Goal: Communication & Community: Answer question/provide support

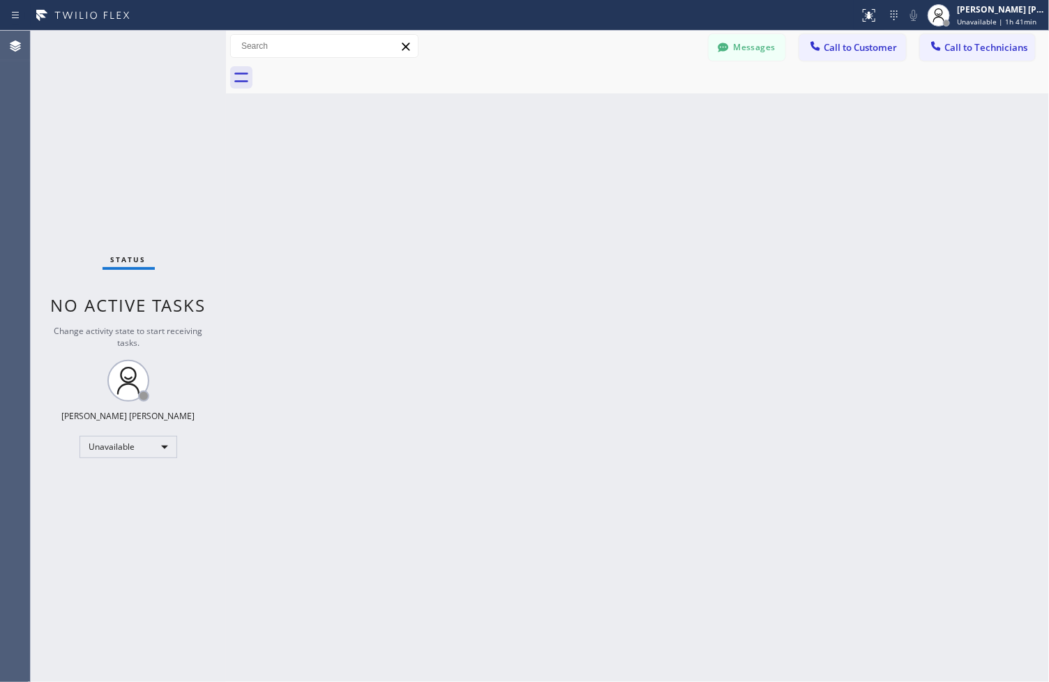
click at [867, 54] on button "Call to Customer" at bounding box center [853, 47] width 107 height 27
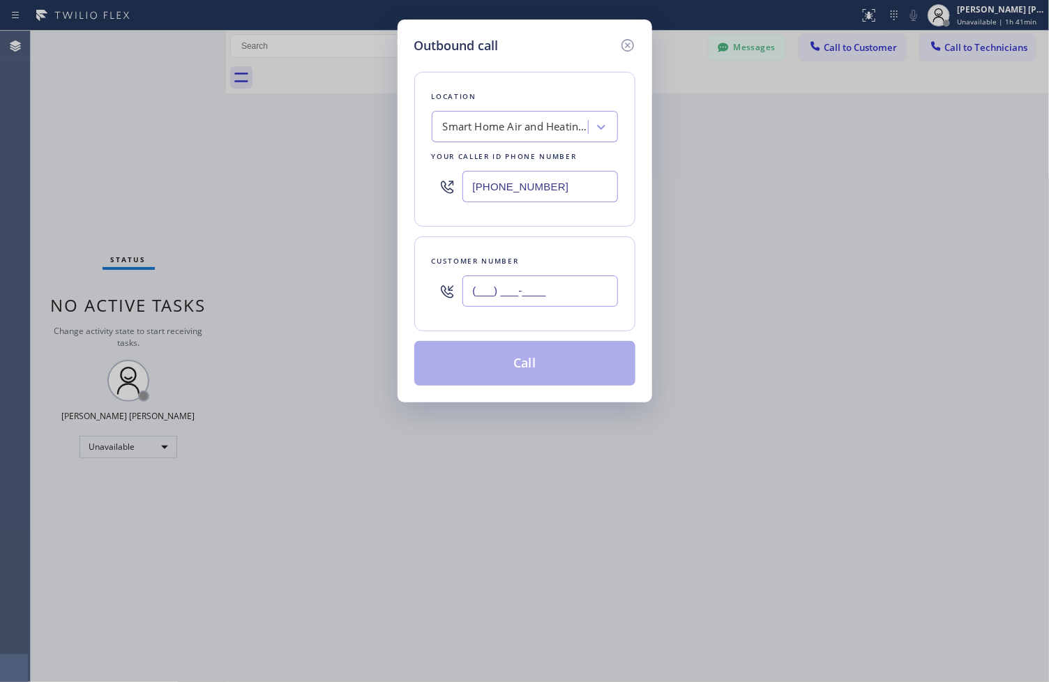
click at [569, 280] on input "(___) ___-____" at bounding box center [541, 291] width 156 height 31
paste input "858) 956-4207"
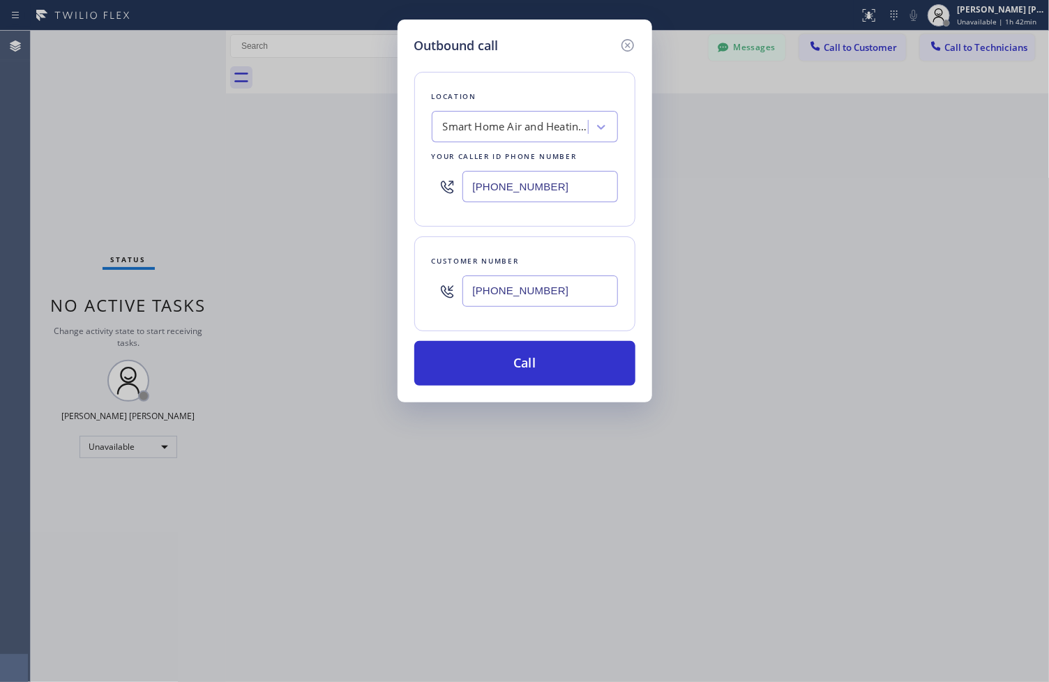
type input "[PHONE_NUMBER]"
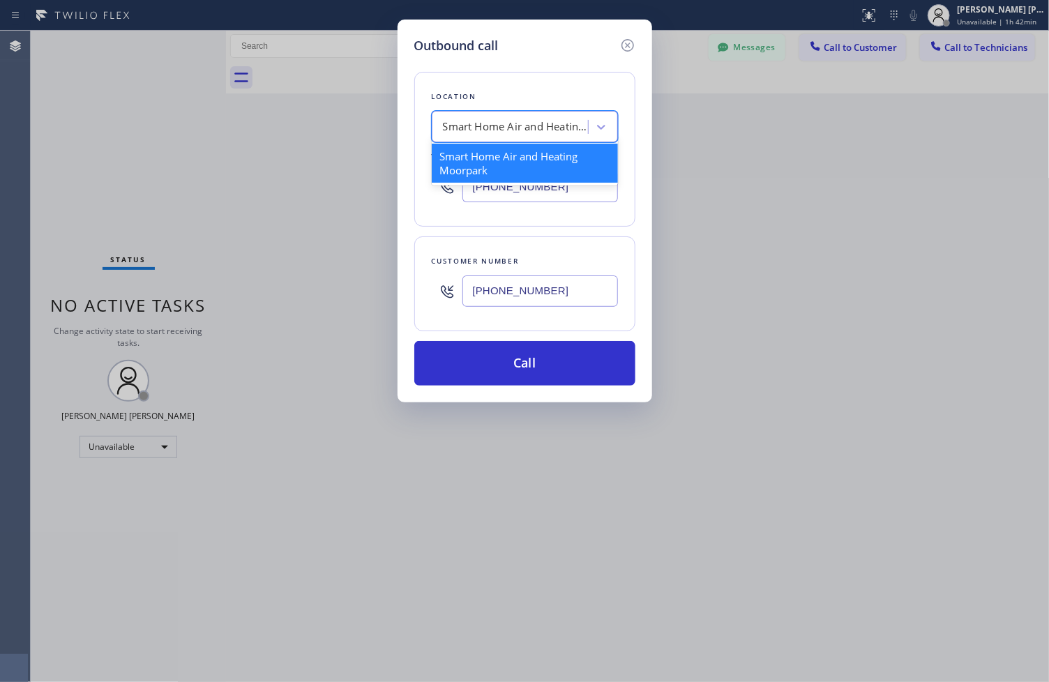
click at [518, 129] on div "Smart Home Air and Heating Moorpark" at bounding box center [516, 127] width 147 height 16
paste input "Trane AC Repair"
type input "Trane AC Repair"
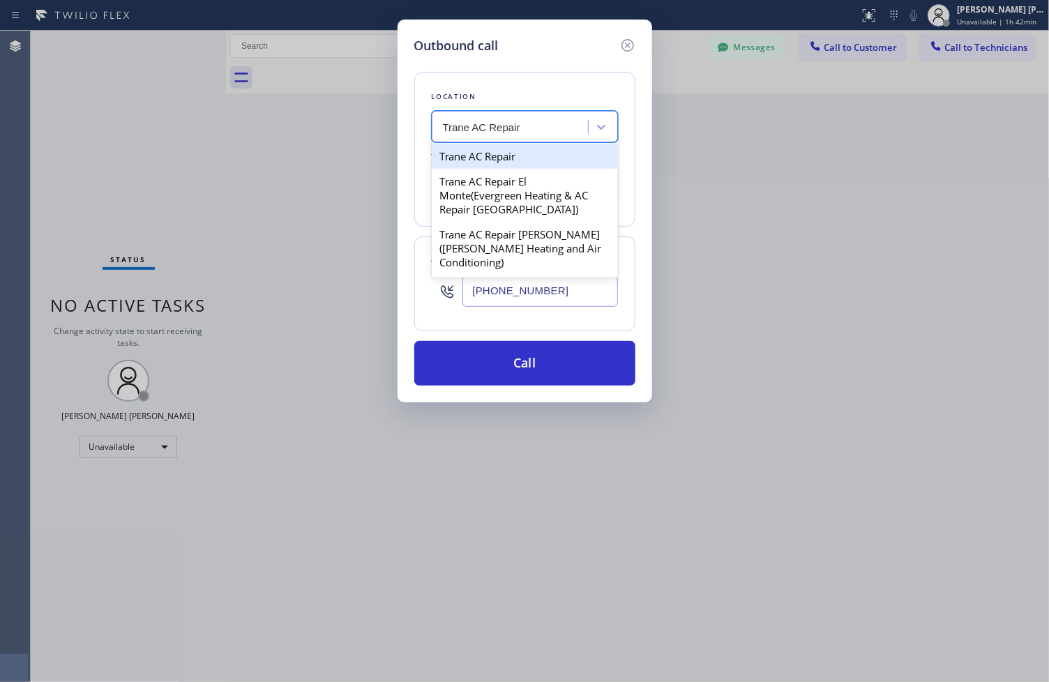
click at [522, 160] on div "Trane AC Repair" at bounding box center [525, 156] width 186 height 25
type input "[PHONE_NUMBER]"
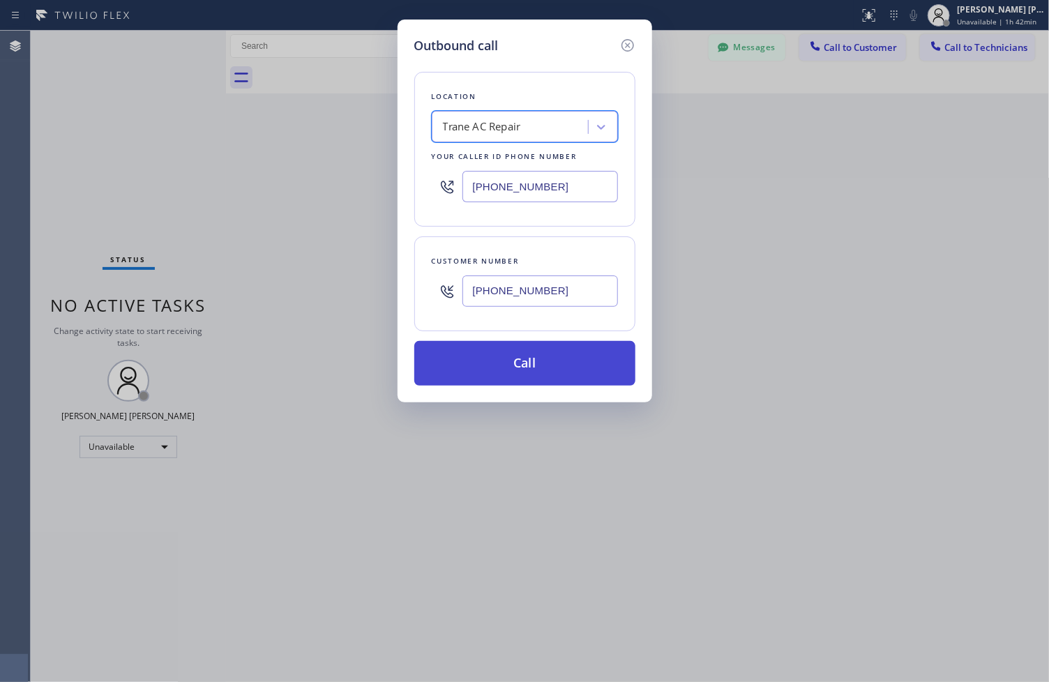
click at [541, 346] on button "Call" at bounding box center [524, 363] width 221 height 45
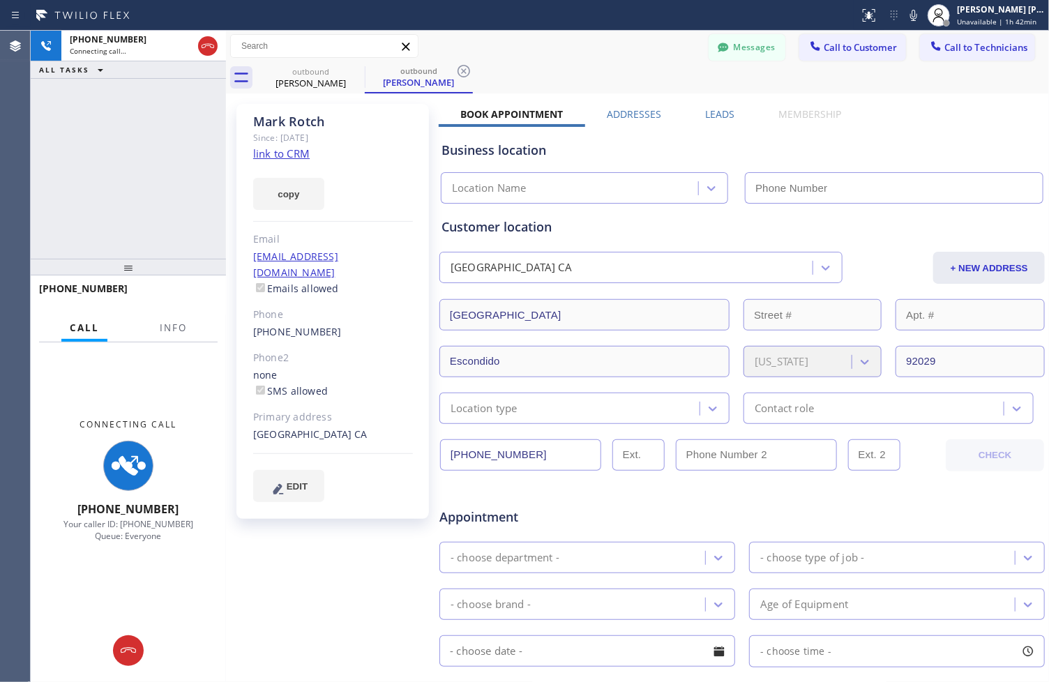
type input "[PHONE_NUMBER]"
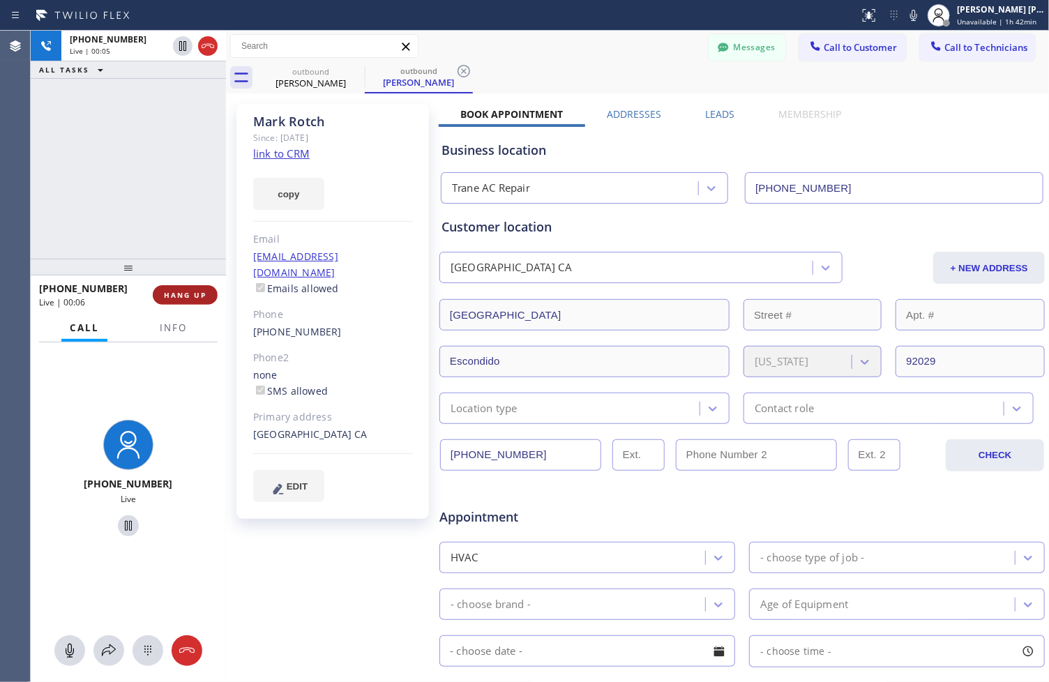
click at [179, 297] on span "HANG UP" at bounding box center [185, 295] width 43 height 10
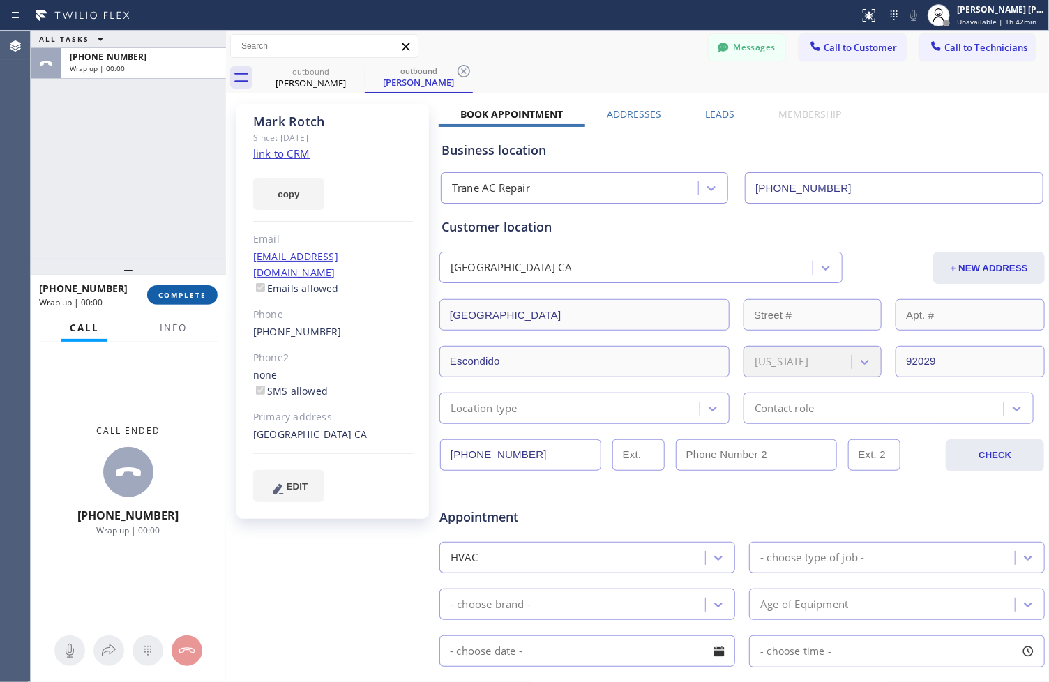
click at [167, 299] on span "COMPLETE" at bounding box center [182, 295] width 48 height 10
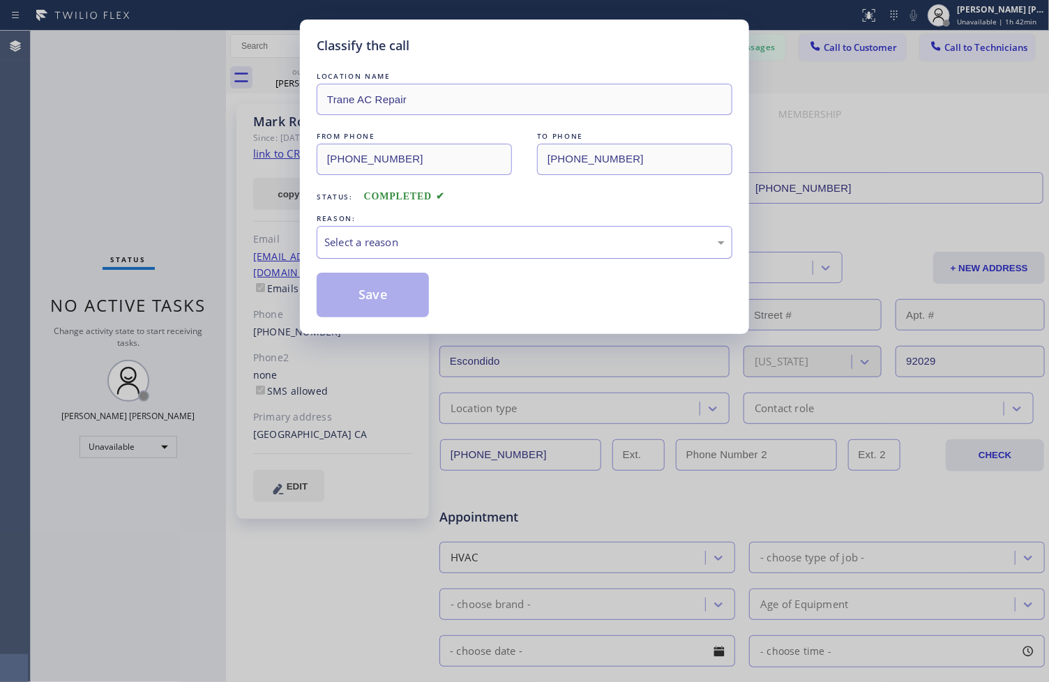
click at [346, 247] on div "Select a reason" at bounding box center [524, 242] width 400 height 16
drag, startPoint x: 375, startPoint y: 284, endPoint x: 421, endPoint y: 273, distance: 47.2
click at [378, 284] on button "Save" at bounding box center [373, 295] width 112 height 45
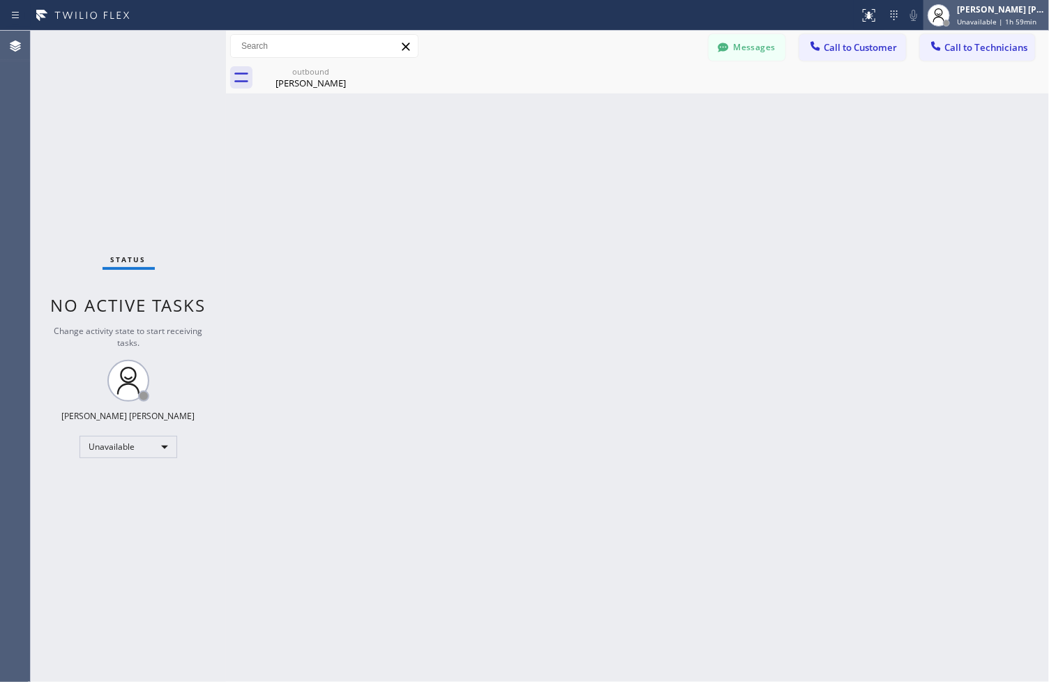
click at [961, 19] on span "Unavailable | 1h 59min" at bounding box center [997, 22] width 80 height 10
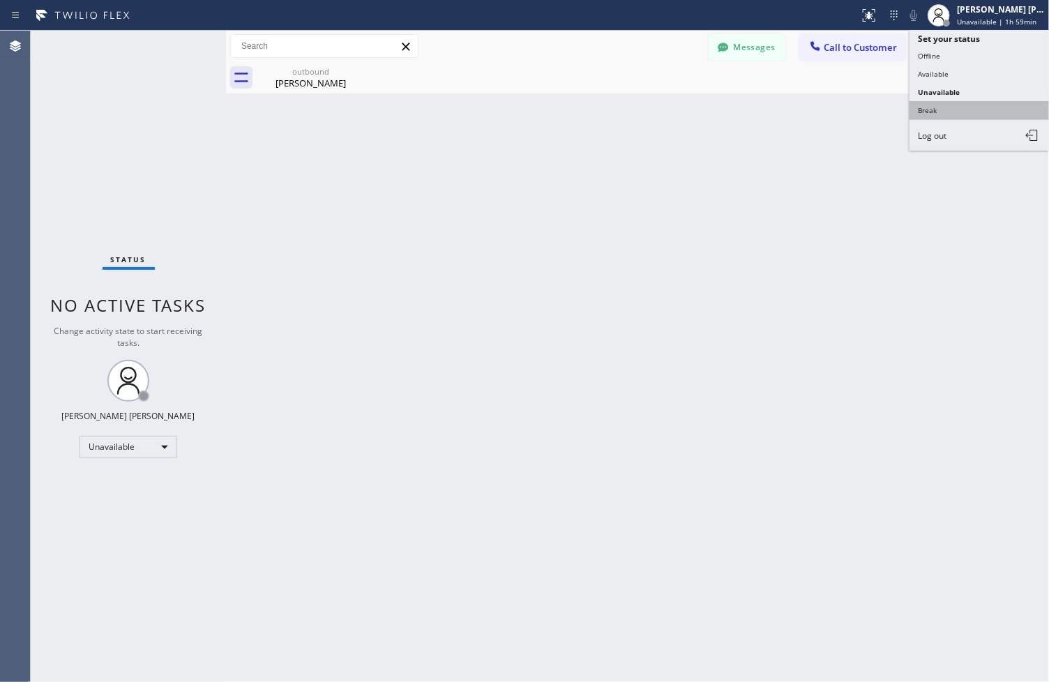
click at [960, 112] on button "Break" at bounding box center [980, 110] width 140 height 18
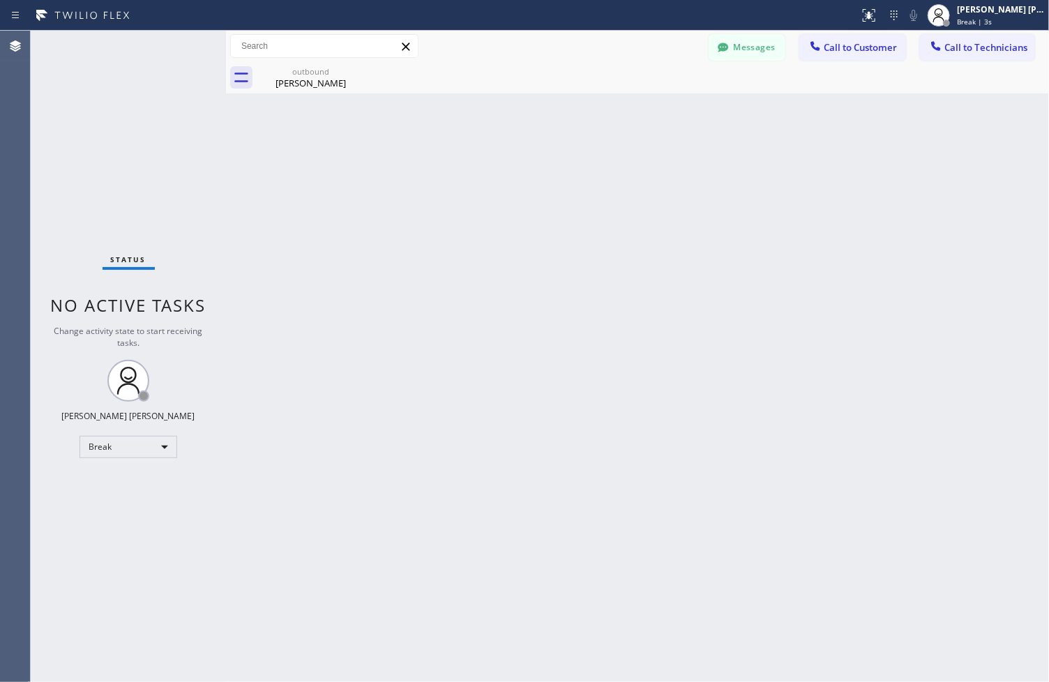
click at [483, 140] on div "Back to Dashboard Change Sender ID Customers Technicians ZS [PERSON_NAME] [DATE…" at bounding box center [637, 357] width 823 height 652
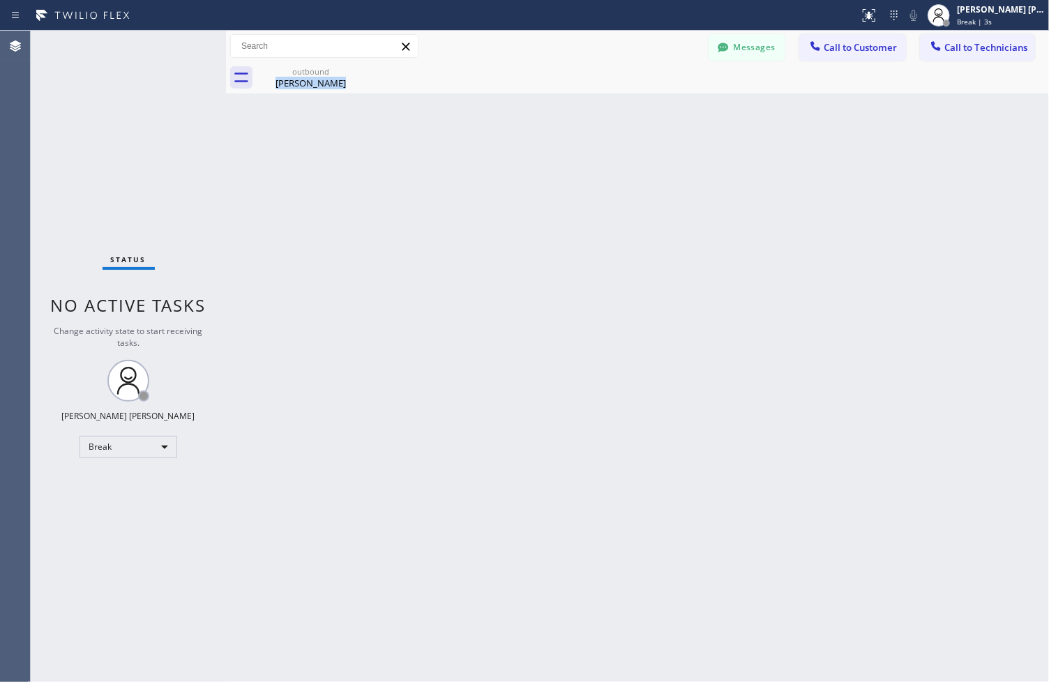
click at [483, 140] on div "Back to Dashboard Change Sender ID Customers Technicians ZS [PERSON_NAME] [DATE…" at bounding box center [637, 357] width 823 height 652
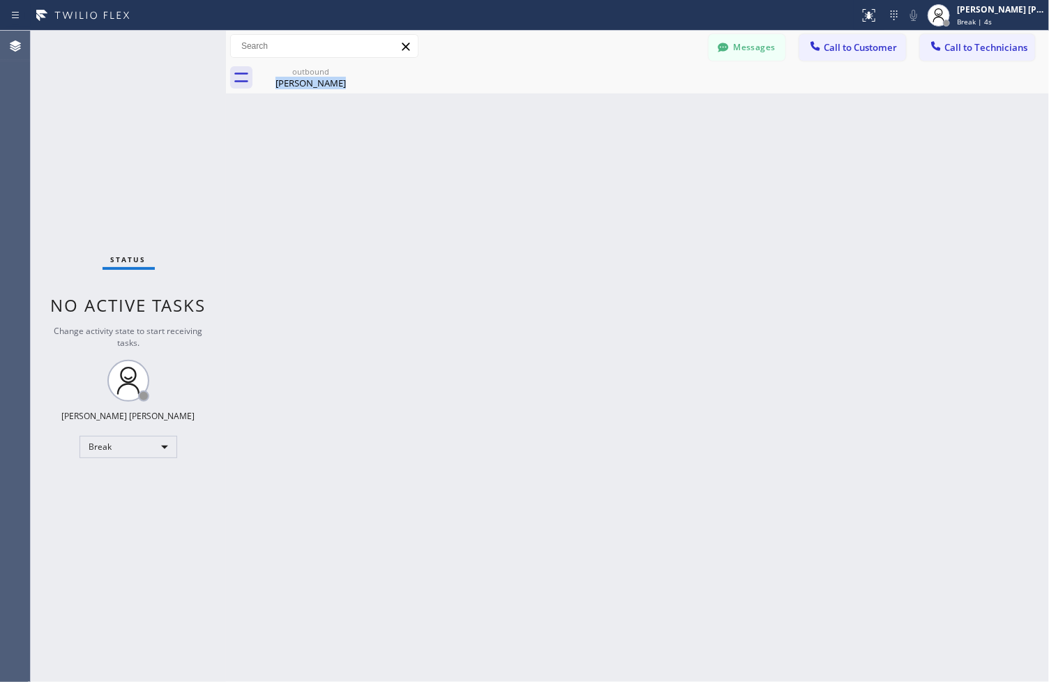
click at [483, 140] on div "Back to Dashboard Change Sender ID Customers Technicians ZS [PERSON_NAME] [DATE…" at bounding box center [637, 357] width 823 height 652
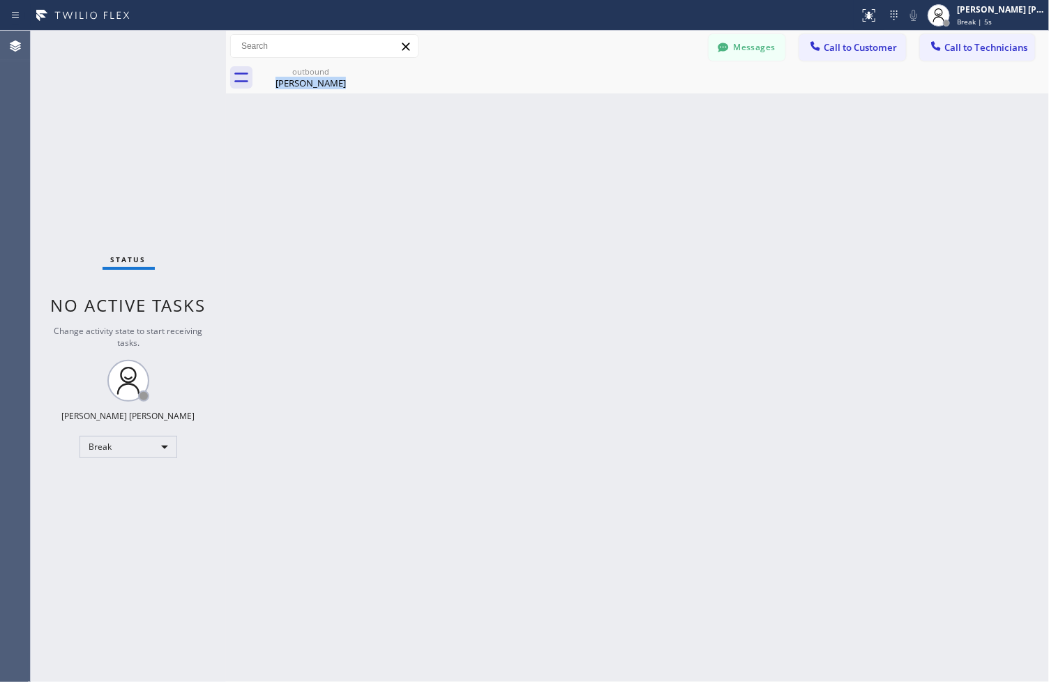
click at [483, 140] on div "Back to Dashboard Change Sender ID Customers Technicians ZS [PERSON_NAME] [DATE…" at bounding box center [637, 357] width 823 height 652
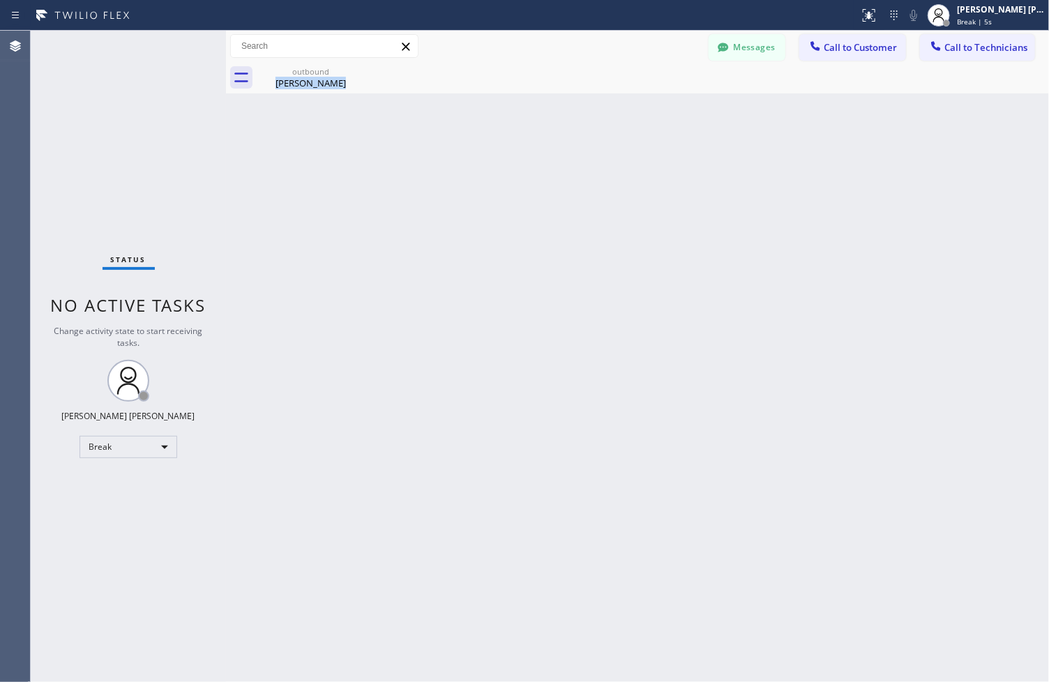
click at [483, 140] on div "Back to Dashboard Change Sender ID Customers Technicians ZS [PERSON_NAME] [DATE…" at bounding box center [637, 357] width 823 height 652
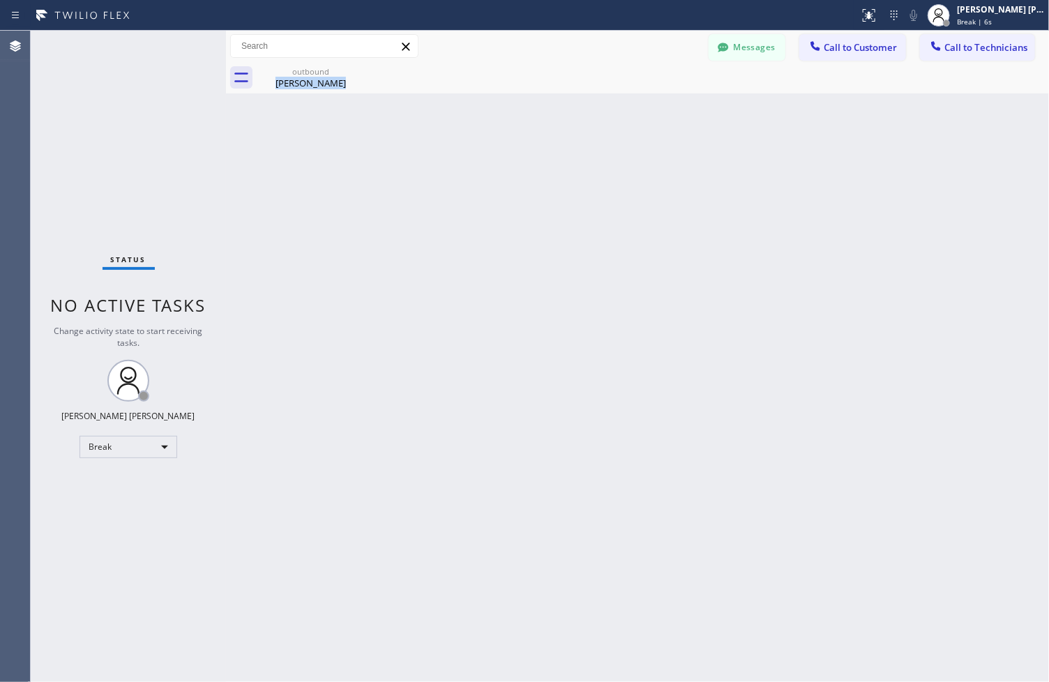
click at [483, 140] on div "Back to Dashboard Change Sender ID Customers Technicians ZS [PERSON_NAME] [DATE…" at bounding box center [637, 357] width 823 height 652
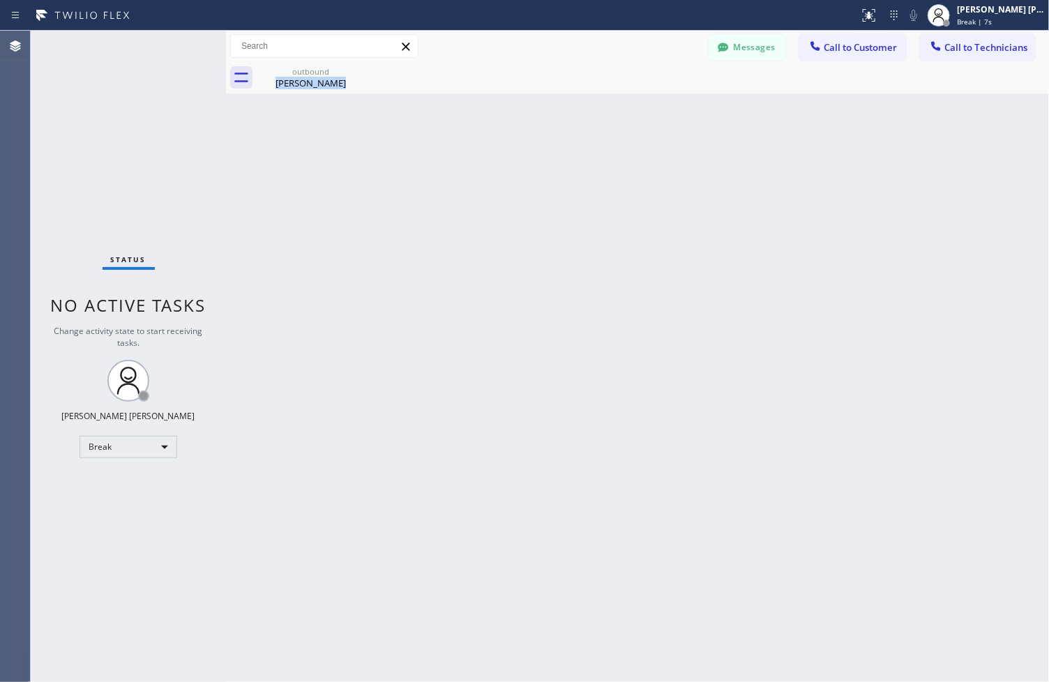
click at [483, 140] on div "Back to Dashboard Change Sender ID Customers Technicians ZS [PERSON_NAME] [DATE…" at bounding box center [637, 357] width 823 height 652
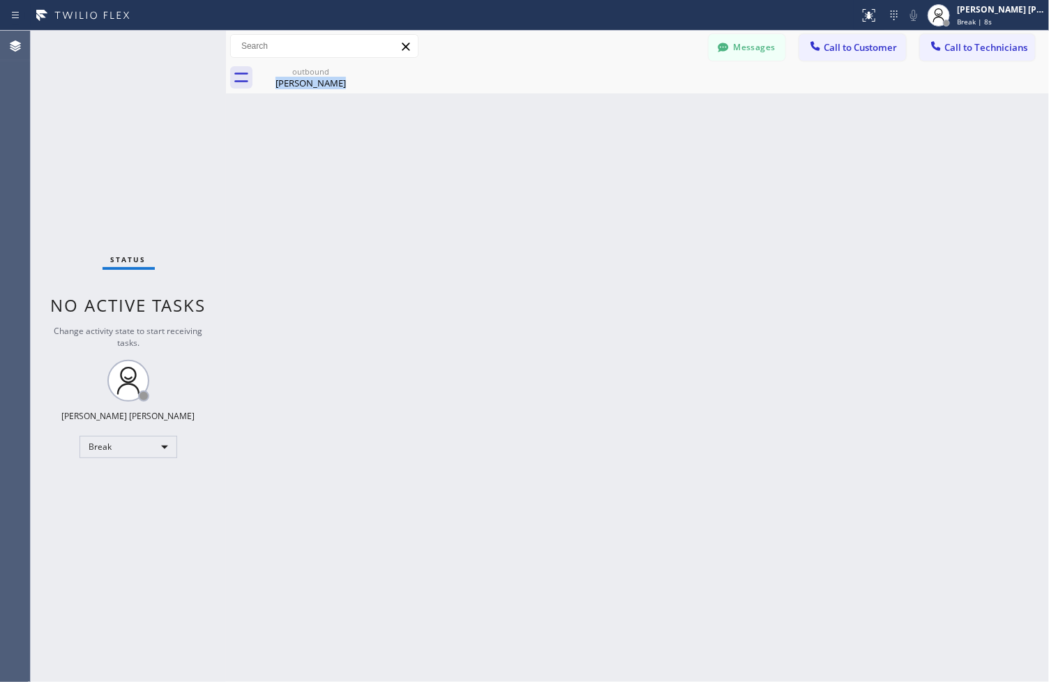
click at [483, 140] on div "Back to Dashboard Change Sender ID Customers Technicians ZS [PERSON_NAME] [DATE…" at bounding box center [637, 357] width 823 height 652
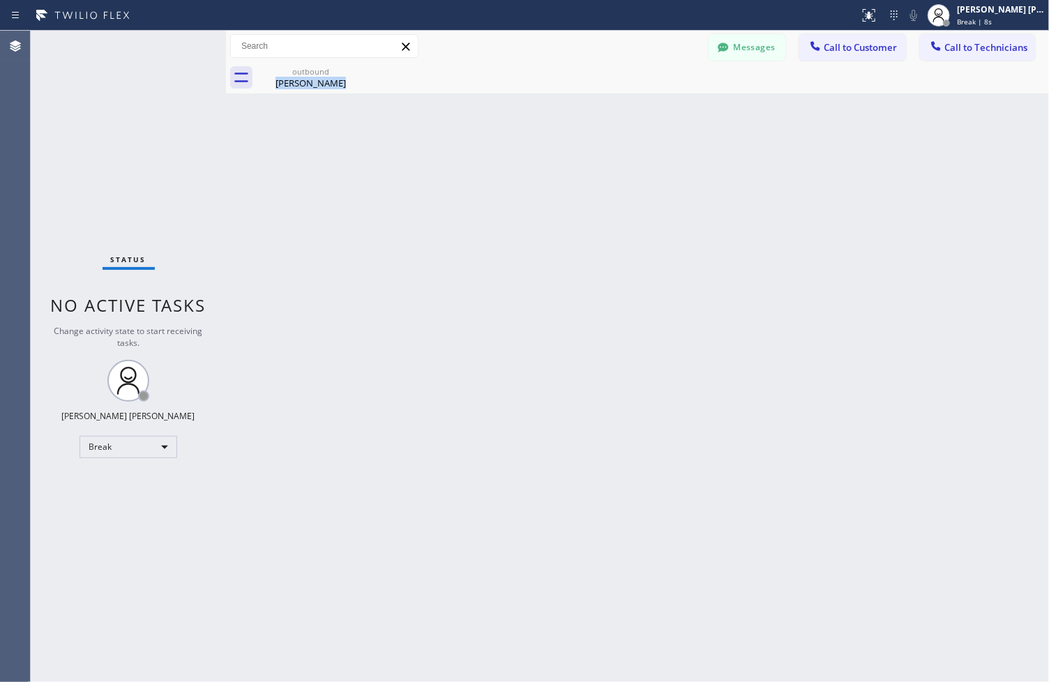
click at [483, 140] on div "Back to Dashboard Change Sender ID Customers Technicians ZS [PERSON_NAME] [DATE…" at bounding box center [637, 357] width 823 height 652
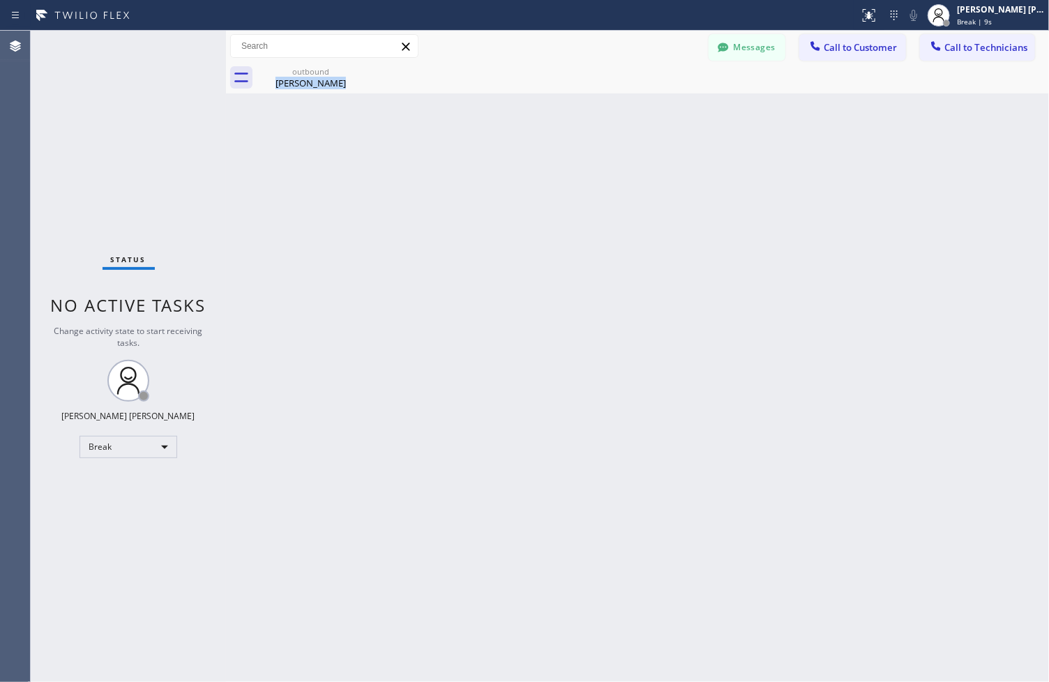
click at [483, 140] on div "Back to Dashboard Change Sender ID Customers Technicians ZS [PERSON_NAME] [DATE…" at bounding box center [637, 357] width 823 height 652
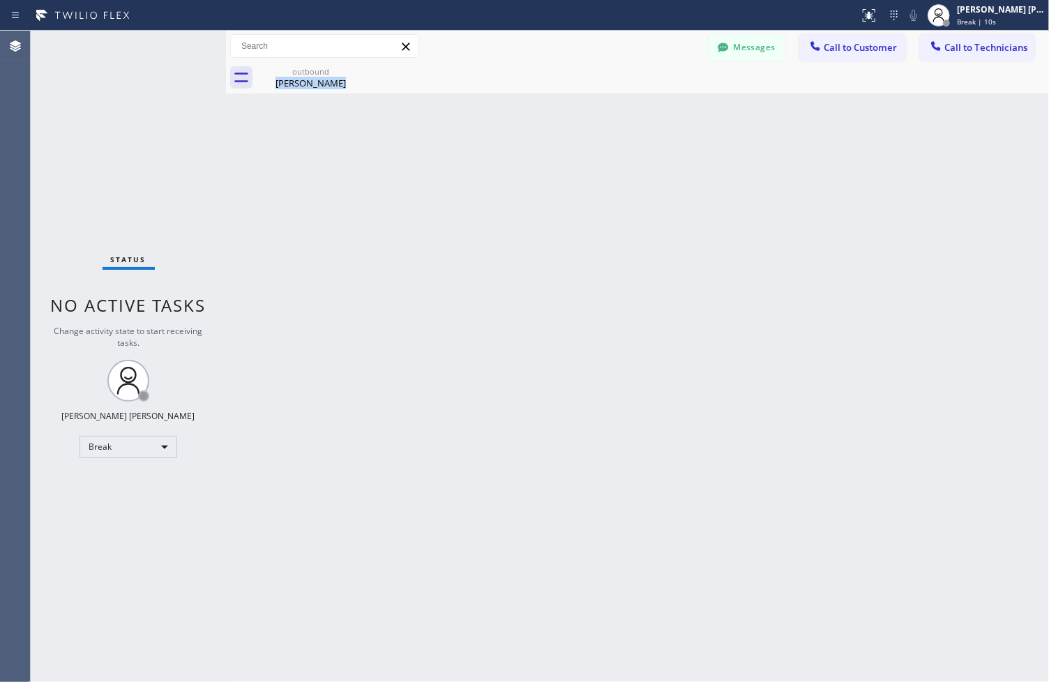
click at [483, 140] on div "Back to Dashboard Change Sender ID Customers Technicians ZS [PERSON_NAME] [DATE…" at bounding box center [637, 357] width 823 height 652
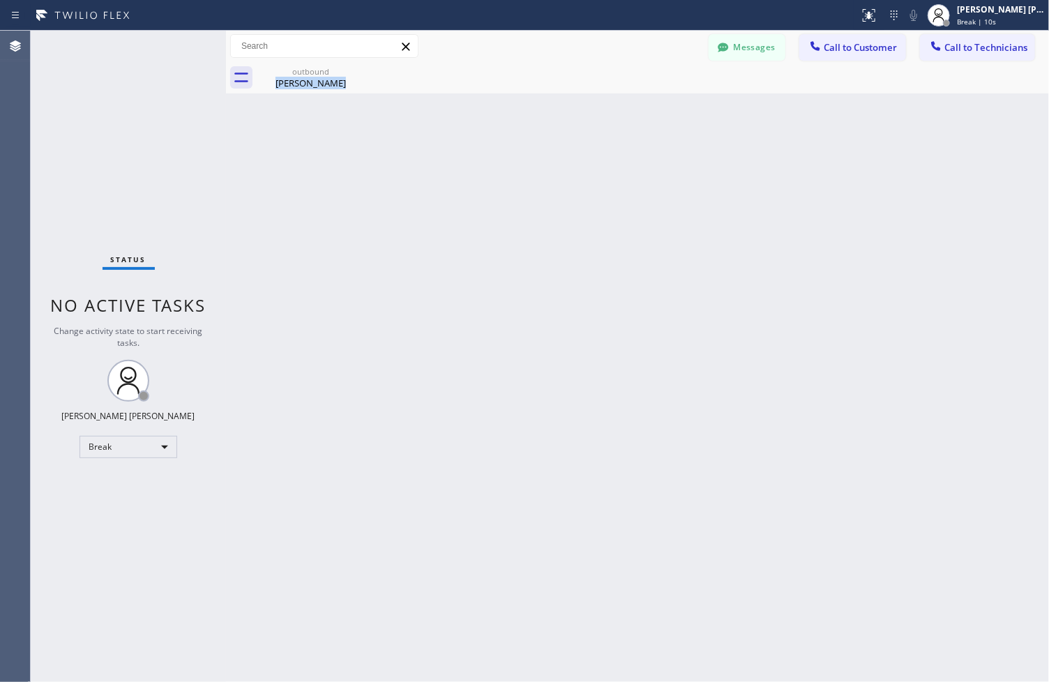
click at [483, 140] on div "Back to Dashboard Change Sender ID Customers Technicians ZS [PERSON_NAME] [DATE…" at bounding box center [637, 357] width 823 height 652
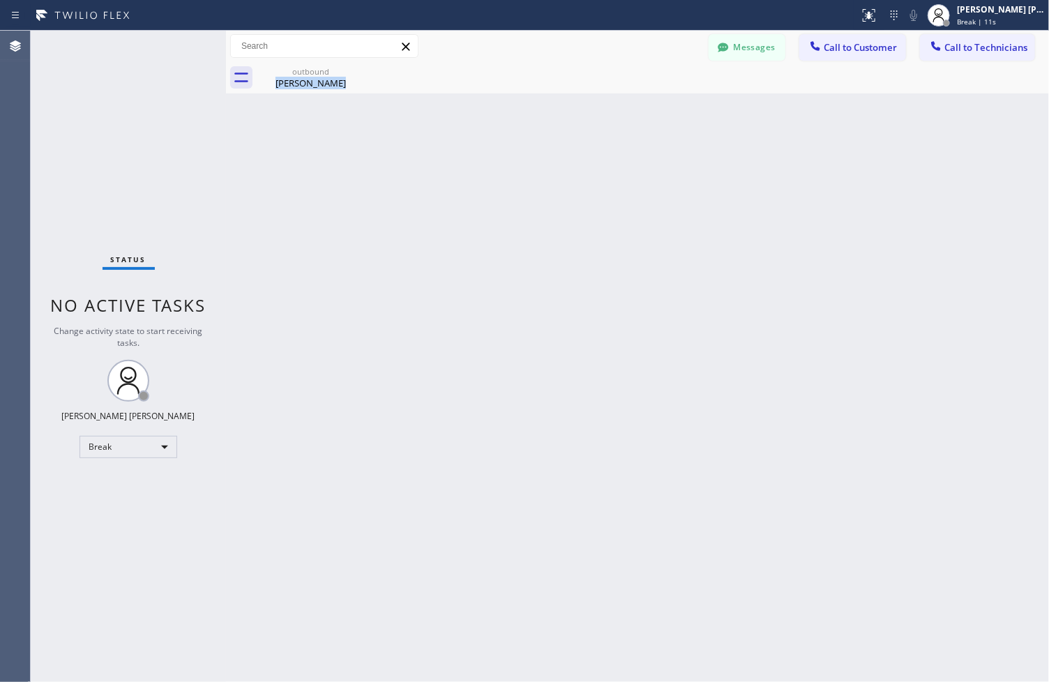
click at [483, 140] on div "Back to Dashboard Change Sender ID Customers Technicians ZS [PERSON_NAME] [DATE…" at bounding box center [637, 357] width 823 height 652
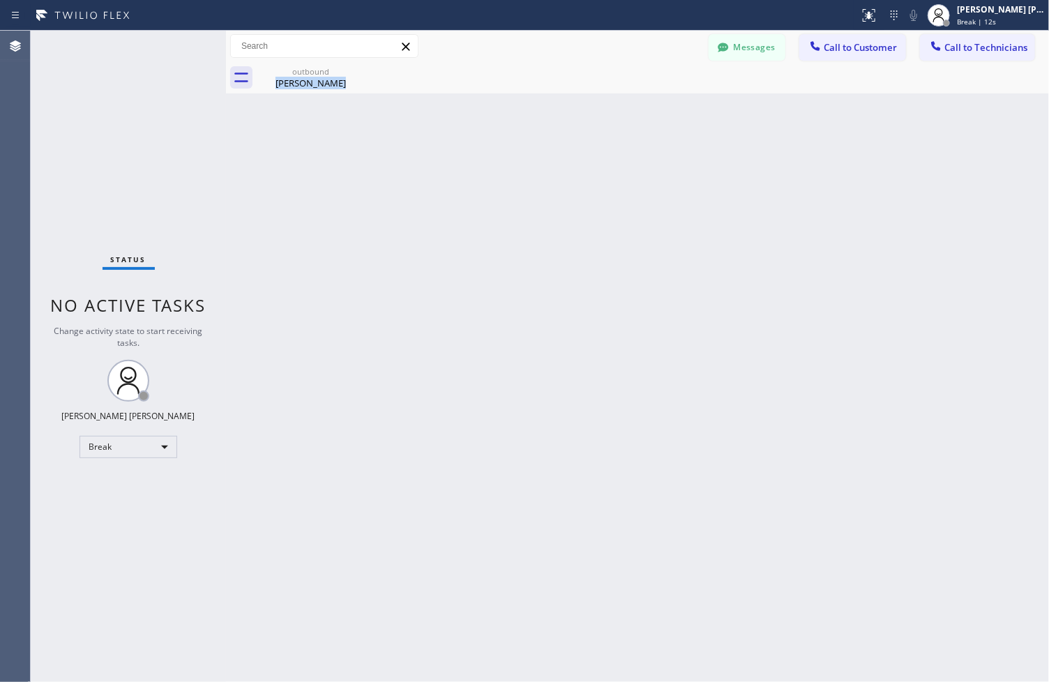
click at [483, 140] on div "Back to Dashboard Change Sender ID Customers Technicians ZS [PERSON_NAME] [DATE…" at bounding box center [637, 357] width 823 height 652
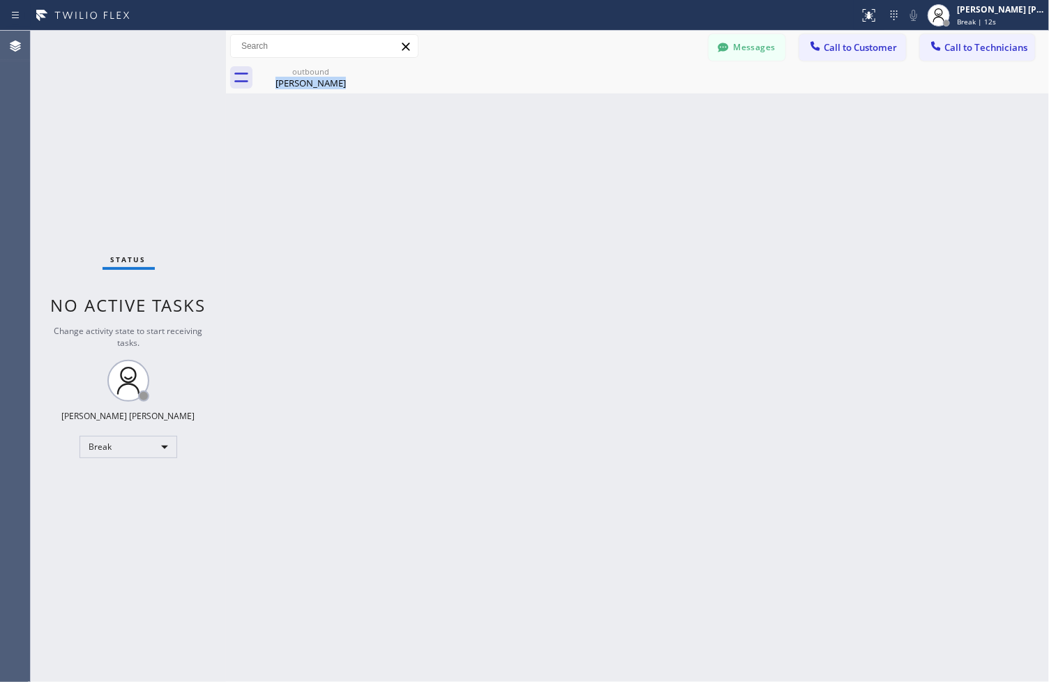
click at [483, 140] on div "Back to Dashboard Change Sender ID Customers Technicians ZS [PERSON_NAME] [DATE…" at bounding box center [637, 357] width 823 height 652
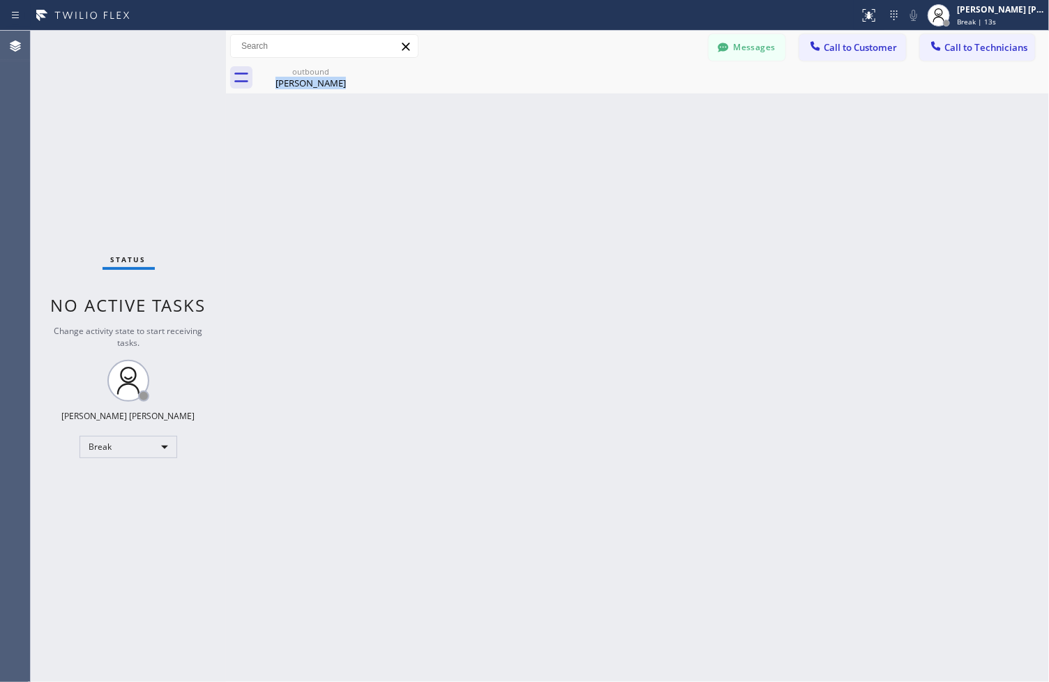
click at [483, 140] on div "Back to Dashboard Change Sender ID Customers Technicians ZS [PERSON_NAME] [DATE…" at bounding box center [637, 357] width 823 height 652
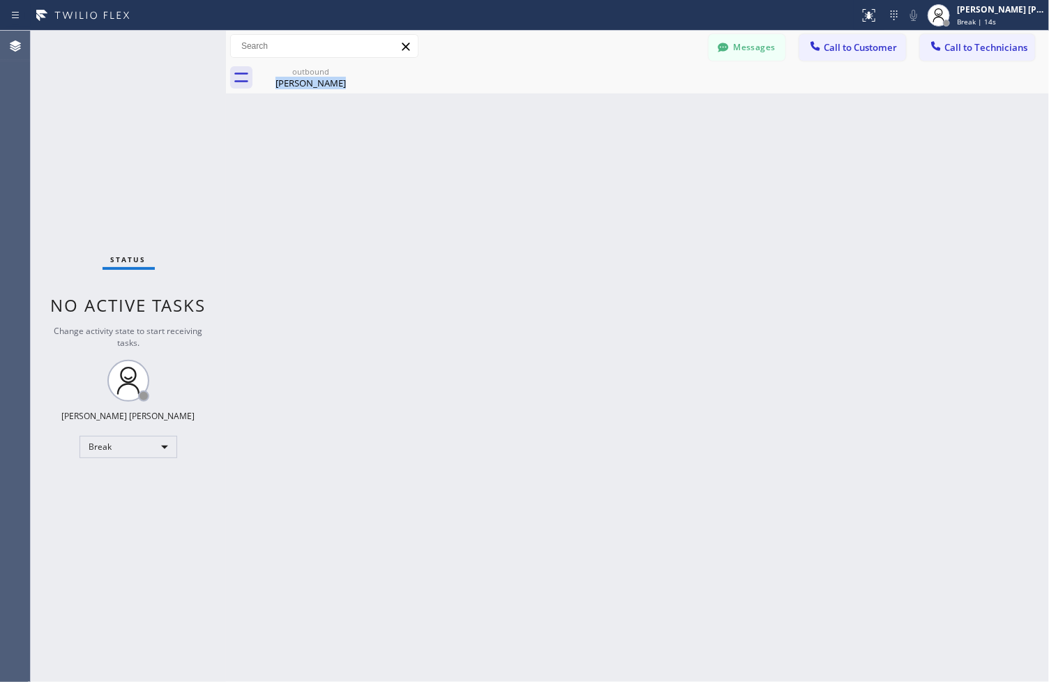
click at [483, 140] on div "Back to Dashboard Change Sender ID Customers Technicians ZS [PERSON_NAME] [DATE…" at bounding box center [637, 357] width 823 height 652
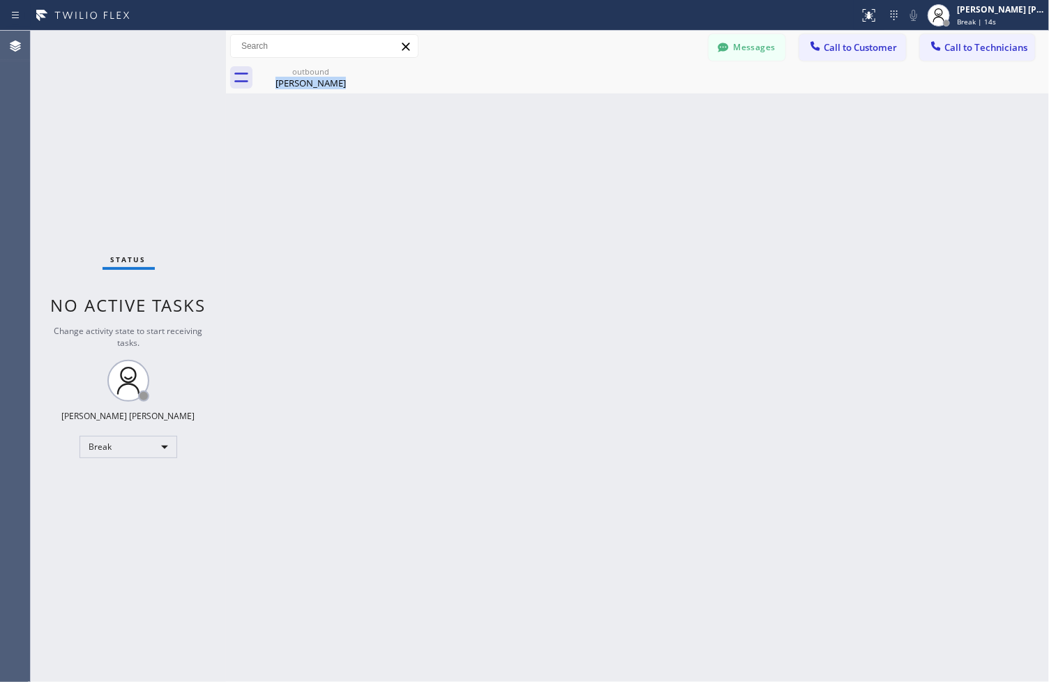
click at [483, 140] on div "Back to Dashboard Change Sender ID Customers Technicians ZS [PERSON_NAME] [DATE…" at bounding box center [637, 357] width 823 height 652
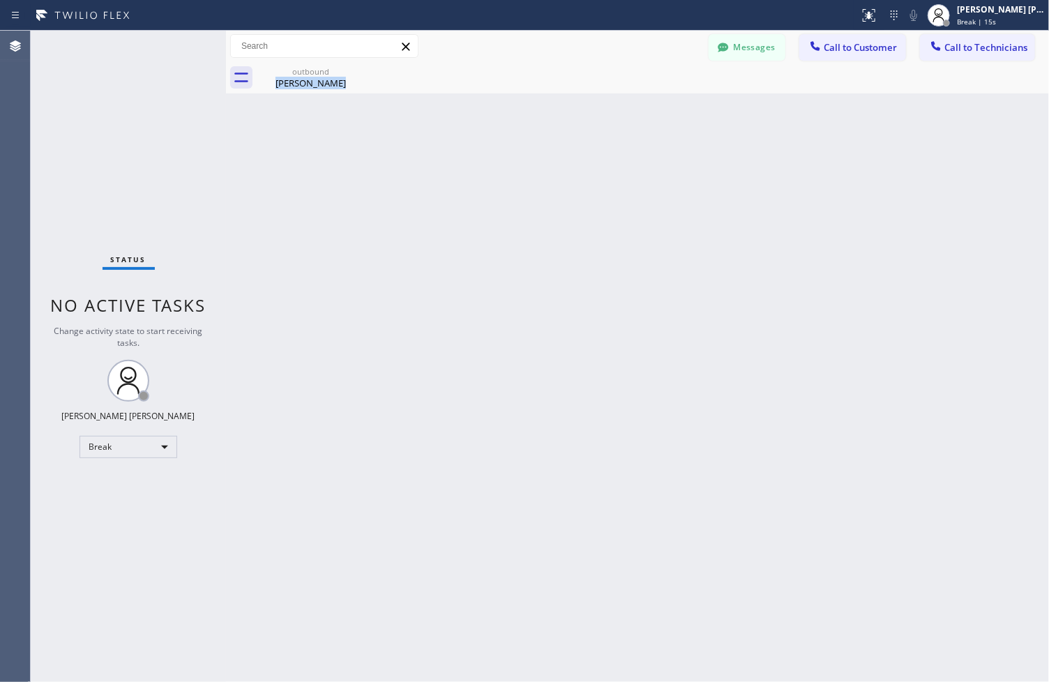
click at [483, 140] on div "Back to Dashboard Change Sender ID Customers Technicians ZS [PERSON_NAME] [DATE…" at bounding box center [637, 357] width 823 height 652
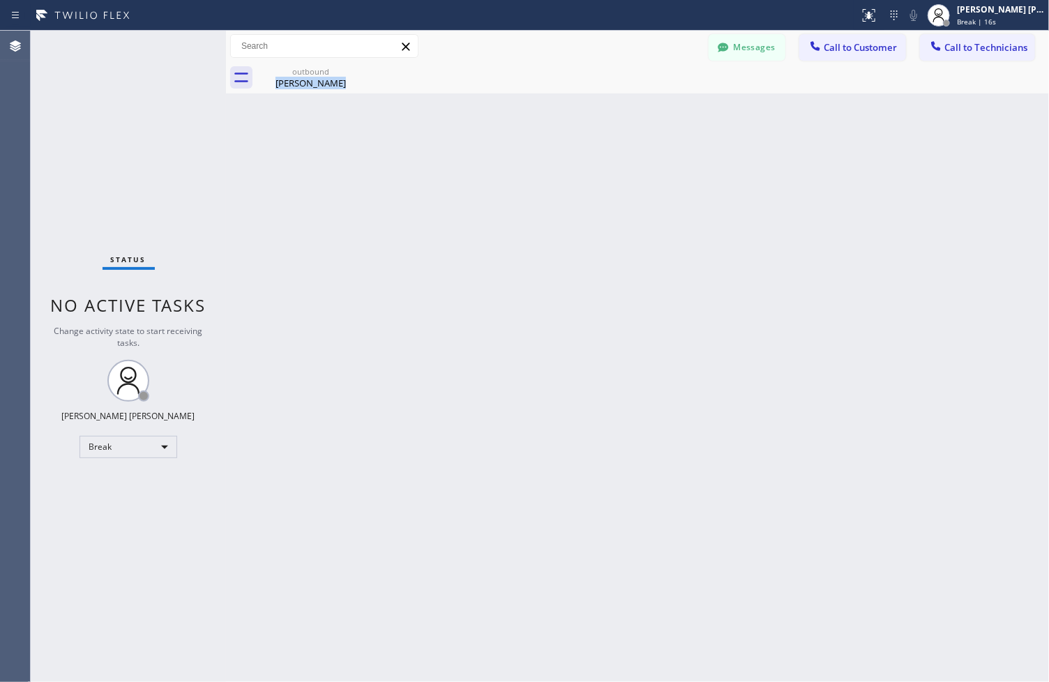
click at [483, 140] on div "Back to Dashboard Change Sender ID Customers Technicians ZS [PERSON_NAME] [DATE…" at bounding box center [637, 357] width 823 height 652
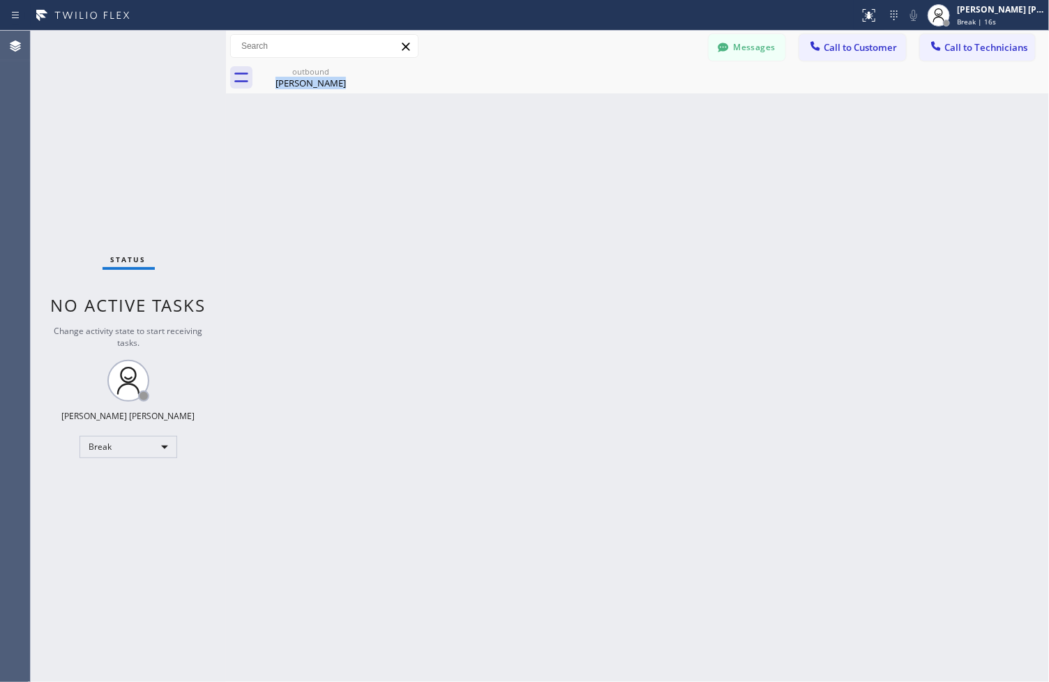
click at [483, 140] on div "Back to Dashboard Change Sender ID Customers Technicians ZS [PERSON_NAME] [DATE…" at bounding box center [637, 357] width 823 height 652
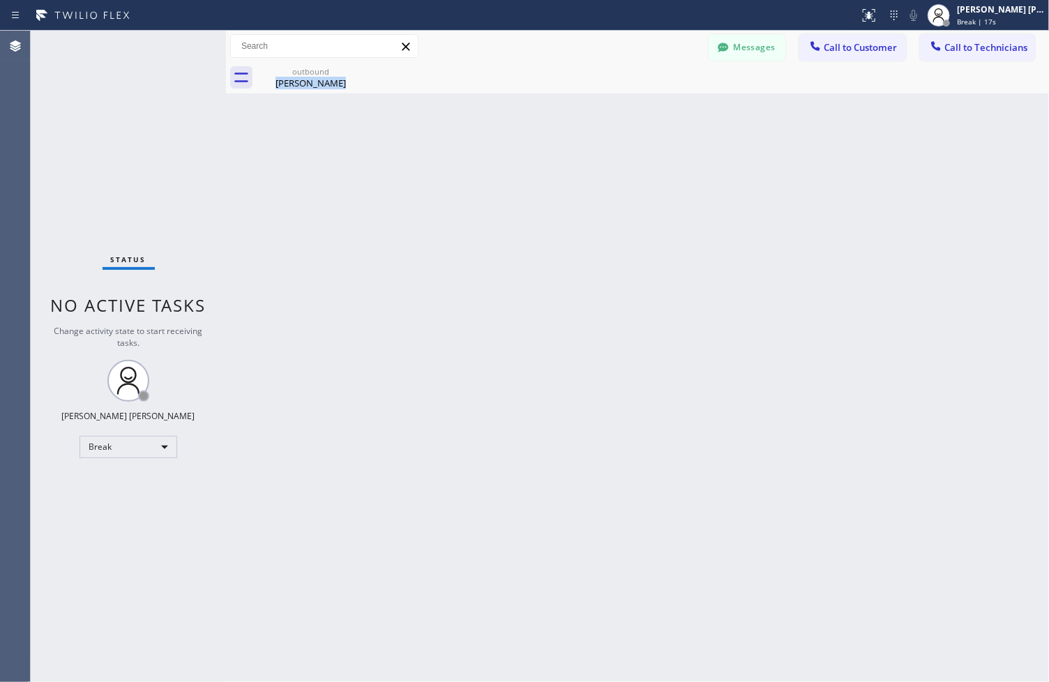
click at [483, 140] on div "Back to Dashboard Change Sender ID Customers Technicians ZS [PERSON_NAME] [DATE…" at bounding box center [637, 357] width 823 height 652
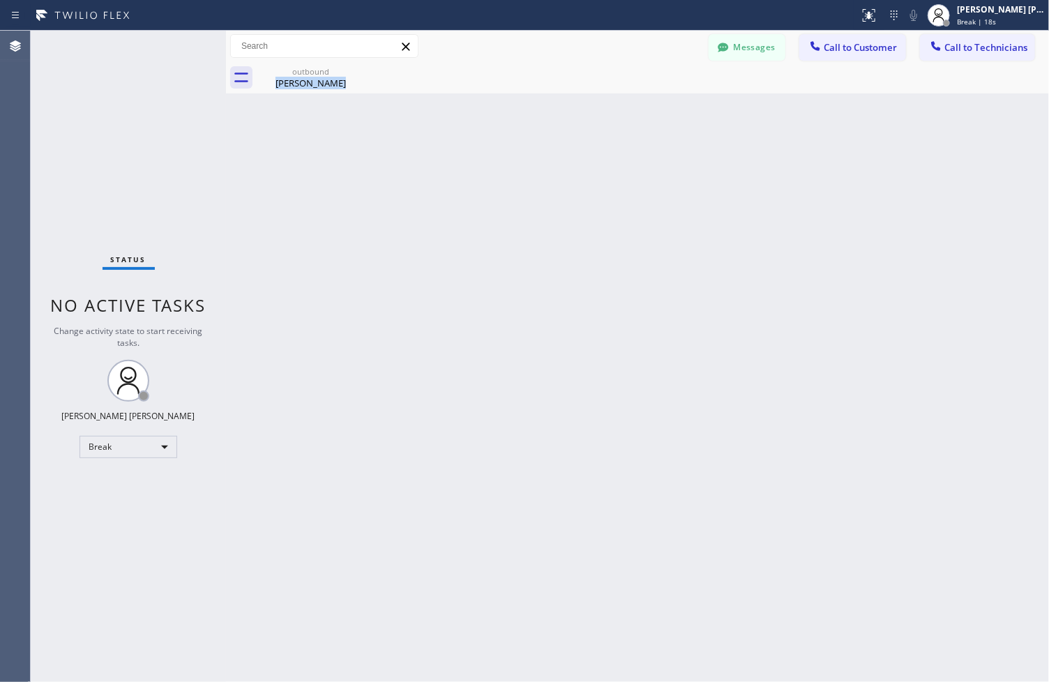
click at [483, 140] on div "Back to Dashboard Change Sender ID Customers Technicians ZS [PERSON_NAME] [DATE…" at bounding box center [637, 357] width 823 height 652
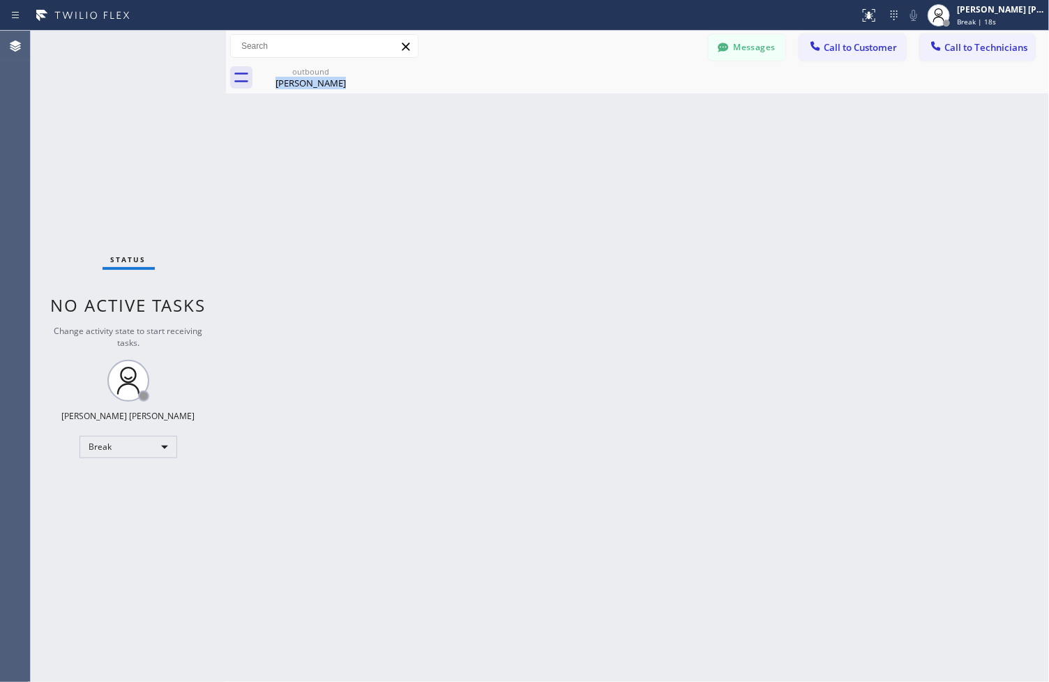
click at [483, 140] on div "Back to Dashboard Change Sender ID Customers Technicians ZS [PERSON_NAME] [DATE…" at bounding box center [637, 357] width 823 height 652
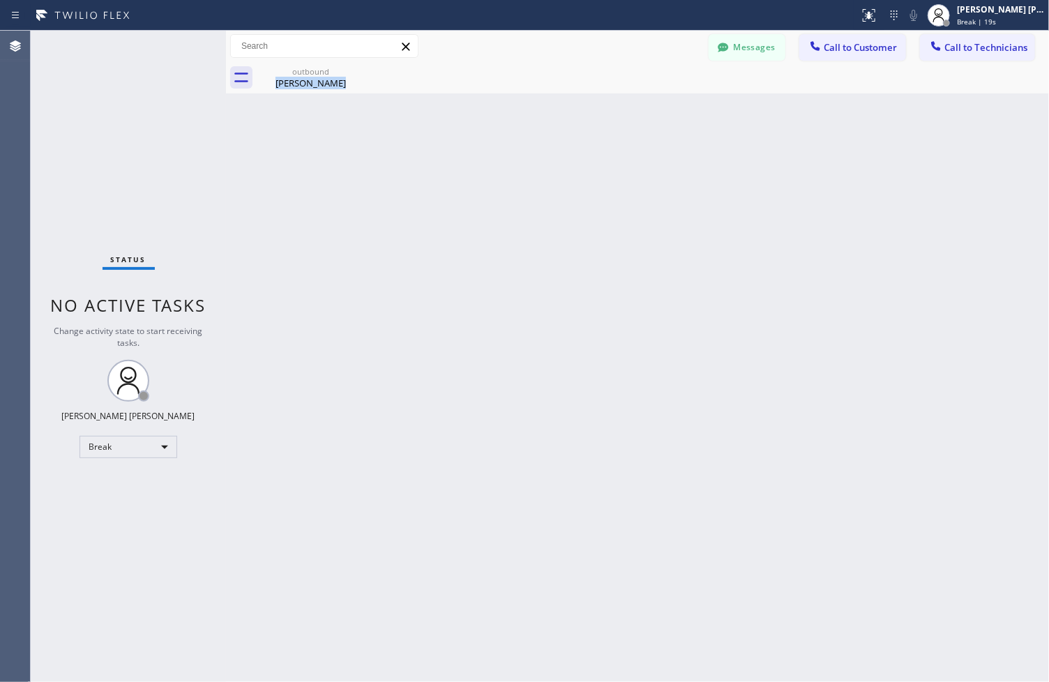
click at [483, 140] on div "Back to Dashboard Change Sender ID Customers Technicians ZS [PERSON_NAME] [DATE…" at bounding box center [637, 357] width 823 height 652
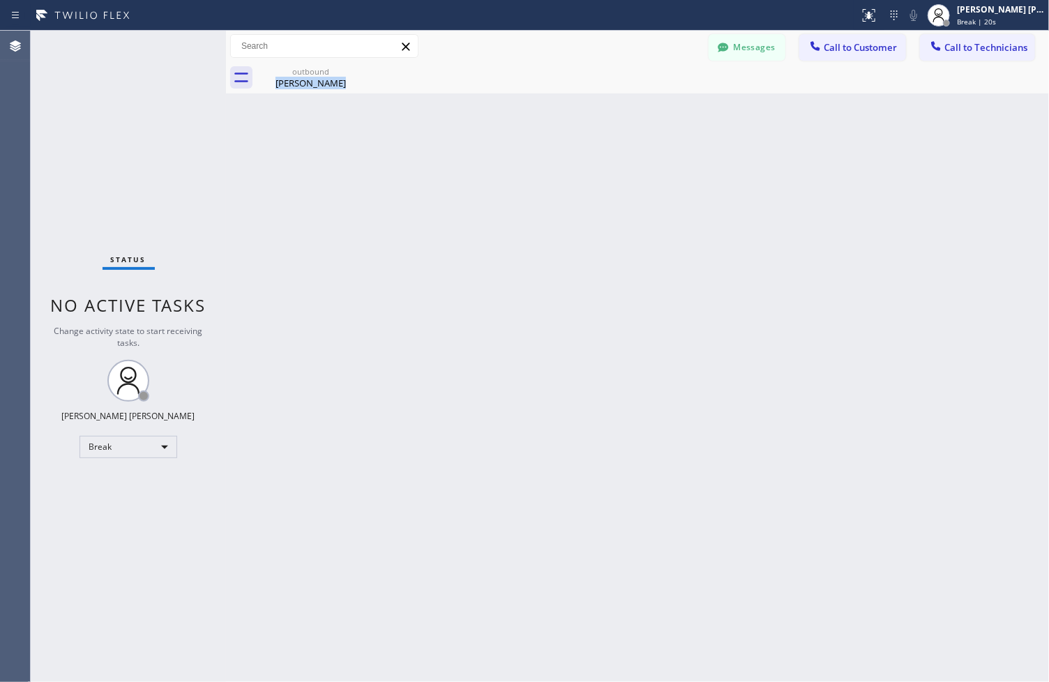
click at [483, 140] on div "Back to Dashboard Change Sender ID Customers Technicians ZS [PERSON_NAME] [DATE…" at bounding box center [637, 357] width 823 height 652
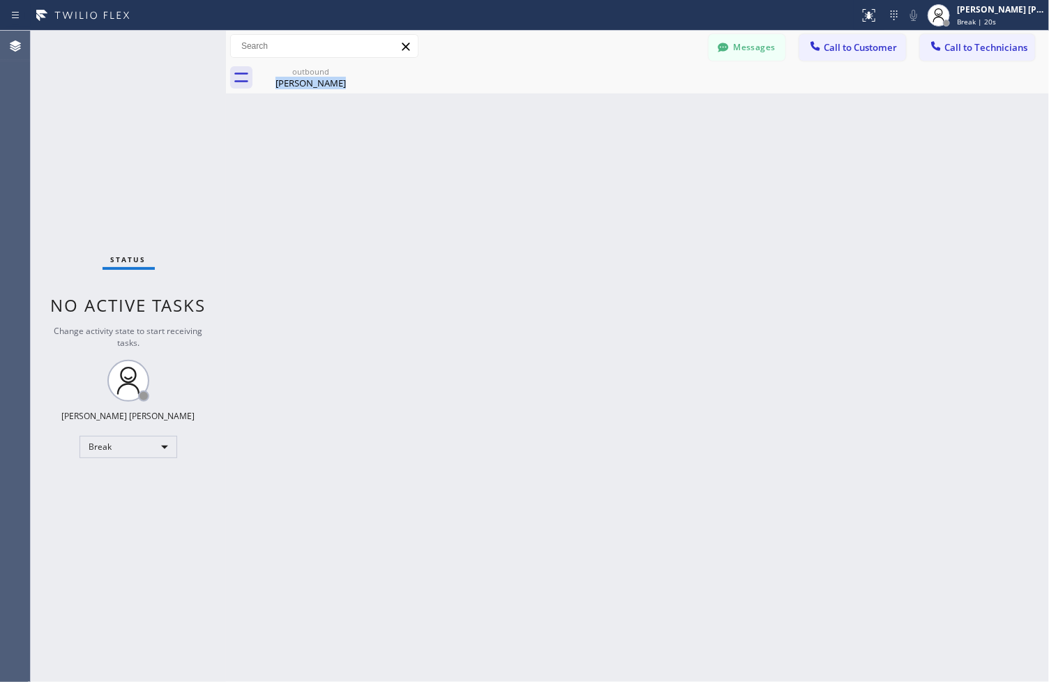
click at [483, 140] on div "Back to Dashboard Change Sender ID Customers Technicians ZS [PERSON_NAME] [DATE…" at bounding box center [637, 357] width 823 height 652
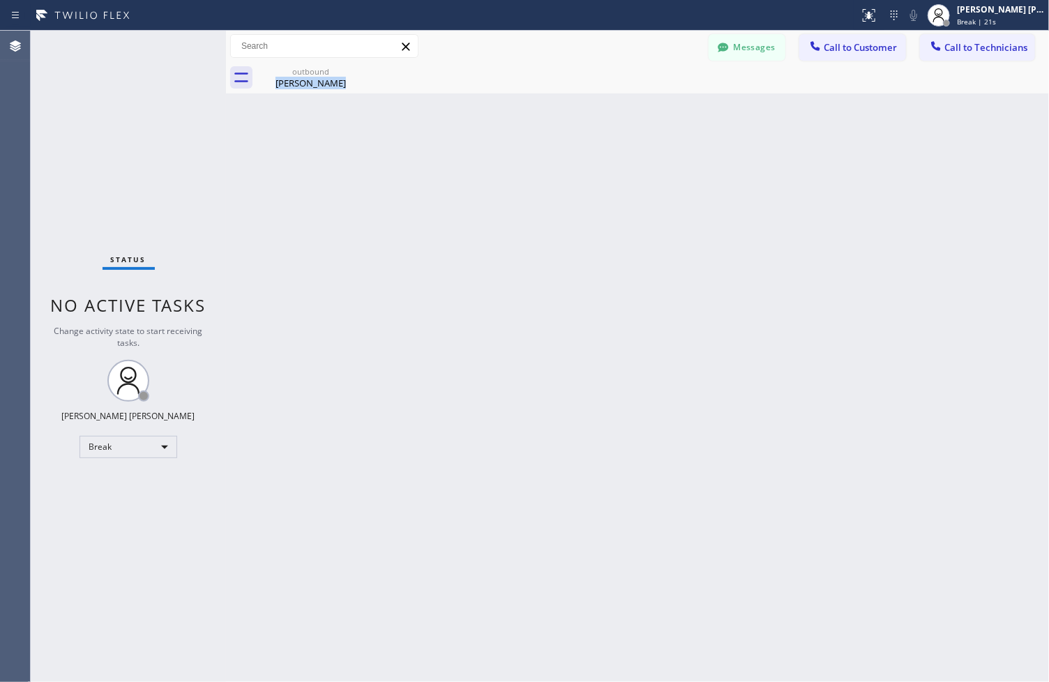
click at [483, 140] on div "Back to Dashboard Change Sender ID Customers Technicians ZS [PERSON_NAME] [DATE…" at bounding box center [637, 357] width 823 height 652
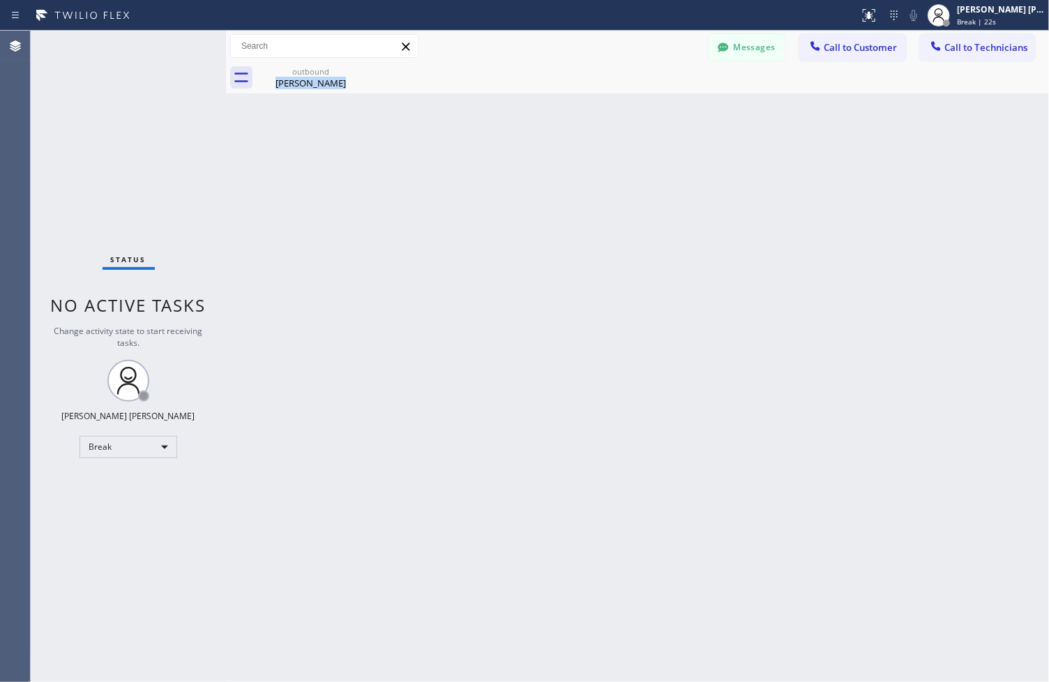
click at [483, 140] on div "Back to Dashboard Change Sender ID Customers Technicians ZS [PERSON_NAME] [DATE…" at bounding box center [637, 357] width 823 height 652
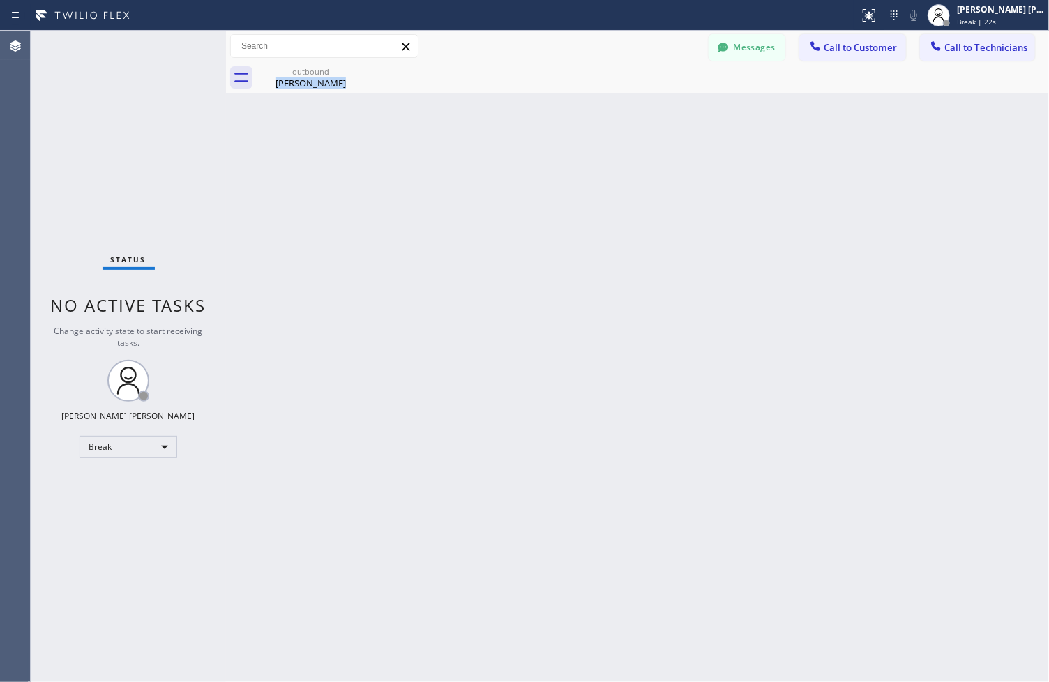
click at [483, 140] on div "Back to Dashboard Change Sender ID Customers Technicians ZS [PERSON_NAME] [DATE…" at bounding box center [637, 357] width 823 height 652
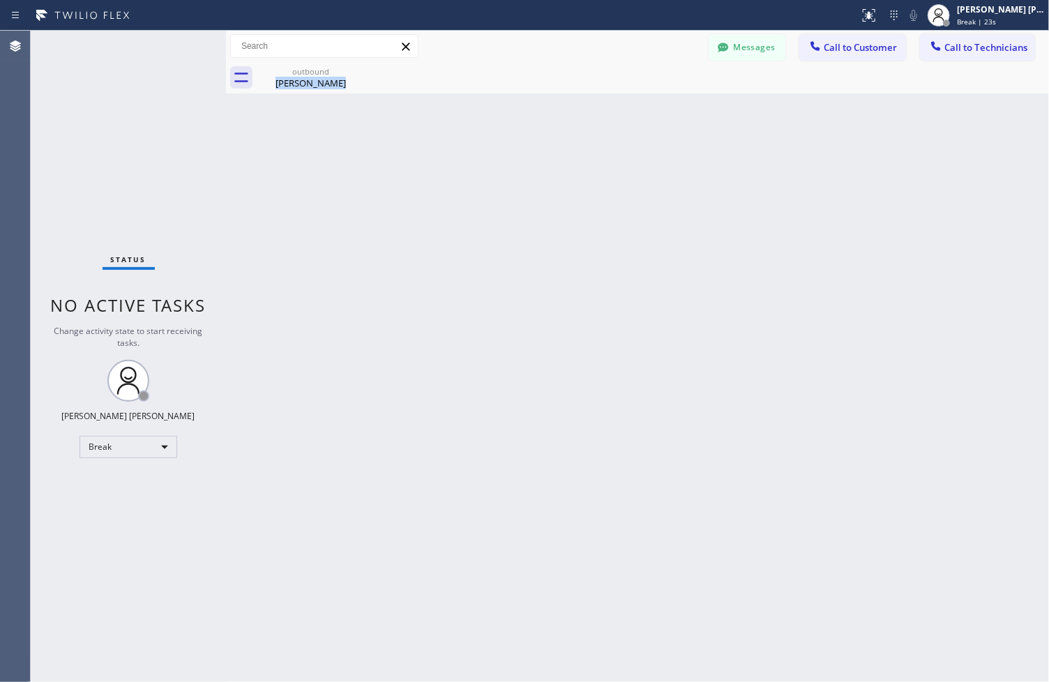
click at [483, 140] on div "Back to Dashboard Change Sender ID Customers Technicians ZS [PERSON_NAME] [DATE…" at bounding box center [637, 357] width 823 height 652
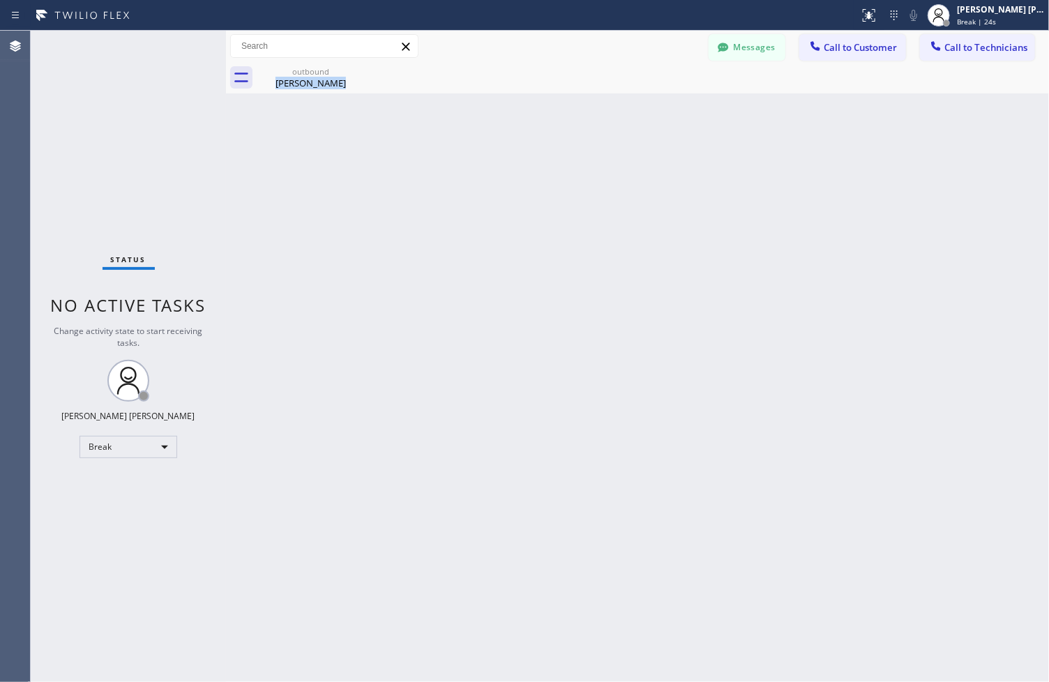
click at [483, 140] on div "Back to Dashboard Change Sender ID Customers Technicians ZS [PERSON_NAME] [DATE…" at bounding box center [637, 357] width 823 height 652
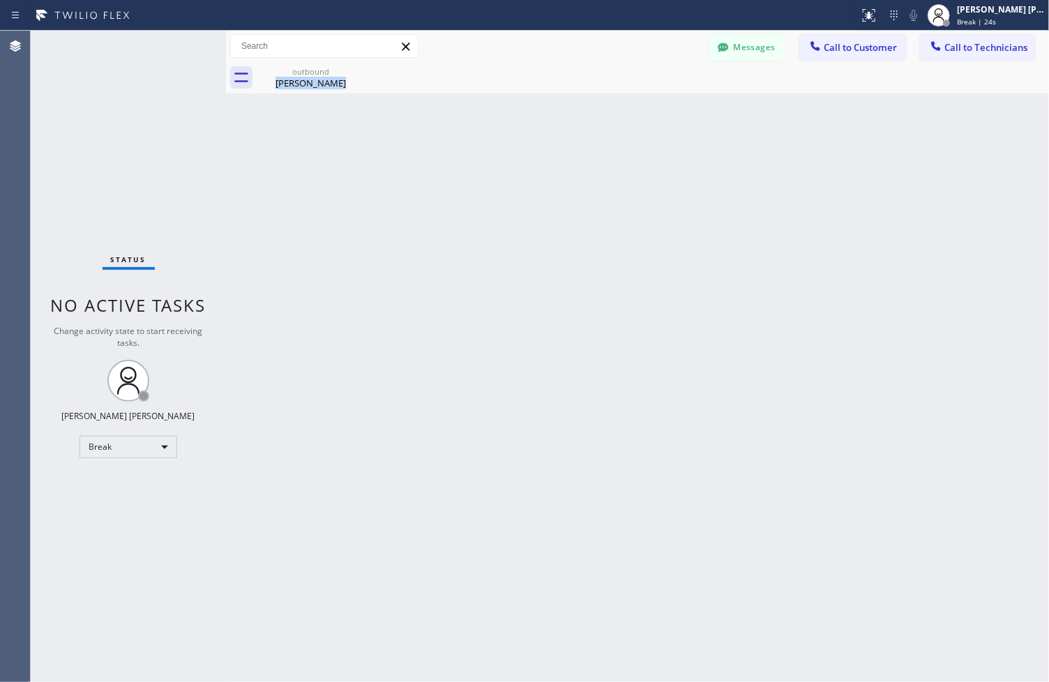
click at [483, 140] on div "Back to Dashboard Change Sender ID Customers Technicians ZS [PERSON_NAME] [DATE…" at bounding box center [637, 357] width 823 height 652
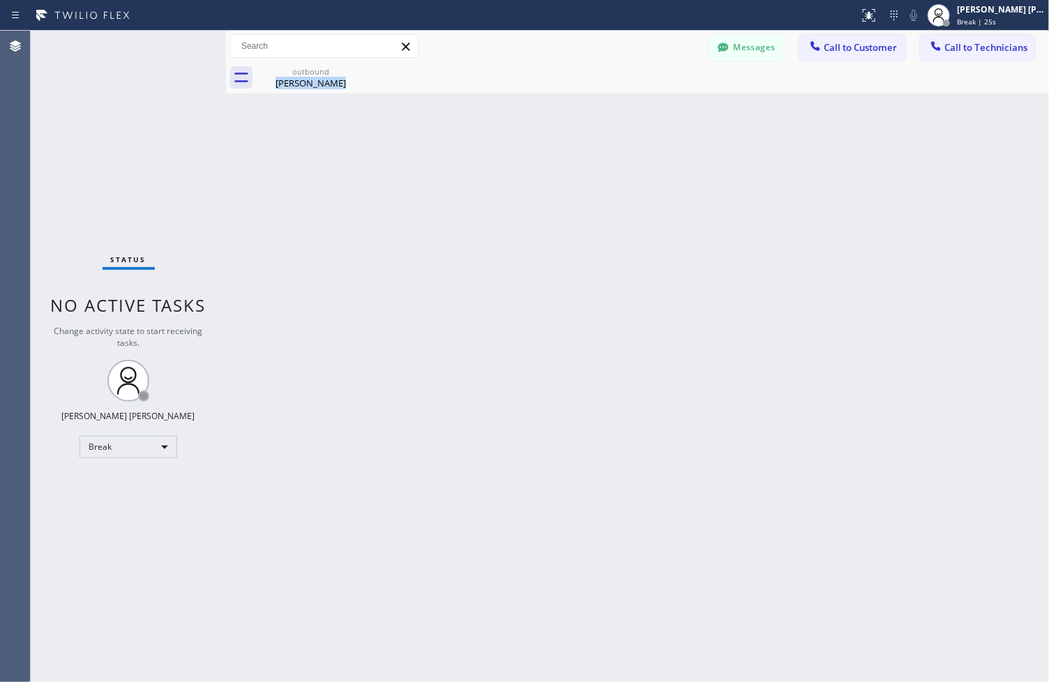
click at [483, 140] on div "Back to Dashboard Change Sender ID Customers Technicians ZS [PERSON_NAME] [DATE…" at bounding box center [637, 357] width 823 height 652
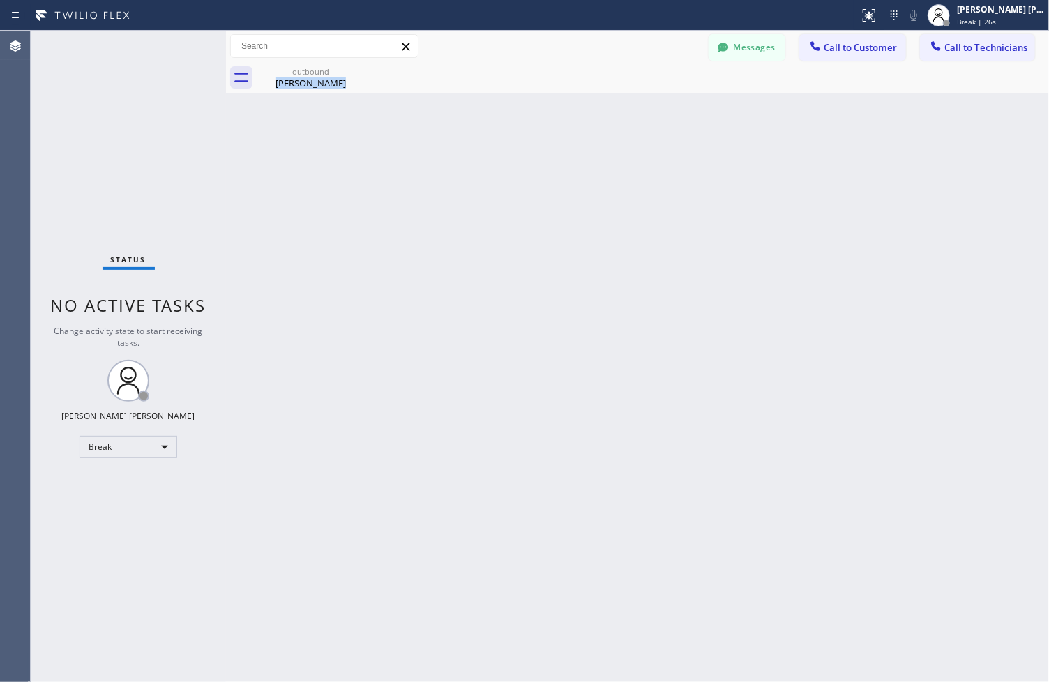
click at [483, 140] on div "Back to Dashboard Change Sender ID Customers Technicians ZS [PERSON_NAME] [DATE…" at bounding box center [637, 357] width 823 height 652
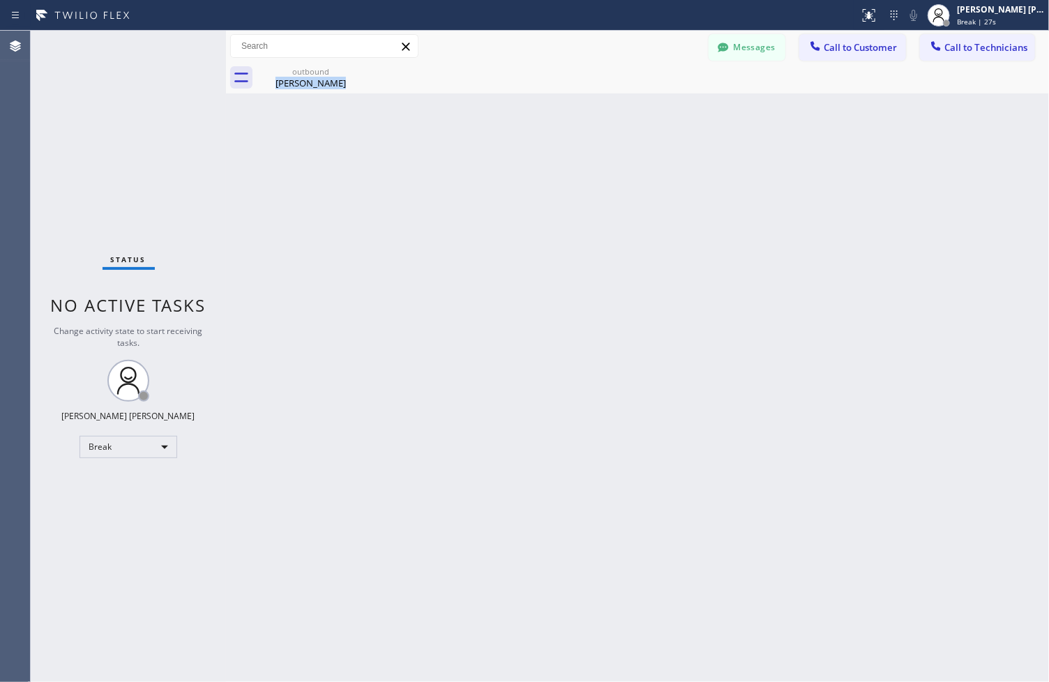
click at [483, 140] on div "Back to Dashboard Change Sender ID Customers Technicians ZS [PERSON_NAME] [DATE…" at bounding box center [637, 357] width 823 height 652
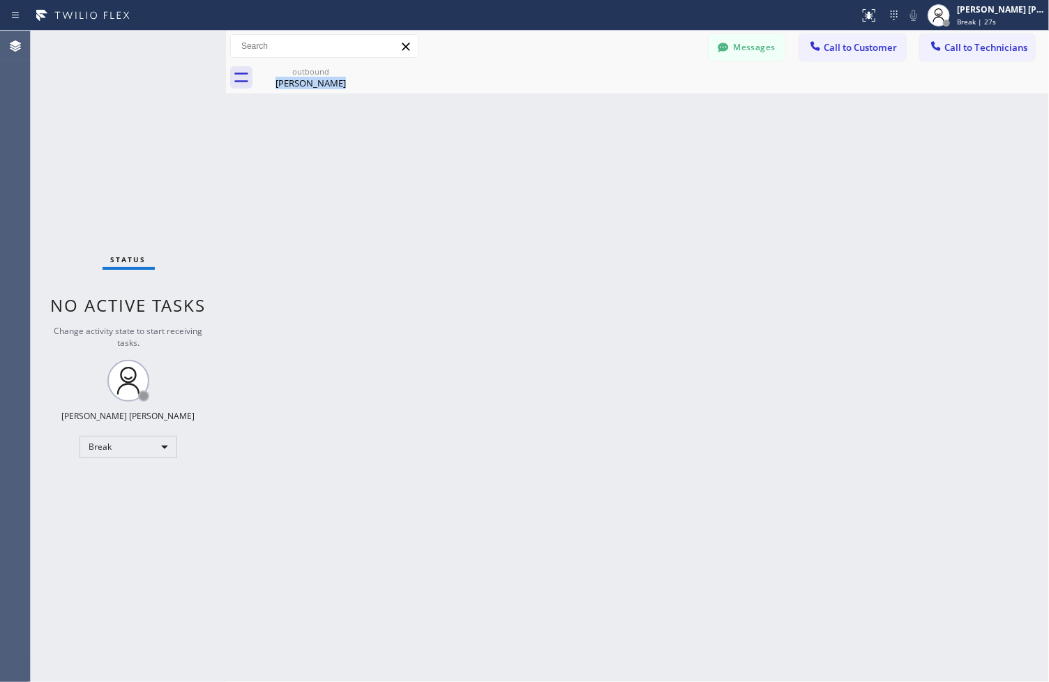
click at [483, 140] on div "Back to Dashboard Change Sender ID Customers Technicians ZS [PERSON_NAME] [DATE…" at bounding box center [637, 357] width 823 height 652
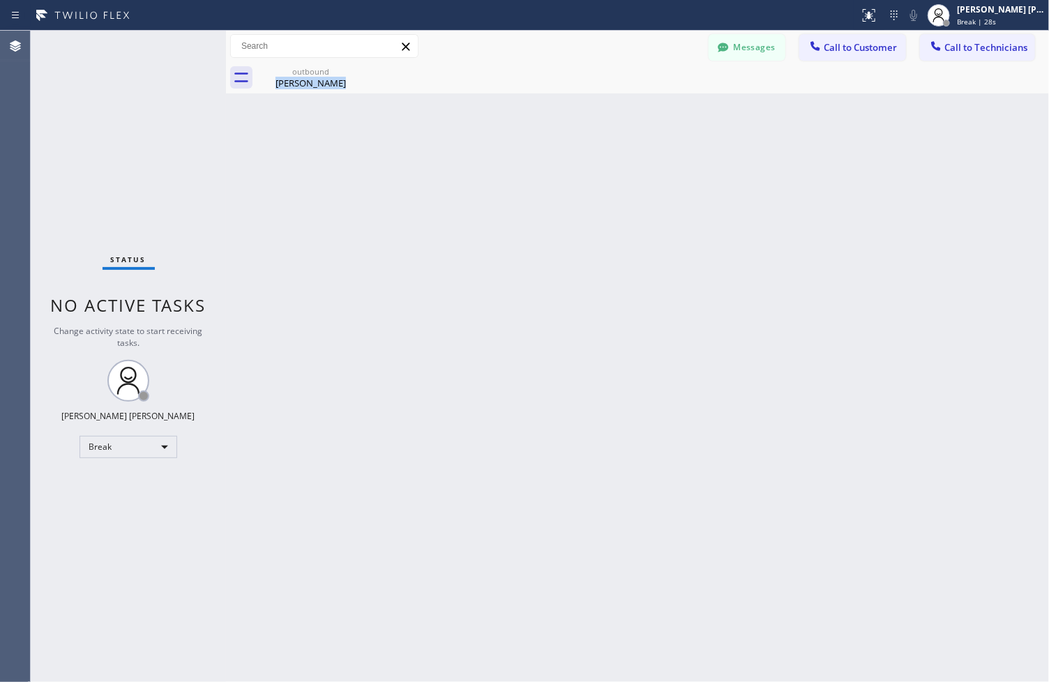
click at [483, 140] on div "Back to Dashboard Change Sender ID Customers Technicians ZS [PERSON_NAME] [DATE…" at bounding box center [637, 357] width 823 height 652
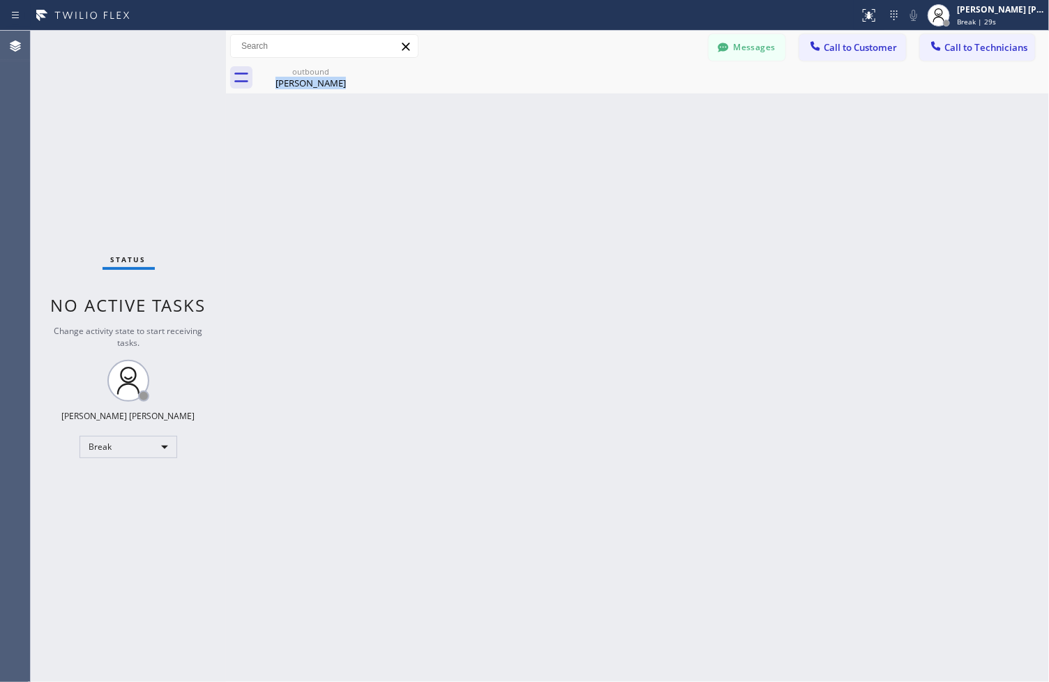
click at [483, 140] on div "Back to Dashboard Change Sender ID Customers Technicians ZS [PERSON_NAME] [DATE…" at bounding box center [637, 357] width 823 height 652
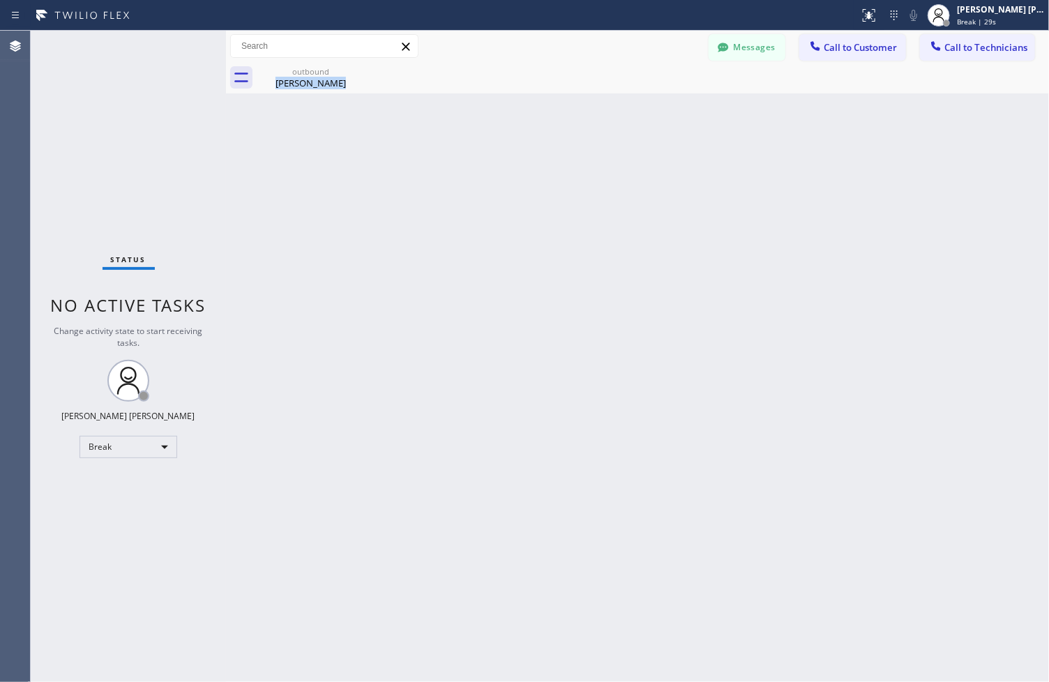
click at [483, 140] on div "Back to Dashboard Change Sender ID Customers Technicians ZS [PERSON_NAME] [DATE…" at bounding box center [637, 357] width 823 height 652
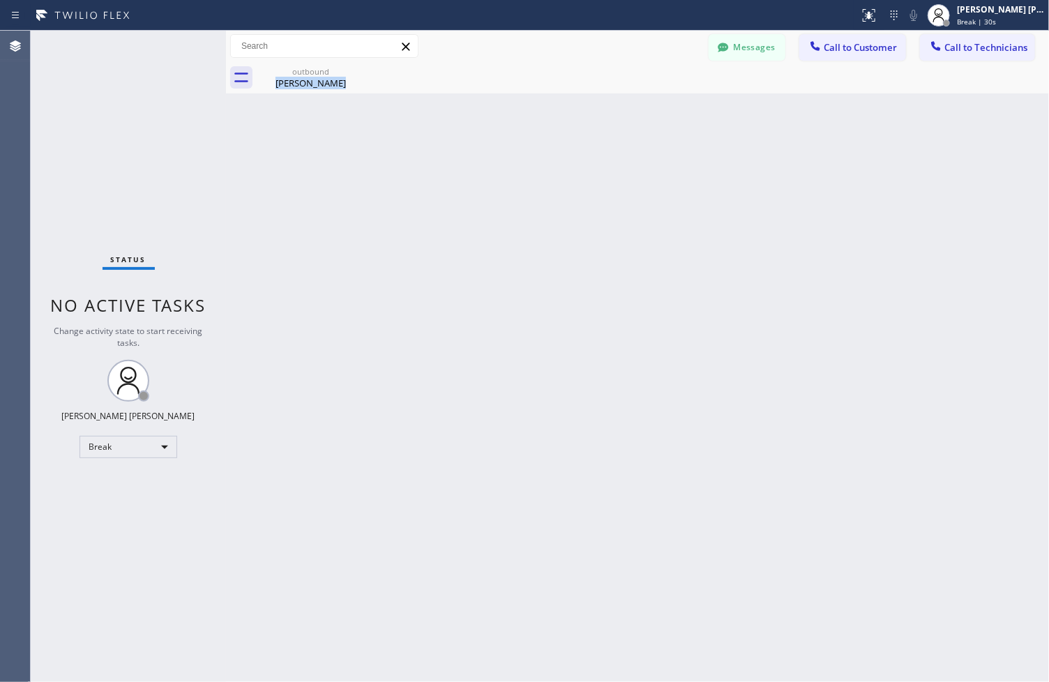
click at [483, 140] on div "Back to Dashboard Change Sender ID Customers Technicians ZS [PERSON_NAME] [DATE…" at bounding box center [637, 357] width 823 height 652
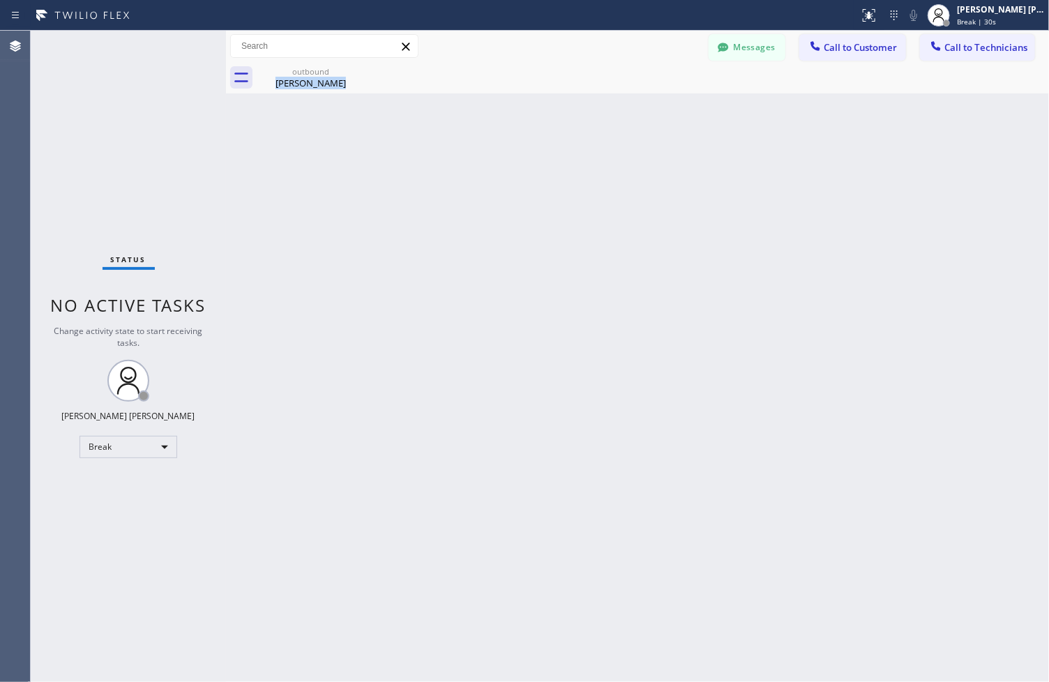
click at [483, 140] on div "Back to Dashboard Change Sender ID Customers Technicians ZS [PERSON_NAME] [DATE…" at bounding box center [637, 357] width 823 height 652
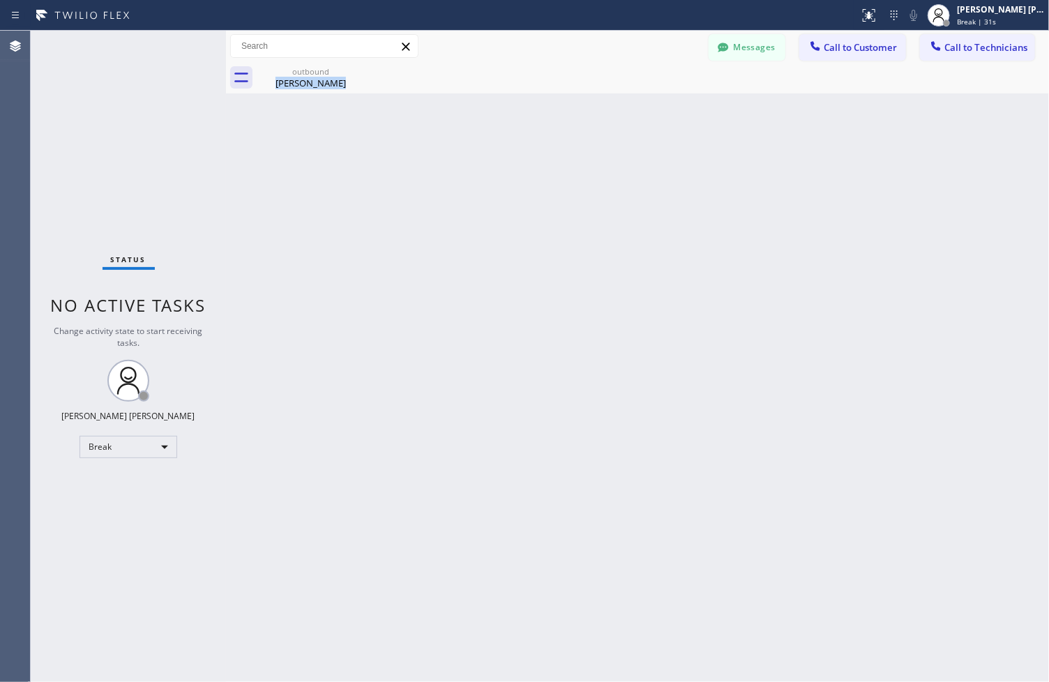
click at [483, 140] on div "Back to Dashboard Change Sender ID Customers Technicians ZS [PERSON_NAME] [DATE…" at bounding box center [637, 357] width 823 height 652
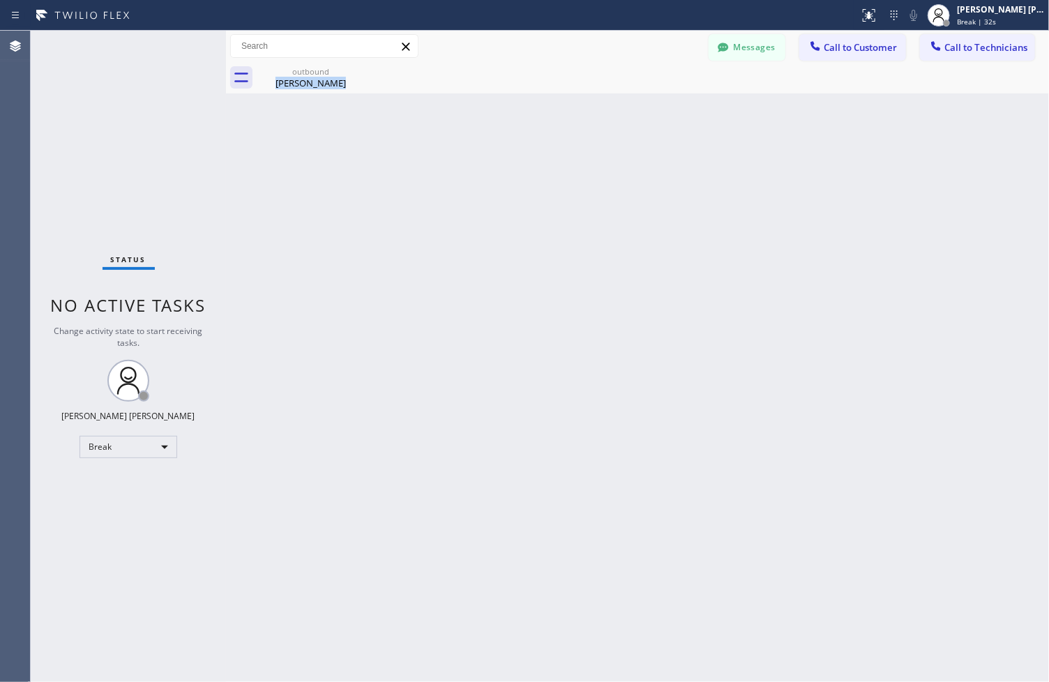
click at [483, 140] on div "Back to Dashboard Change Sender ID Customers Technicians ZS [PERSON_NAME] [DATE…" at bounding box center [637, 357] width 823 height 652
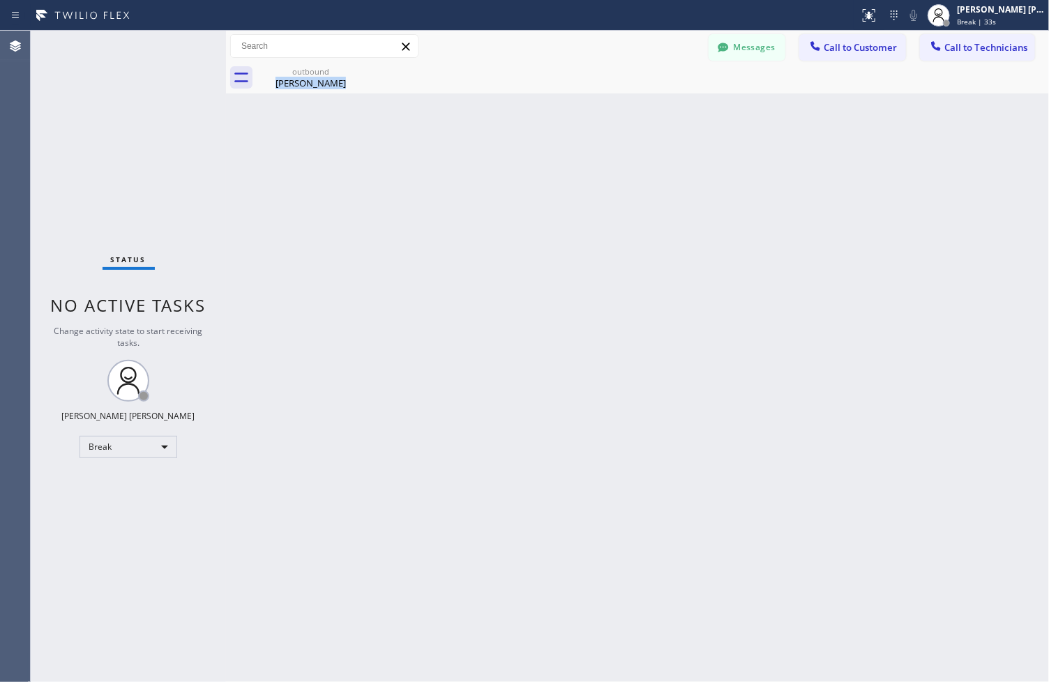
click at [483, 140] on div "Back to Dashboard Change Sender ID Customers Technicians ZS [PERSON_NAME] [DATE…" at bounding box center [637, 357] width 823 height 652
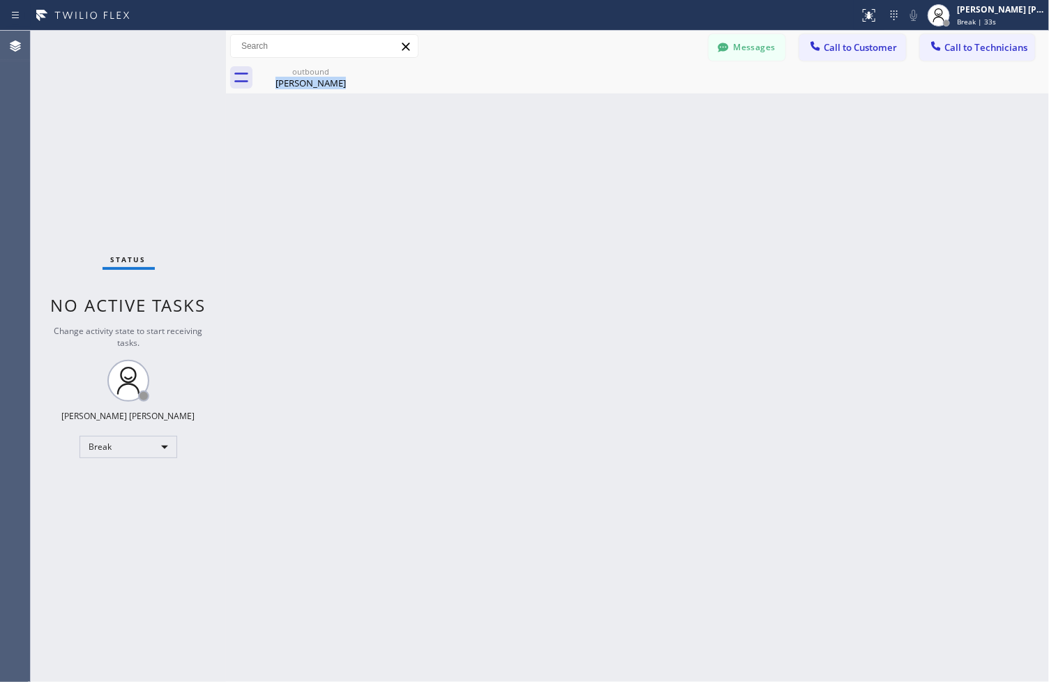
click at [483, 140] on div "Back to Dashboard Change Sender ID Customers Technicians ZS [PERSON_NAME] [DATE…" at bounding box center [637, 357] width 823 height 652
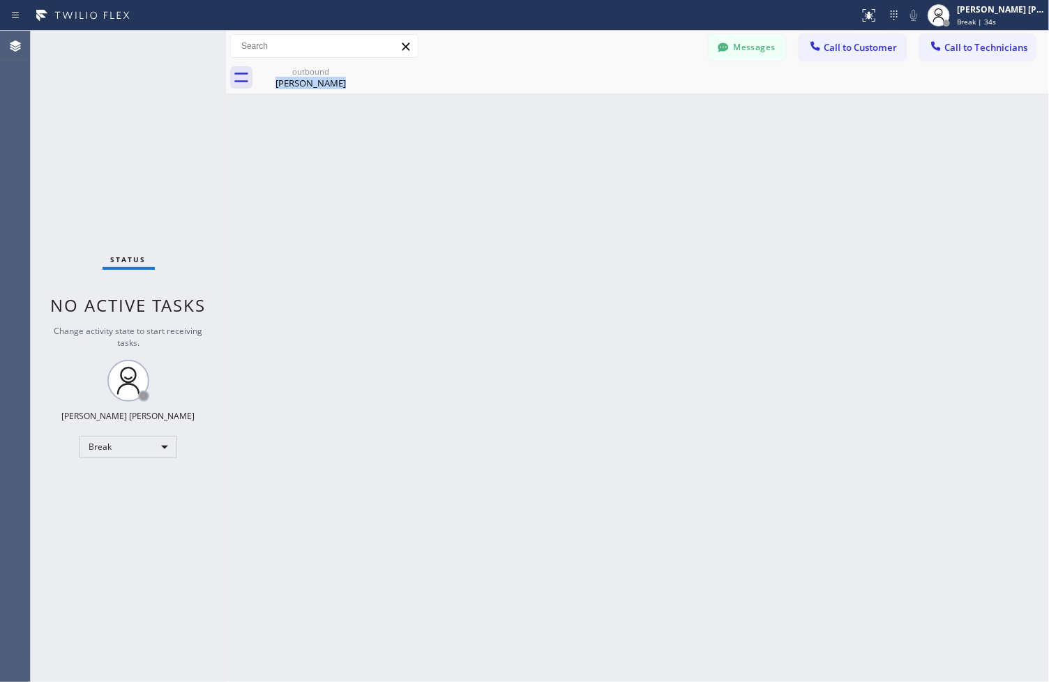
click at [483, 140] on div "Back to Dashboard Change Sender ID Customers Technicians ZS [PERSON_NAME] [DATE…" at bounding box center [637, 357] width 823 height 652
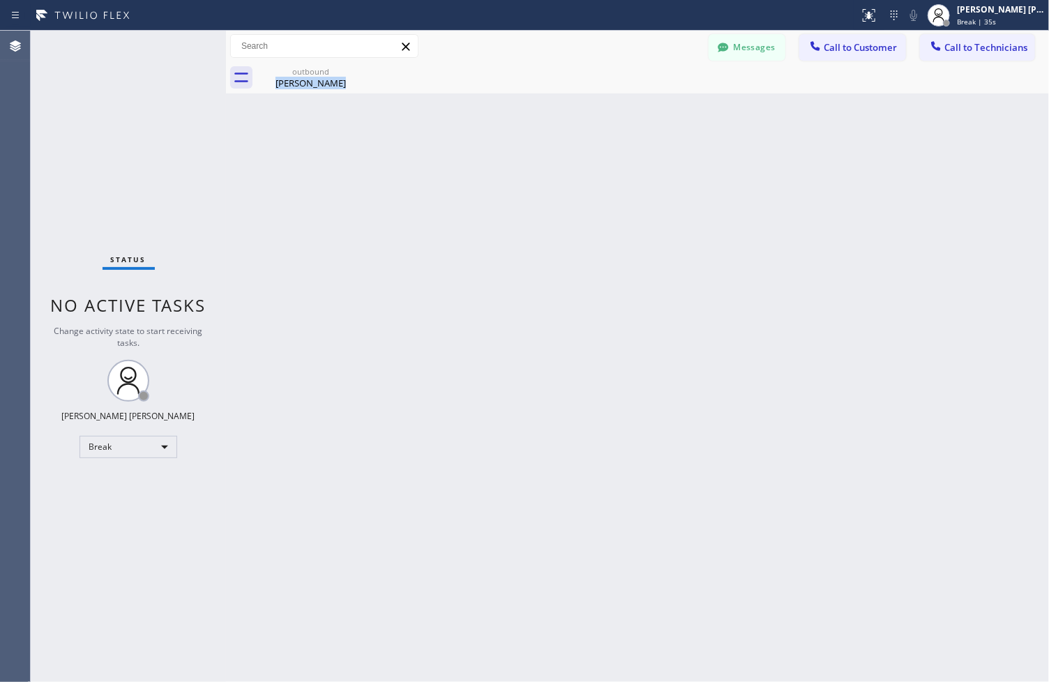
click at [483, 140] on div "Back to Dashboard Change Sender ID Customers Technicians ZS [PERSON_NAME] [DATE…" at bounding box center [637, 357] width 823 height 652
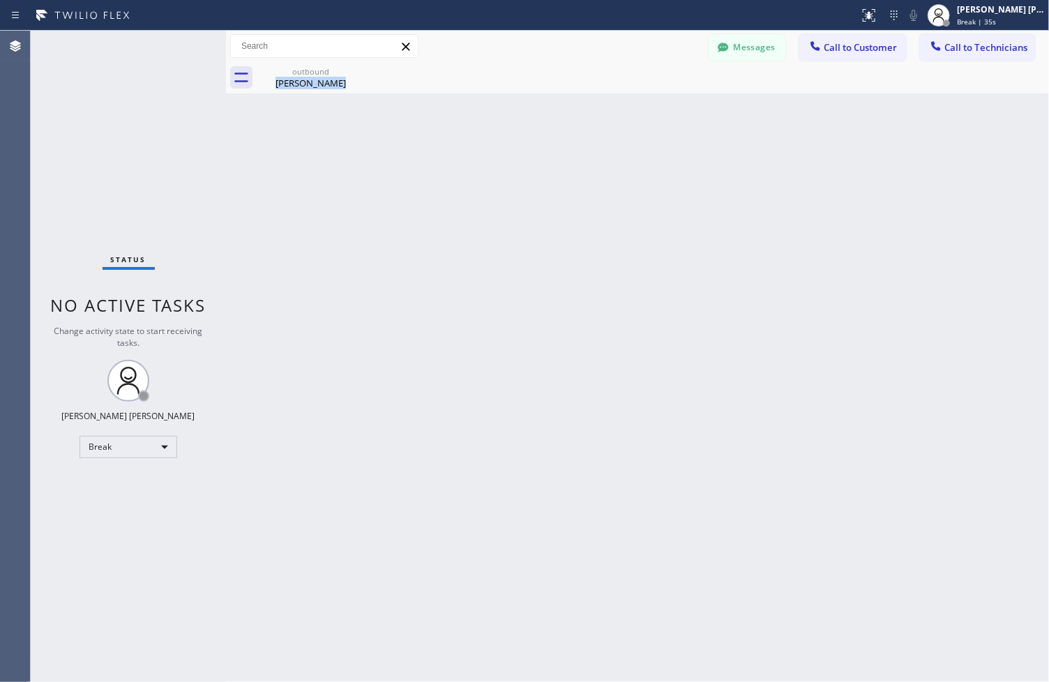
click at [483, 140] on div "Back to Dashboard Change Sender ID Customers Technicians ZS [PERSON_NAME] [DATE…" at bounding box center [637, 357] width 823 height 652
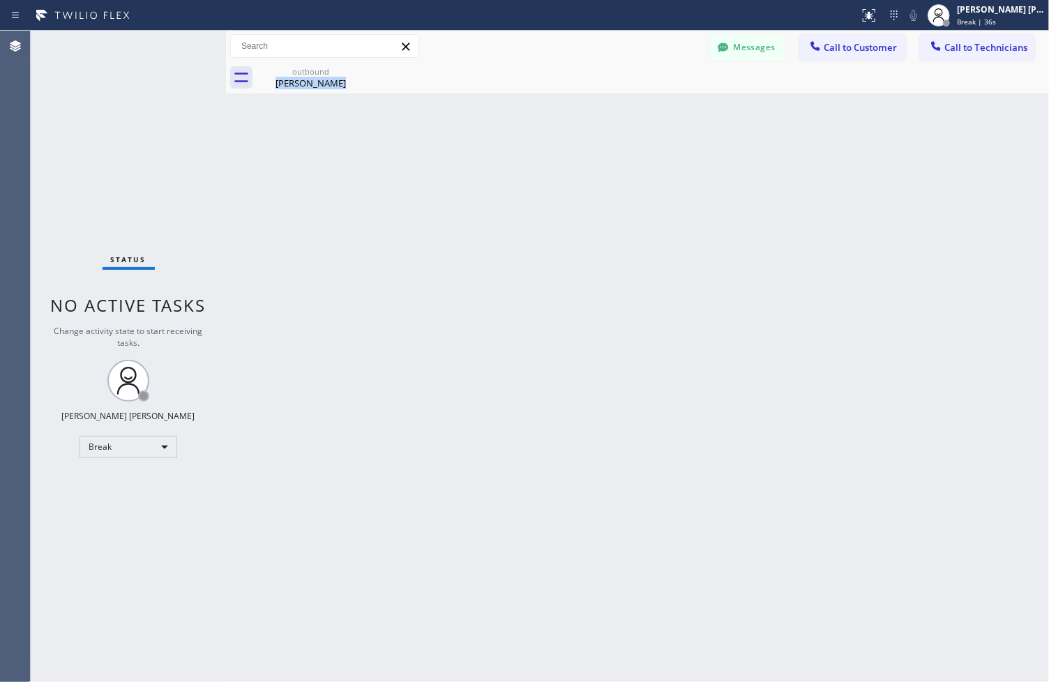
click at [483, 140] on div "Back to Dashboard Change Sender ID Customers Technicians ZS [PERSON_NAME] [DATE…" at bounding box center [637, 357] width 823 height 652
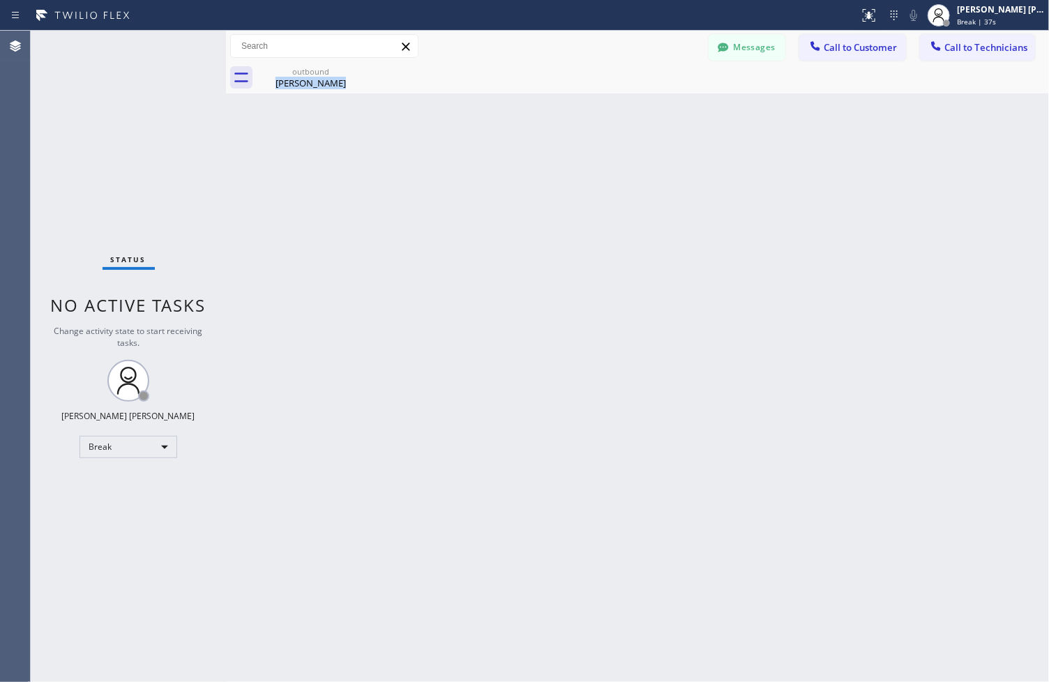
click at [483, 140] on div "Back to Dashboard Change Sender ID Customers Technicians ZS [PERSON_NAME] [DATE…" at bounding box center [637, 357] width 823 height 652
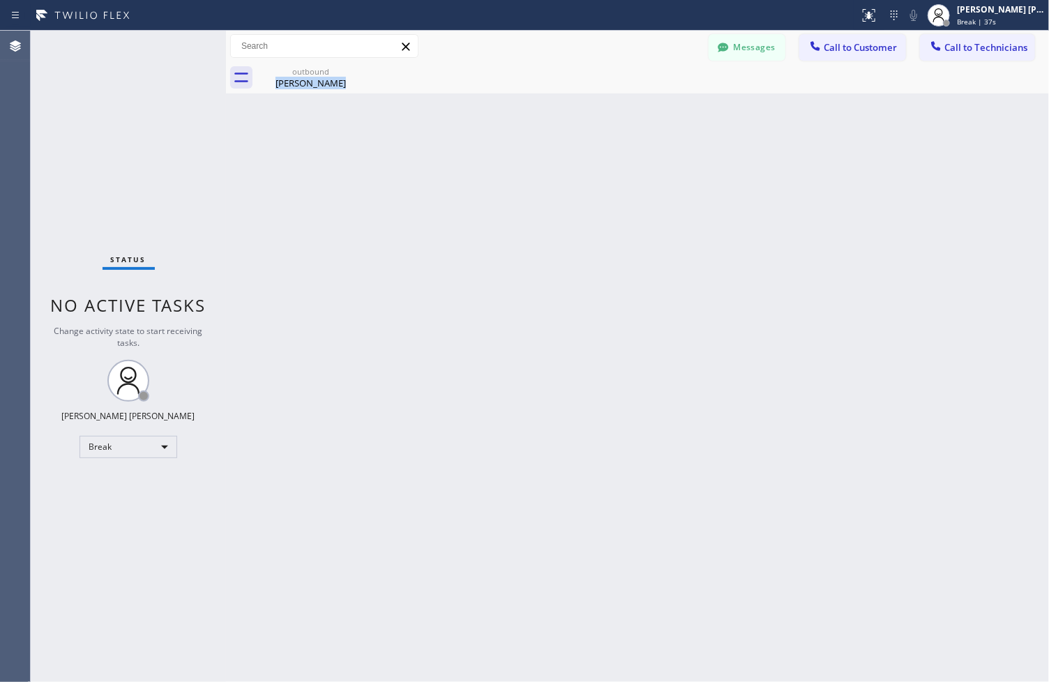
click at [483, 140] on div "Back to Dashboard Change Sender ID Customers Technicians ZS [PERSON_NAME] [DATE…" at bounding box center [637, 357] width 823 height 652
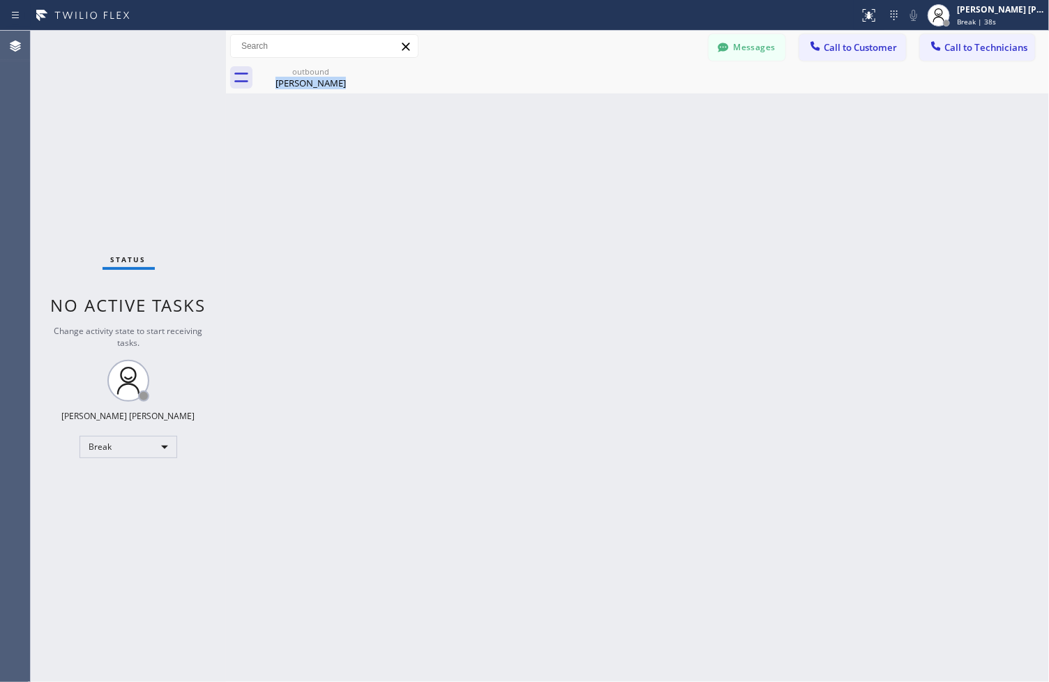
click at [483, 140] on div "Back to Dashboard Change Sender ID Customers Technicians ZS [PERSON_NAME] [DATE…" at bounding box center [637, 357] width 823 height 652
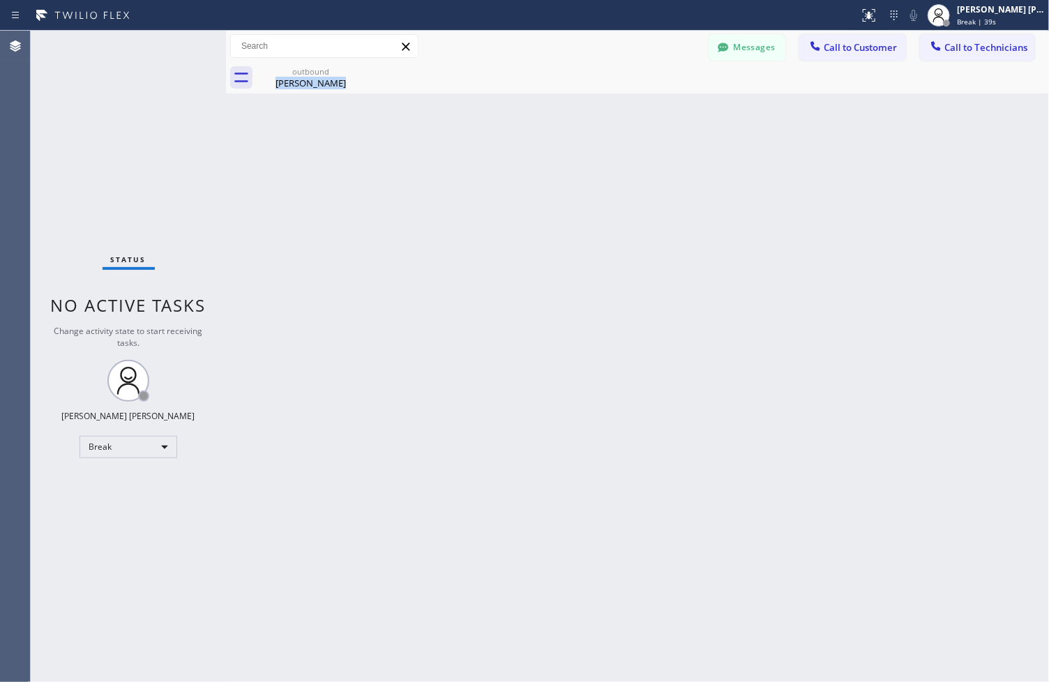
click at [483, 140] on div "Back to Dashboard Change Sender ID Customers Technicians ZS [PERSON_NAME] [DATE…" at bounding box center [637, 357] width 823 height 652
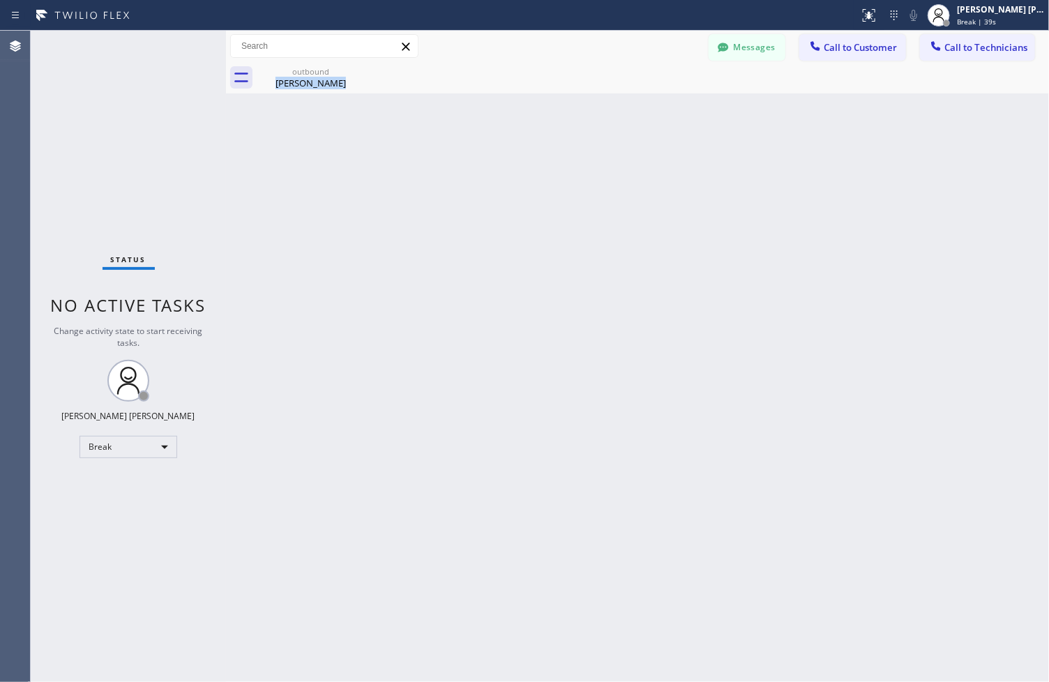
click at [483, 140] on div "Back to Dashboard Change Sender ID Customers Technicians ZS [PERSON_NAME] [DATE…" at bounding box center [637, 357] width 823 height 652
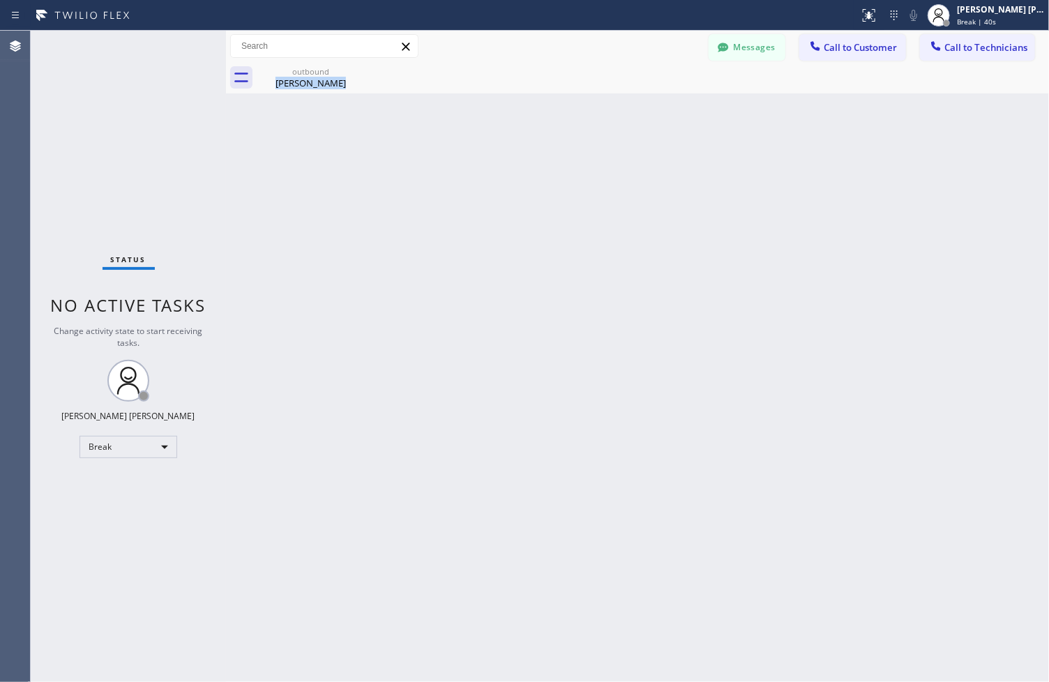
click at [483, 140] on div "Back to Dashboard Change Sender ID Customers Technicians ZS [PERSON_NAME] [DATE…" at bounding box center [637, 357] width 823 height 652
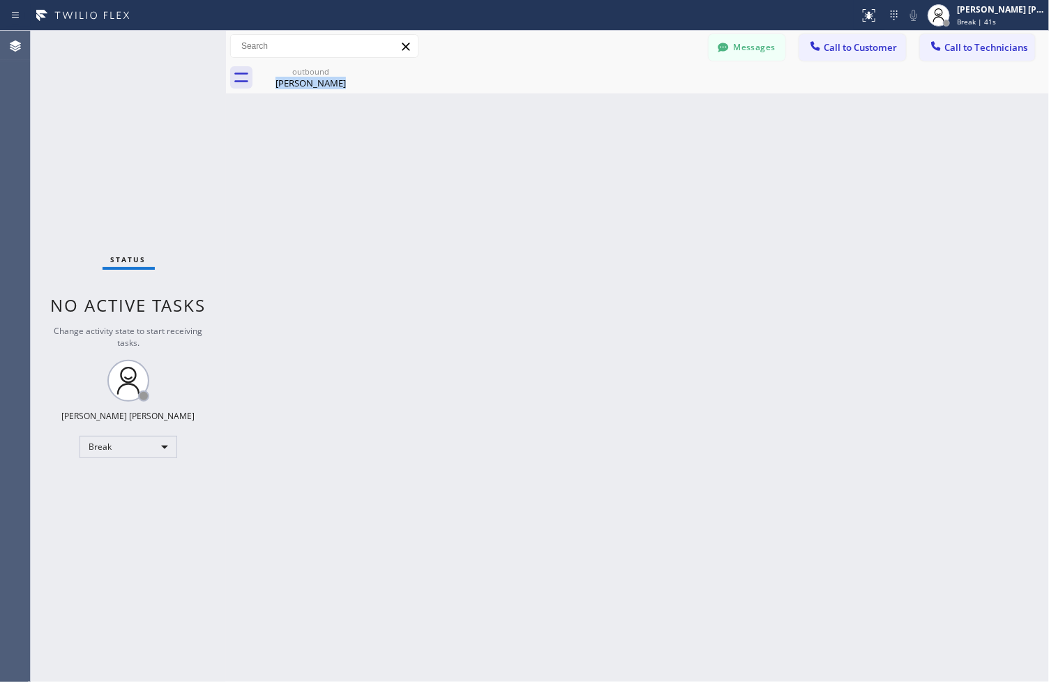
click at [483, 140] on div "Back to Dashboard Change Sender ID Customers Technicians ZS [PERSON_NAME] [DATE…" at bounding box center [637, 357] width 823 height 652
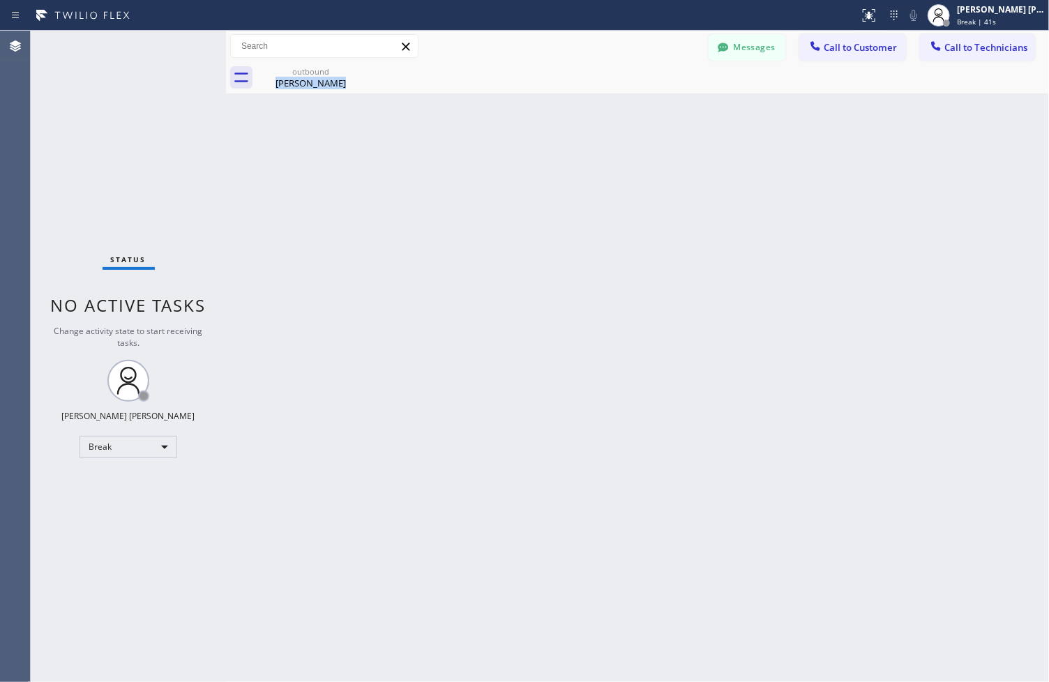
click at [483, 140] on div "Back to Dashboard Change Sender ID Customers Technicians ZS [PERSON_NAME] [DATE…" at bounding box center [637, 357] width 823 height 652
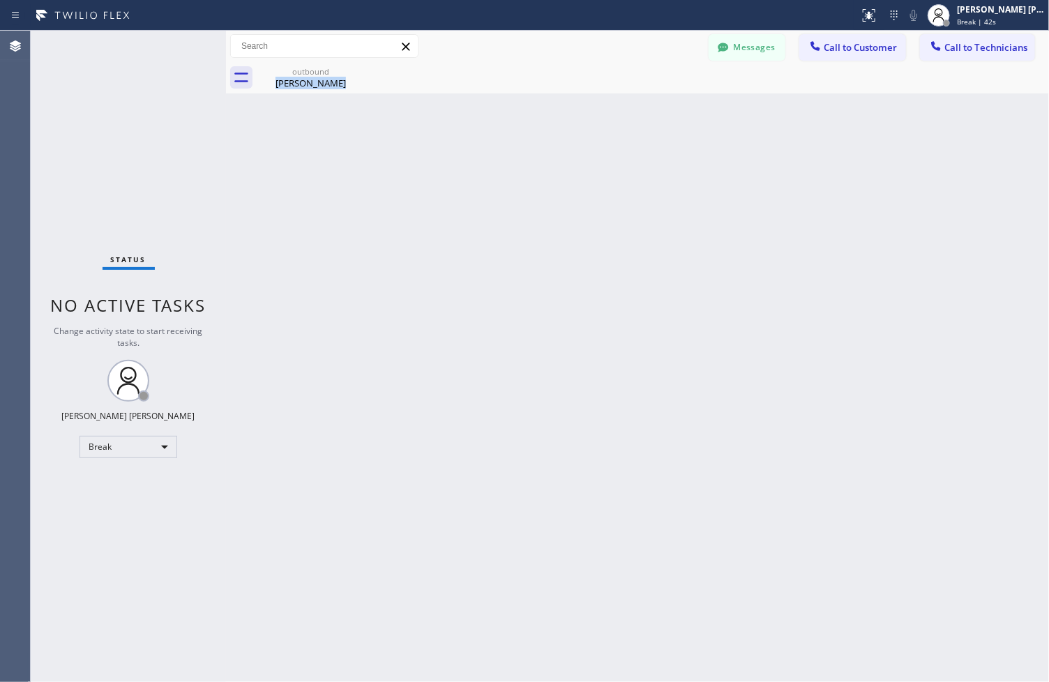
click at [483, 140] on div "Back to Dashboard Change Sender ID Customers Technicians ZS [PERSON_NAME] [DATE…" at bounding box center [637, 357] width 823 height 652
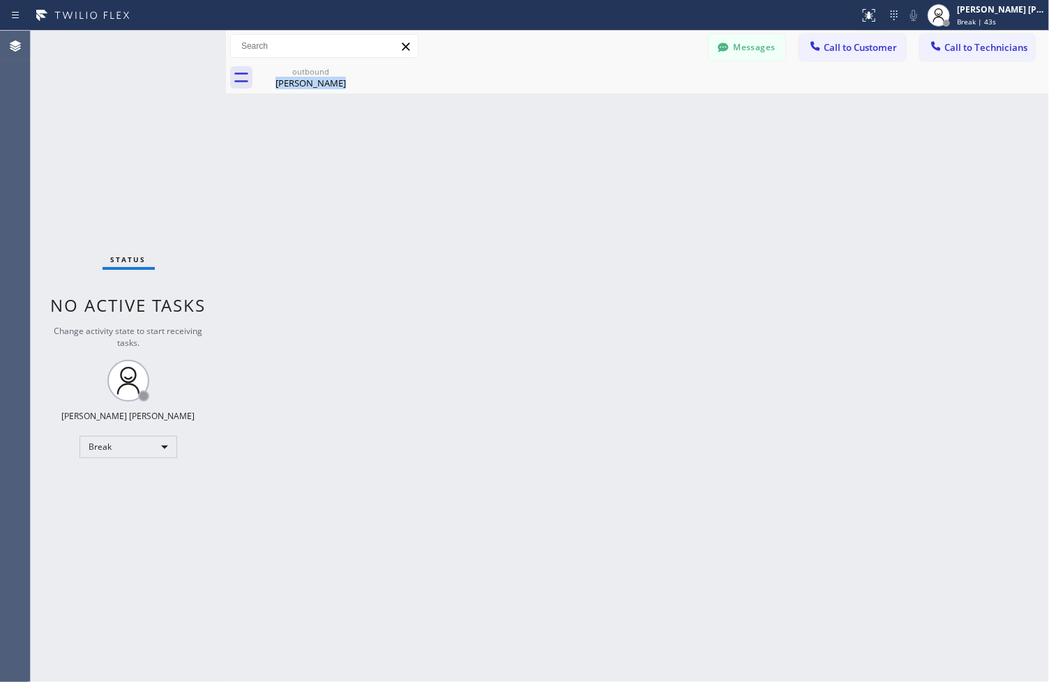
click at [483, 140] on div "Back to Dashboard Change Sender ID Customers Technicians ZS [PERSON_NAME] [DATE…" at bounding box center [637, 357] width 823 height 652
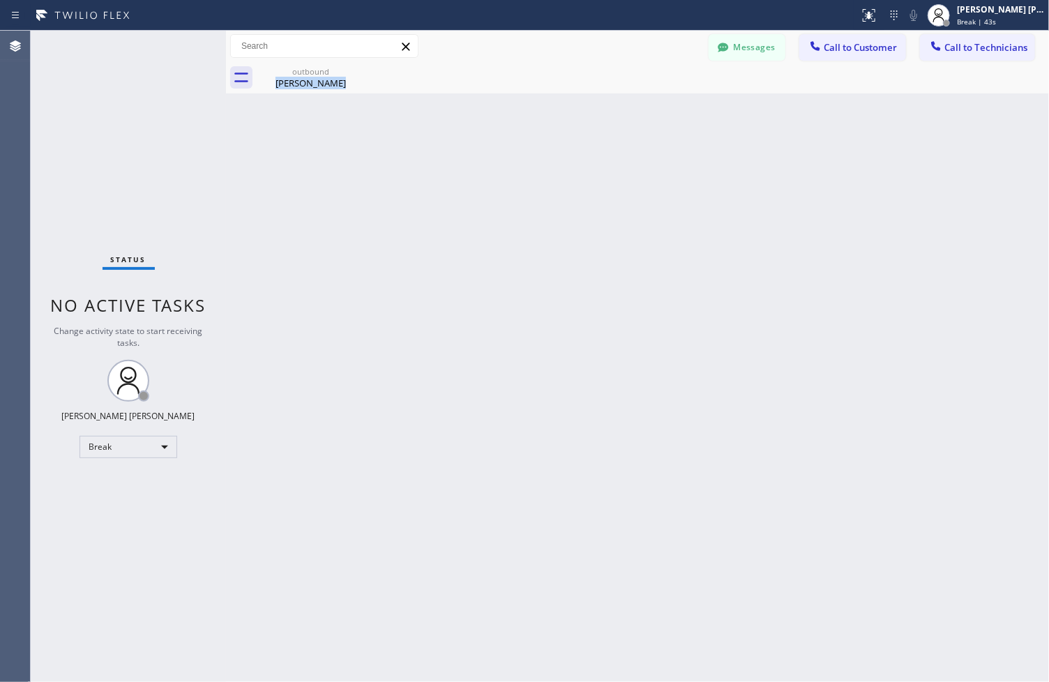
click at [483, 140] on div "Back to Dashboard Change Sender ID Customers Technicians ZS [PERSON_NAME] [DATE…" at bounding box center [637, 357] width 823 height 652
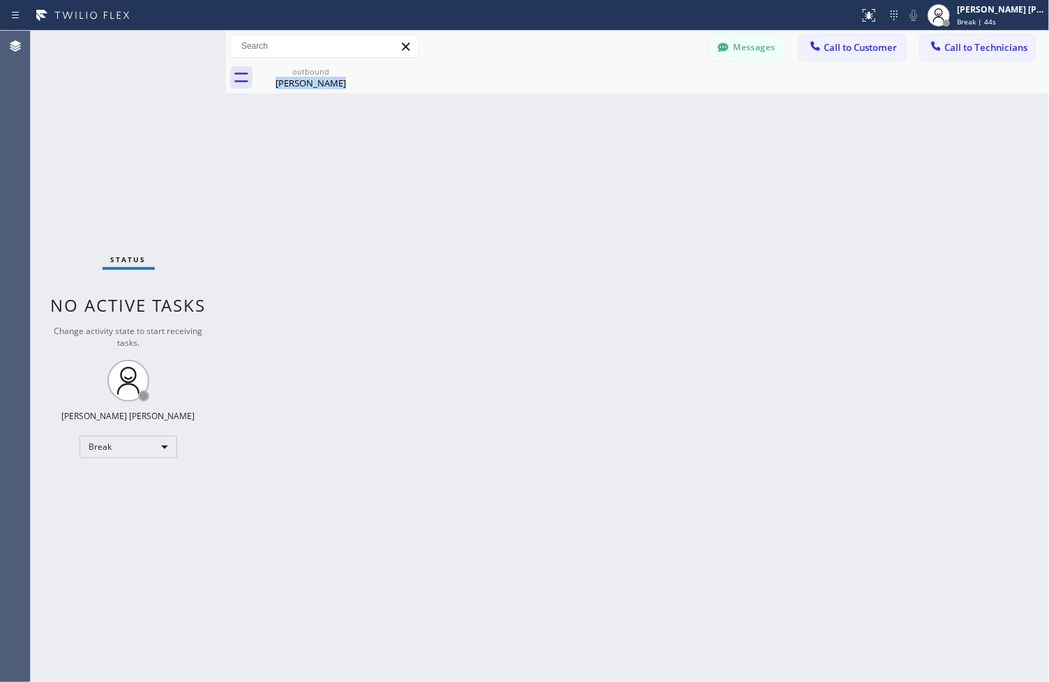
click at [483, 140] on div "Back to Dashboard Change Sender ID Customers Technicians ZS [PERSON_NAME] [DATE…" at bounding box center [637, 357] width 823 height 652
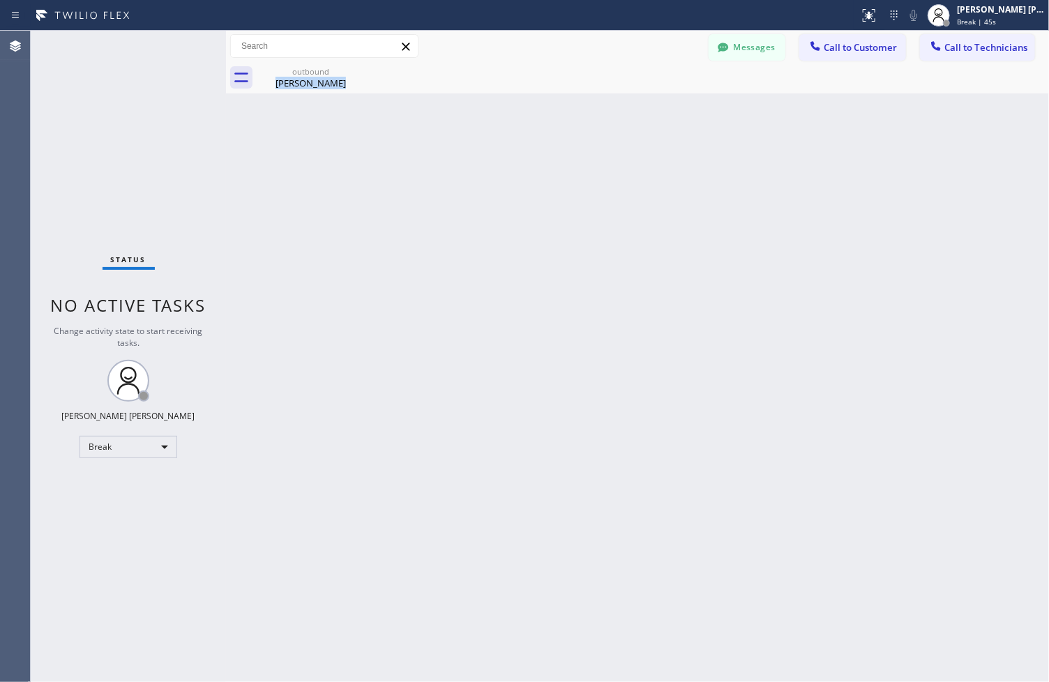
click at [483, 140] on div "Back to Dashboard Change Sender ID Customers Technicians ZS [PERSON_NAME] [DATE…" at bounding box center [637, 357] width 823 height 652
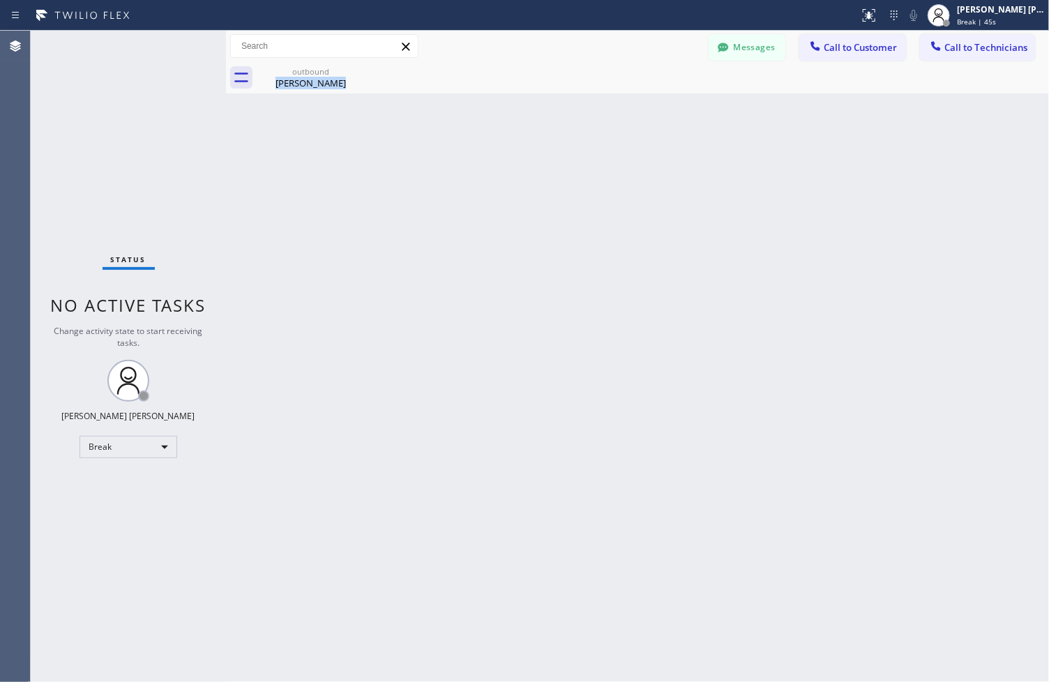
click at [483, 140] on div "Back to Dashboard Change Sender ID Customers Technicians ZS [PERSON_NAME] [DATE…" at bounding box center [637, 357] width 823 height 652
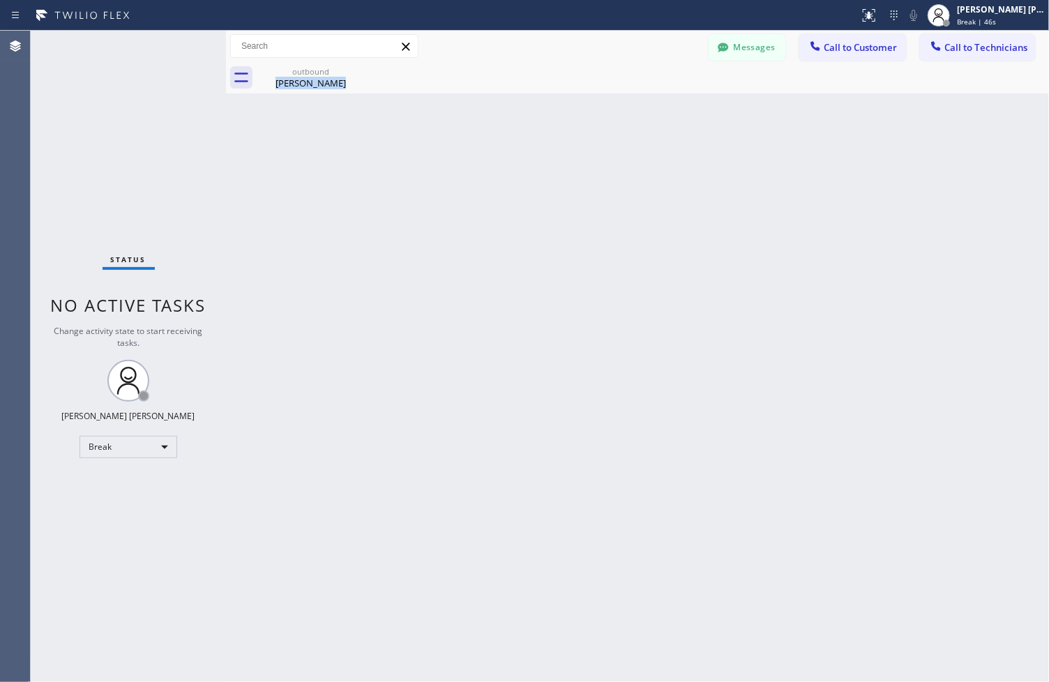
click at [483, 140] on div "Back to Dashboard Change Sender ID Customers Technicians ZS [PERSON_NAME] [DATE…" at bounding box center [637, 357] width 823 height 652
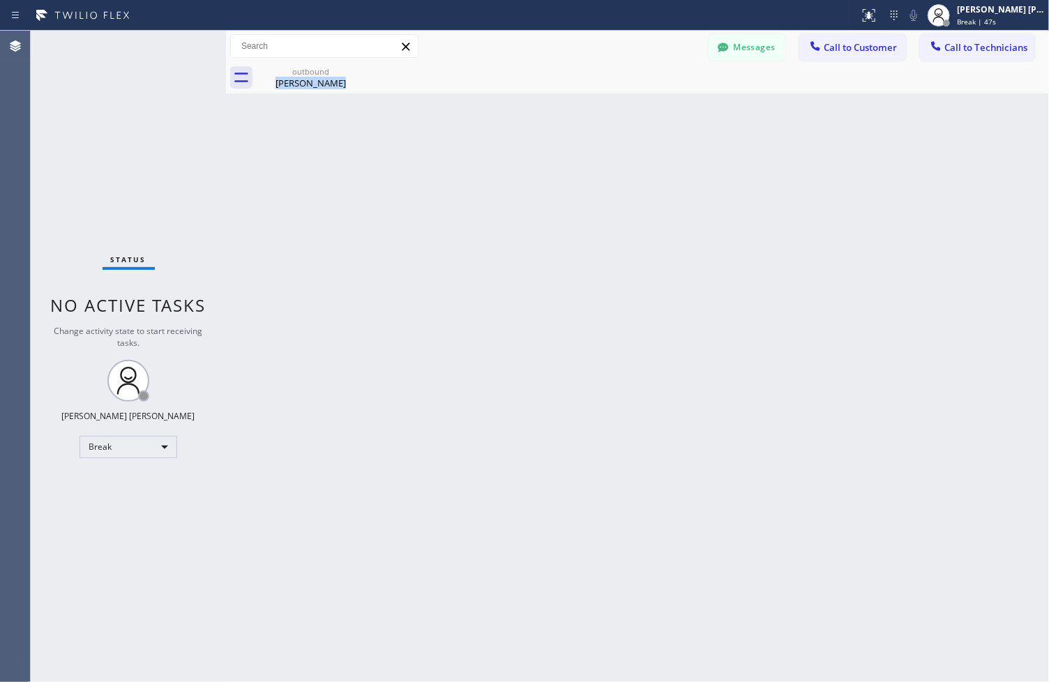
click at [483, 140] on div "Back to Dashboard Change Sender ID Customers Technicians ZS [PERSON_NAME] [DATE…" at bounding box center [637, 357] width 823 height 652
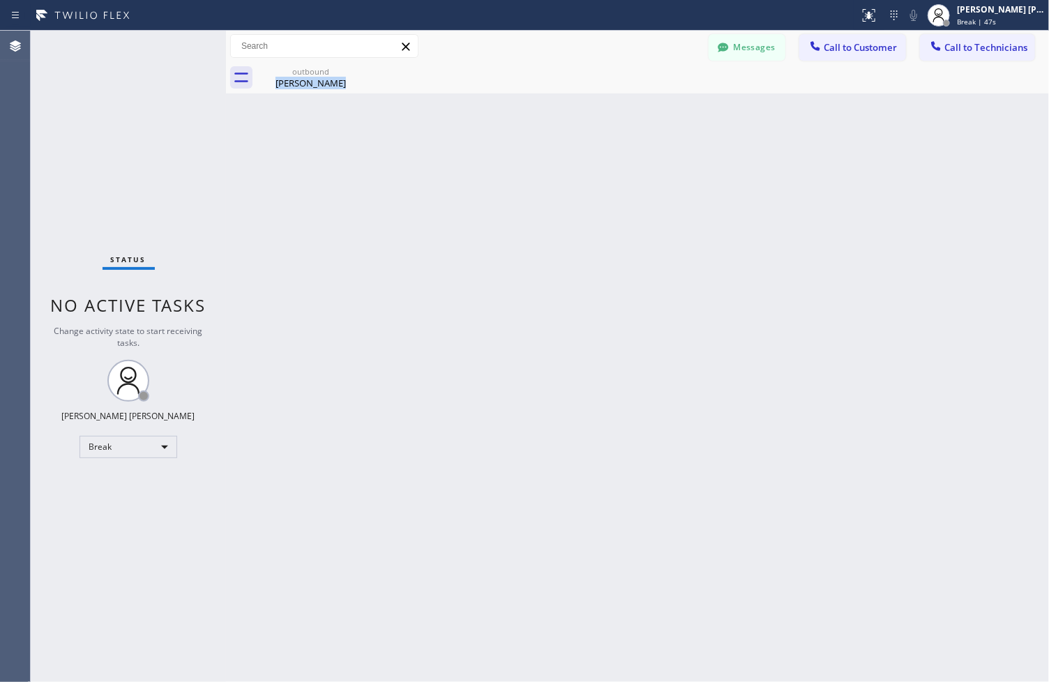
click at [483, 140] on div "Back to Dashboard Change Sender ID Customers Technicians ZS [PERSON_NAME] [DATE…" at bounding box center [637, 357] width 823 height 652
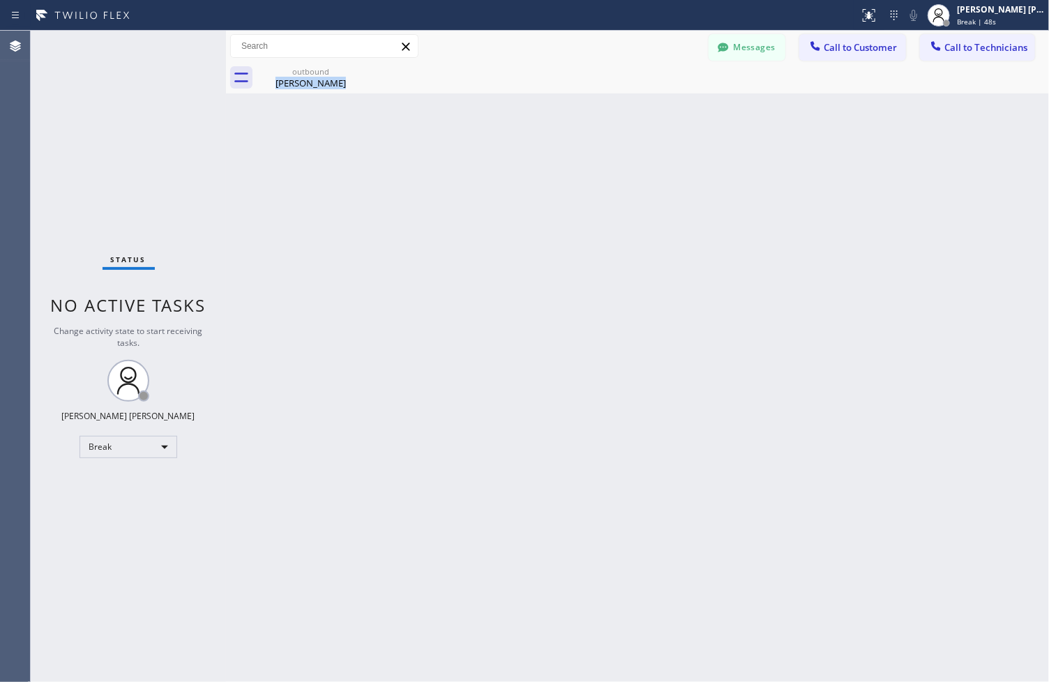
click at [483, 140] on div "Back to Dashboard Change Sender ID Customers Technicians ZS [PERSON_NAME] [DATE…" at bounding box center [637, 357] width 823 height 652
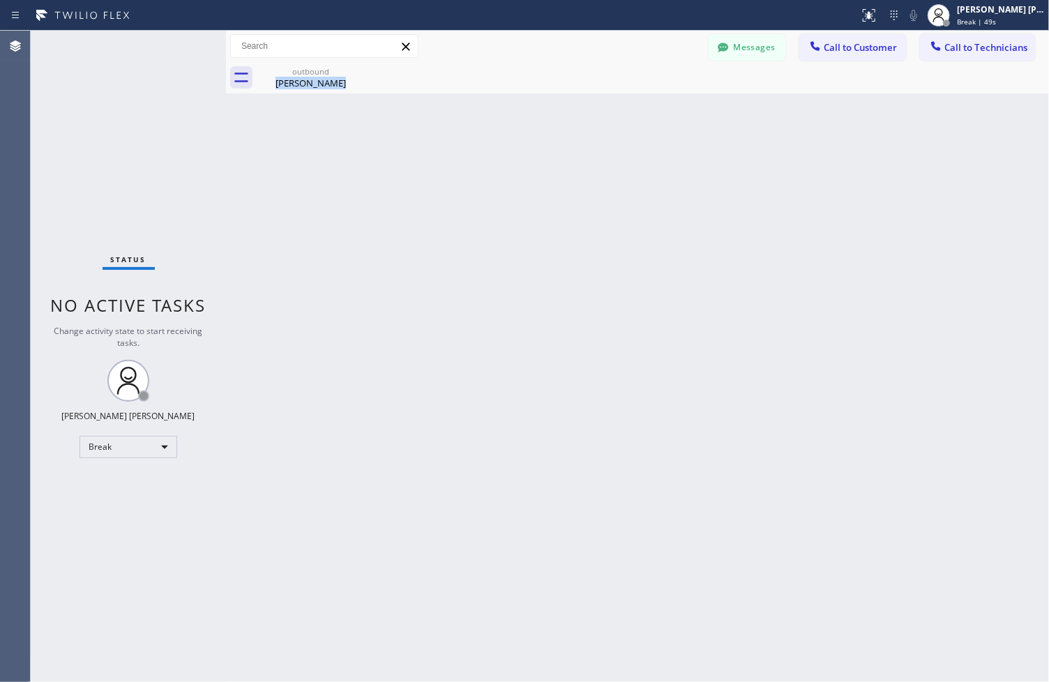
click at [483, 140] on div "Back to Dashboard Change Sender ID Customers Technicians ZS [PERSON_NAME] [DATE…" at bounding box center [637, 357] width 823 height 652
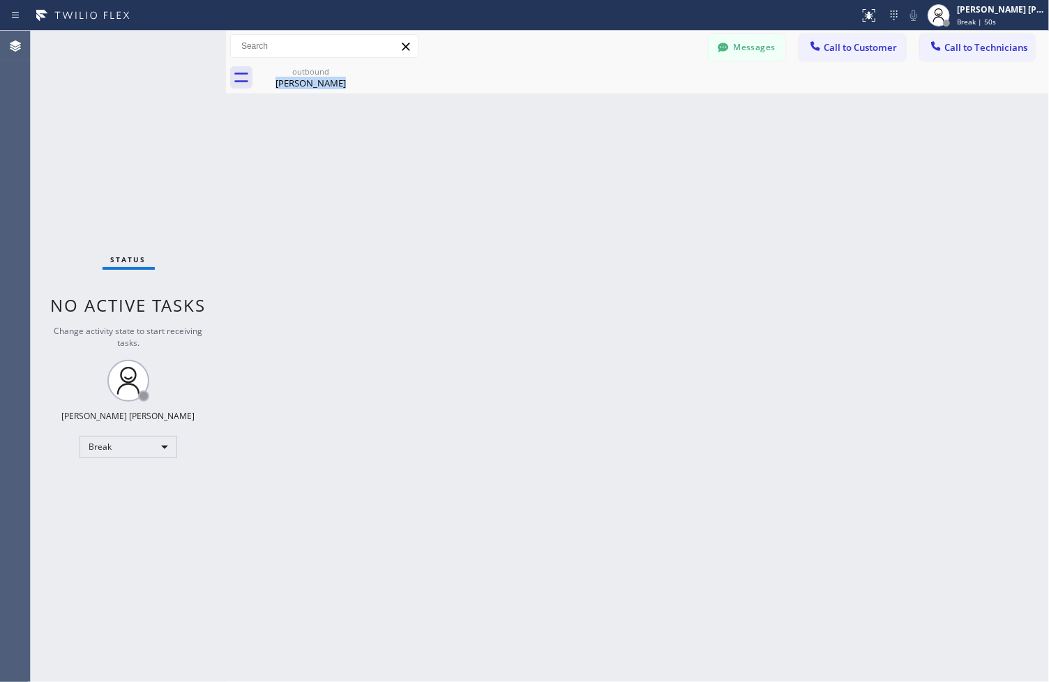
click at [483, 140] on div "Back to Dashboard Change Sender ID Customers Technicians ZS [PERSON_NAME] [DATE…" at bounding box center [637, 357] width 823 height 652
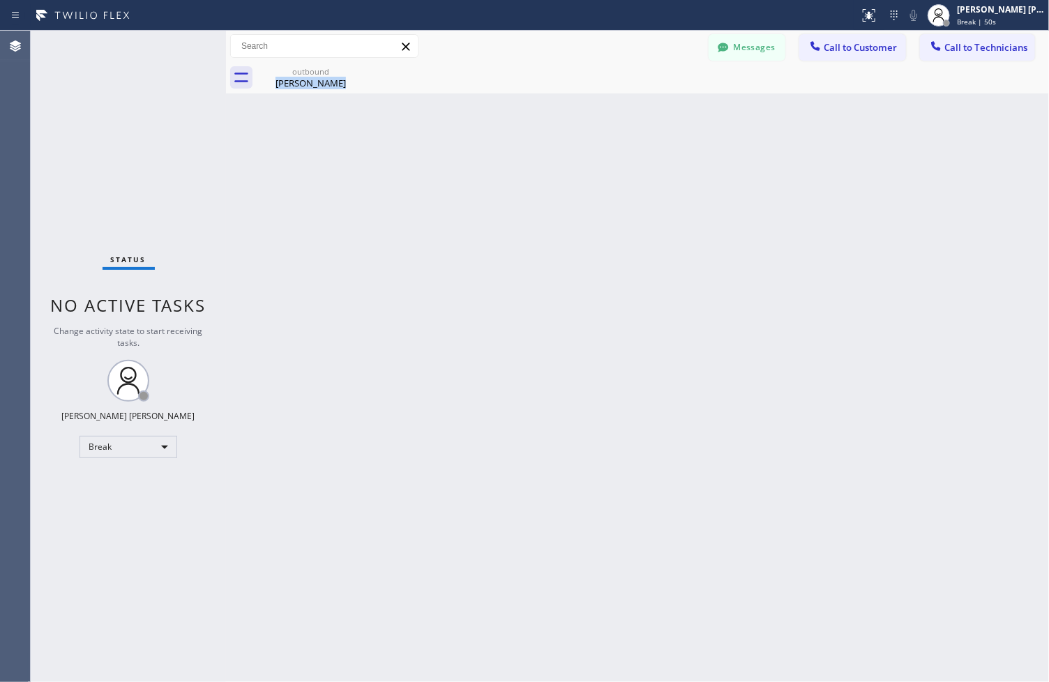
click at [483, 140] on div "Back to Dashboard Change Sender ID Customers Technicians ZS [PERSON_NAME] [DATE…" at bounding box center [637, 357] width 823 height 652
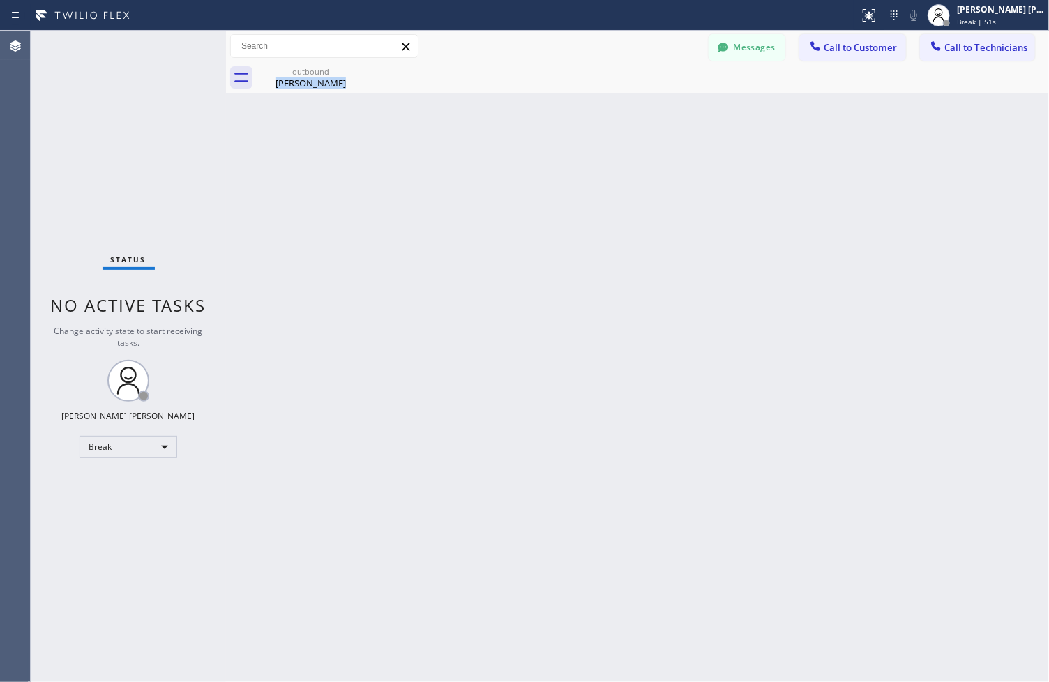
click at [483, 140] on div "Back to Dashboard Change Sender ID Customers Technicians ZS [PERSON_NAME] [DATE…" at bounding box center [637, 357] width 823 height 652
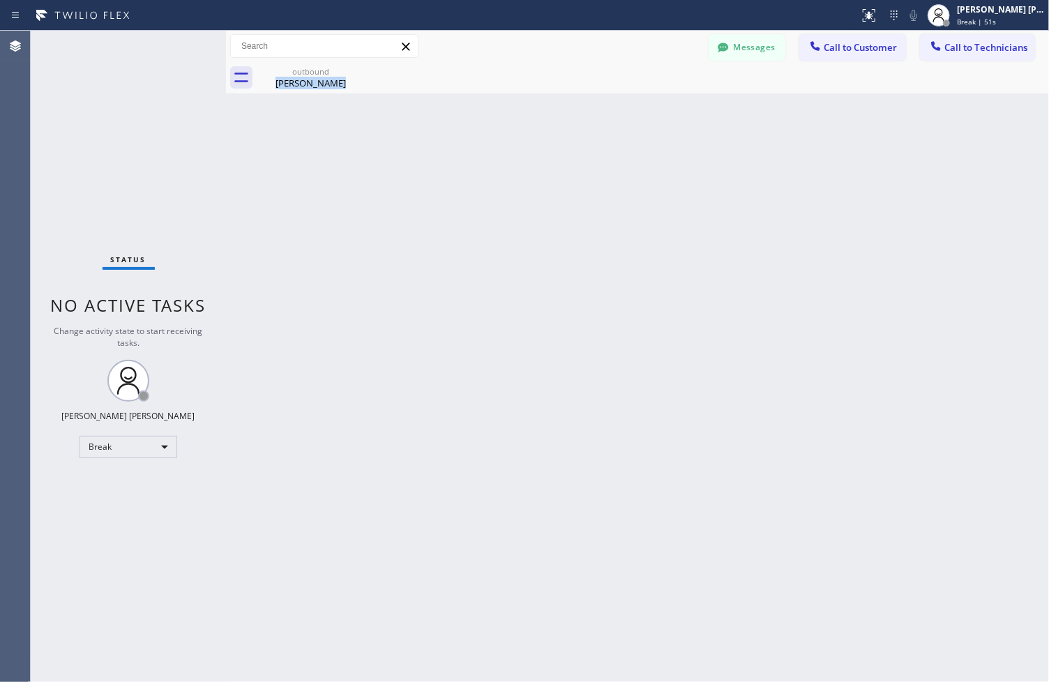
click at [483, 140] on div "Back to Dashboard Change Sender ID Customers Technicians ZS [PERSON_NAME] [DATE…" at bounding box center [637, 357] width 823 height 652
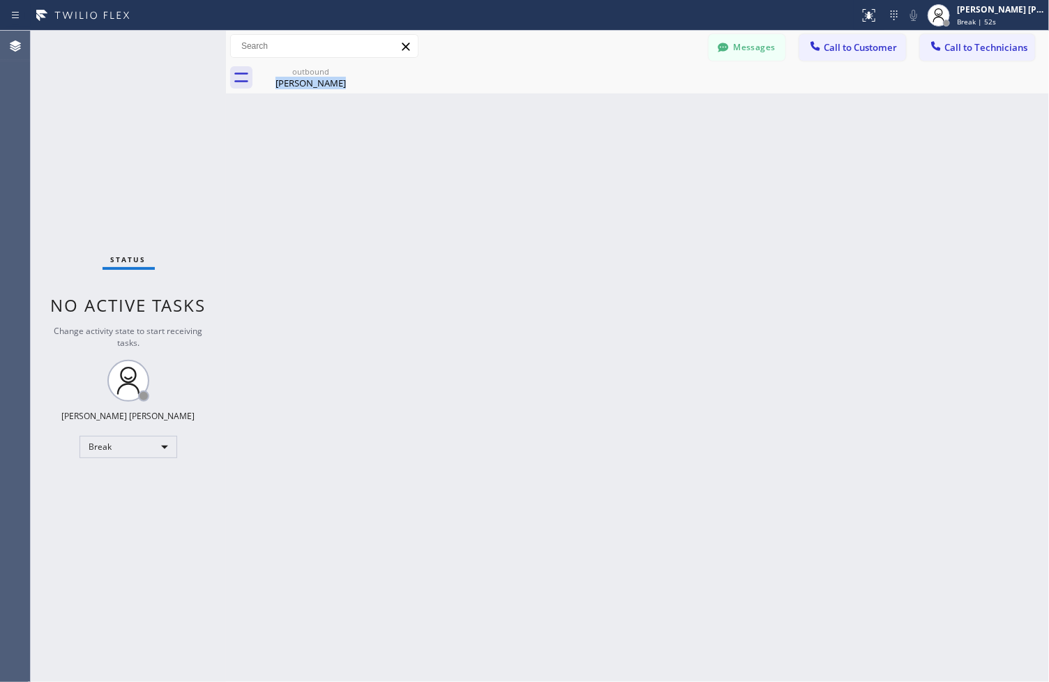
click at [483, 140] on div "Back to Dashboard Change Sender ID Customers Technicians ZS [PERSON_NAME] [DATE…" at bounding box center [637, 357] width 823 height 652
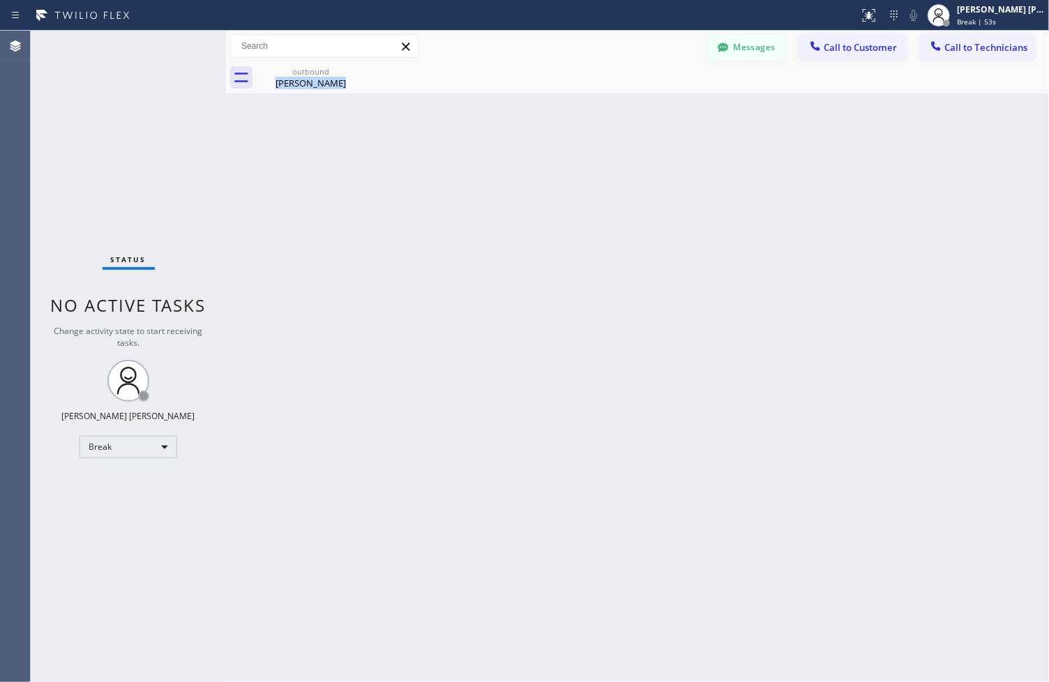
click at [483, 140] on div "Back to Dashboard Change Sender ID Customers Technicians ZS [PERSON_NAME] [DATE…" at bounding box center [637, 357] width 823 height 652
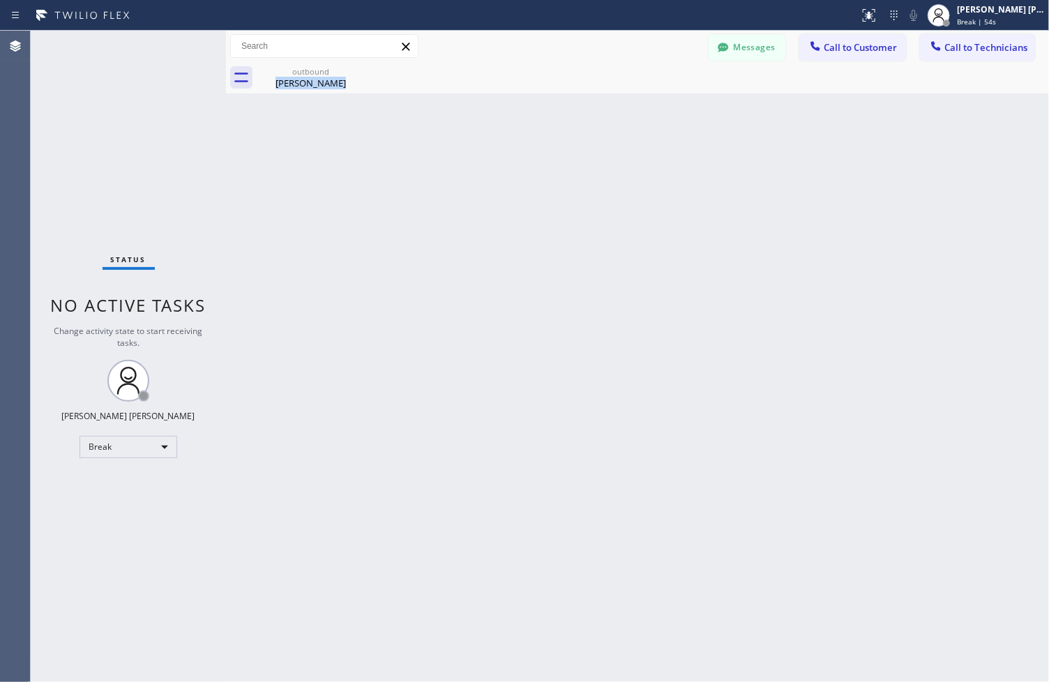
click at [483, 140] on div "Back to Dashboard Change Sender ID Customers Technicians ZS [PERSON_NAME] [DATE…" at bounding box center [637, 357] width 823 height 652
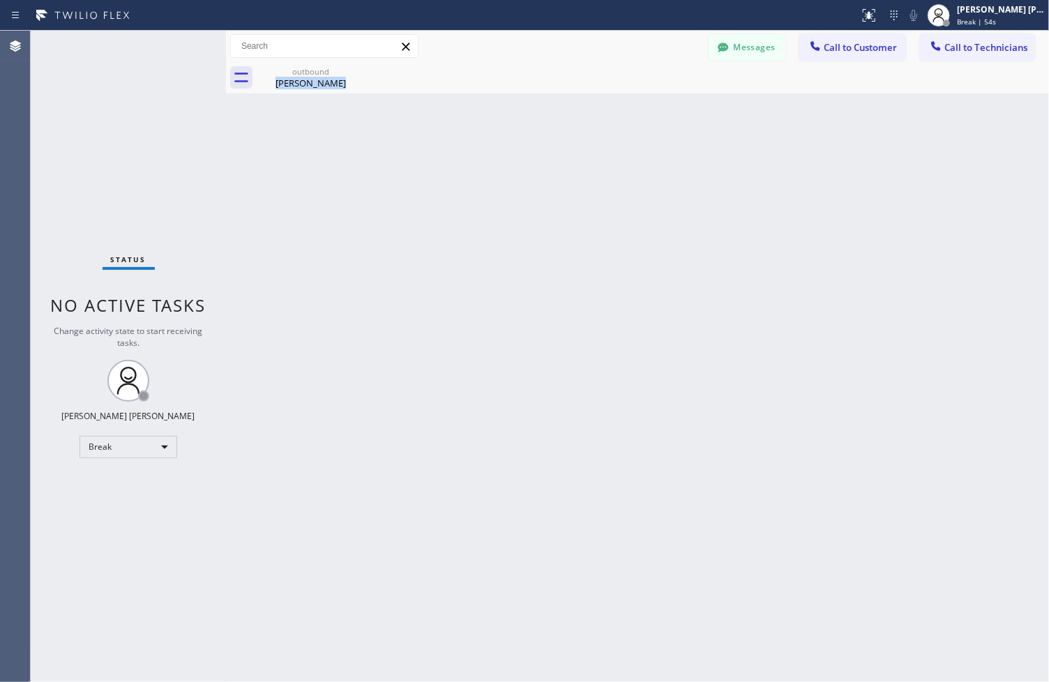
click at [483, 140] on div "Back to Dashboard Change Sender ID Customers Technicians ZS [PERSON_NAME] [DATE…" at bounding box center [637, 357] width 823 height 652
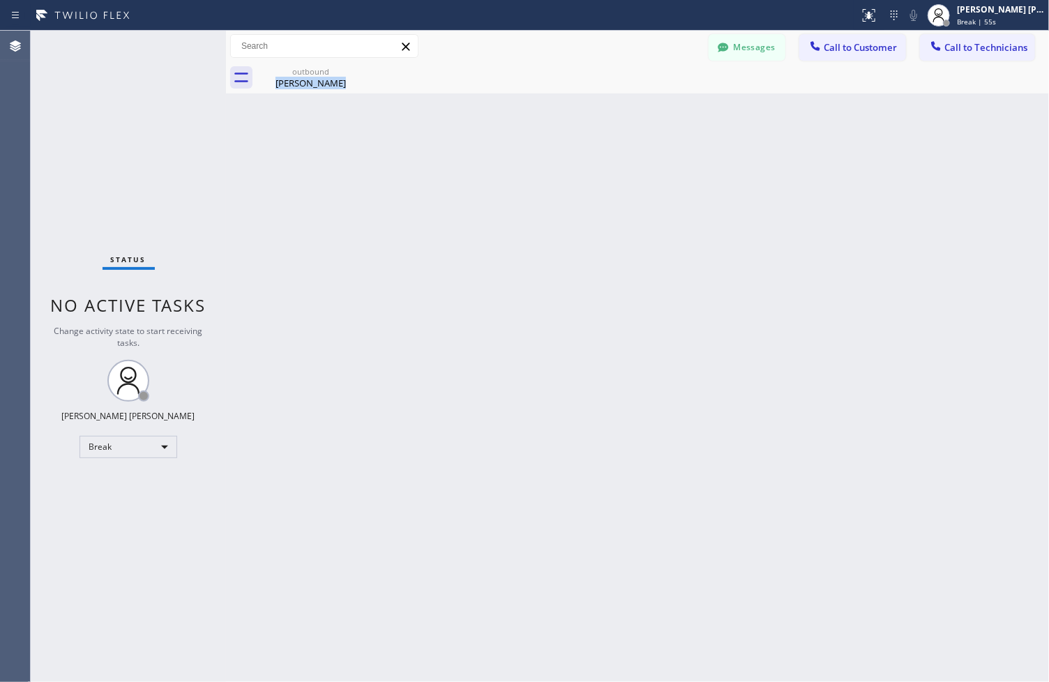
click at [483, 140] on div "Back to Dashboard Change Sender ID Customers Technicians ZS [PERSON_NAME] [DATE…" at bounding box center [637, 357] width 823 height 652
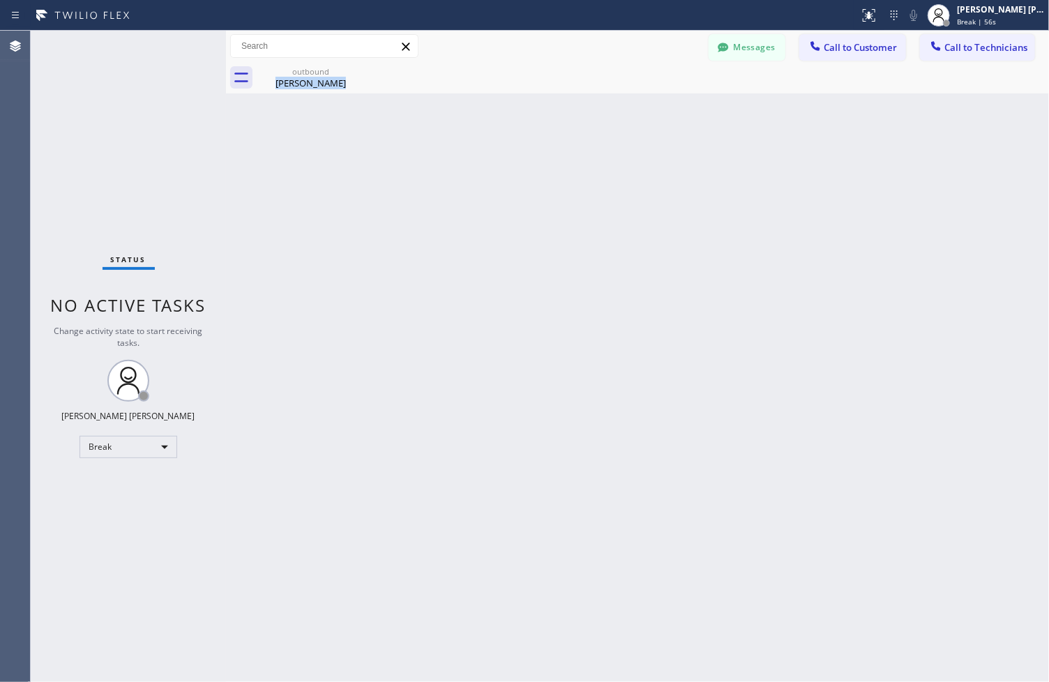
click at [483, 140] on div "Back to Dashboard Change Sender ID Customers Technicians ZS [PERSON_NAME] [DATE…" at bounding box center [637, 357] width 823 height 652
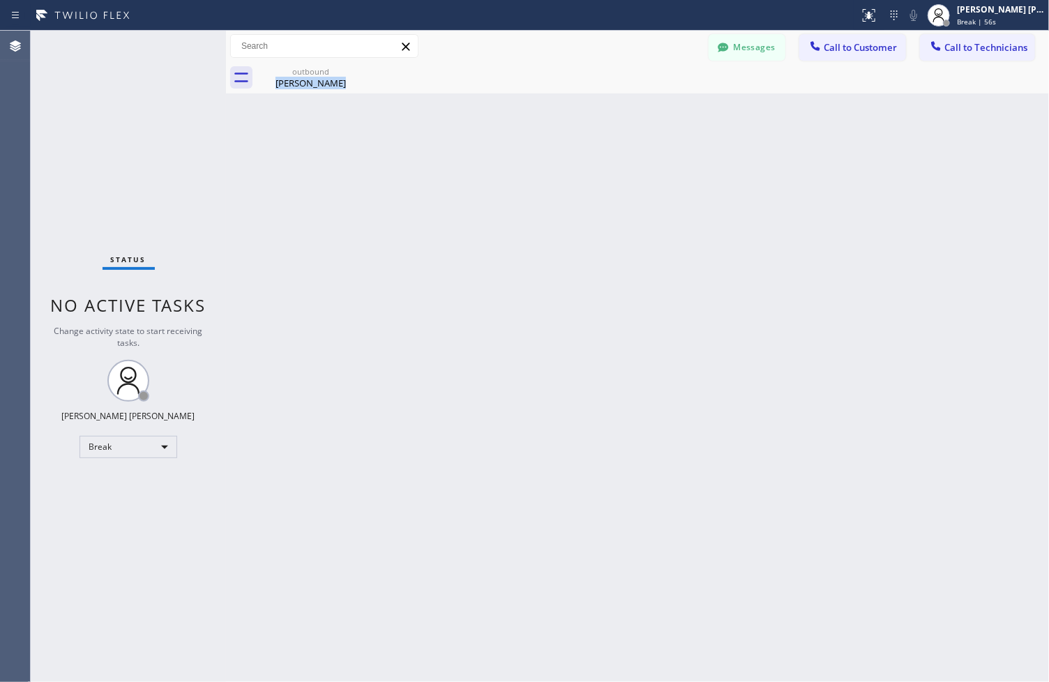
click at [483, 140] on div "Back to Dashboard Change Sender ID Customers Technicians ZS [PERSON_NAME] [DATE…" at bounding box center [637, 357] width 823 height 652
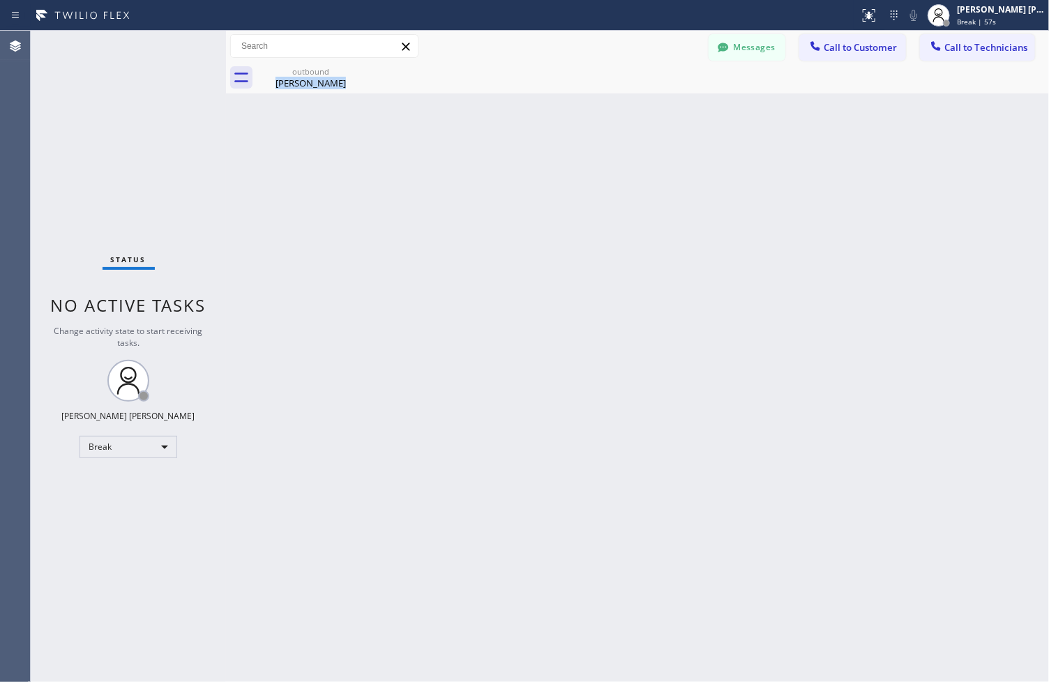
click at [483, 140] on div "Back to Dashboard Change Sender ID Customers Technicians ZS [PERSON_NAME] [DATE…" at bounding box center [637, 357] width 823 height 652
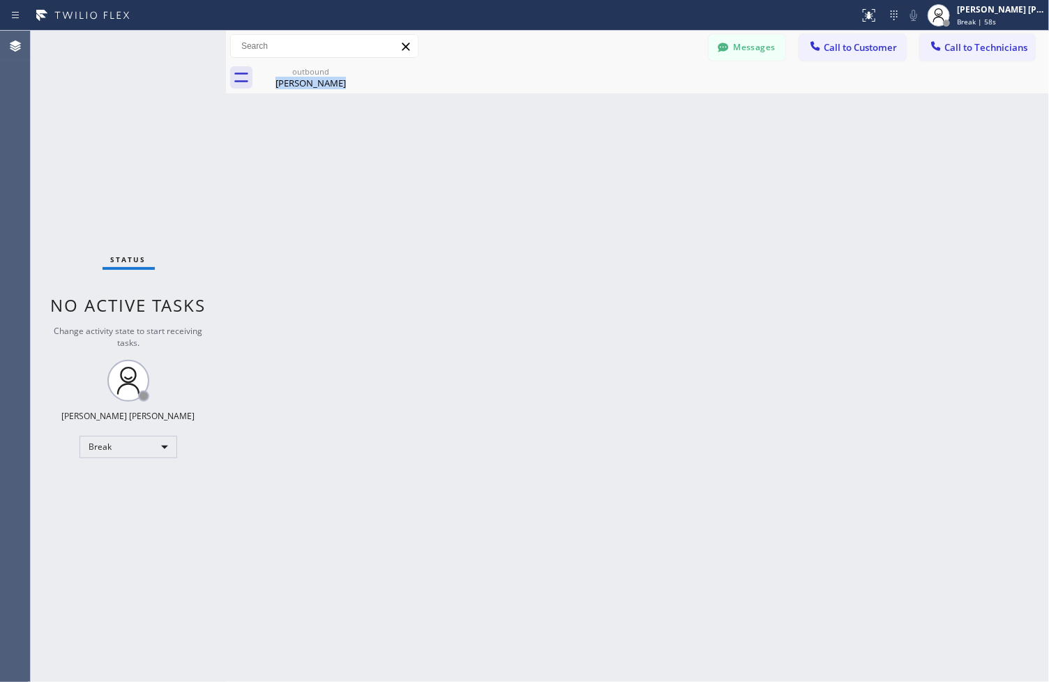
click at [483, 140] on div "Back to Dashboard Change Sender ID Customers Technicians ZS [PERSON_NAME] [DATE…" at bounding box center [637, 357] width 823 height 652
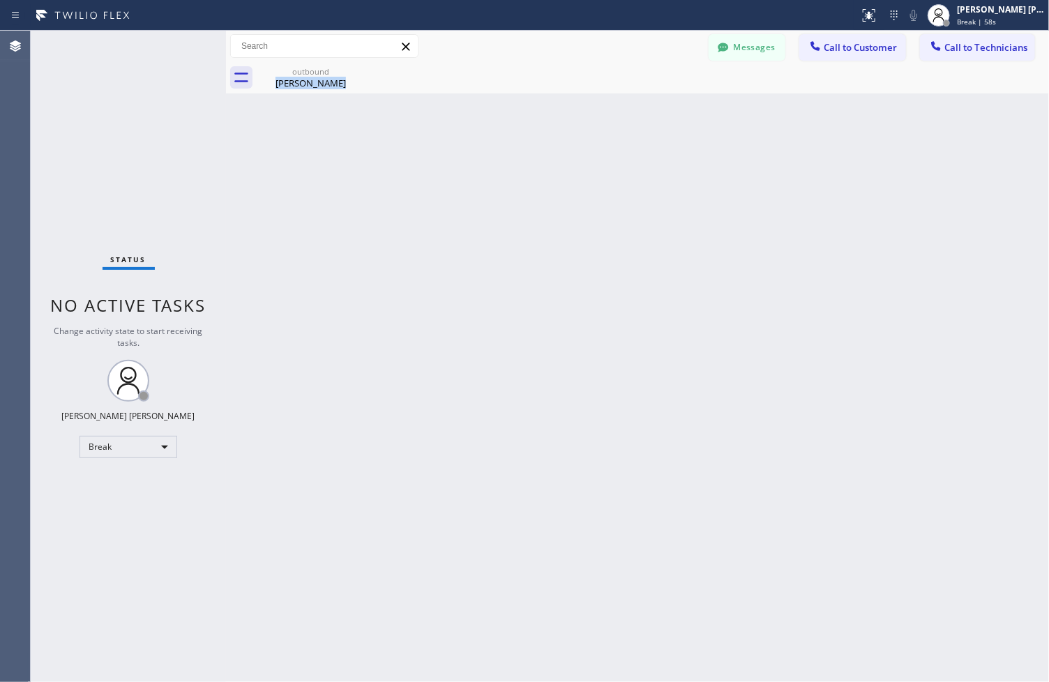
click at [483, 140] on div "Back to Dashboard Change Sender ID Customers Technicians ZS [PERSON_NAME] [DATE…" at bounding box center [637, 357] width 823 height 652
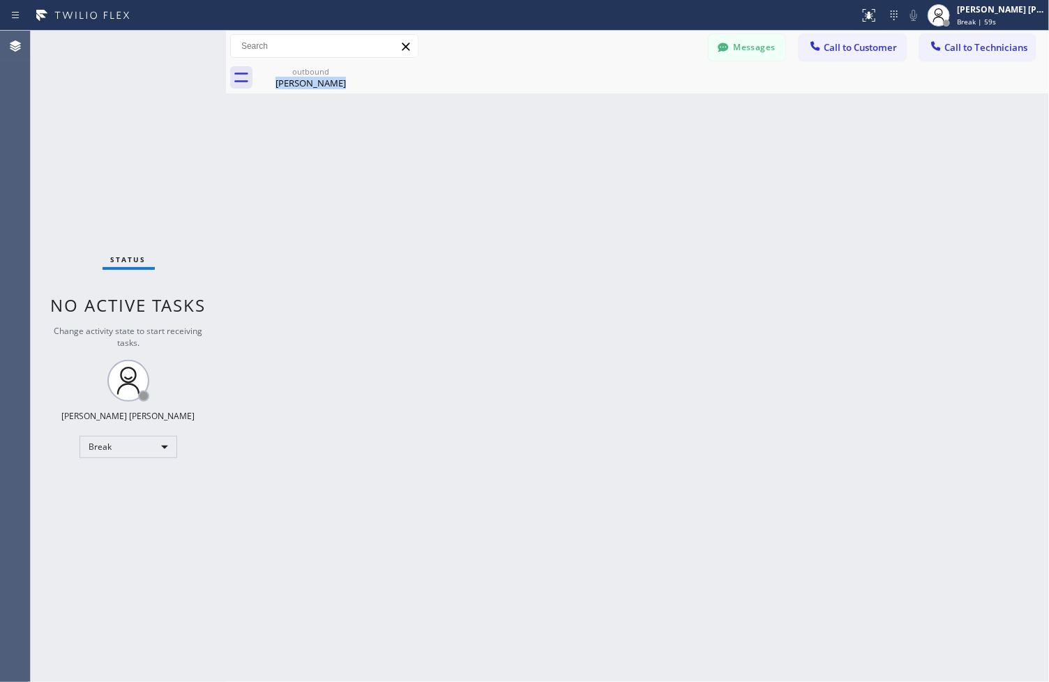
click at [483, 140] on div "Back to Dashboard Change Sender ID Customers Technicians ZS [PERSON_NAME] [DATE…" at bounding box center [637, 357] width 823 height 652
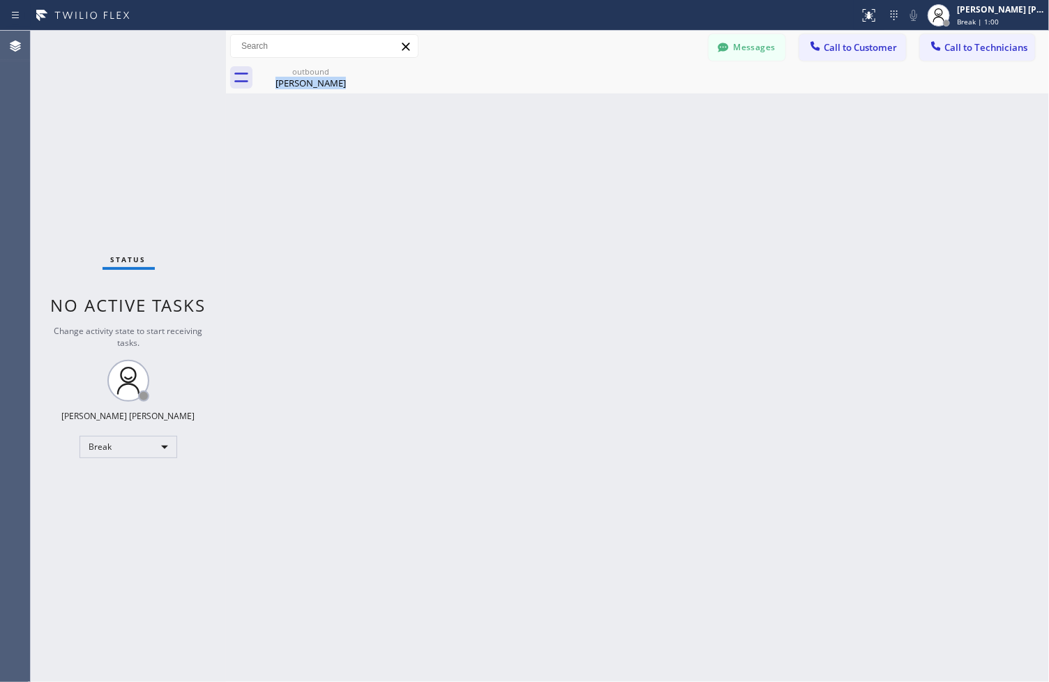
click at [483, 140] on div "Back to Dashboard Change Sender ID Customers Technicians ZS [PERSON_NAME] [DATE…" at bounding box center [637, 357] width 823 height 652
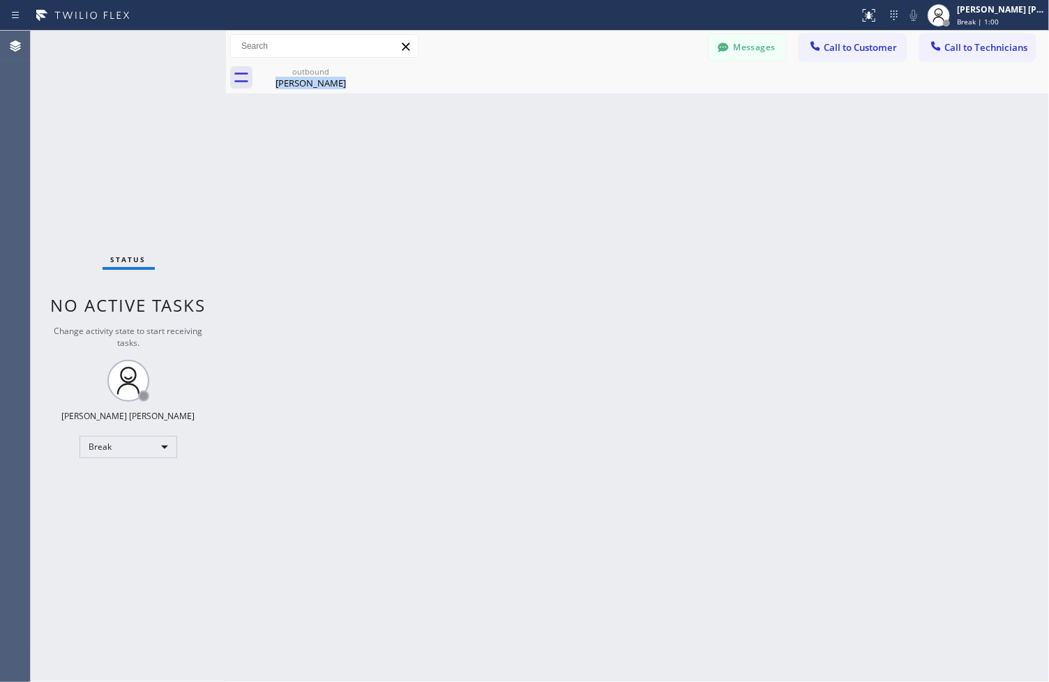
click at [483, 140] on div "Back to Dashboard Change Sender ID Customers Technicians ZS [PERSON_NAME] [DATE…" at bounding box center [637, 357] width 823 height 652
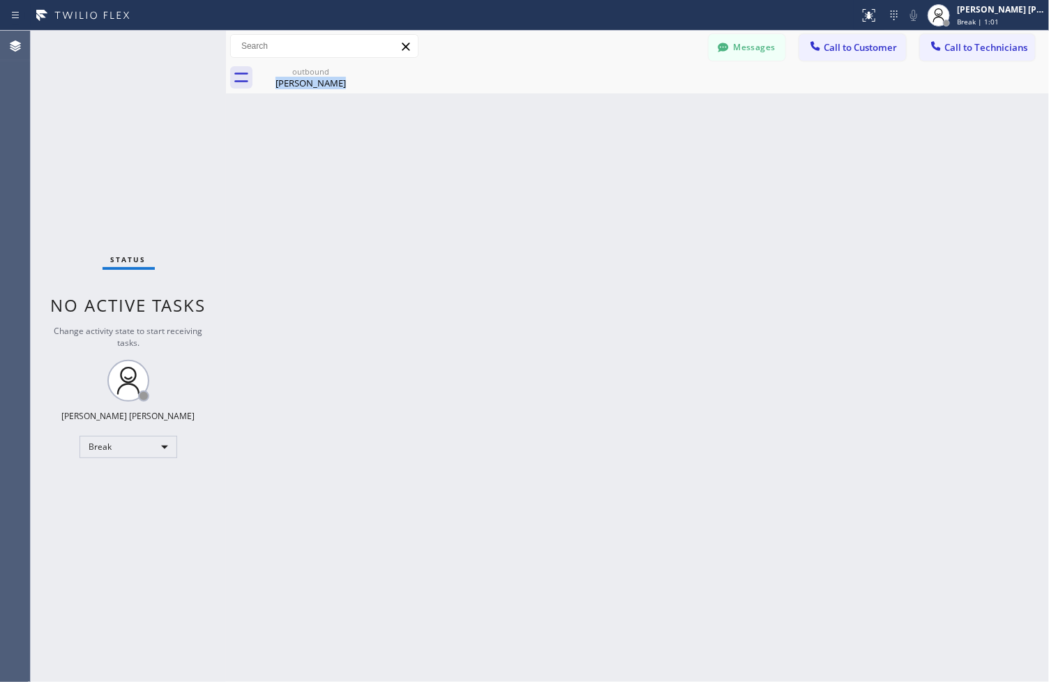
click at [483, 140] on div "Back to Dashboard Change Sender ID Customers Technicians ZS [PERSON_NAME] [DATE…" at bounding box center [637, 357] width 823 height 652
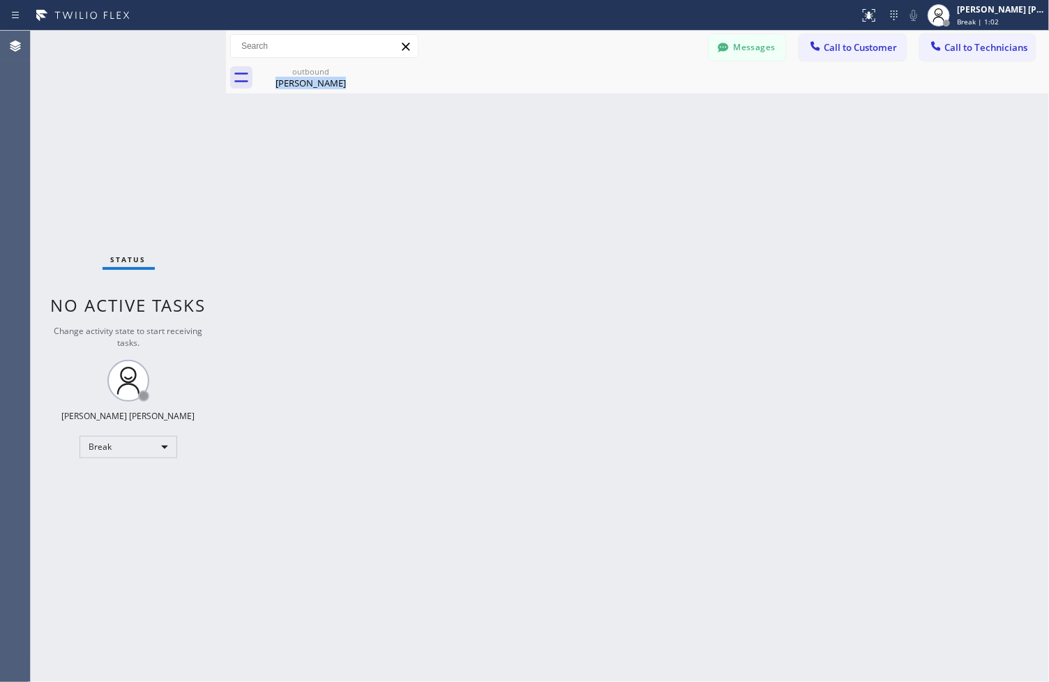
click at [483, 140] on div "Back to Dashboard Change Sender ID Customers Technicians ZS [PERSON_NAME] [DATE…" at bounding box center [637, 357] width 823 height 652
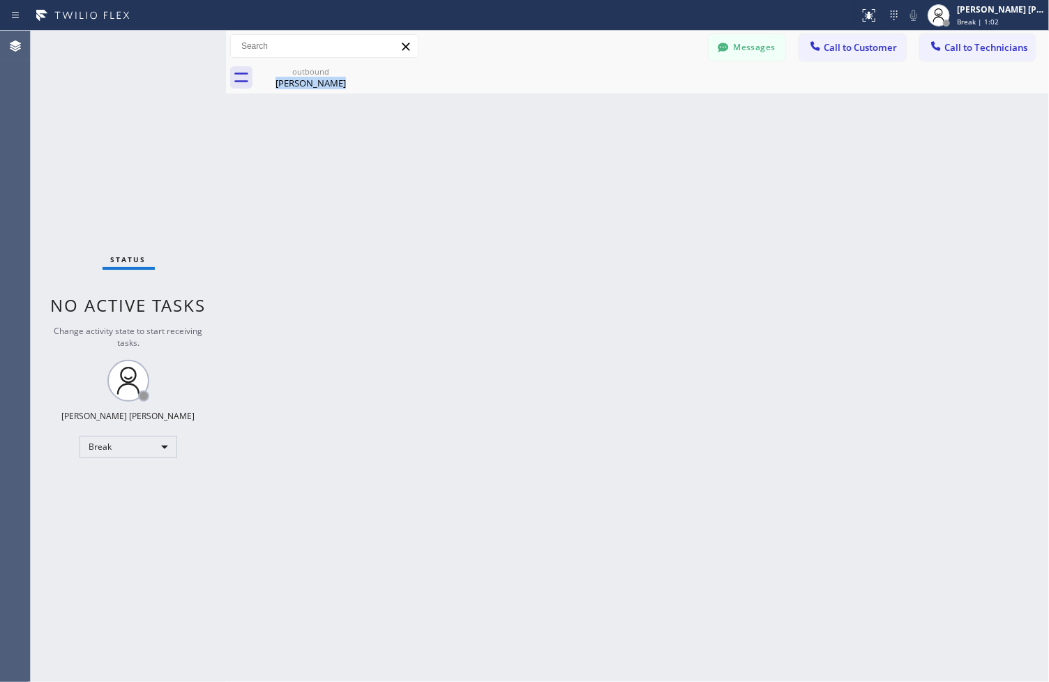
click at [483, 140] on div "Back to Dashboard Change Sender ID Customers Technicians ZS [PERSON_NAME] [DATE…" at bounding box center [637, 357] width 823 height 652
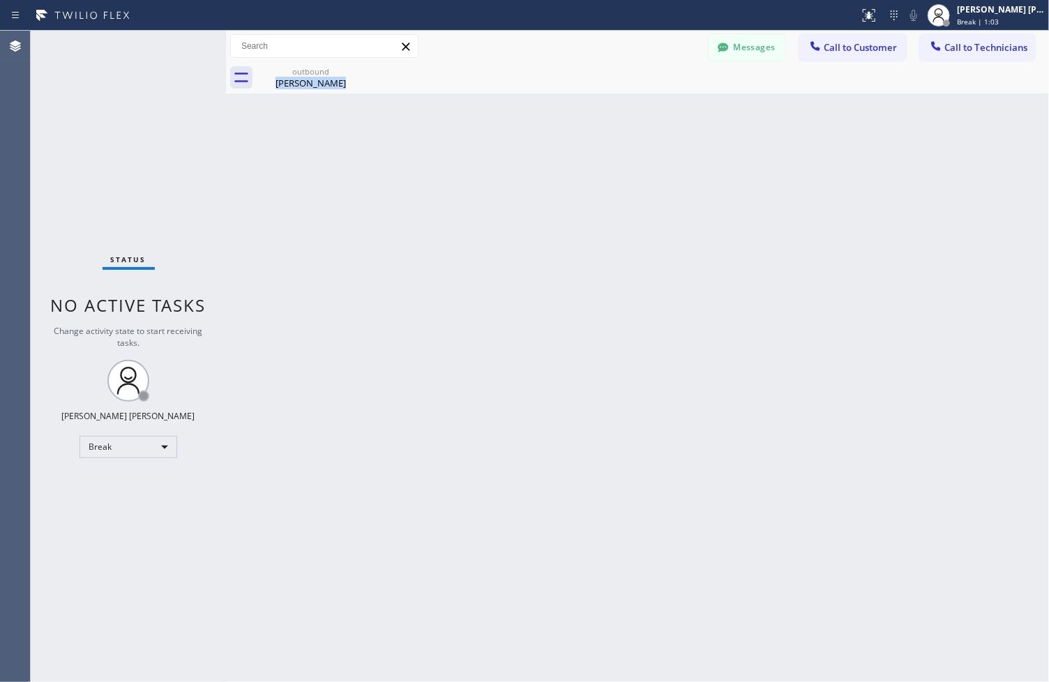
click at [483, 140] on div "Back to Dashboard Change Sender ID Customers Technicians ZS [PERSON_NAME] [DATE…" at bounding box center [637, 357] width 823 height 652
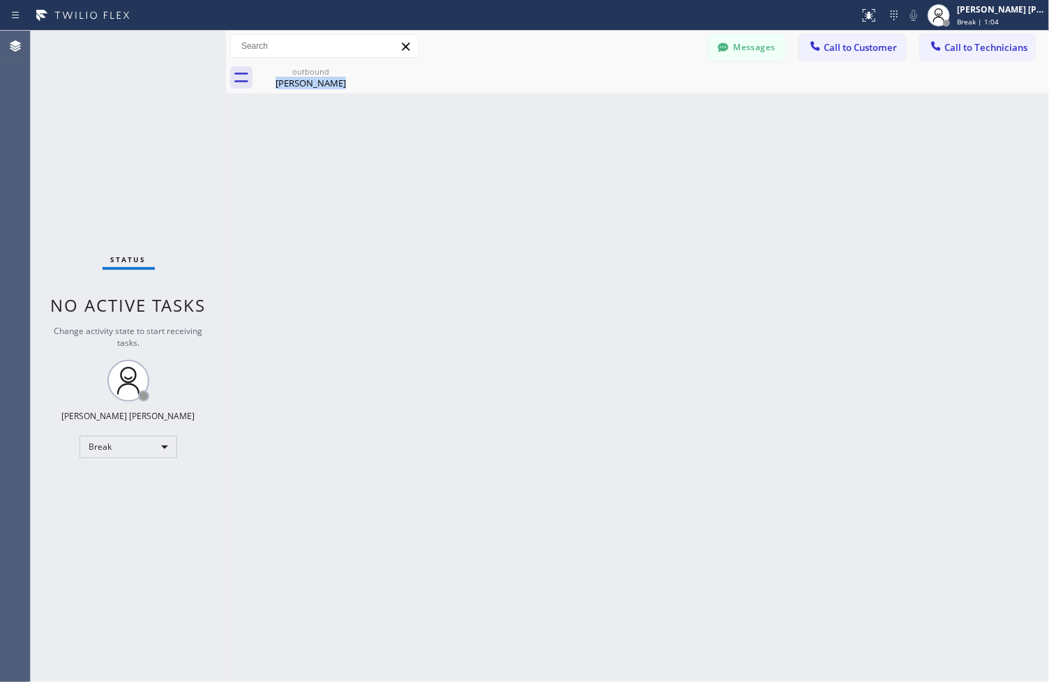
click at [483, 140] on div "Back to Dashboard Change Sender ID Customers Technicians ZS [PERSON_NAME] [DATE…" at bounding box center [637, 357] width 823 height 652
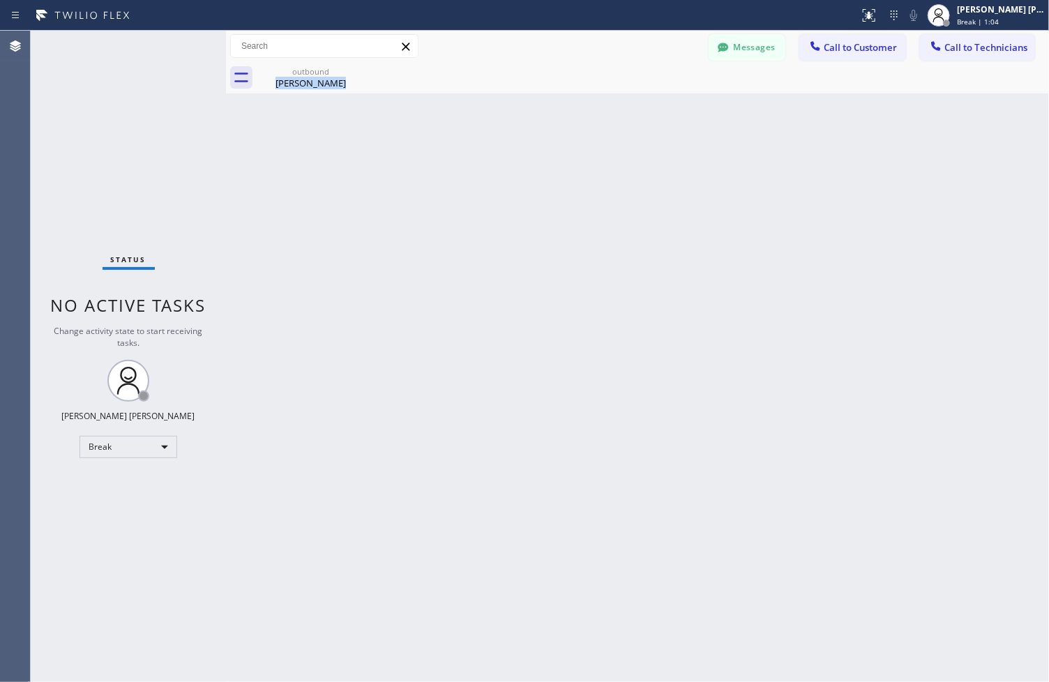
click at [483, 140] on div "Back to Dashboard Change Sender ID Customers Technicians ZS [PERSON_NAME] [DATE…" at bounding box center [637, 357] width 823 height 652
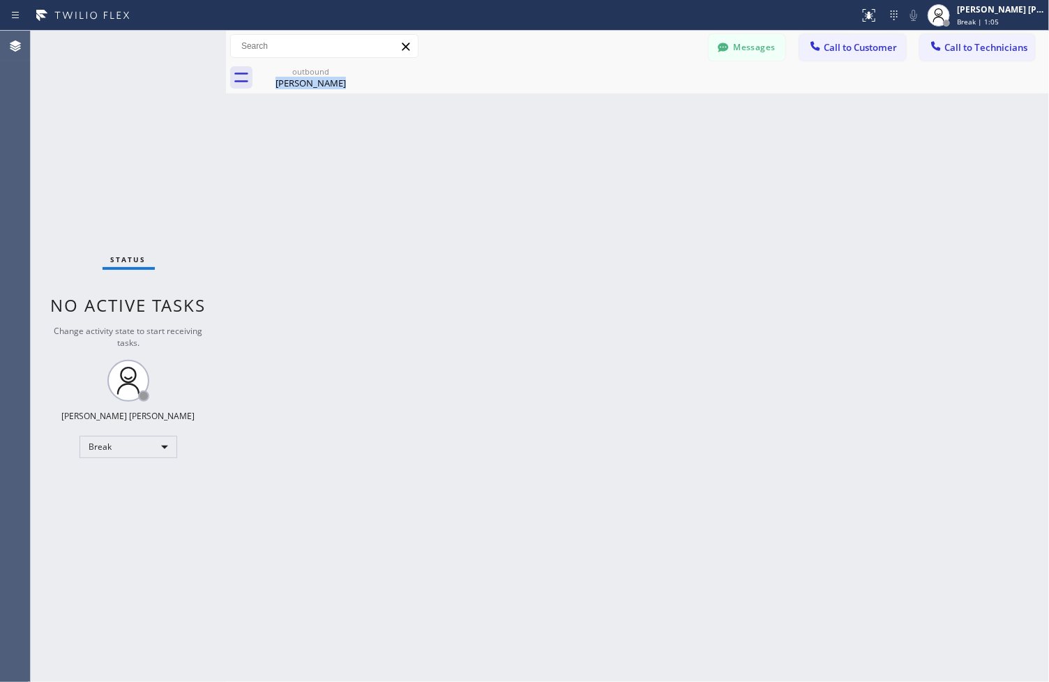
click at [483, 140] on div "Back to Dashboard Change Sender ID Customers Technicians ZS [PERSON_NAME] [DATE…" at bounding box center [637, 357] width 823 height 652
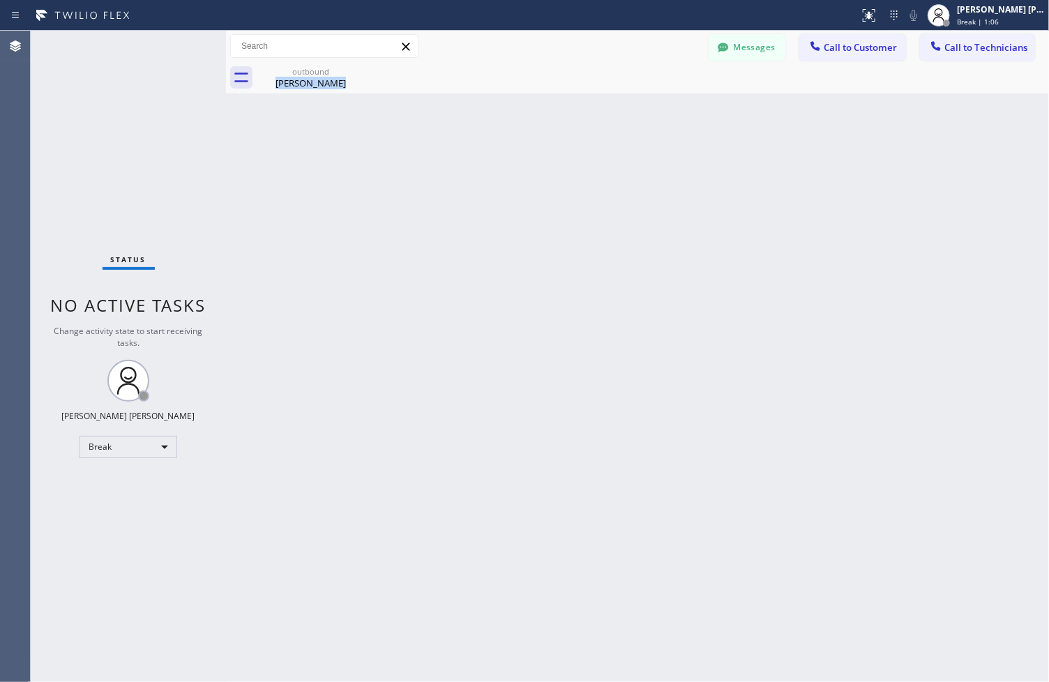
click at [483, 140] on div "Back to Dashboard Change Sender ID Customers Technicians ZS [PERSON_NAME] [DATE…" at bounding box center [637, 357] width 823 height 652
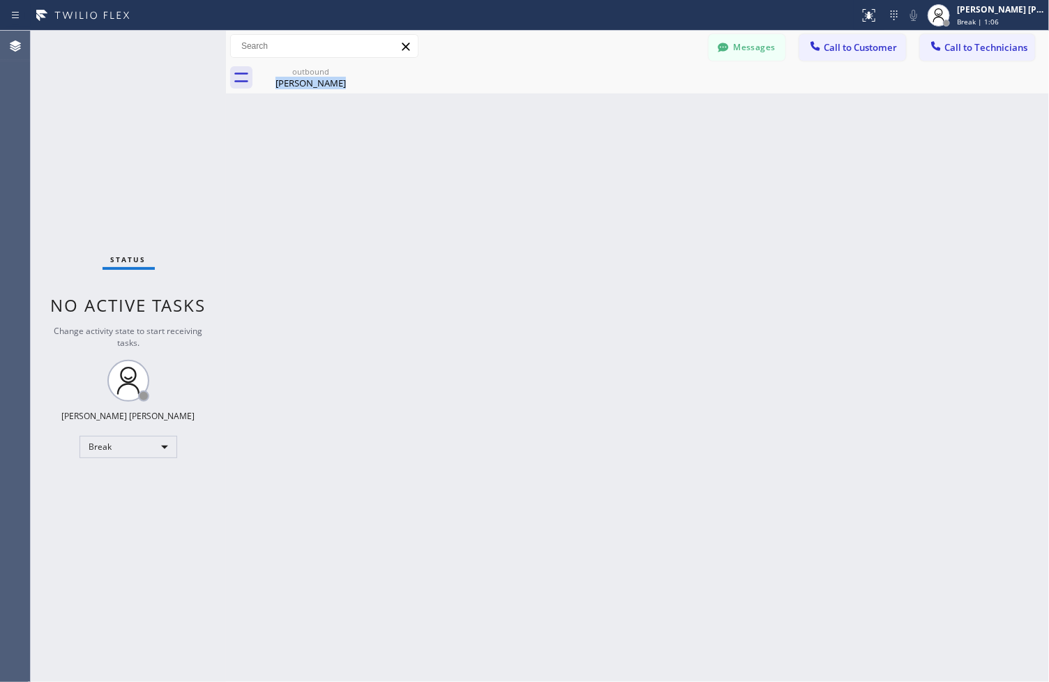
click at [483, 140] on div "Back to Dashboard Change Sender ID Customers Technicians ZS [PERSON_NAME] [DATE…" at bounding box center [637, 357] width 823 height 652
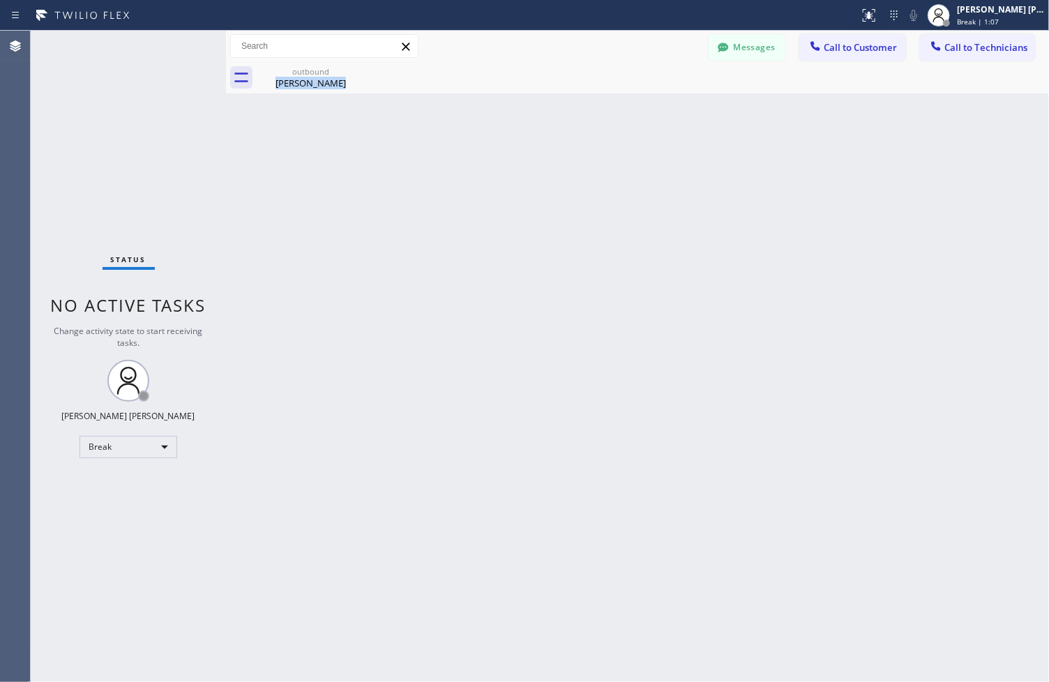
click at [483, 140] on div "Back to Dashboard Change Sender ID Customers Technicians ZS [PERSON_NAME] [DATE…" at bounding box center [637, 357] width 823 height 652
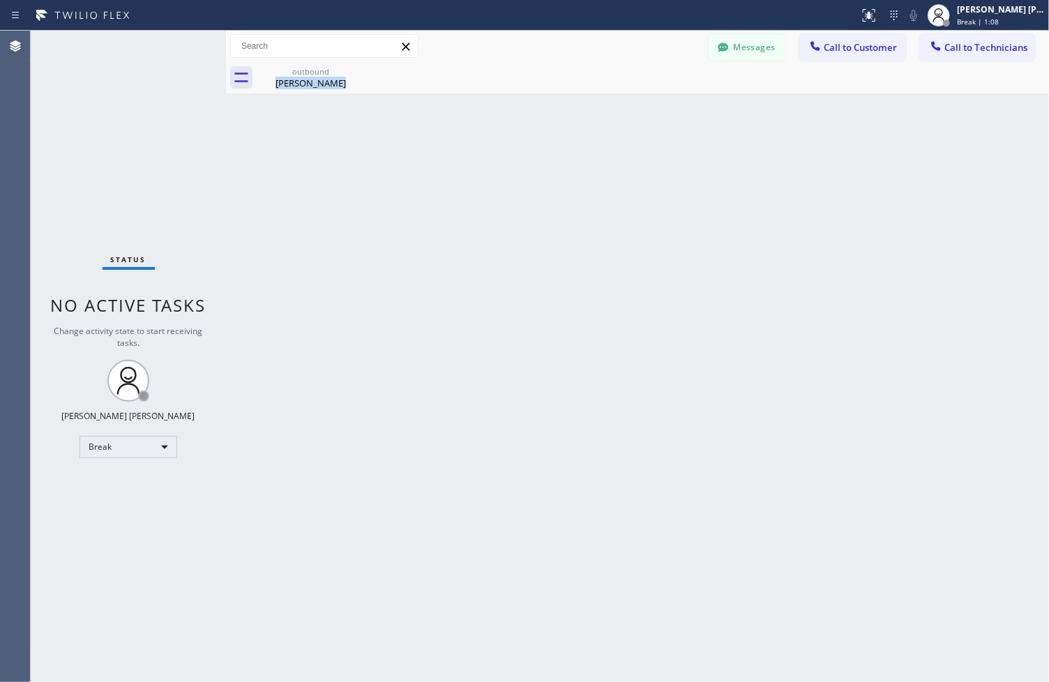
click at [483, 140] on div "Back to Dashboard Change Sender ID Customers Technicians ZS [PERSON_NAME] [DATE…" at bounding box center [637, 357] width 823 height 652
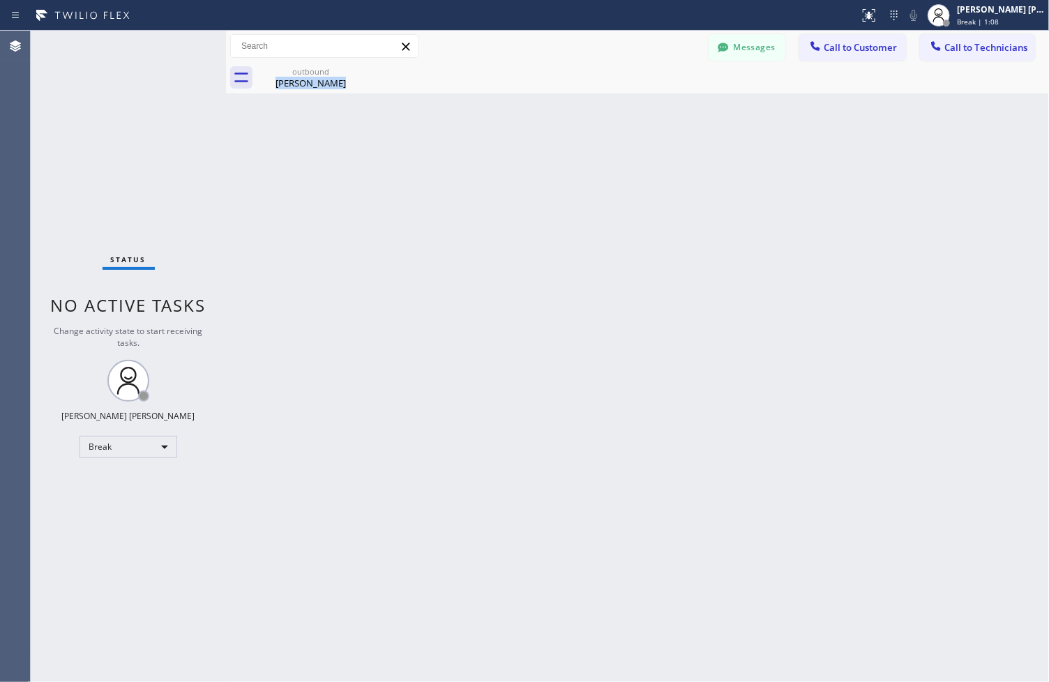
click at [483, 140] on div "Back to Dashboard Change Sender ID Customers Technicians ZS [PERSON_NAME] [DATE…" at bounding box center [637, 357] width 823 height 652
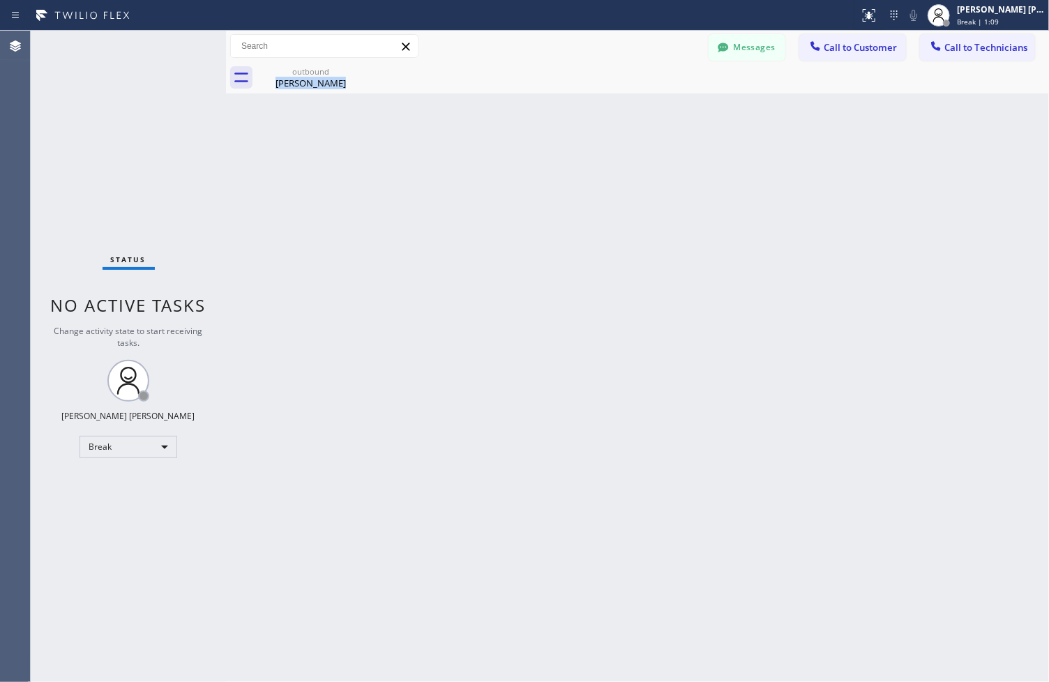
click at [483, 140] on div "Back to Dashboard Change Sender ID Customers Technicians ZS [PERSON_NAME] [DATE…" at bounding box center [637, 357] width 823 height 652
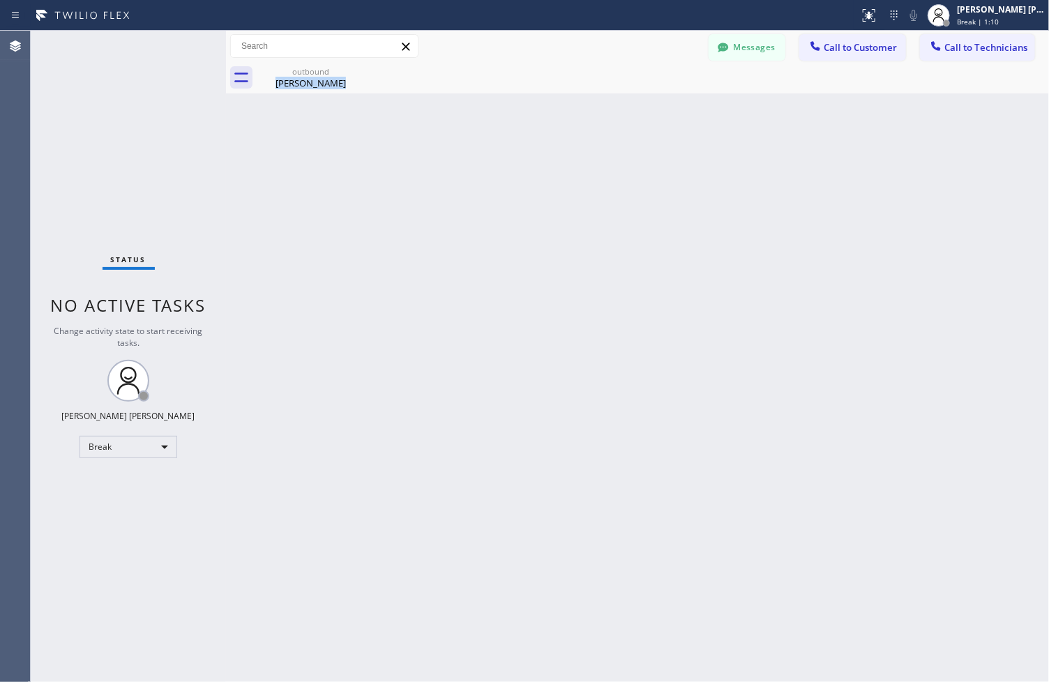
click at [483, 140] on div "Back to Dashboard Change Sender ID Customers Technicians ZS [PERSON_NAME] [DATE…" at bounding box center [637, 357] width 823 height 652
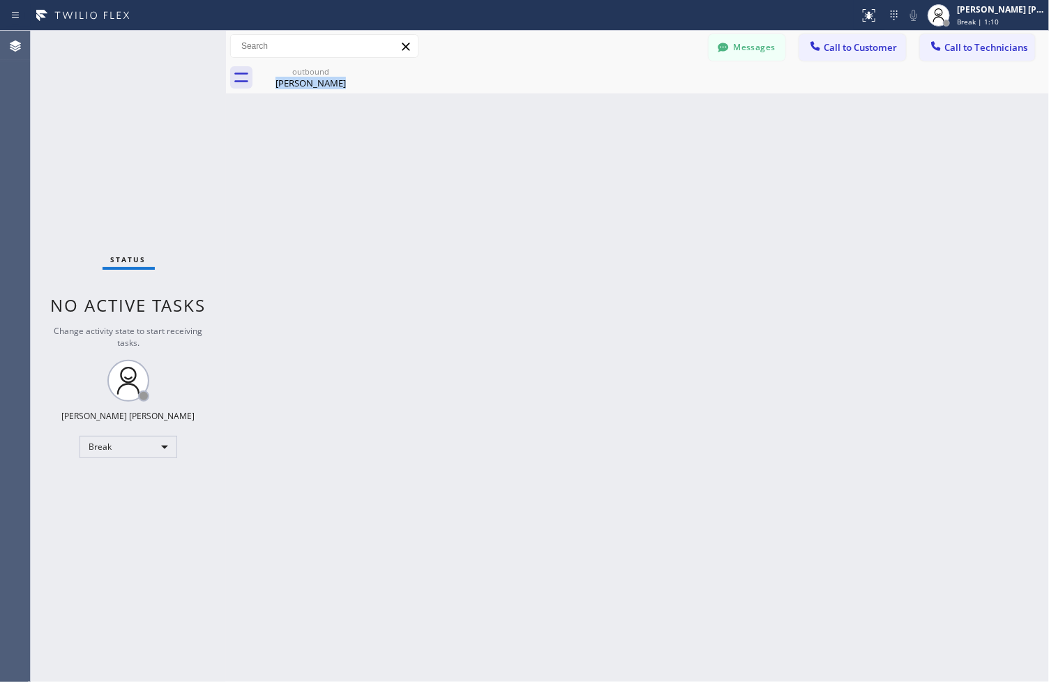
click at [483, 140] on div "Back to Dashboard Change Sender ID Customers Technicians ZS [PERSON_NAME] [DATE…" at bounding box center [637, 357] width 823 height 652
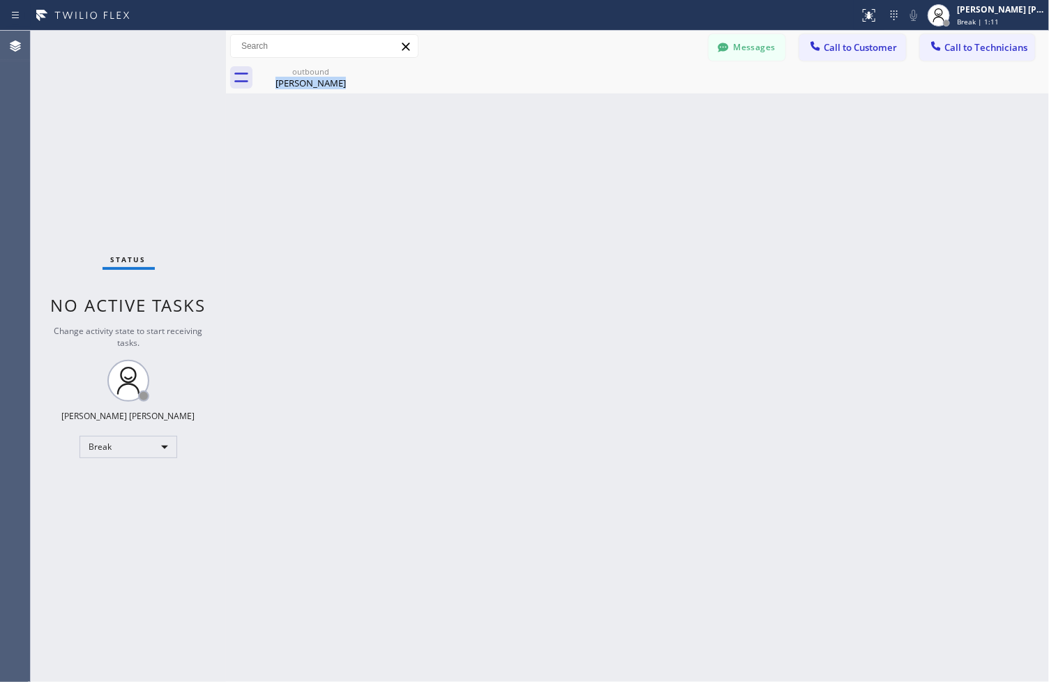
click at [483, 140] on div "Back to Dashboard Change Sender ID Customers Technicians ZS [PERSON_NAME] [DATE…" at bounding box center [637, 357] width 823 height 652
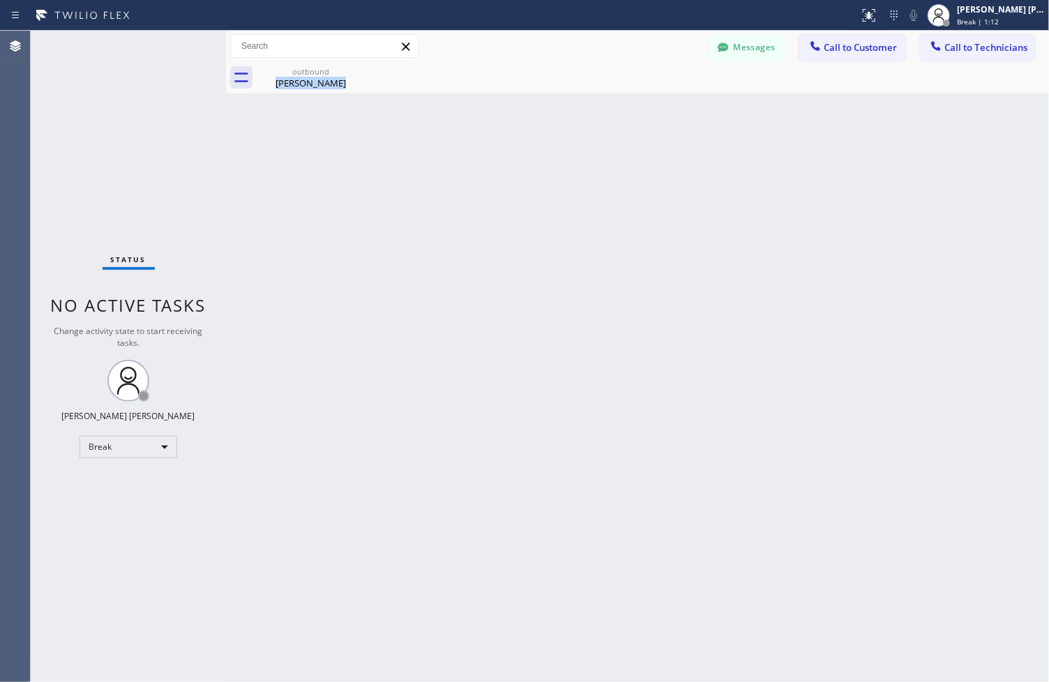
click at [483, 140] on div "Back to Dashboard Change Sender ID Customers Technicians ZS [PERSON_NAME] [DATE…" at bounding box center [637, 357] width 823 height 652
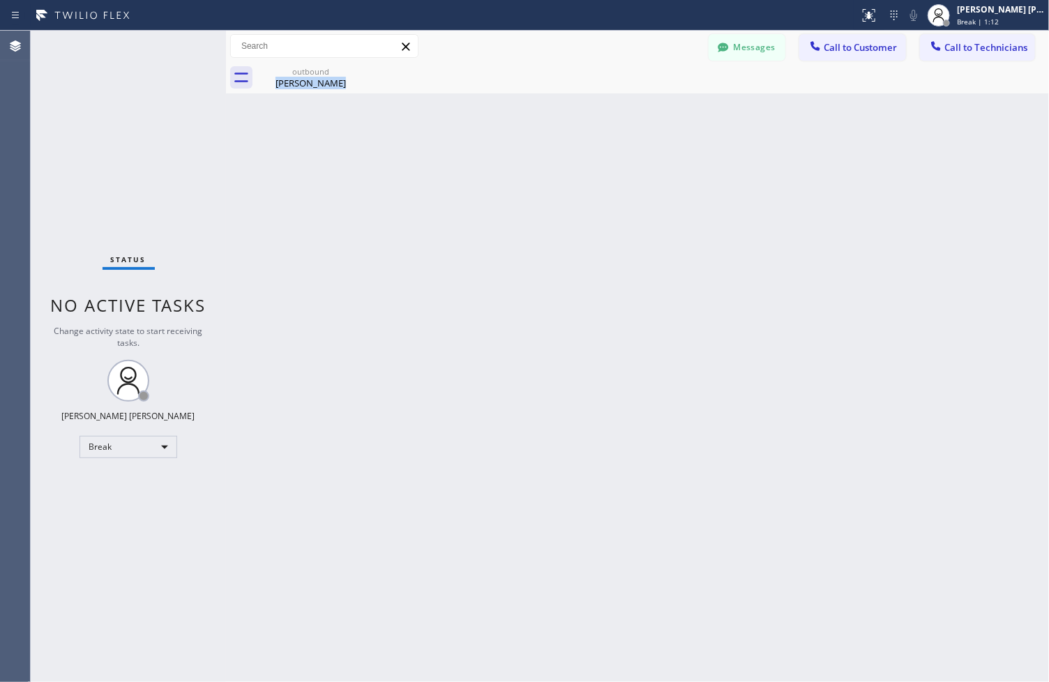
click at [483, 140] on div "Back to Dashboard Change Sender ID Customers Technicians ZS [PERSON_NAME] [DATE…" at bounding box center [637, 357] width 823 height 652
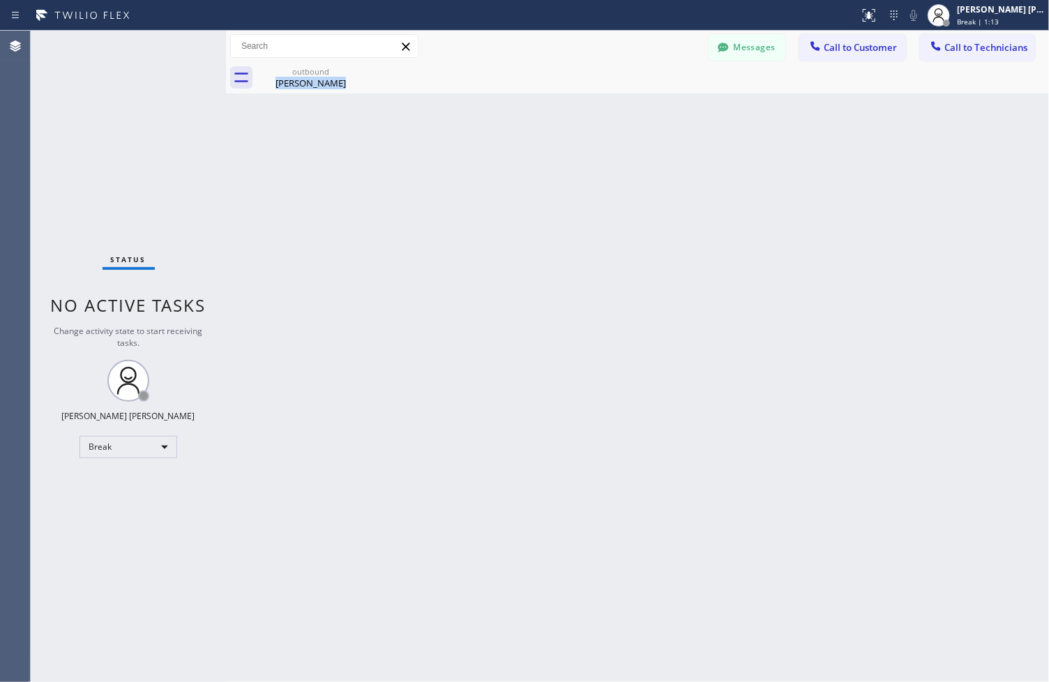
click at [483, 140] on div "Back to Dashboard Change Sender ID Customers Technicians ZS [PERSON_NAME] [DATE…" at bounding box center [637, 357] width 823 height 652
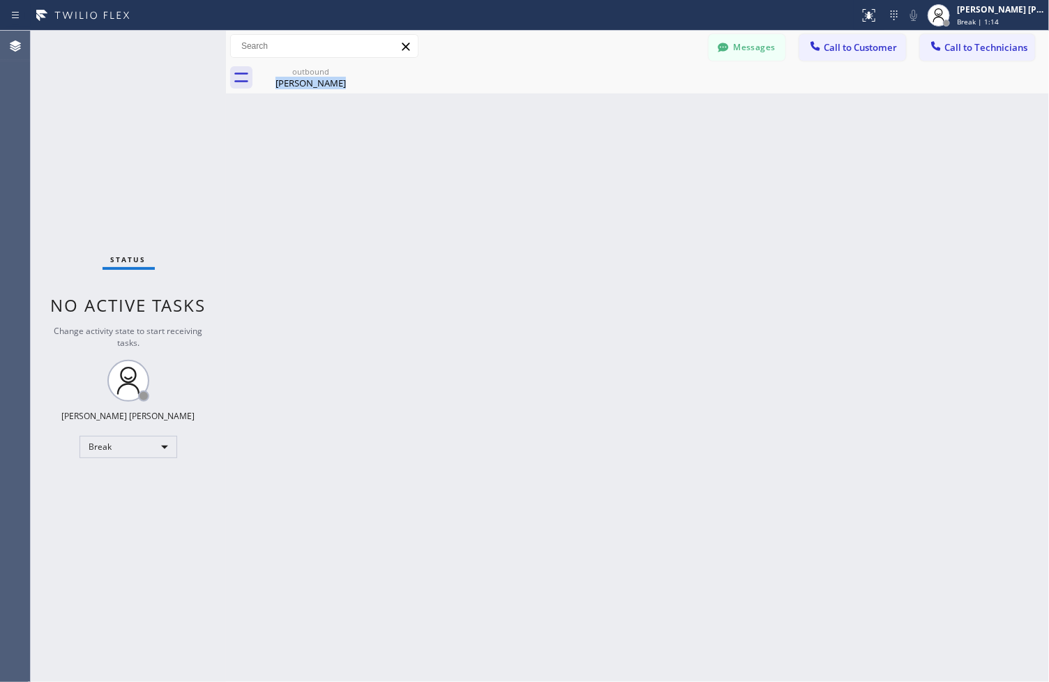
click at [483, 140] on div "Back to Dashboard Change Sender ID Customers Technicians ZS [PERSON_NAME] [DATE…" at bounding box center [637, 357] width 823 height 652
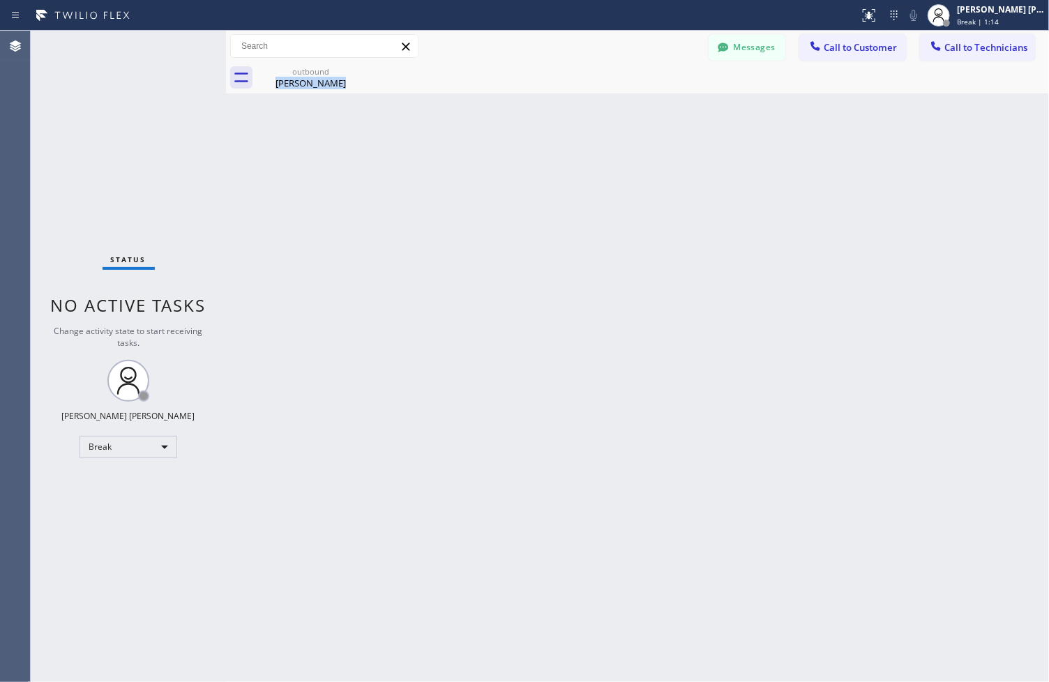
click at [483, 140] on div "Back to Dashboard Change Sender ID Customers Technicians ZS [PERSON_NAME] [DATE…" at bounding box center [637, 357] width 823 height 652
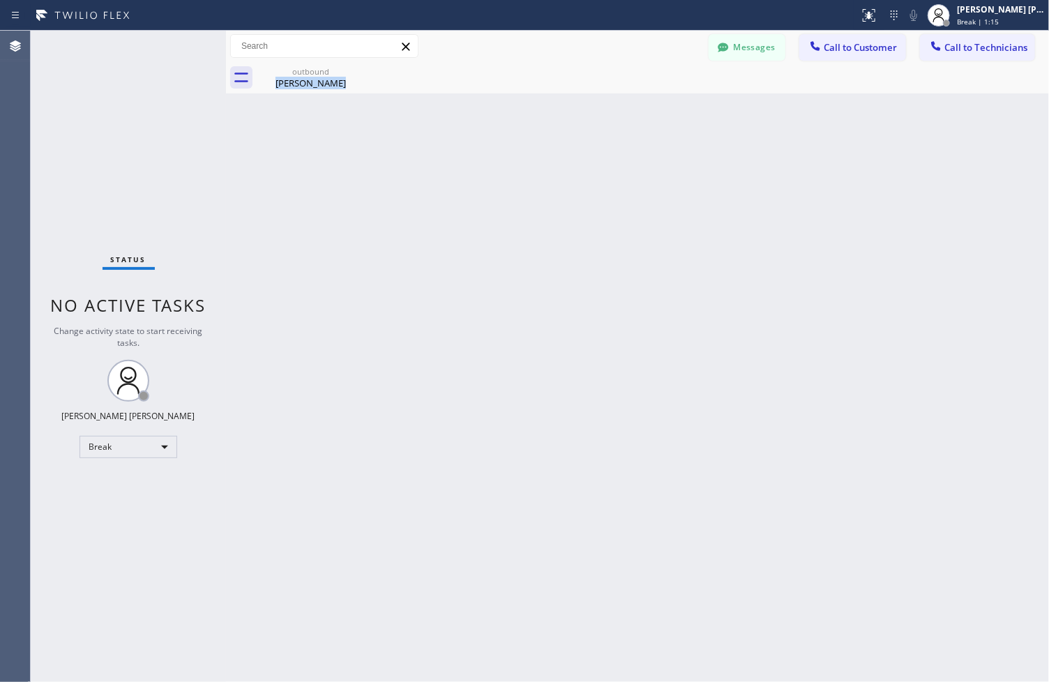
click at [483, 140] on div "Back to Dashboard Change Sender ID Customers Technicians ZS [PERSON_NAME] [DATE…" at bounding box center [637, 357] width 823 height 652
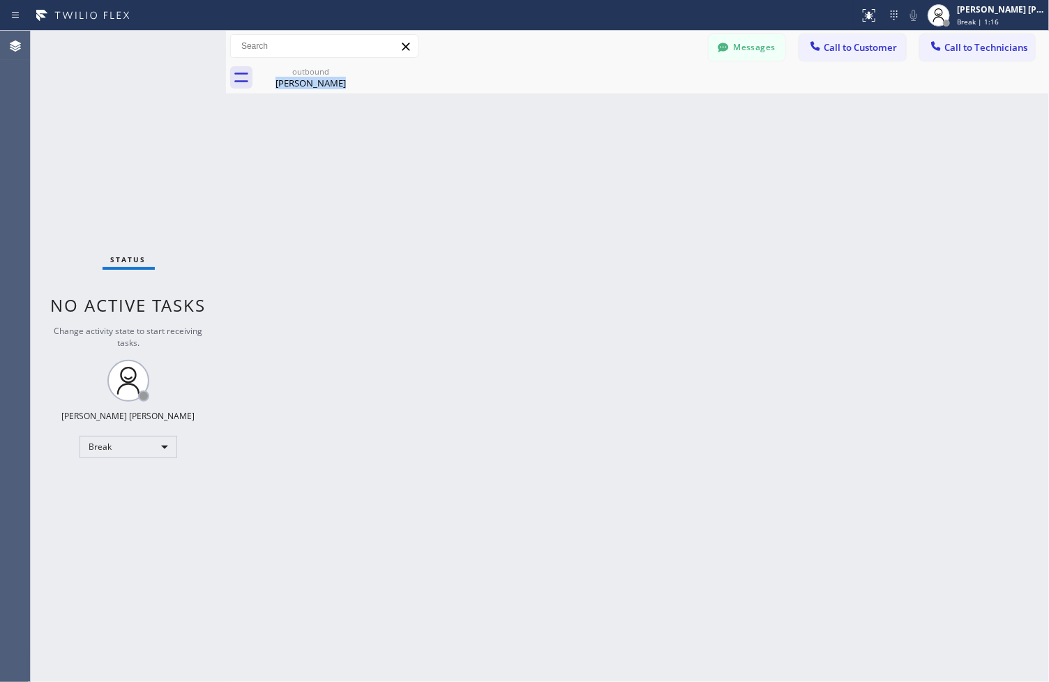
click at [483, 140] on div "Back to Dashboard Change Sender ID Customers Technicians ZS [PERSON_NAME] [DATE…" at bounding box center [637, 357] width 823 height 652
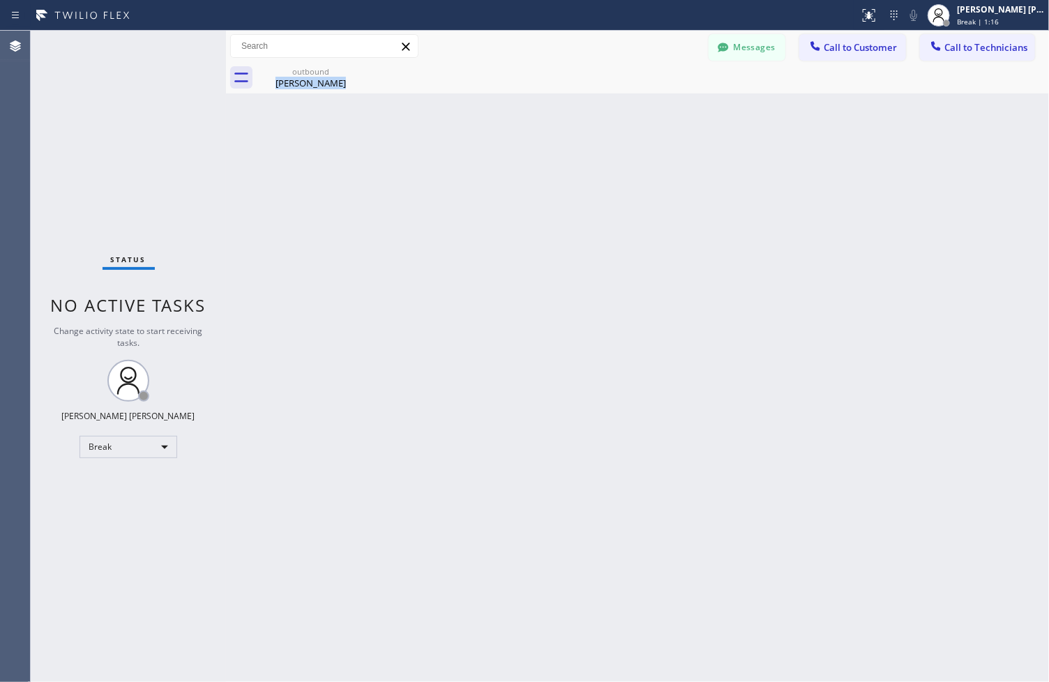
click at [483, 140] on div "Back to Dashboard Change Sender ID Customers Technicians ZS [PERSON_NAME] [DATE…" at bounding box center [637, 357] width 823 height 652
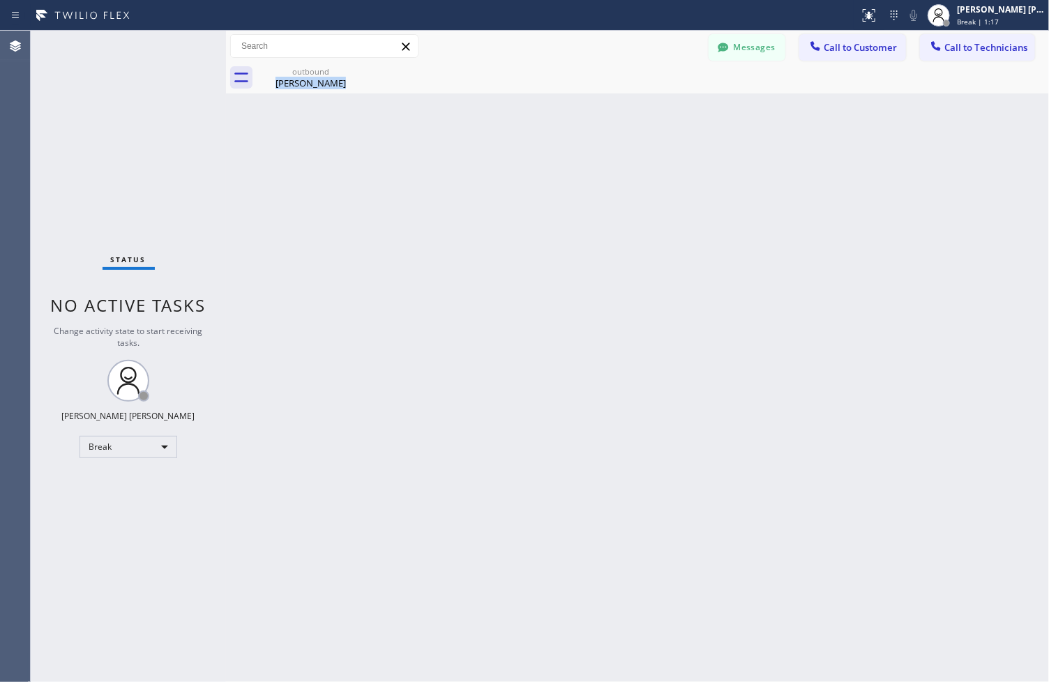
click at [483, 140] on div "Back to Dashboard Change Sender ID Customers Technicians ZS [PERSON_NAME] [DATE…" at bounding box center [637, 357] width 823 height 652
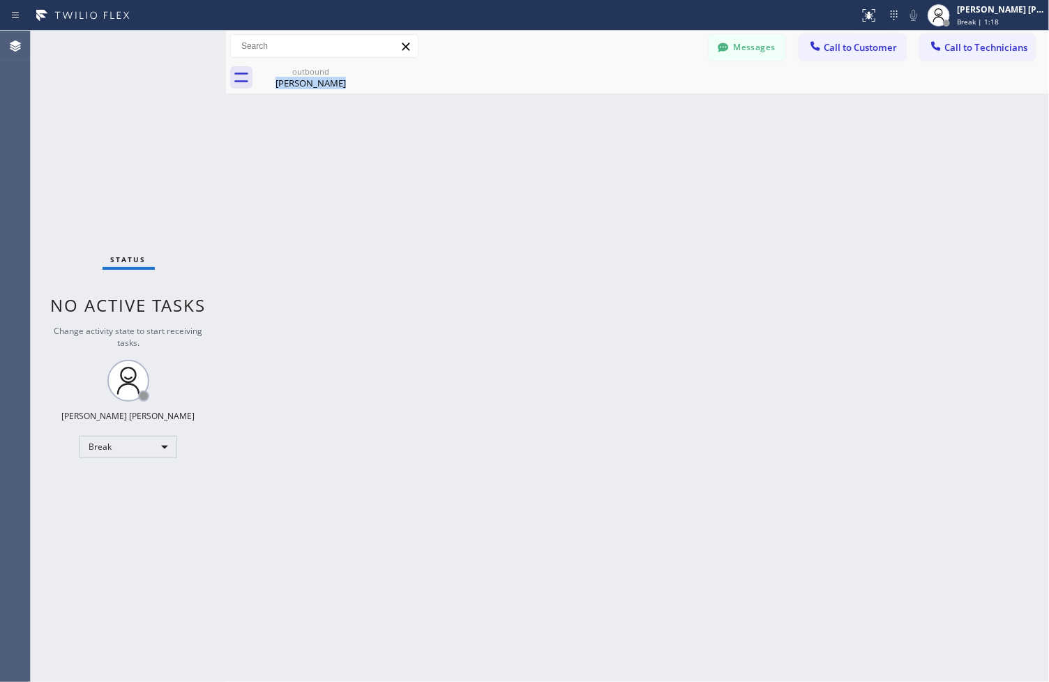
click at [483, 140] on div "Back to Dashboard Change Sender ID Customers Technicians ZS [PERSON_NAME] [DATE…" at bounding box center [637, 357] width 823 height 652
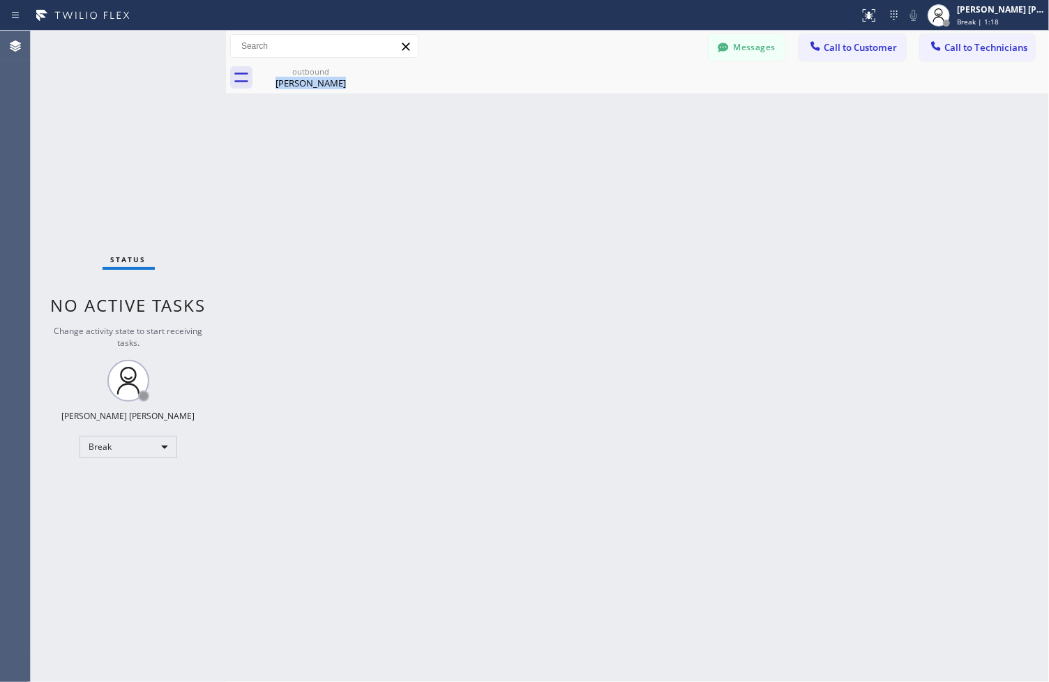
click at [483, 140] on div "Back to Dashboard Change Sender ID Customers Technicians ZS [PERSON_NAME] [DATE…" at bounding box center [637, 357] width 823 height 652
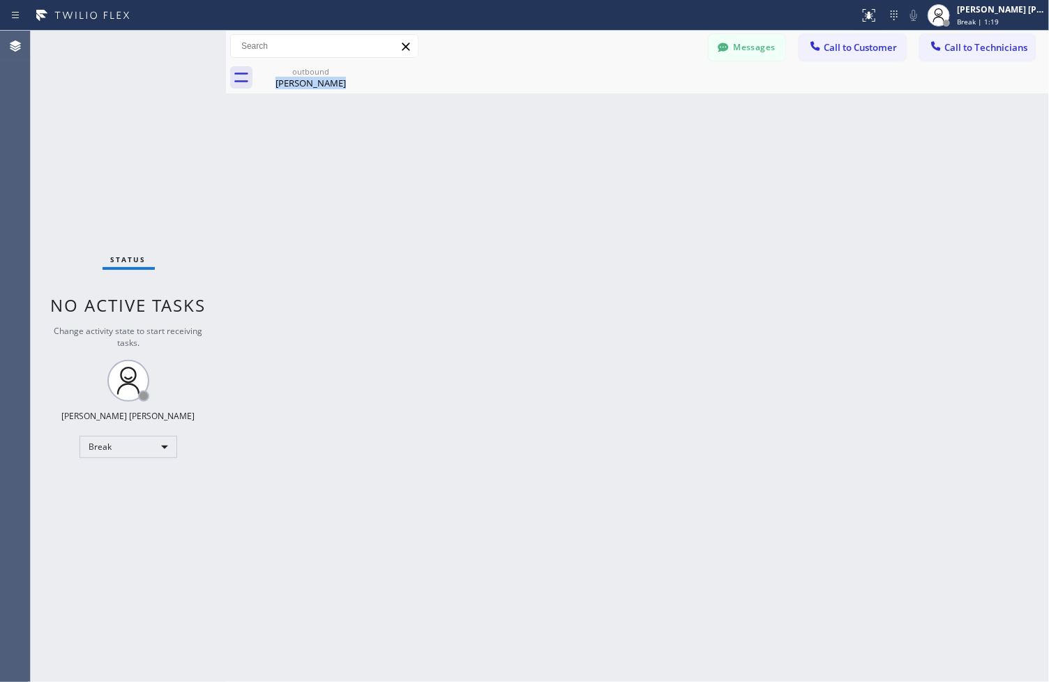
click at [483, 140] on div "Back to Dashboard Change Sender ID Customers Technicians ZS [PERSON_NAME] [DATE…" at bounding box center [637, 357] width 823 height 652
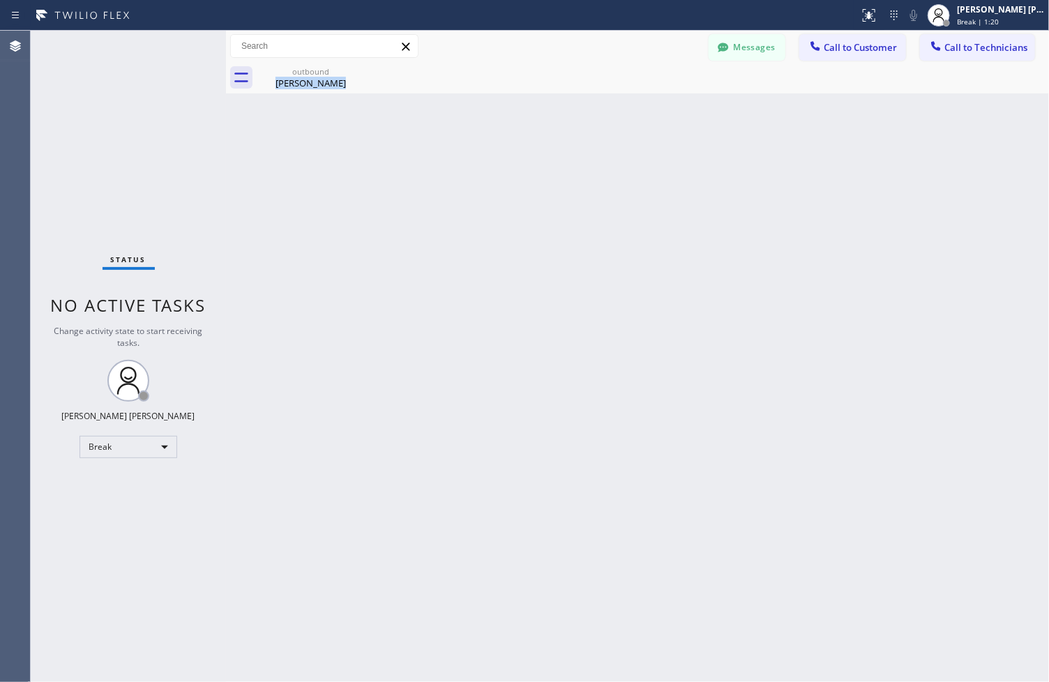
click at [483, 140] on div "Back to Dashboard Change Sender ID Customers Technicians ZS [PERSON_NAME] [DATE…" at bounding box center [637, 357] width 823 height 652
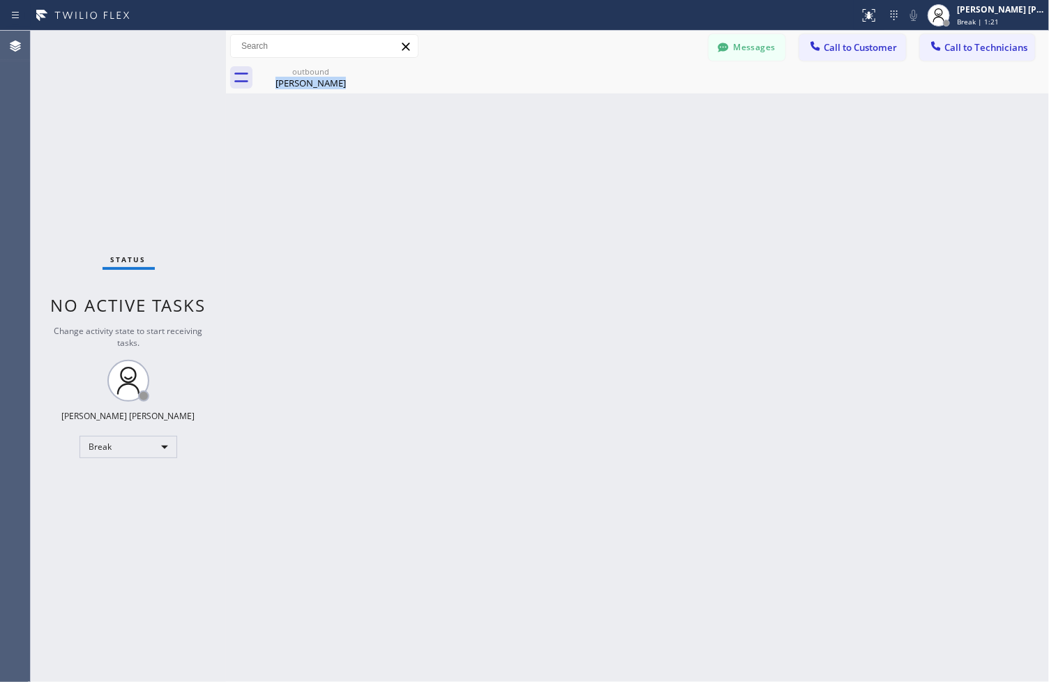
click at [483, 140] on div "Back to Dashboard Change Sender ID Customers Technicians ZS [PERSON_NAME] [DATE…" at bounding box center [637, 357] width 823 height 652
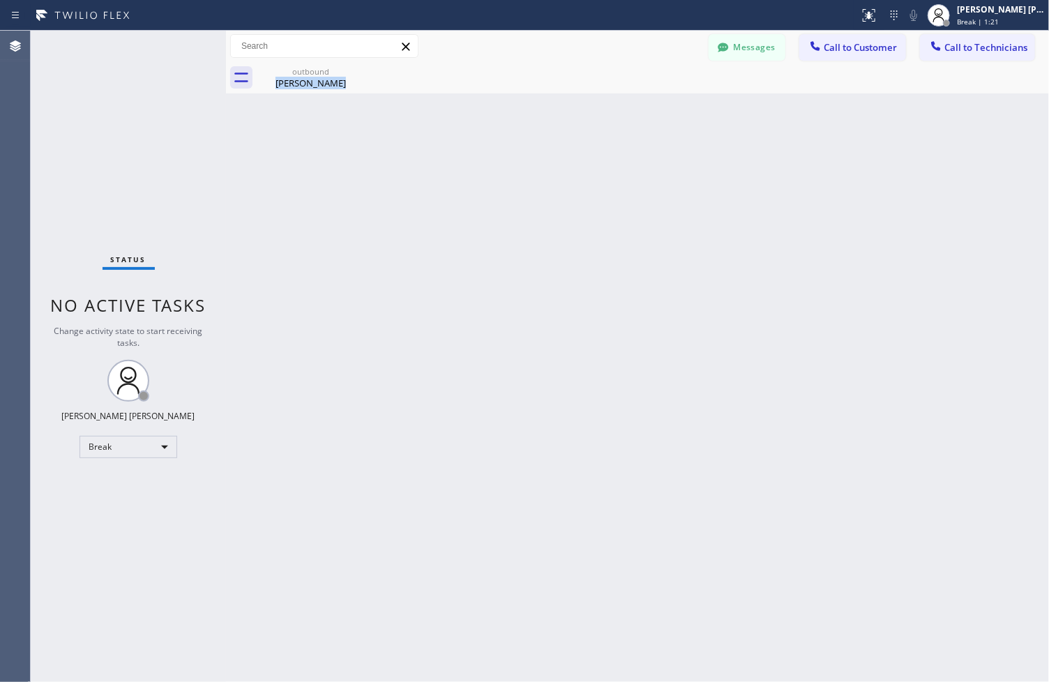
click at [483, 140] on div "Back to Dashboard Change Sender ID Customers Technicians ZS [PERSON_NAME] [DATE…" at bounding box center [637, 357] width 823 height 652
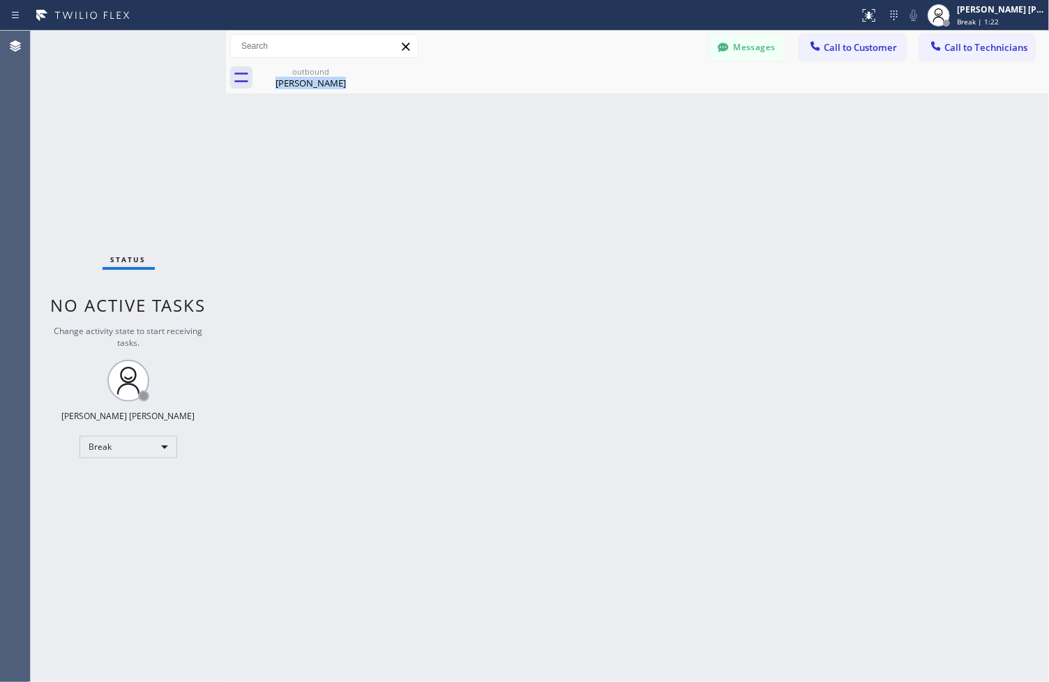
click at [483, 140] on div "Back to Dashboard Change Sender ID Customers Technicians ZS [PERSON_NAME] [DATE…" at bounding box center [637, 357] width 823 height 652
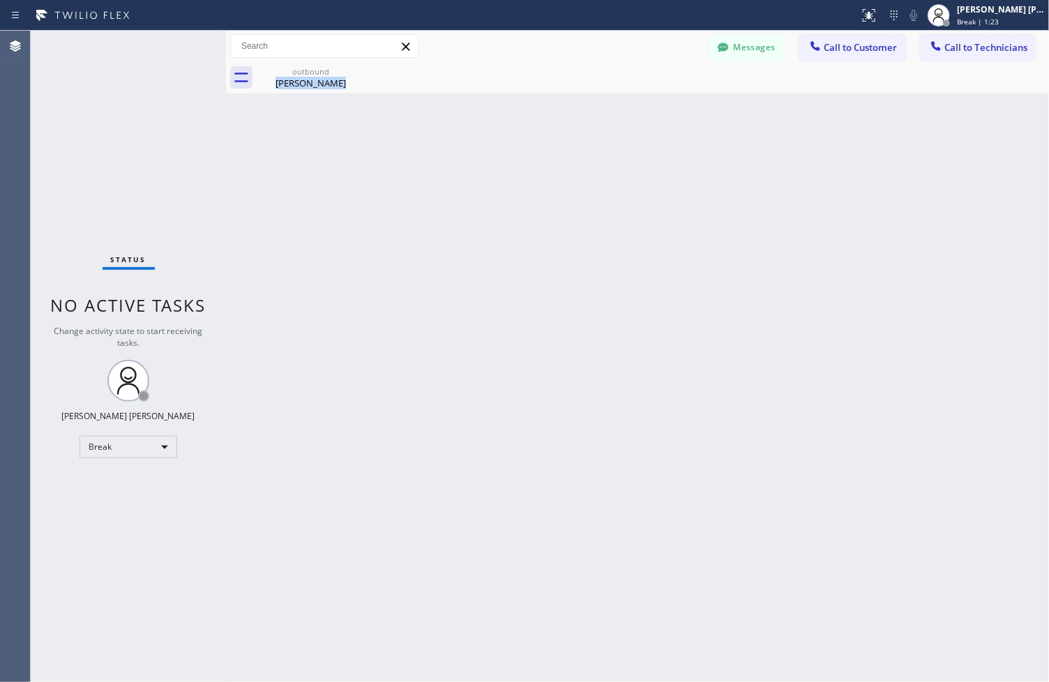
click at [483, 140] on div "Back to Dashboard Change Sender ID Customers Technicians ZS [PERSON_NAME] [DATE…" at bounding box center [637, 357] width 823 height 652
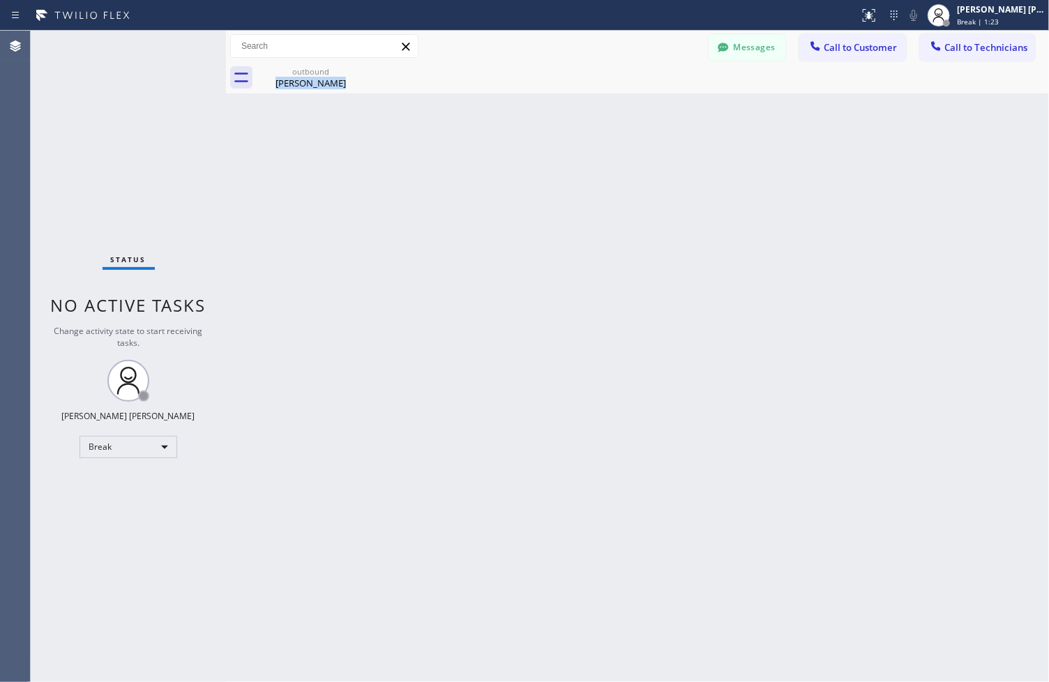
click at [483, 140] on div "Back to Dashboard Change Sender ID Customers Technicians ZS [PERSON_NAME] [DATE…" at bounding box center [637, 357] width 823 height 652
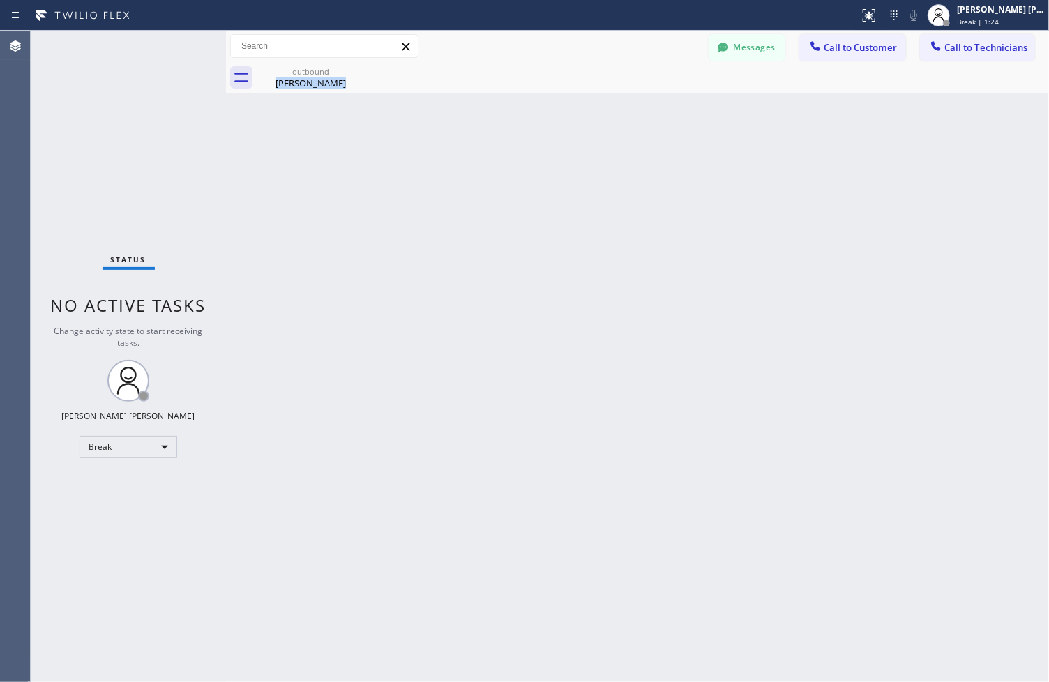
click at [483, 140] on div "Back to Dashboard Change Sender ID Customers Technicians ZS [PERSON_NAME] [DATE…" at bounding box center [637, 357] width 823 height 652
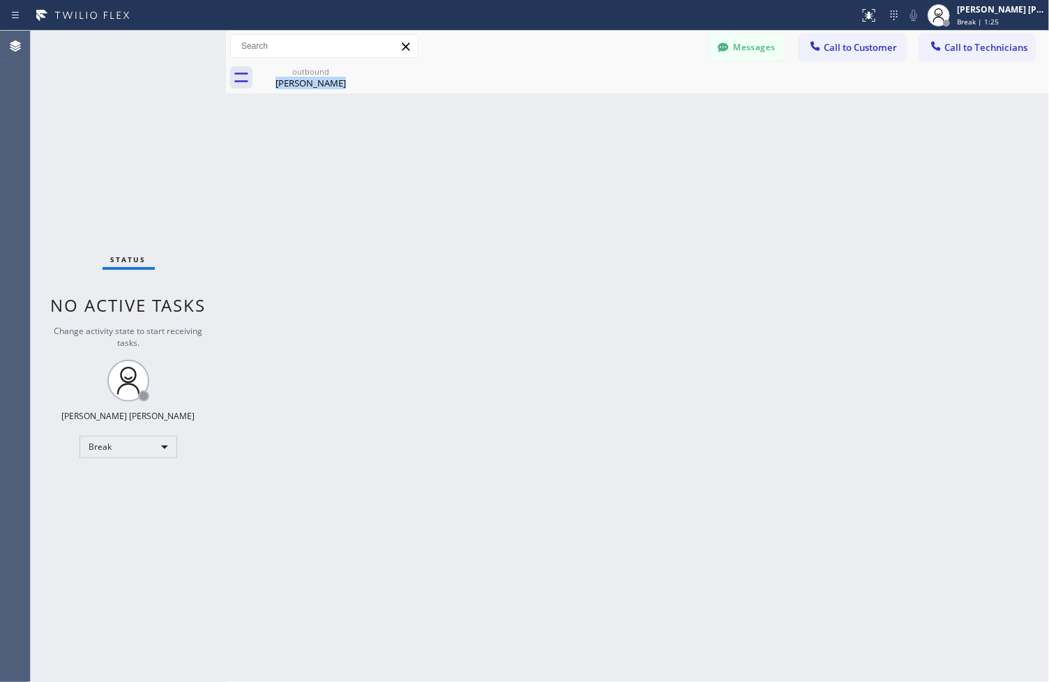
click at [483, 140] on div "Back to Dashboard Change Sender ID Customers Technicians ZS [PERSON_NAME] [DATE…" at bounding box center [637, 357] width 823 height 652
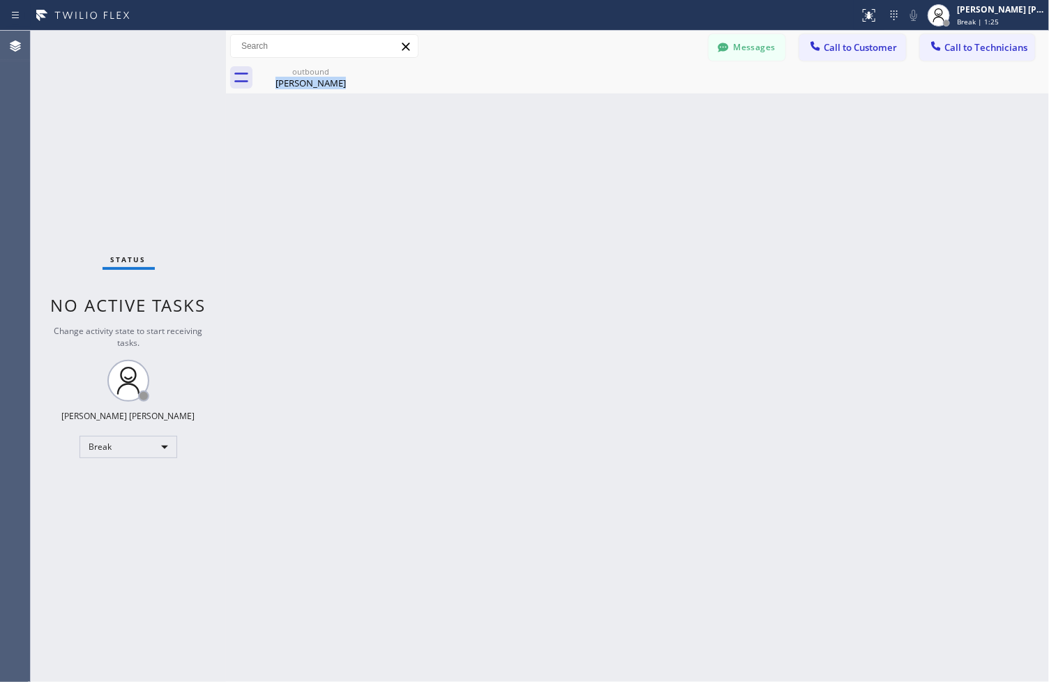
click at [483, 140] on div "Back to Dashboard Change Sender ID Customers Technicians ZS [PERSON_NAME] [DATE…" at bounding box center [637, 357] width 823 height 652
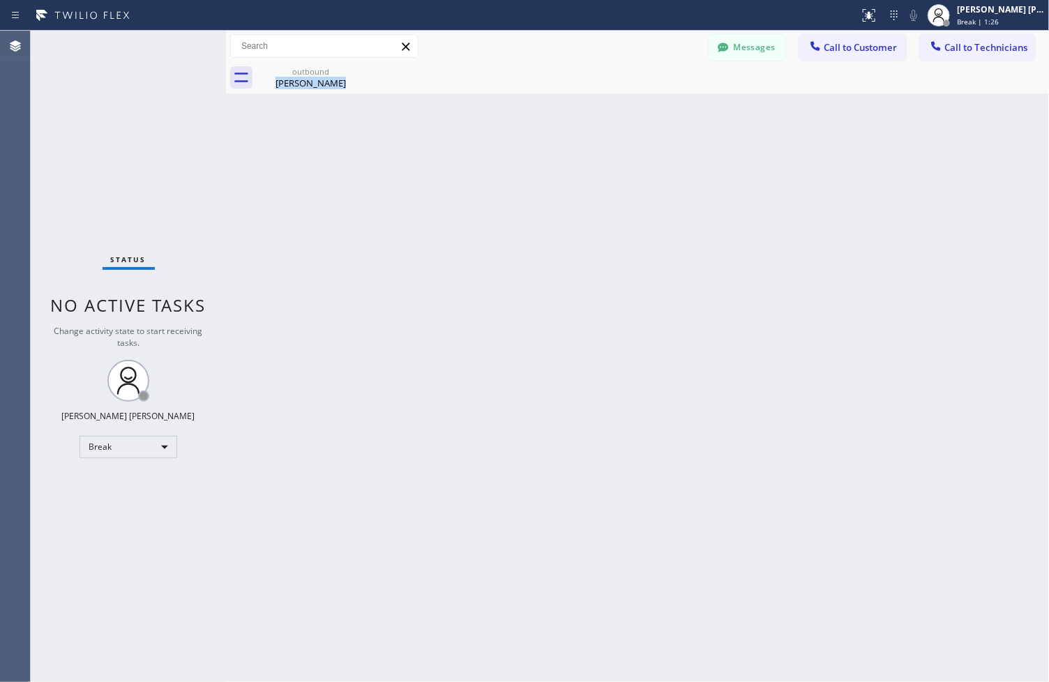
click at [483, 140] on div "Back to Dashboard Change Sender ID Customers Technicians ZS [PERSON_NAME] [DATE…" at bounding box center [637, 357] width 823 height 652
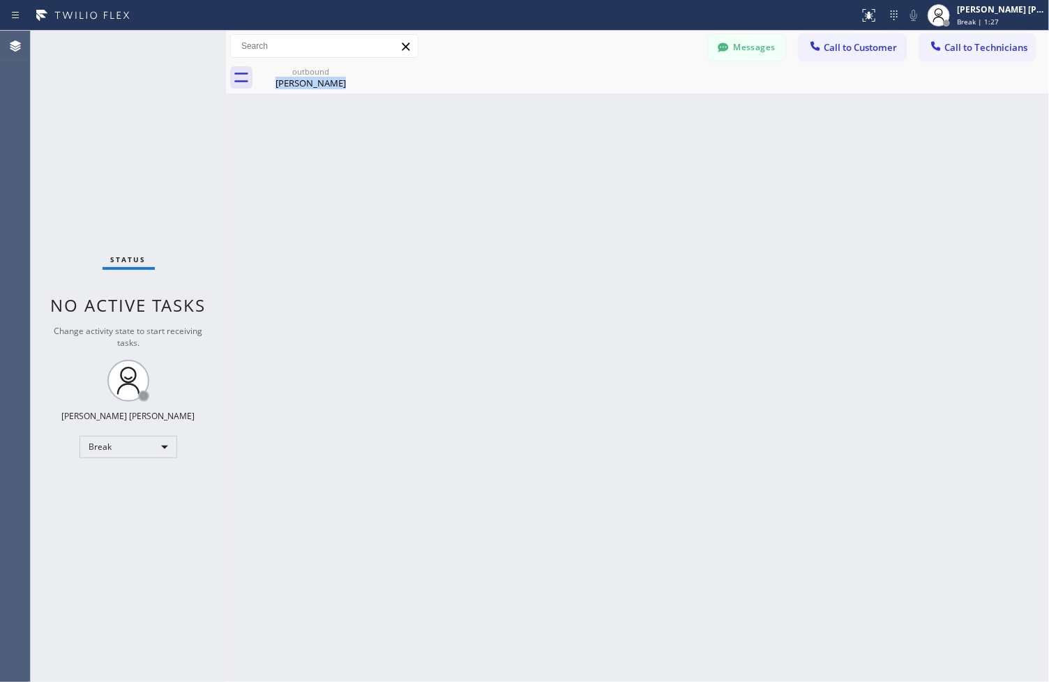
click at [483, 140] on div "Back to Dashboard Change Sender ID Customers Technicians ZS [PERSON_NAME] [DATE…" at bounding box center [637, 357] width 823 height 652
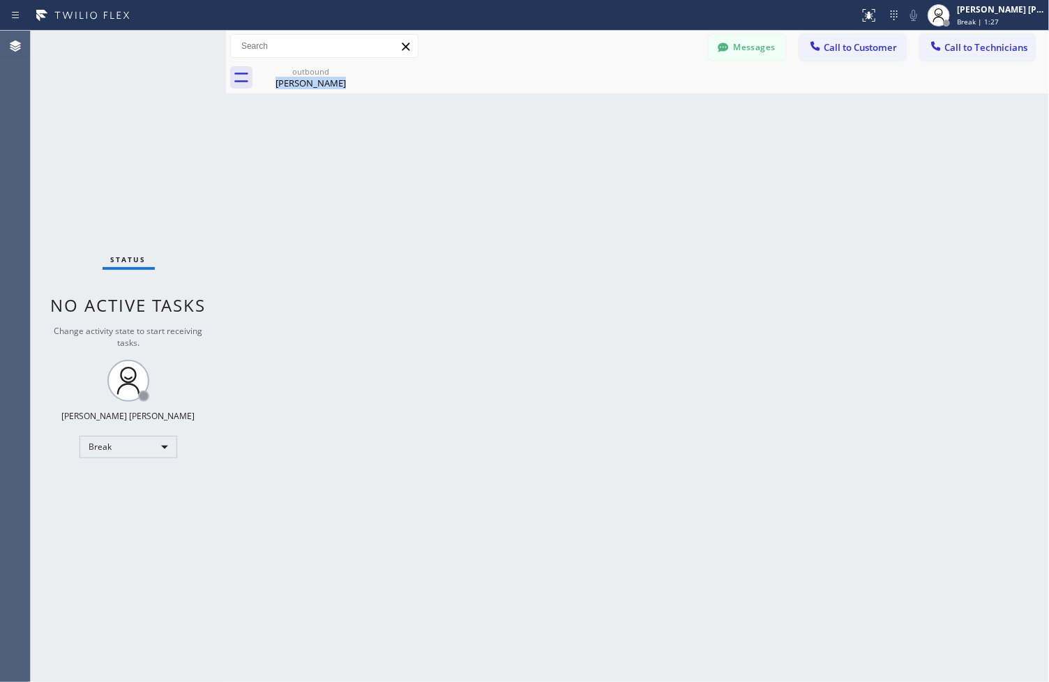
click at [483, 140] on div "Back to Dashboard Change Sender ID Customers Technicians ZS [PERSON_NAME] [DATE…" at bounding box center [637, 357] width 823 height 652
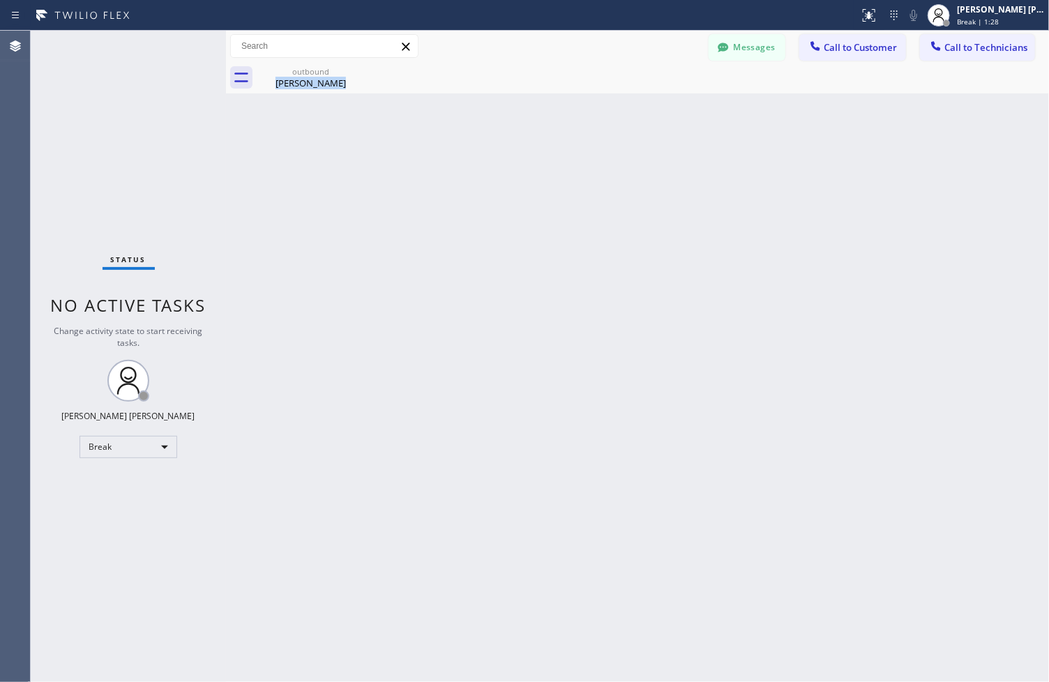
click at [483, 140] on div "Back to Dashboard Change Sender ID Customers Technicians ZS [PERSON_NAME] [DATE…" at bounding box center [637, 357] width 823 height 652
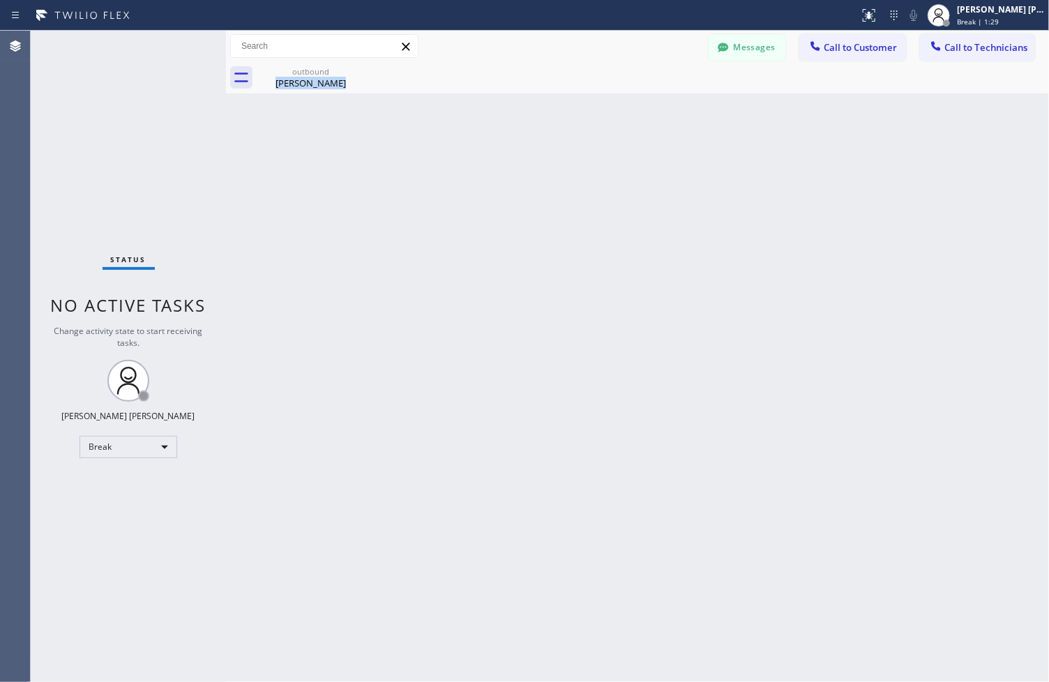
click at [483, 140] on div "Back to Dashboard Change Sender ID Customers Technicians ZS [PERSON_NAME] [DATE…" at bounding box center [637, 357] width 823 height 652
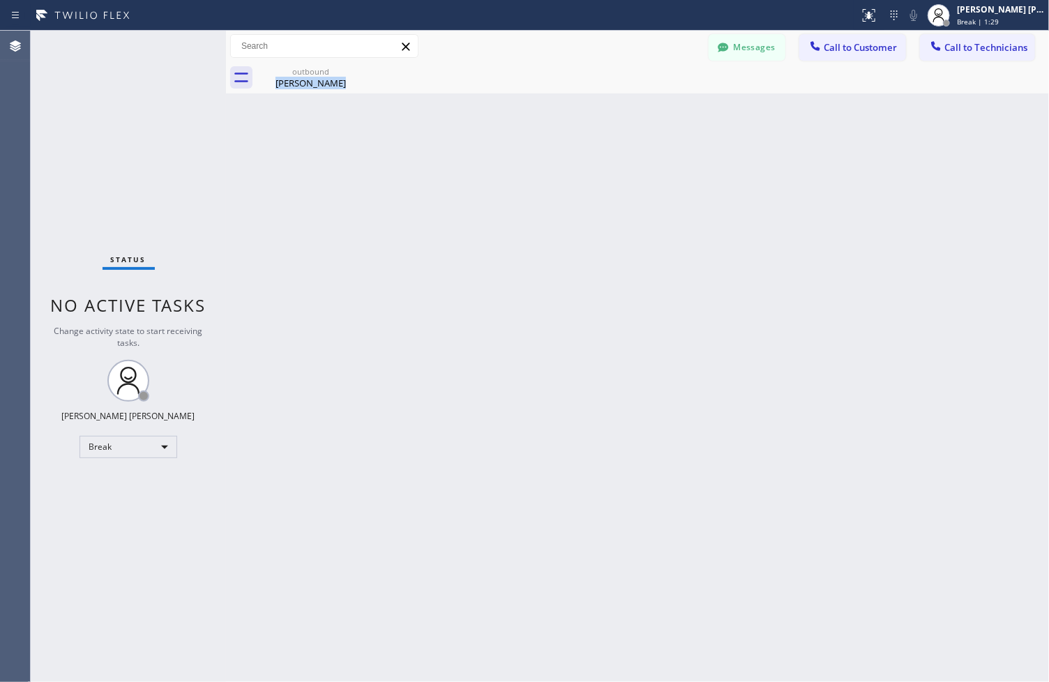
click at [483, 140] on div "Back to Dashboard Change Sender ID Customers Technicians ZS [PERSON_NAME] [DATE…" at bounding box center [637, 357] width 823 height 652
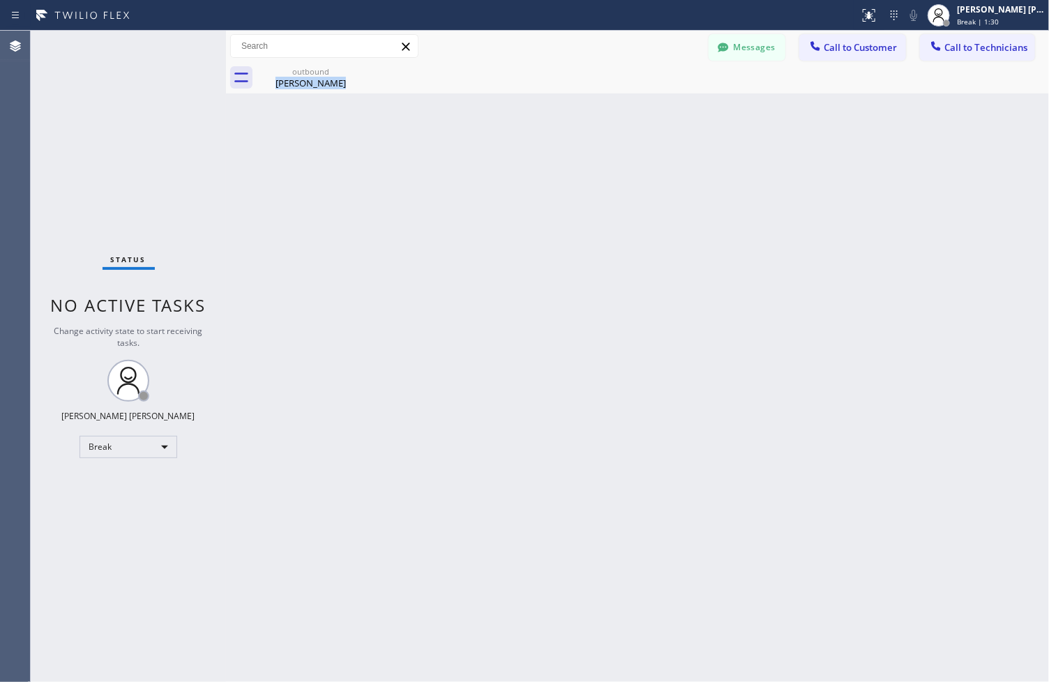
click at [483, 140] on div "Back to Dashboard Change Sender ID Customers Technicians ZS [PERSON_NAME] [DATE…" at bounding box center [637, 357] width 823 height 652
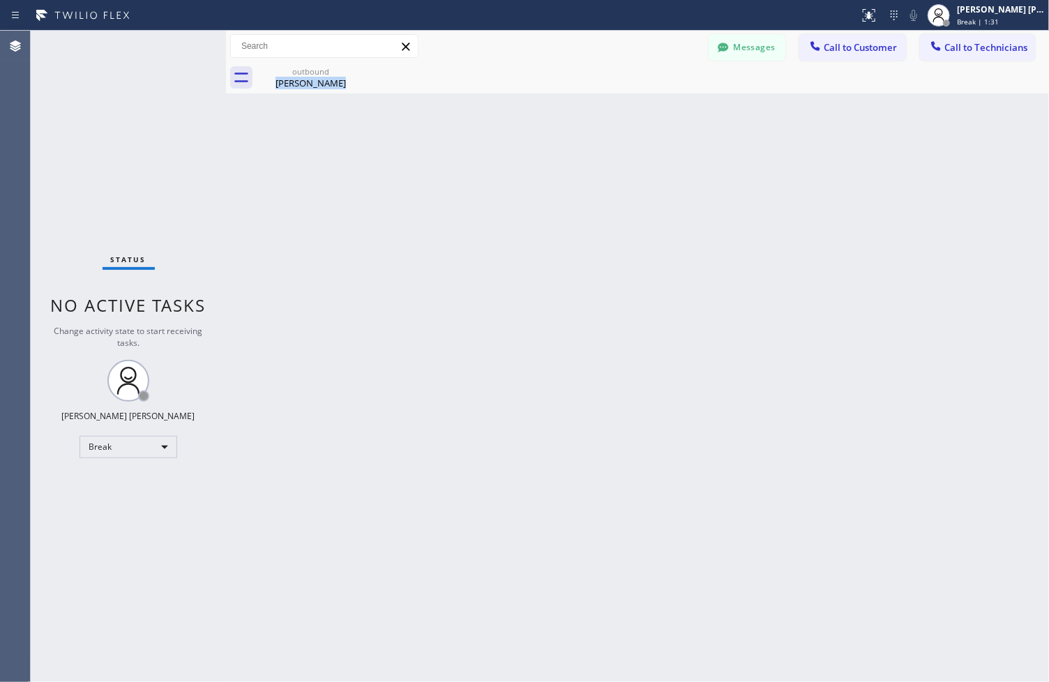
click at [483, 140] on div "Back to Dashboard Change Sender ID Customers Technicians ZS [PERSON_NAME] [DATE…" at bounding box center [637, 357] width 823 height 652
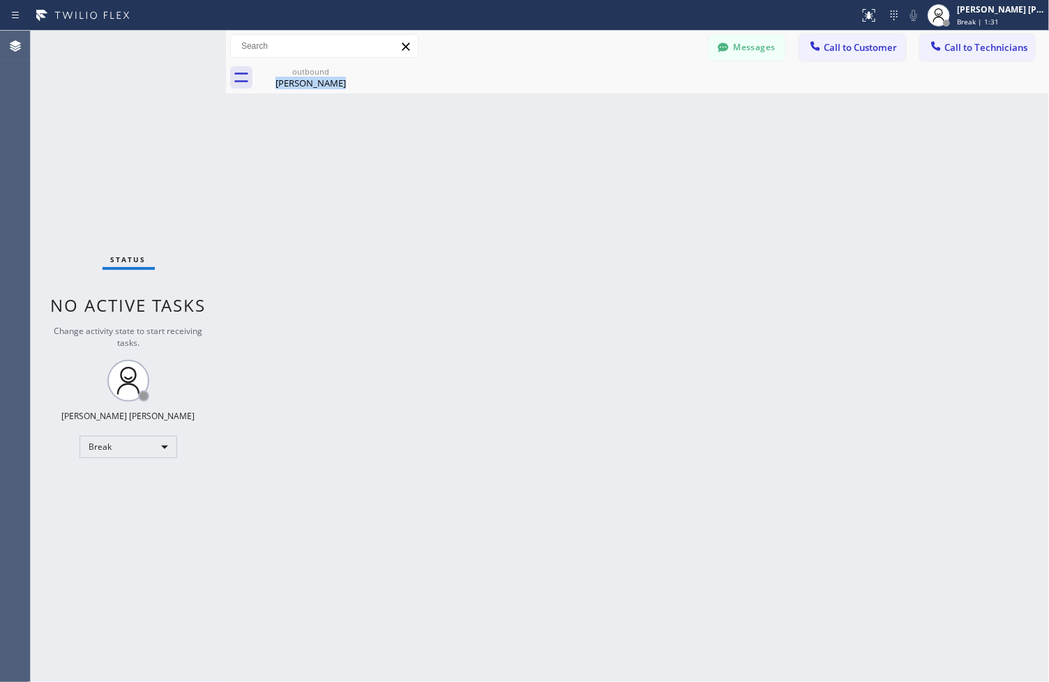
click at [483, 140] on div "Back to Dashboard Change Sender ID Customers Technicians ZS [PERSON_NAME] [DATE…" at bounding box center [637, 357] width 823 height 652
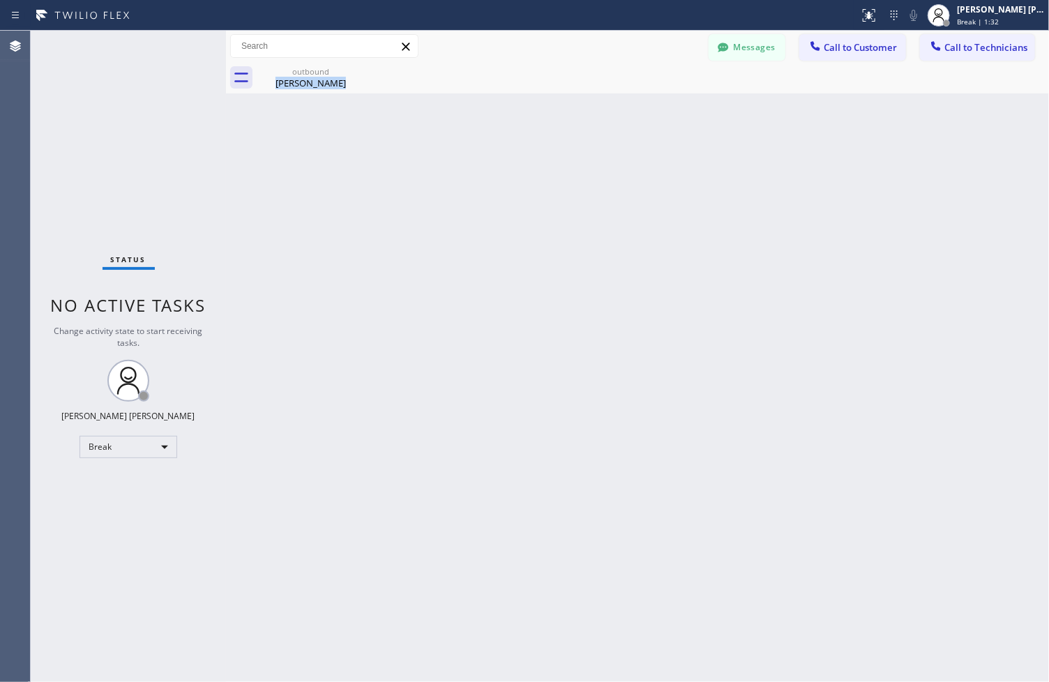
click at [483, 140] on div "Back to Dashboard Change Sender ID Customers Technicians ZS [PERSON_NAME] [DATE…" at bounding box center [637, 357] width 823 height 652
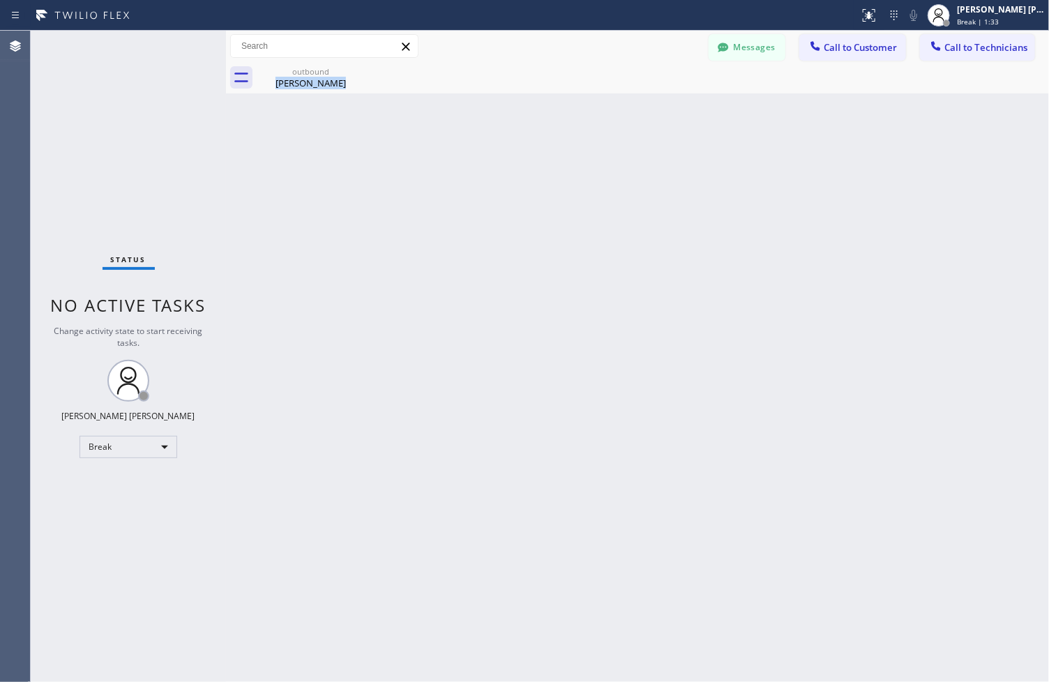
click at [483, 140] on div "Back to Dashboard Change Sender ID Customers Technicians ZS [PERSON_NAME] [DATE…" at bounding box center [637, 357] width 823 height 652
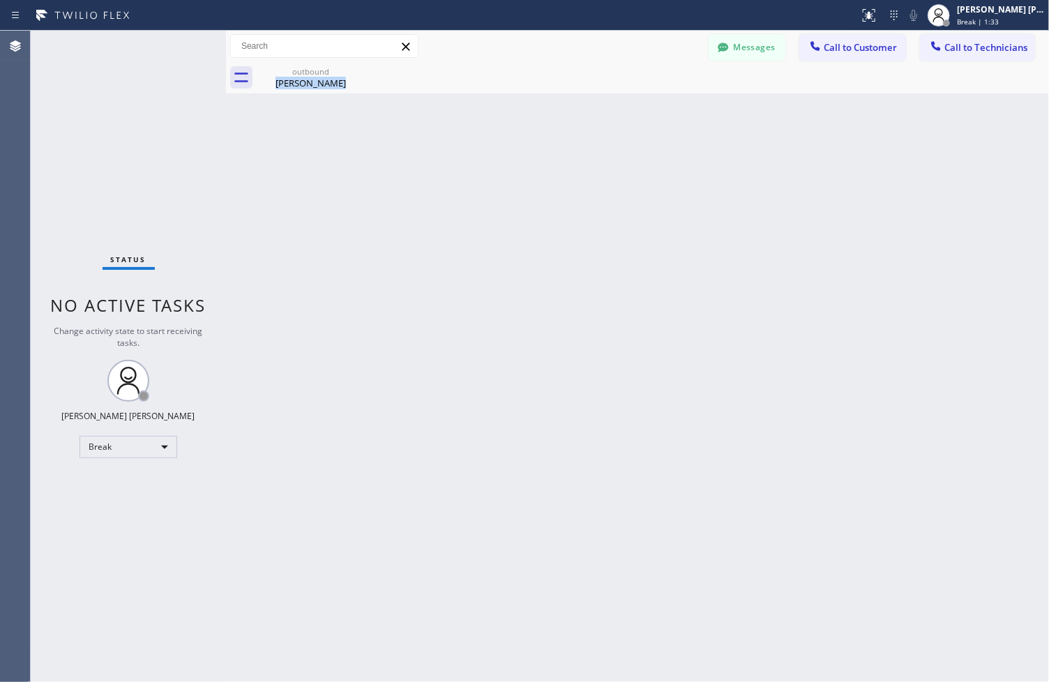
click at [483, 140] on div "Back to Dashboard Change Sender ID Customers Technicians ZS [PERSON_NAME] [DATE…" at bounding box center [637, 357] width 823 height 652
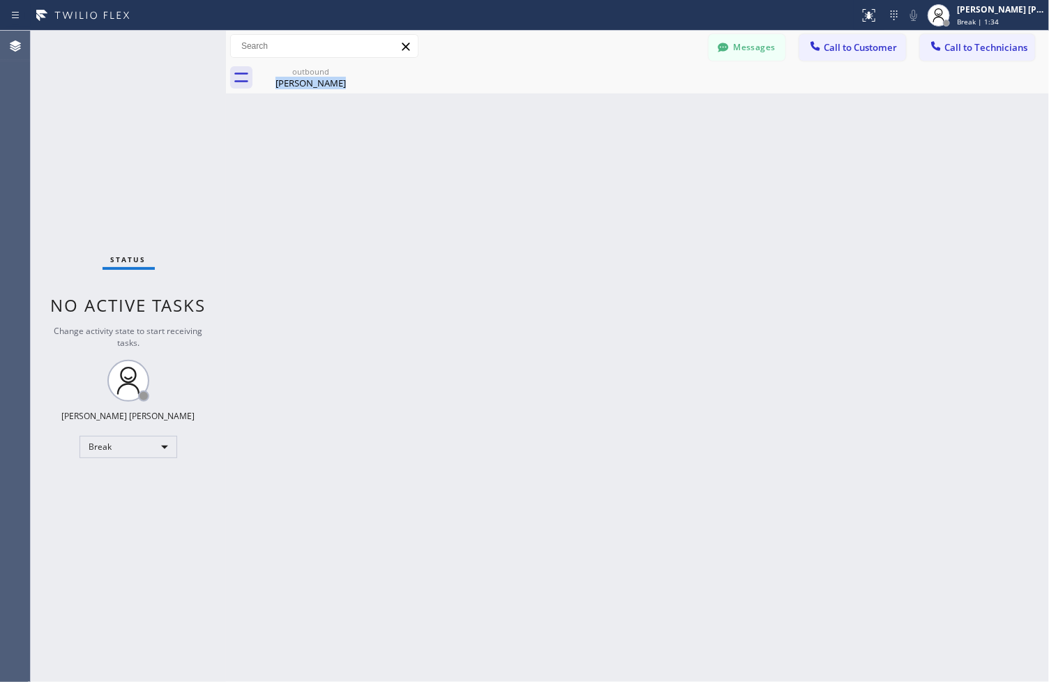
click at [483, 140] on div "Back to Dashboard Change Sender ID Customers Technicians ZS [PERSON_NAME] [DATE…" at bounding box center [637, 357] width 823 height 652
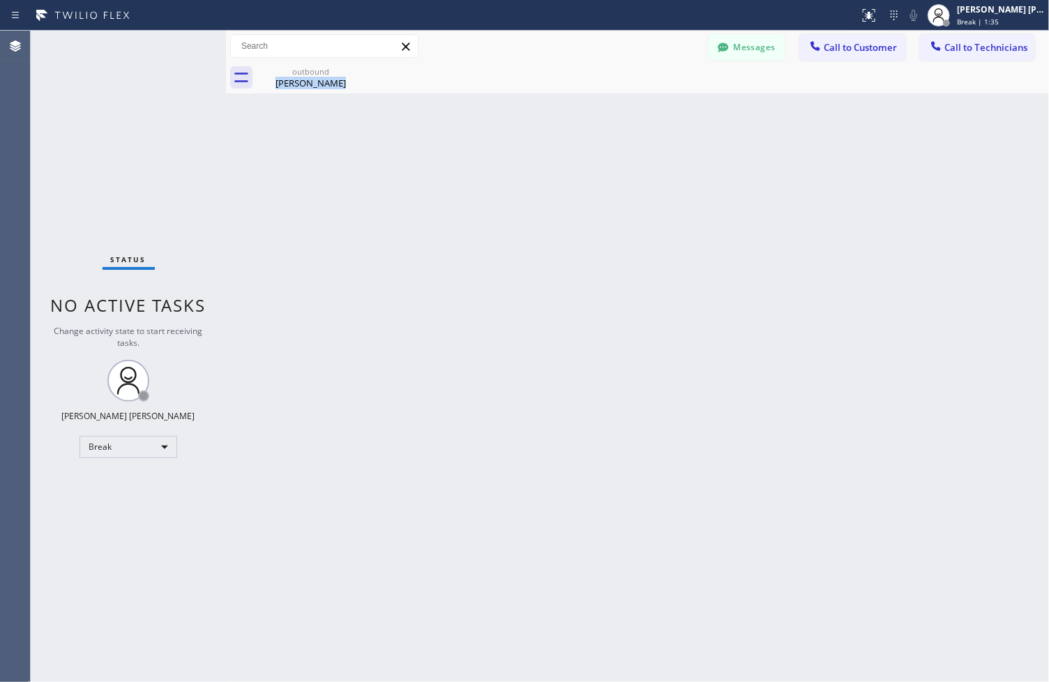
click at [483, 140] on div "Back to Dashboard Change Sender ID Customers Technicians ZS [PERSON_NAME] [DATE…" at bounding box center [637, 357] width 823 height 652
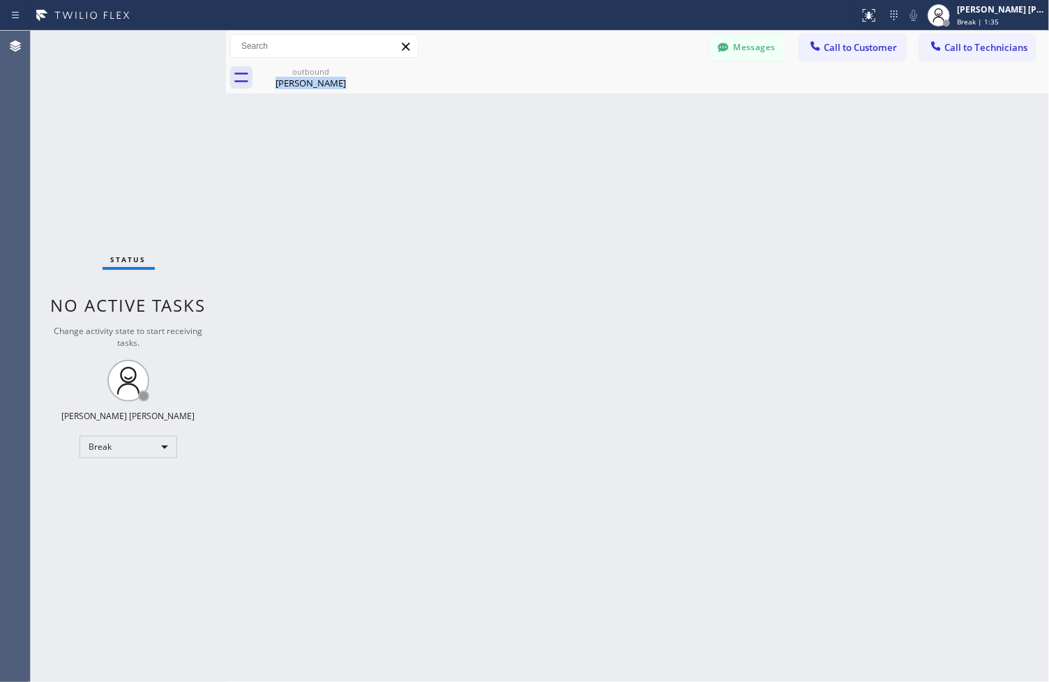
click at [483, 140] on div "Back to Dashboard Change Sender ID Customers Technicians ZS [PERSON_NAME] [DATE…" at bounding box center [637, 357] width 823 height 652
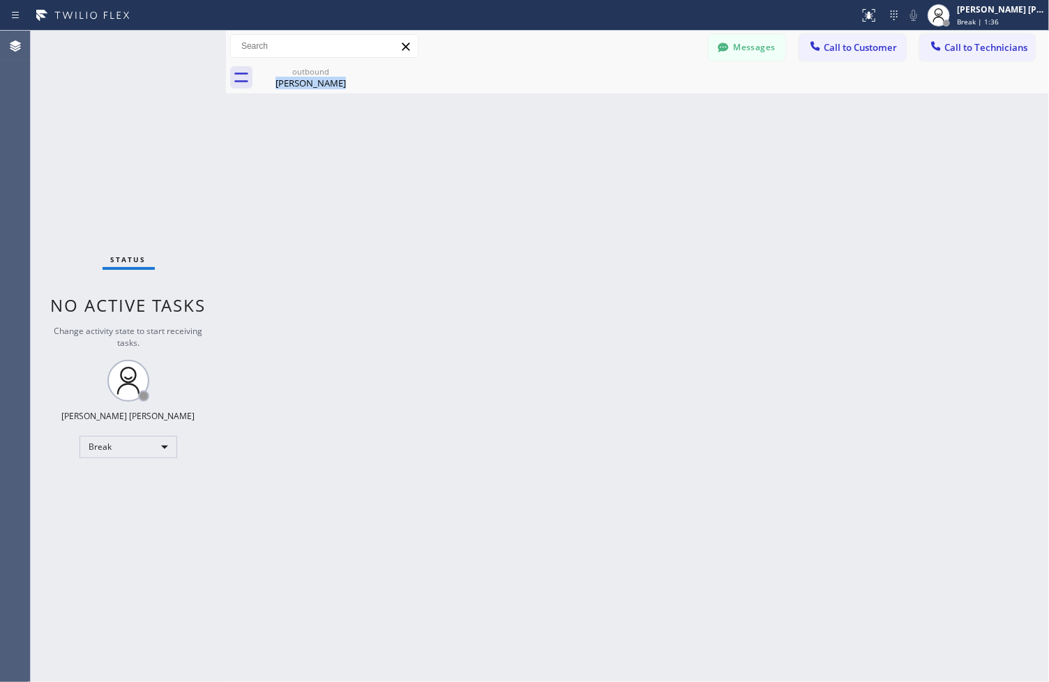
click at [483, 140] on div "Back to Dashboard Change Sender ID Customers Technicians ZS [PERSON_NAME] [DATE…" at bounding box center [637, 357] width 823 height 652
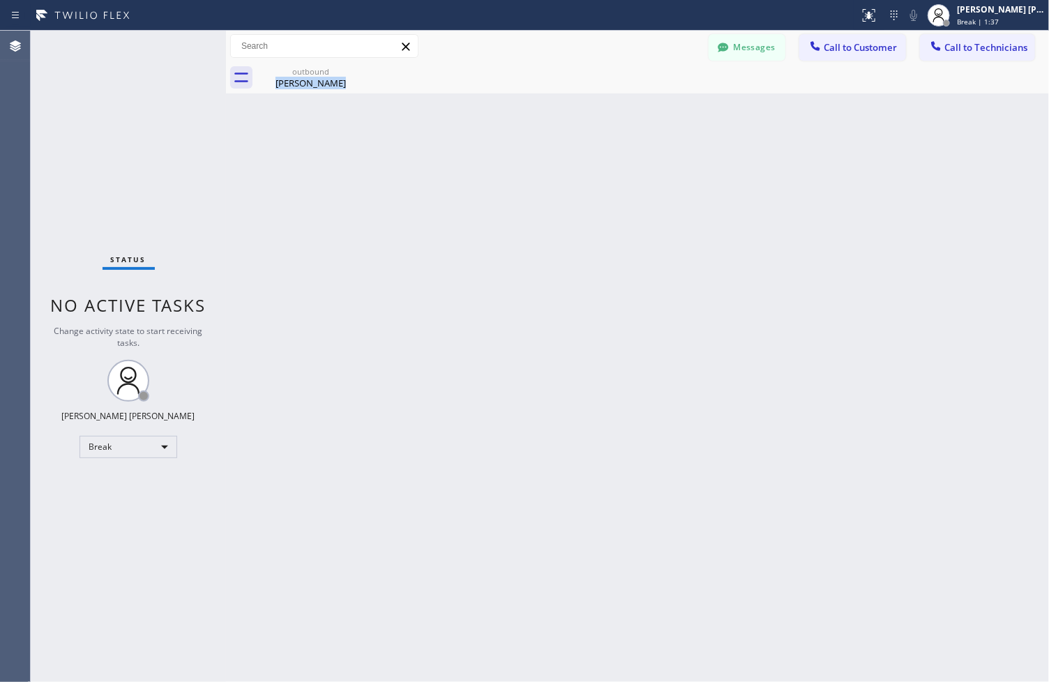
click at [483, 140] on div "Back to Dashboard Change Sender ID Customers Technicians ZS [PERSON_NAME] [DATE…" at bounding box center [637, 357] width 823 height 652
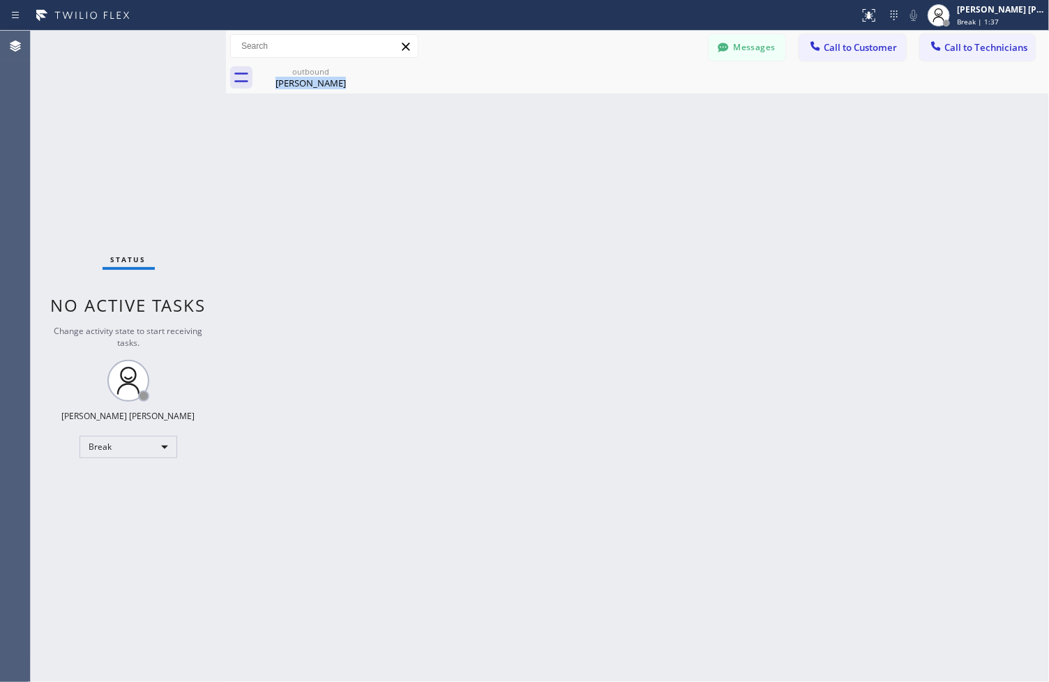
click at [483, 140] on div "Back to Dashboard Change Sender ID Customers Technicians ZS [PERSON_NAME] [DATE…" at bounding box center [637, 357] width 823 height 652
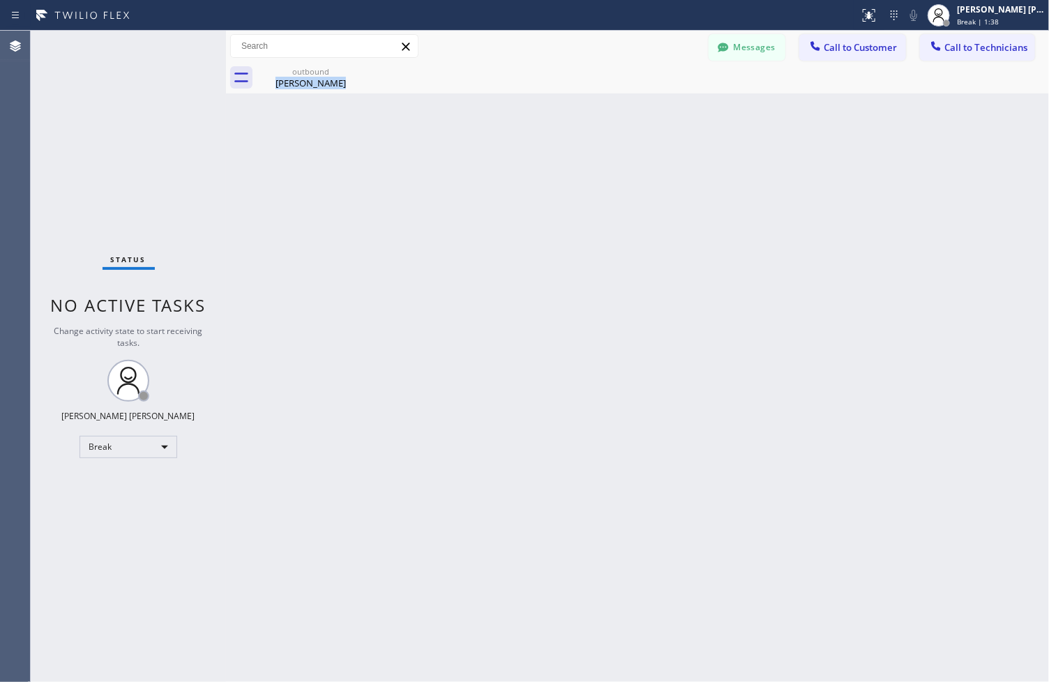
click at [483, 140] on div "Back to Dashboard Change Sender ID Customers Technicians ZS [PERSON_NAME] [DATE…" at bounding box center [637, 357] width 823 height 652
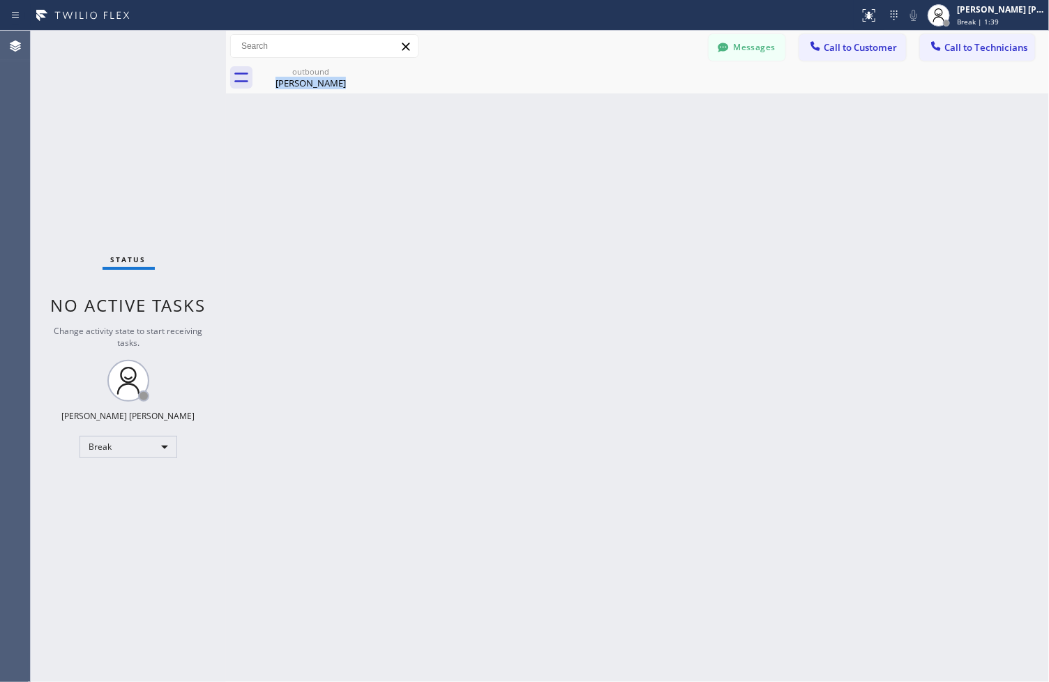
click at [483, 140] on div "Back to Dashboard Change Sender ID Customers Technicians ZS [PERSON_NAME] [DATE…" at bounding box center [637, 357] width 823 height 652
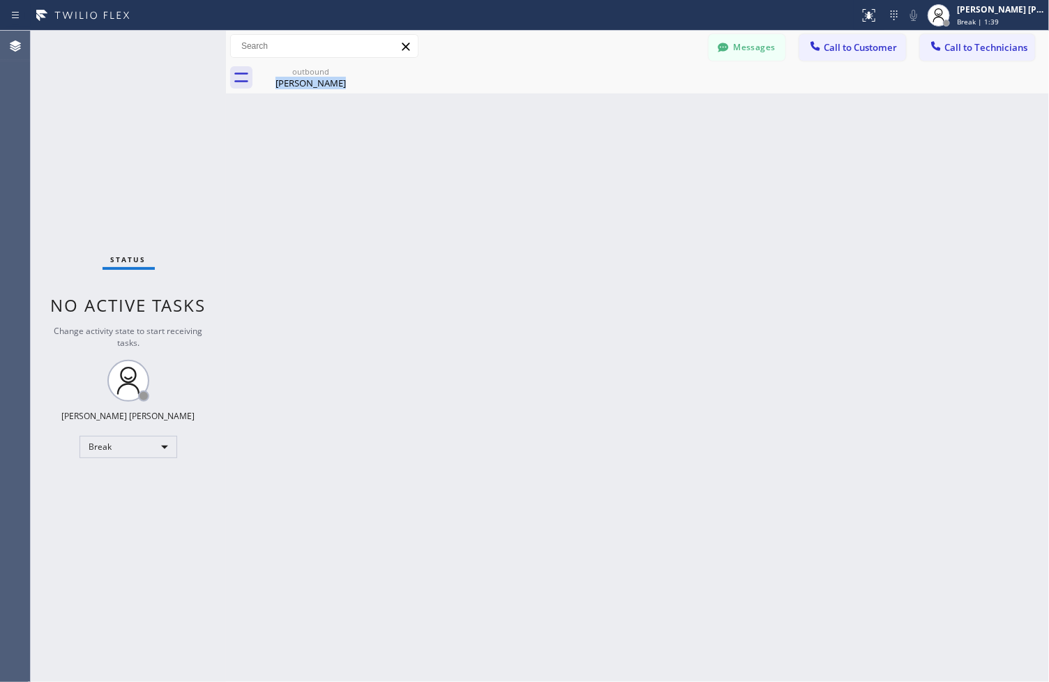
click at [483, 140] on div "Back to Dashboard Change Sender ID Customers Technicians ZS [PERSON_NAME] [DATE…" at bounding box center [637, 357] width 823 height 652
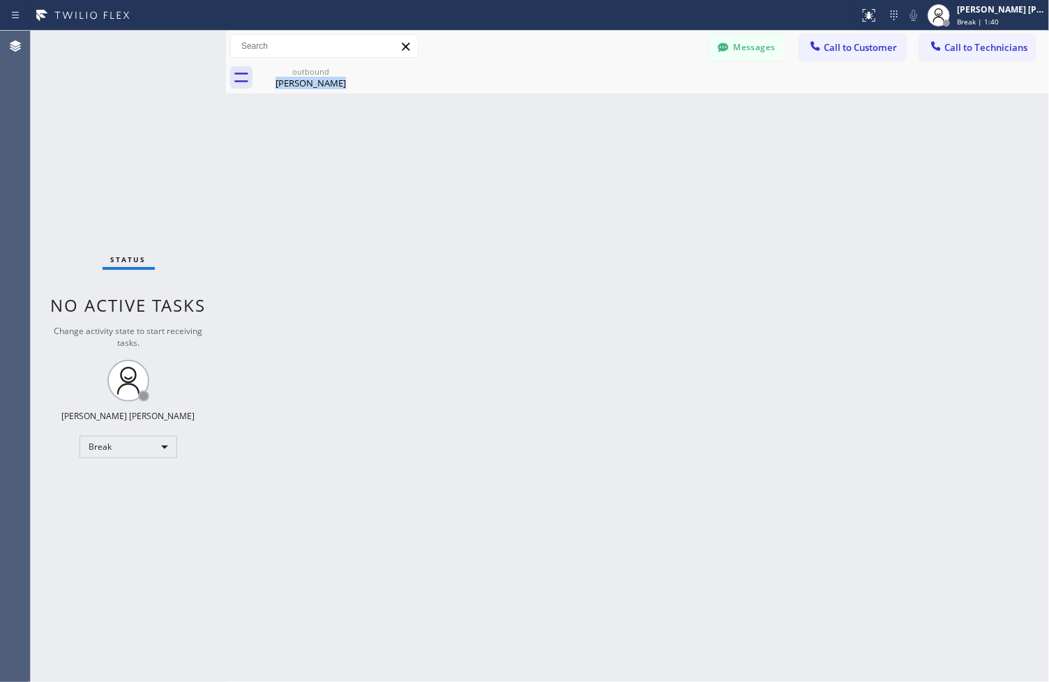
click at [483, 140] on div "Back to Dashboard Change Sender ID Customers Technicians ZS [PERSON_NAME] [DATE…" at bounding box center [637, 357] width 823 height 652
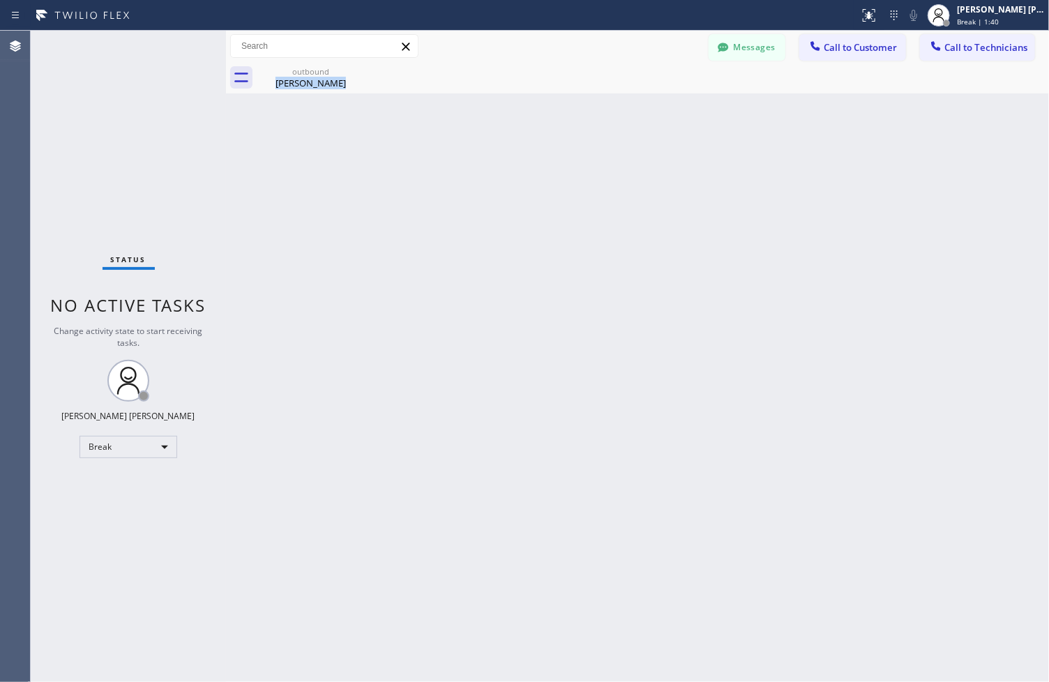
click at [483, 140] on div "Back to Dashboard Change Sender ID Customers Technicians ZS [PERSON_NAME] [DATE…" at bounding box center [637, 357] width 823 height 652
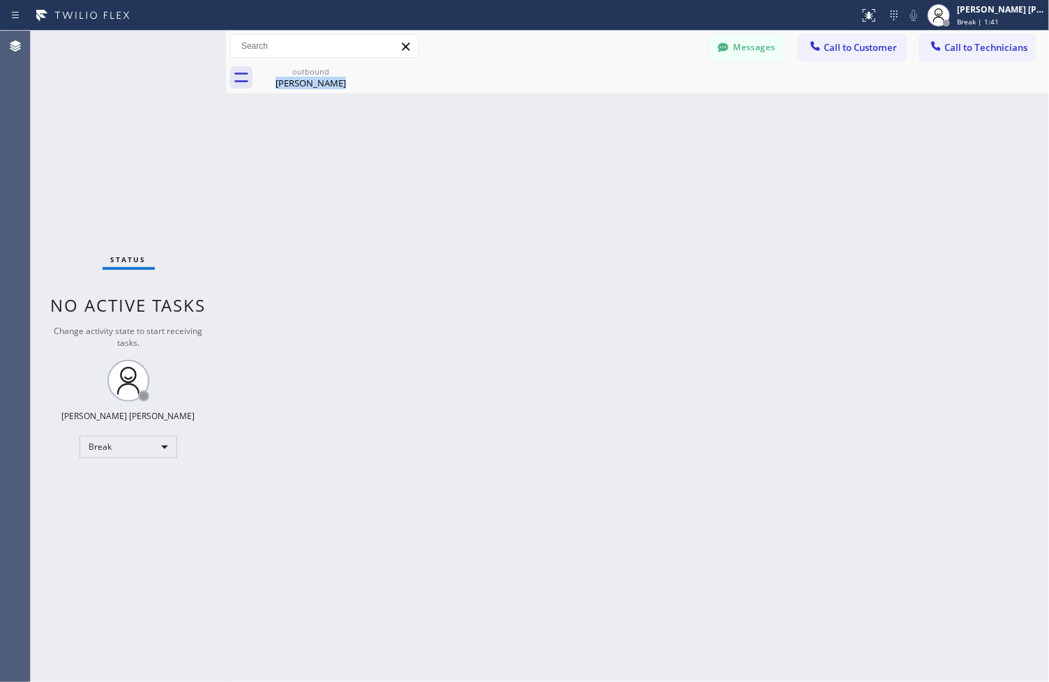
click at [483, 140] on div "Back to Dashboard Change Sender ID Customers Technicians ZS [PERSON_NAME] [DATE…" at bounding box center [637, 357] width 823 height 652
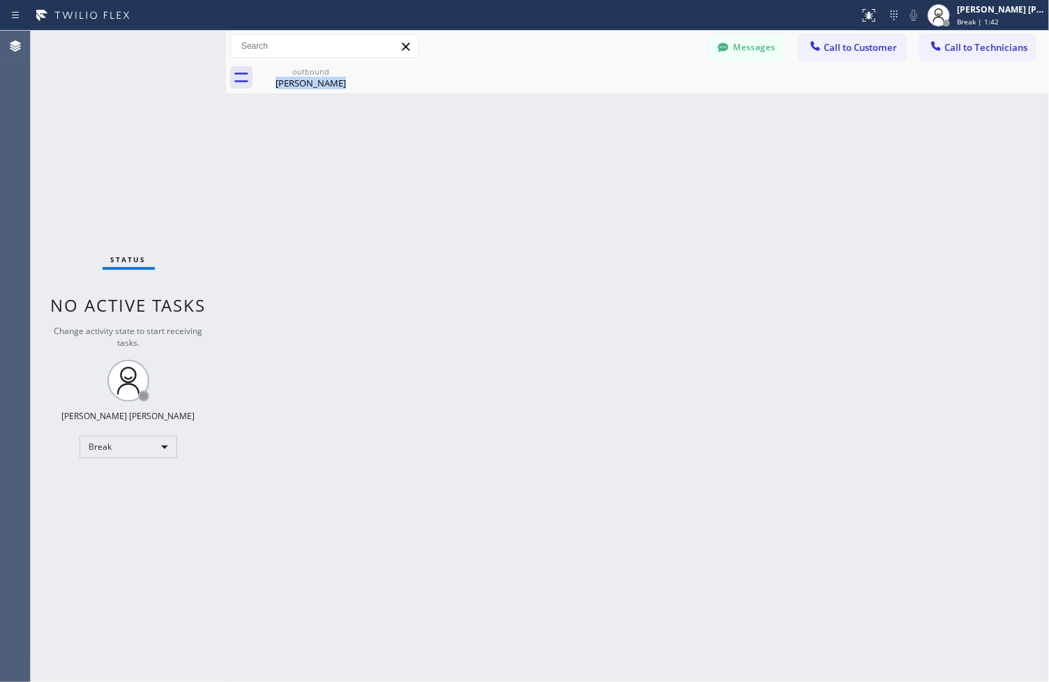
click at [483, 140] on div "Back to Dashboard Change Sender ID Customers Technicians ZS [PERSON_NAME] [DATE…" at bounding box center [637, 357] width 823 height 652
click
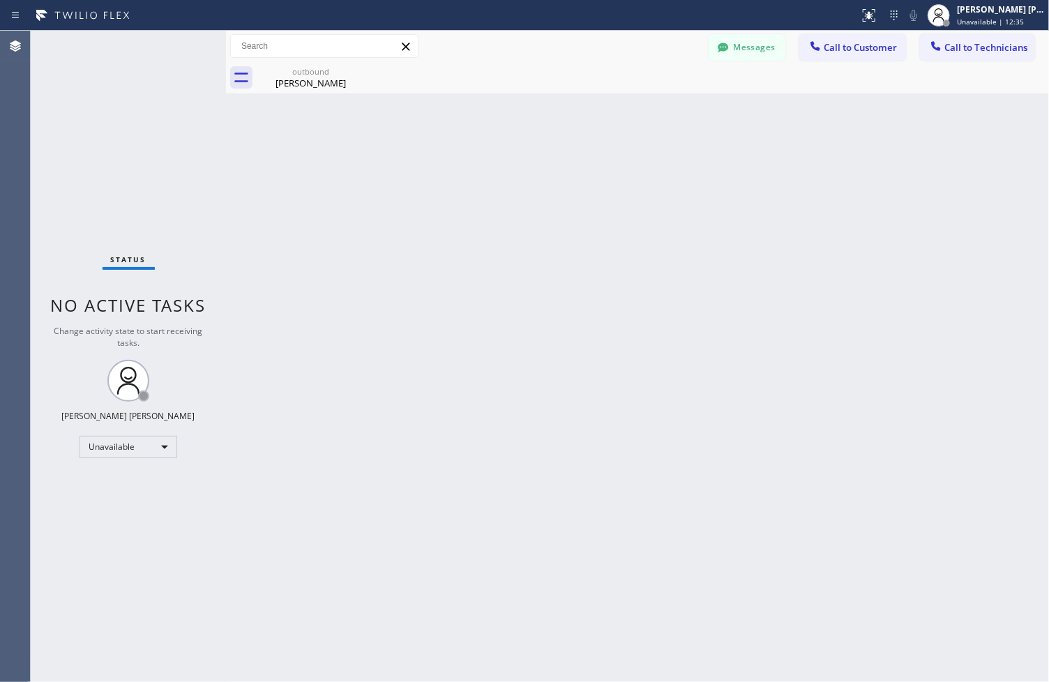
click at [507, 301] on div "Back to Dashboard Change Sender ID Customers Technicians ZS [PERSON_NAME] [DATE…" at bounding box center [637, 357] width 823 height 652
drag, startPoint x: 1007, startPoint y: 163, endPoint x: 1000, endPoint y: 210, distance: 47.4
click at [1007, 163] on div "Back to Dashboard Change Sender ID Customers Technicians ZS [PERSON_NAME] [DATE…" at bounding box center [637, 357] width 823 height 652
click at [357, 73] on icon at bounding box center [355, 71] width 17 height 17
click at [856, 57] on button "Call to Customer" at bounding box center [853, 47] width 107 height 27
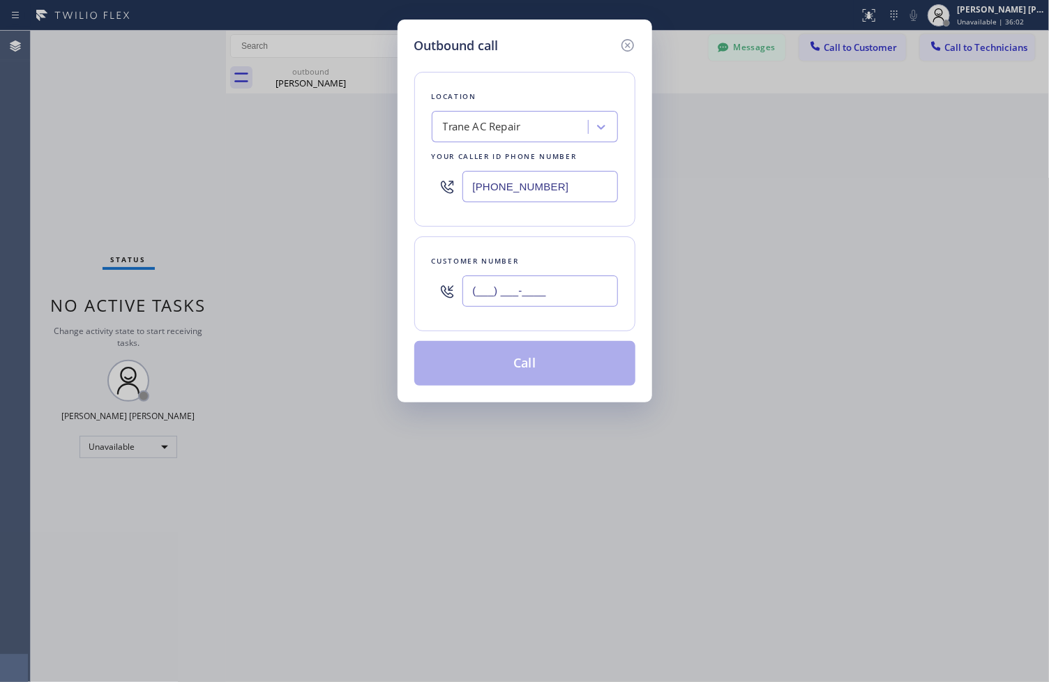
click at [516, 290] on input "(___) ___-____" at bounding box center [541, 291] width 156 height 31
paste input "858) 432-4109"
type input "[PHONE_NUMBER]"
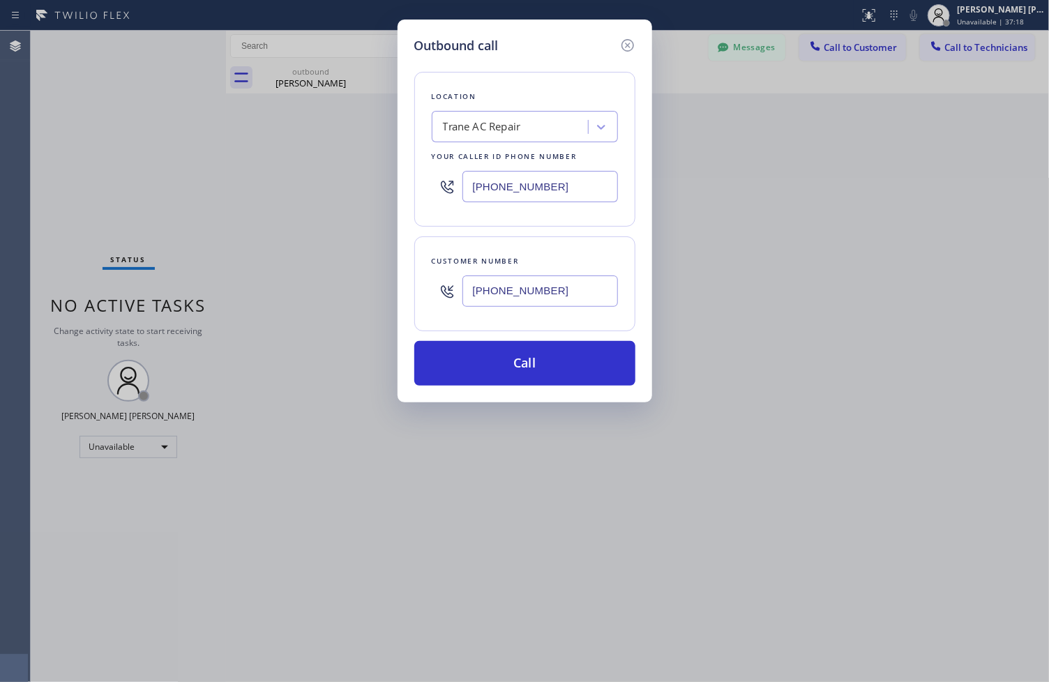
click at [1044, 272] on div "Outbound call Location Trane AC Repair Your caller id phone number [PHONE_NUMBE…" at bounding box center [524, 341] width 1049 height 682
click at [496, 105] on div "Location Trane AC Repair Your caller id phone number [PHONE_NUMBER]" at bounding box center [524, 149] width 221 height 155
click at [509, 141] on div "Trane AC Repair" at bounding box center [525, 126] width 186 height 31
paste input "La Jolla Heating and Air Conditioning"
type input "La Jolla Heating and Air Conditioning"
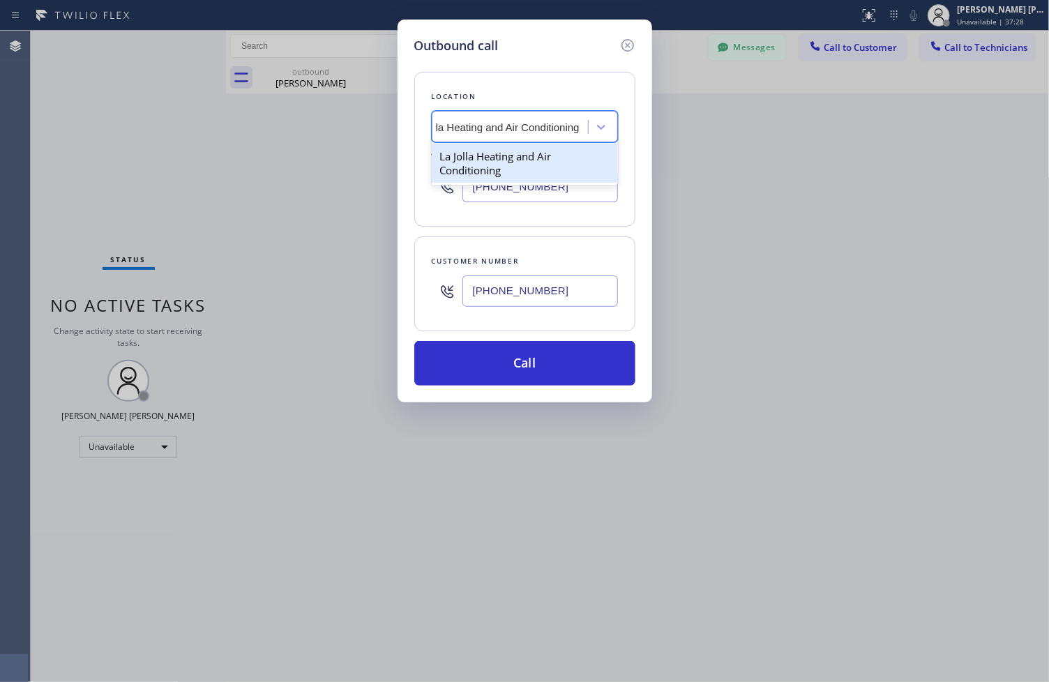
click at [516, 158] on div "La Jolla Heating and Air Conditioning" at bounding box center [525, 163] width 186 height 39
type input "[PHONE_NUMBER]"
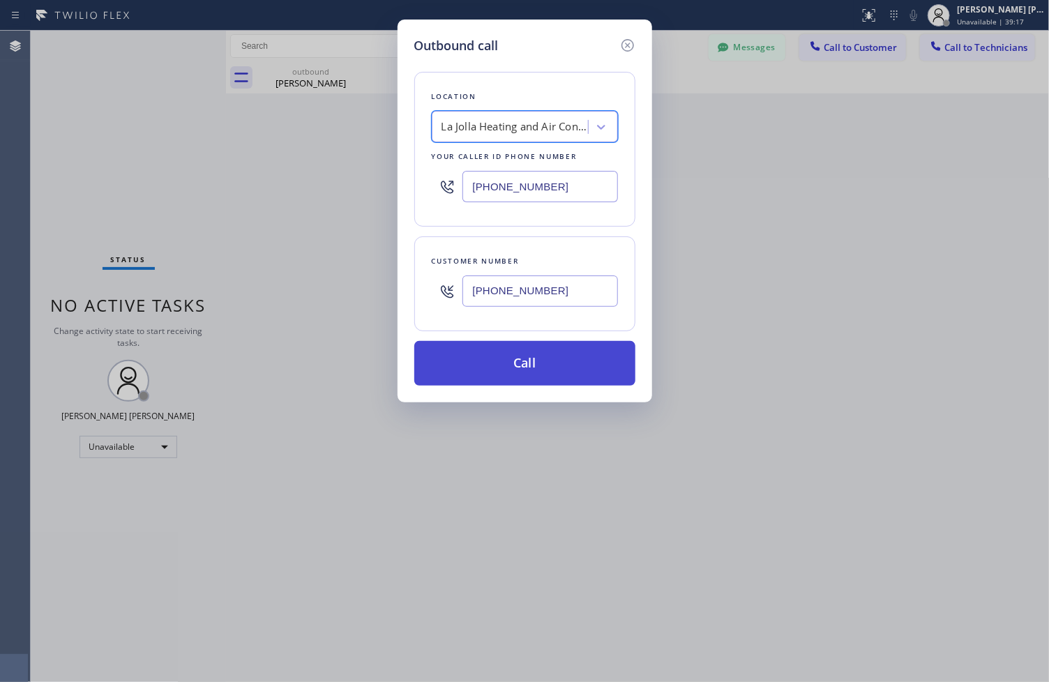
click at [520, 358] on button "Call" at bounding box center [524, 363] width 221 height 45
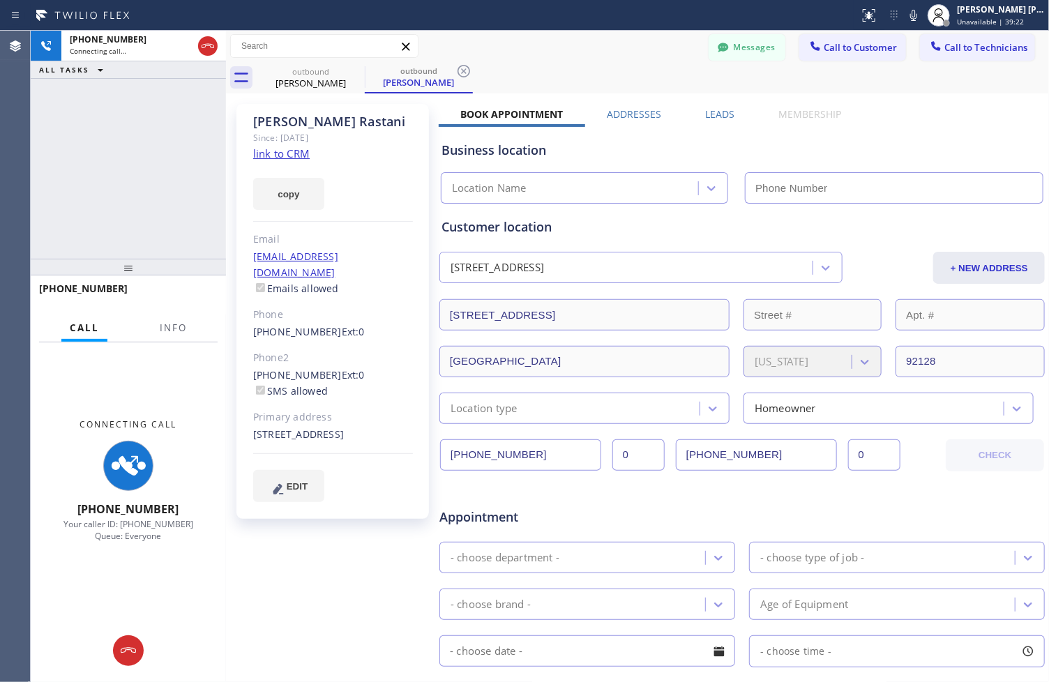
type input "[PHONE_NUMBER]"
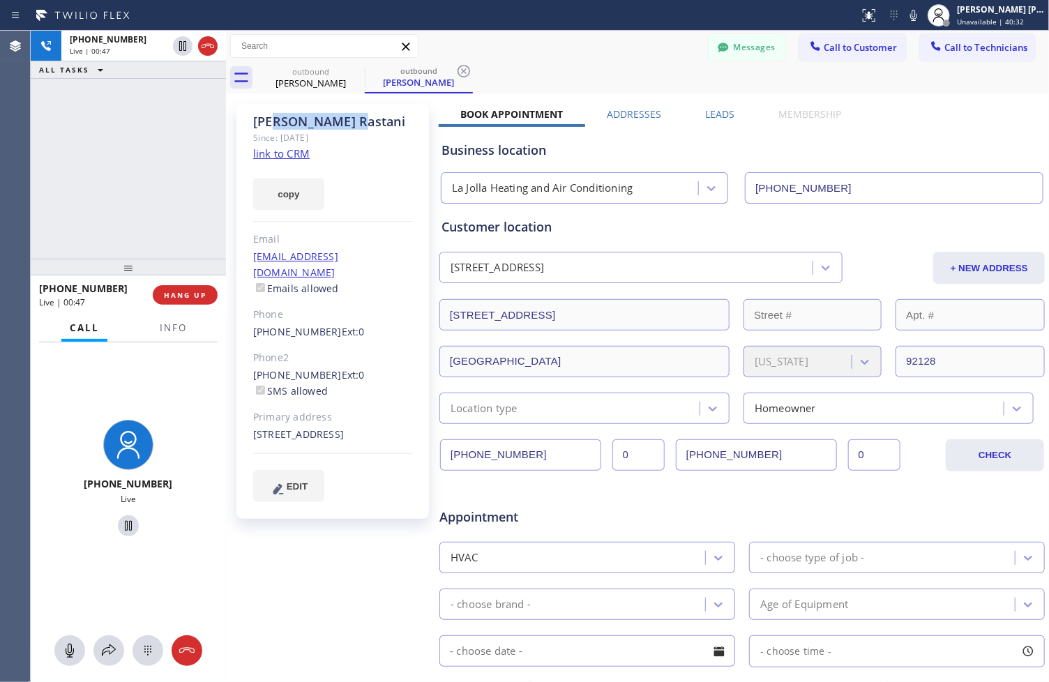
drag, startPoint x: 271, startPoint y: 126, endPoint x: 297, endPoint y: 121, distance: 27.1
click at [297, 121] on div "[PERSON_NAME]" at bounding box center [333, 122] width 160 height 16
click at [203, 294] on span "HANG UP" at bounding box center [185, 295] width 43 height 10
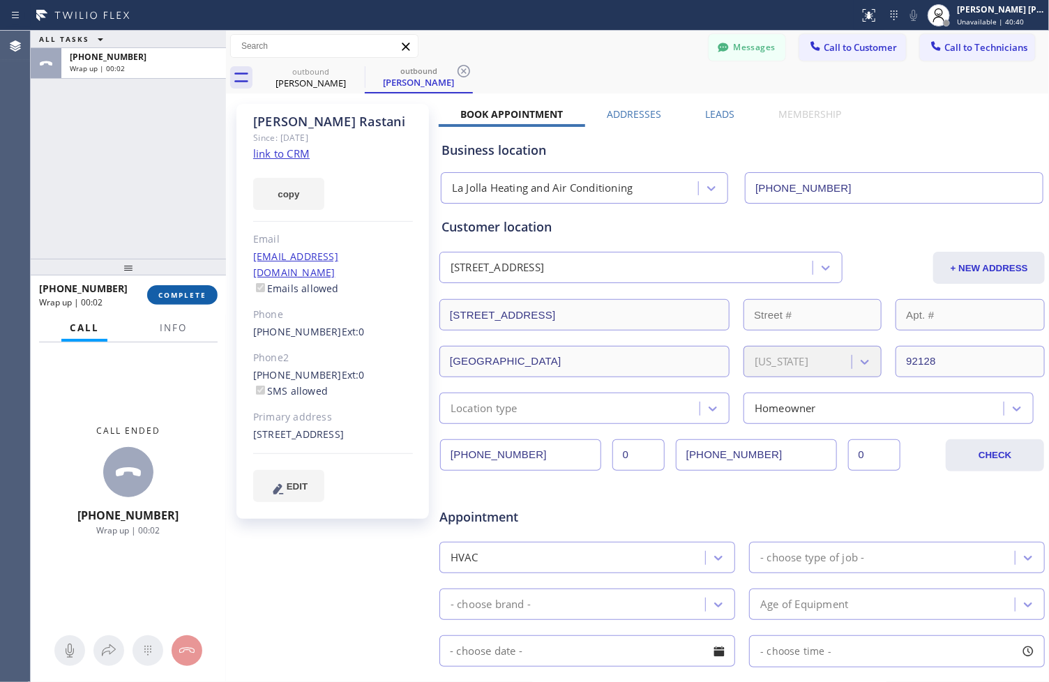
click at [202, 301] on button "COMPLETE" at bounding box center [182, 295] width 70 height 20
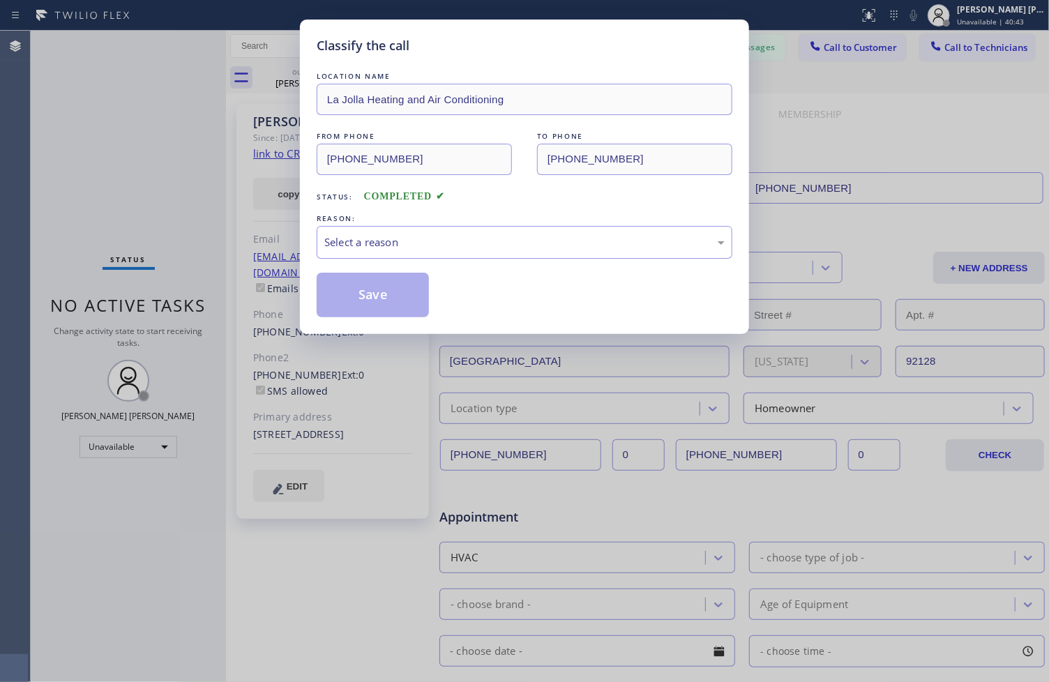
click at [467, 220] on div "REASON:" at bounding box center [525, 218] width 416 height 15
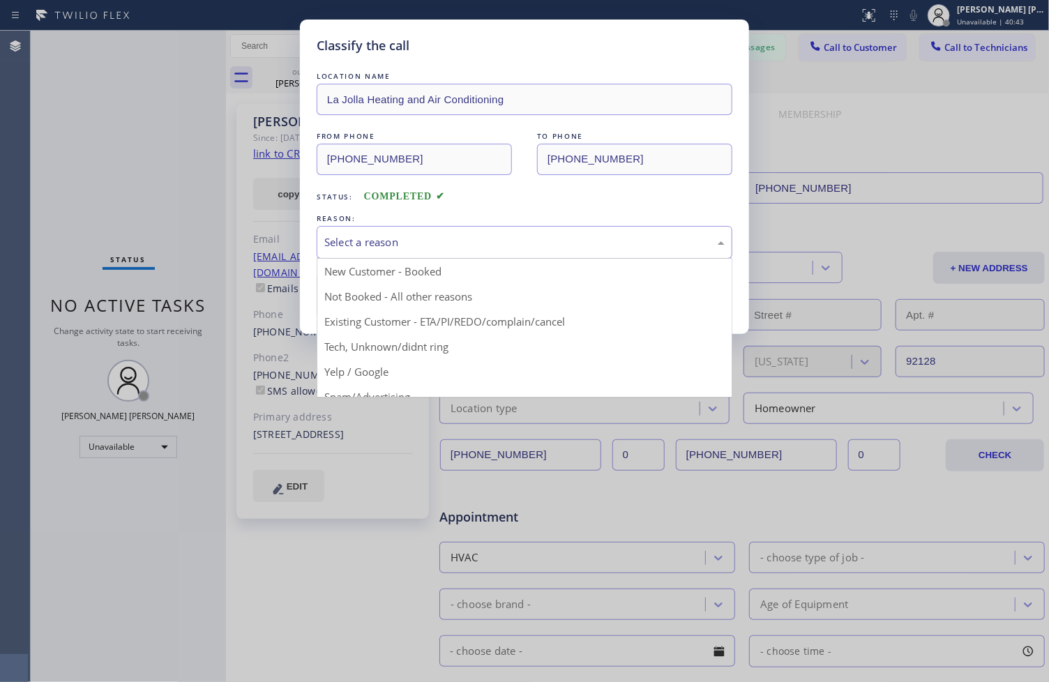
click at [475, 239] on div "Select a reason" at bounding box center [524, 242] width 400 height 16
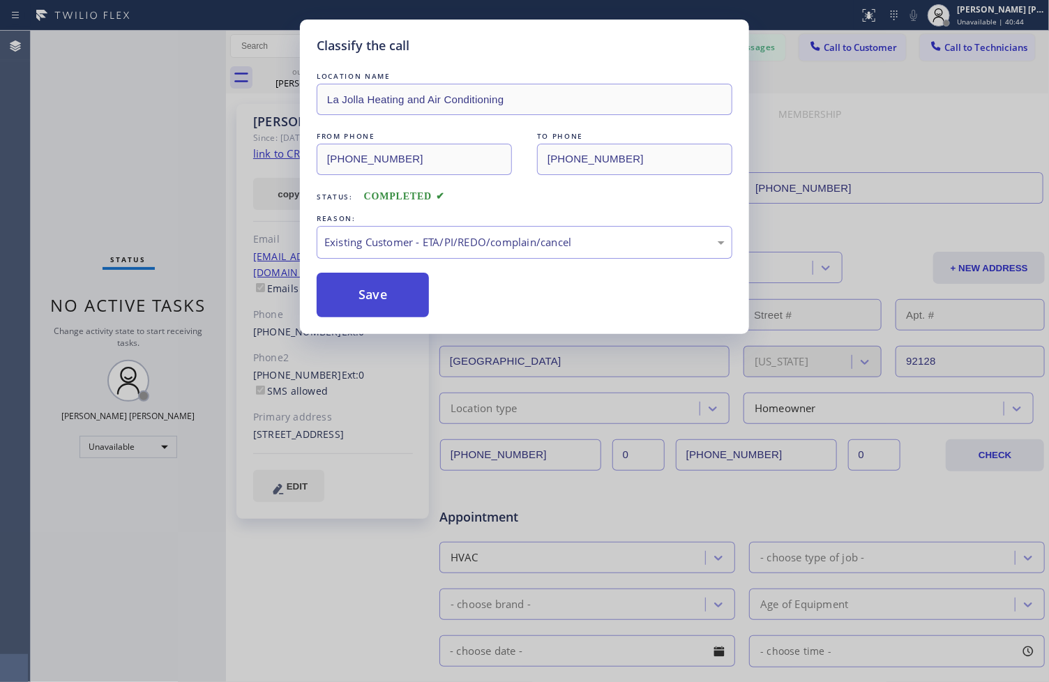
click at [380, 303] on button "Save" at bounding box center [373, 295] width 112 height 45
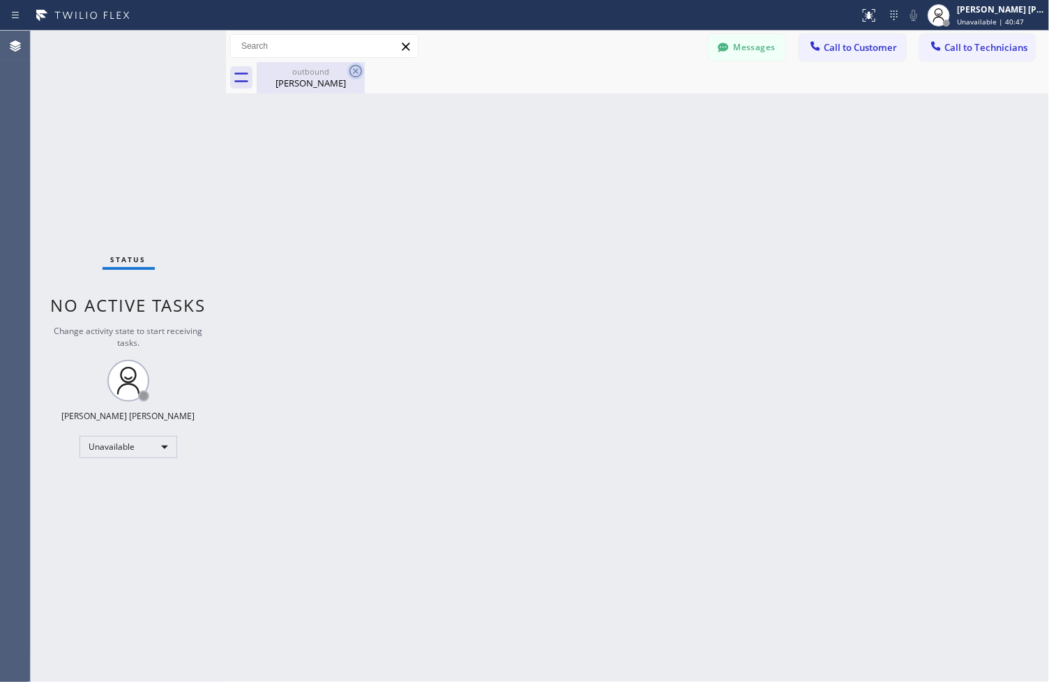
click at [351, 67] on icon at bounding box center [356, 71] width 13 height 13
click at [954, 242] on div "Back to Dashboard Change Sender ID Customers Technicians ZS [PERSON_NAME] [DATE…" at bounding box center [637, 357] width 823 height 652
click at [557, 117] on div "Back to Dashboard Change Sender ID Customers Technicians ZS [PERSON_NAME] [DATE…" at bounding box center [637, 357] width 823 height 652
drag, startPoint x: 345, startPoint y: 68, endPoint x: 358, endPoint y: 71, distance: 13.5
click at [347, 70] on div "outbound [PERSON_NAME]" at bounding box center [311, 77] width 108 height 31
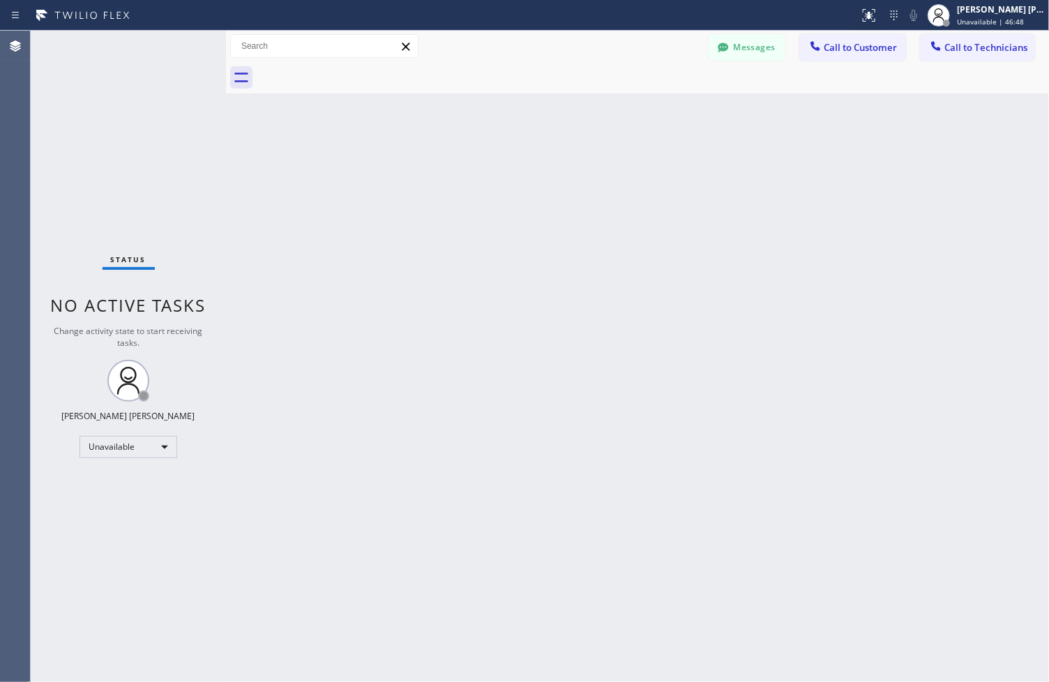
click at [358, 71] on div at bounding box center [653, 77] width 793 height 31
click at [875, 45] on span "Call to Customer" at bounding box center [860, 47] width 73 height 13
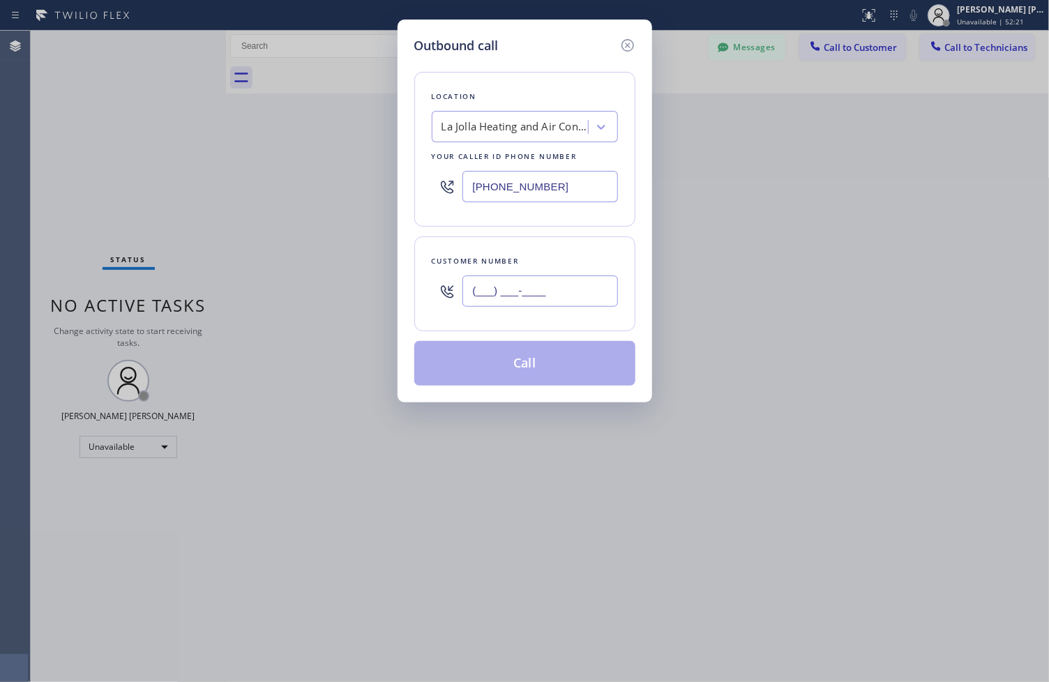
click at [474, 284] on input "(___) ___-____" at bounding box center [541, 291] width 156 height 31
paste input "530) 574-3915"
type input "[PHONE_NUMBER]"
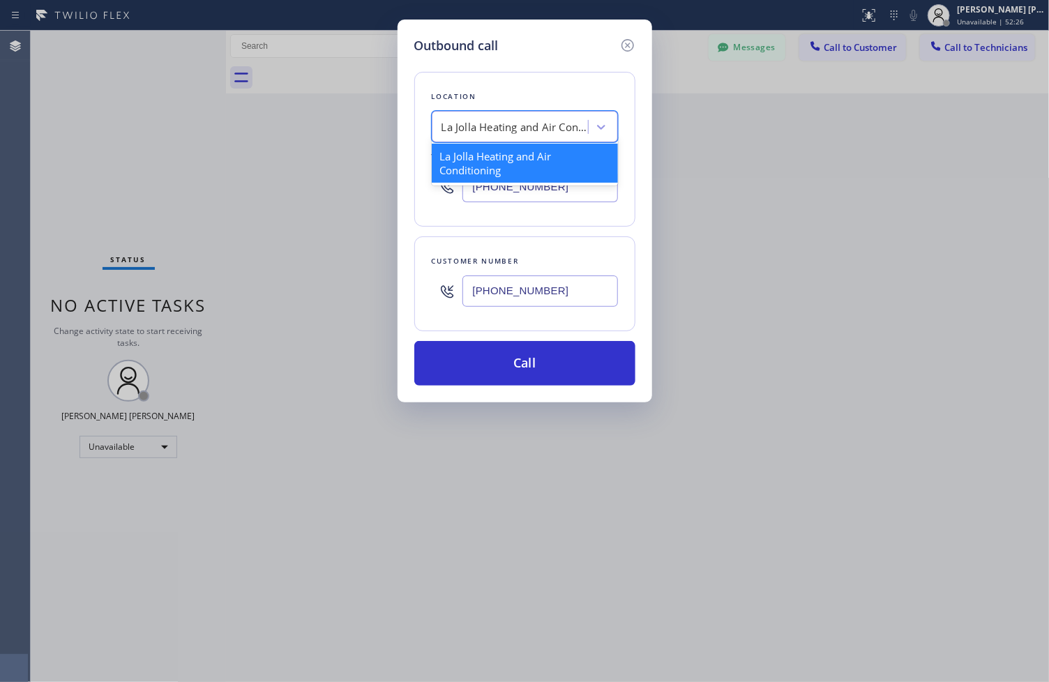
click at [573, 121] on div "La Jolla Heating and Air Conditioning" at bounding box center [515, 127] width 147 height 16
paste input "HVAC Alliance Experts"
type input "HVAC Alliance Experts"
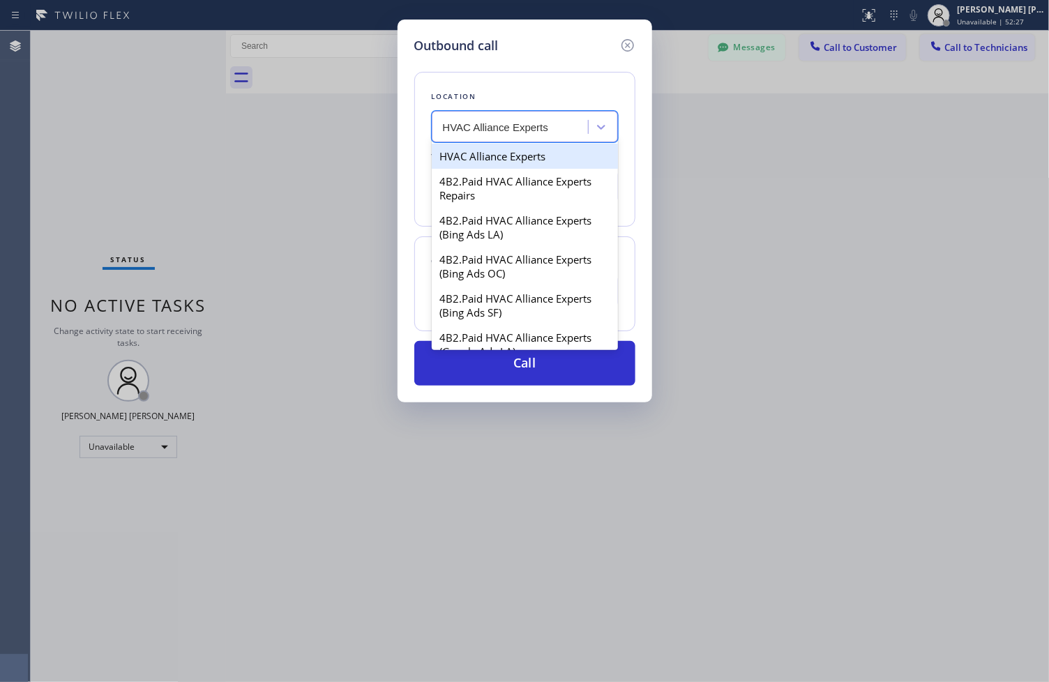
click at [573, 147] on div "HVAC Alliance Experts" at bounding box center [525, 156] width 186 height 25
type input "[PHONE_NUMBER]"
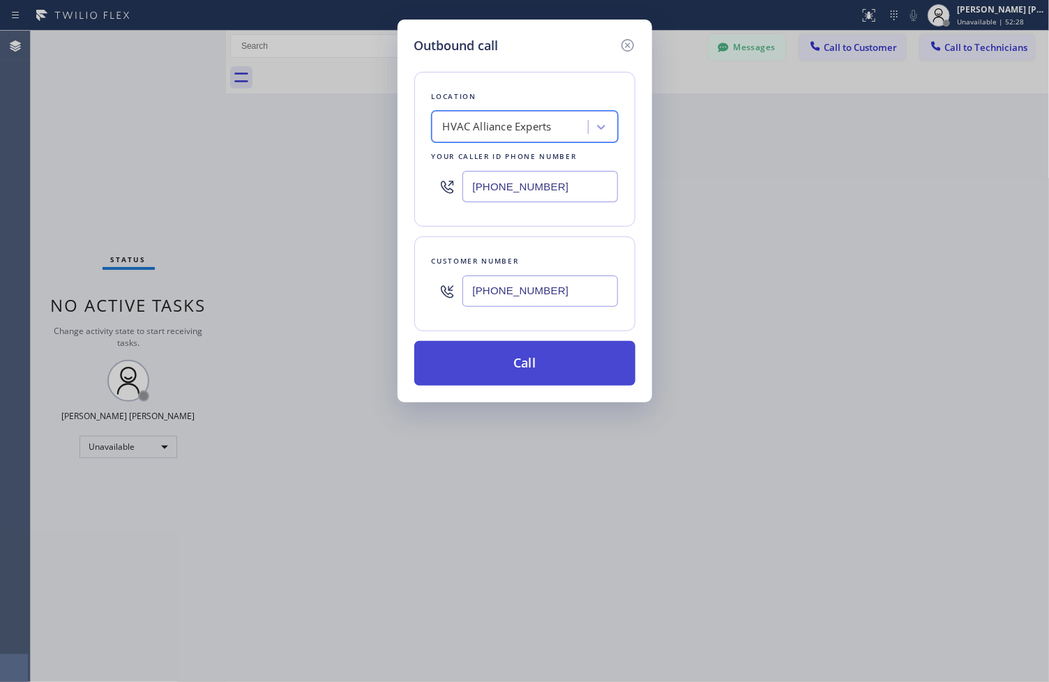
click at [541, 358] on button "Call" at bounding box center [524, 363] width 221 height 45
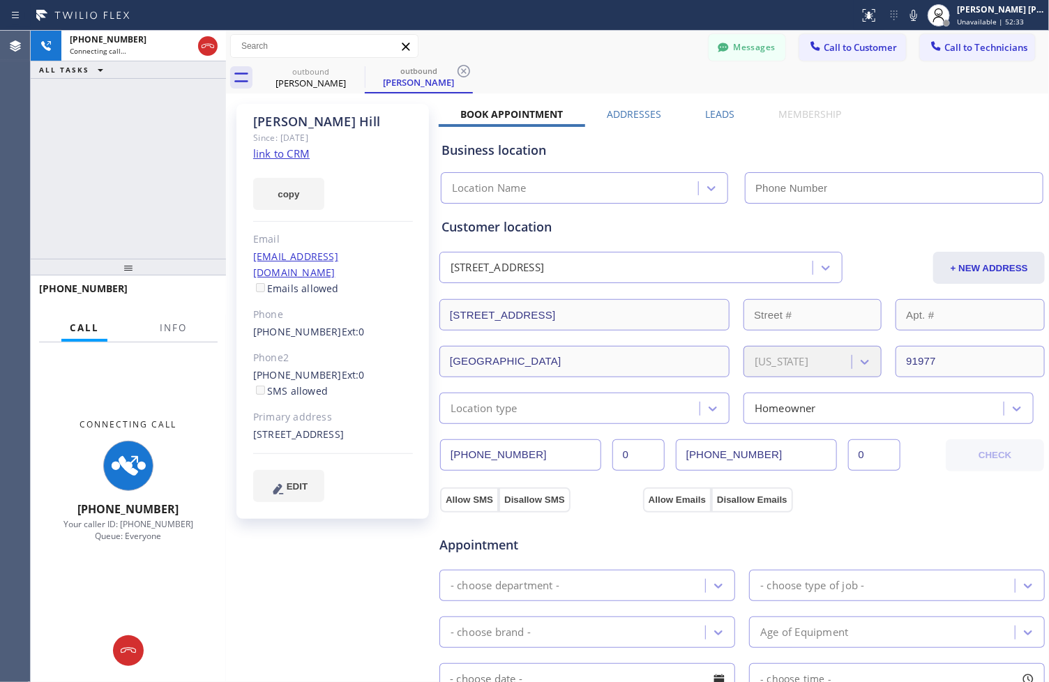
type input "[PHONE_NUMBER]"
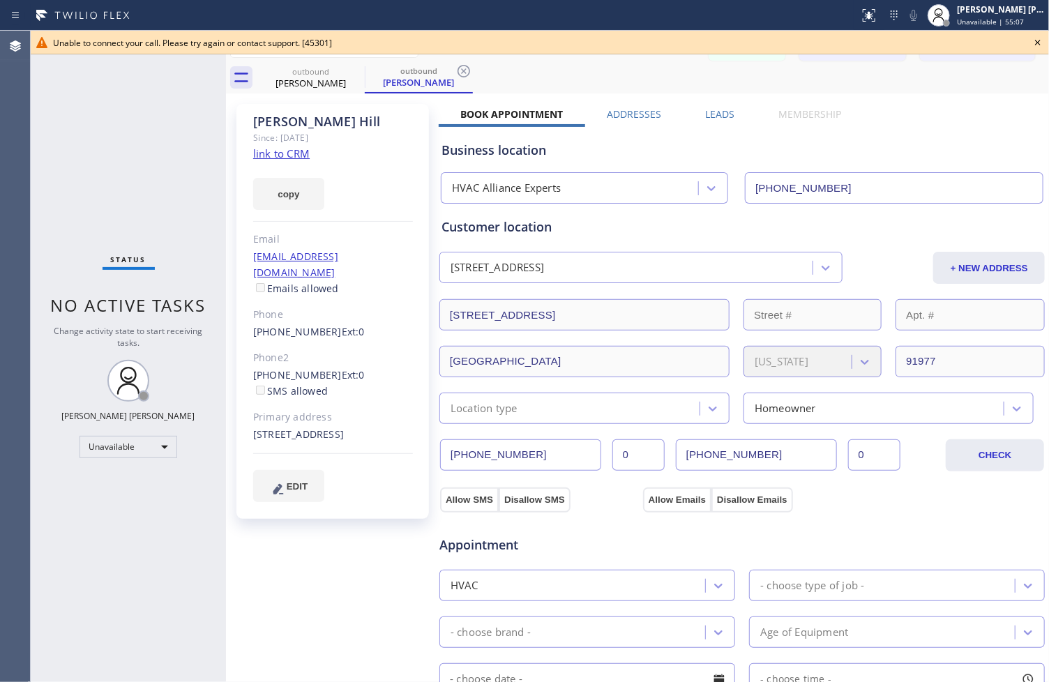
click at [1035, 40] on icon at bounding box center [1038, 42] width 17 height 17
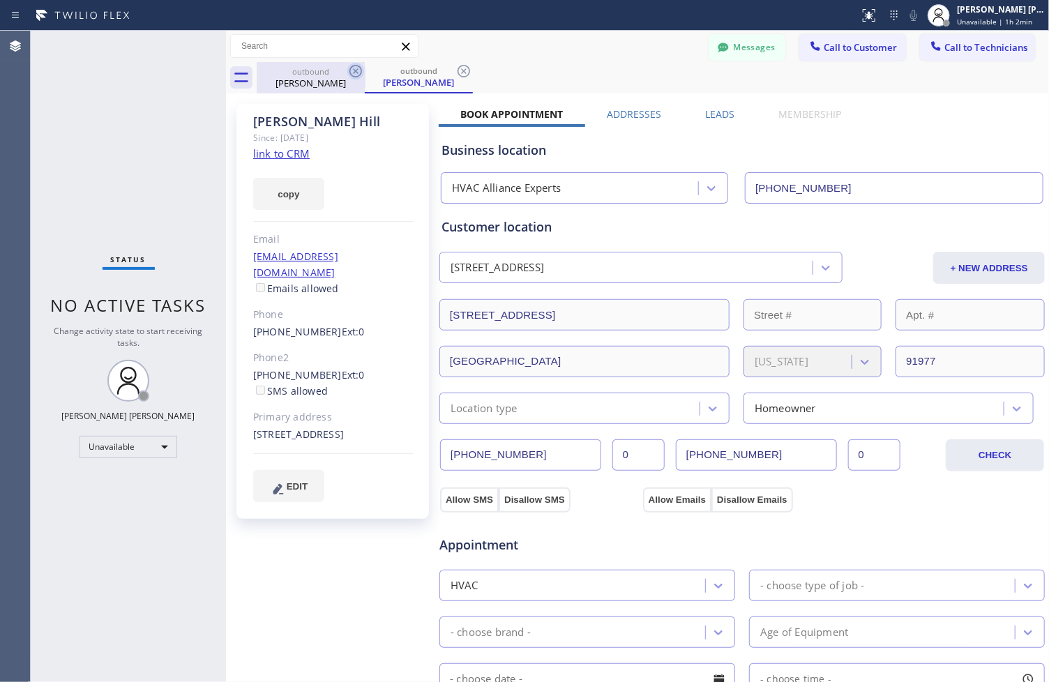
click at [353, 70] on icon at bounding box center [355, 71] width 17 height 17
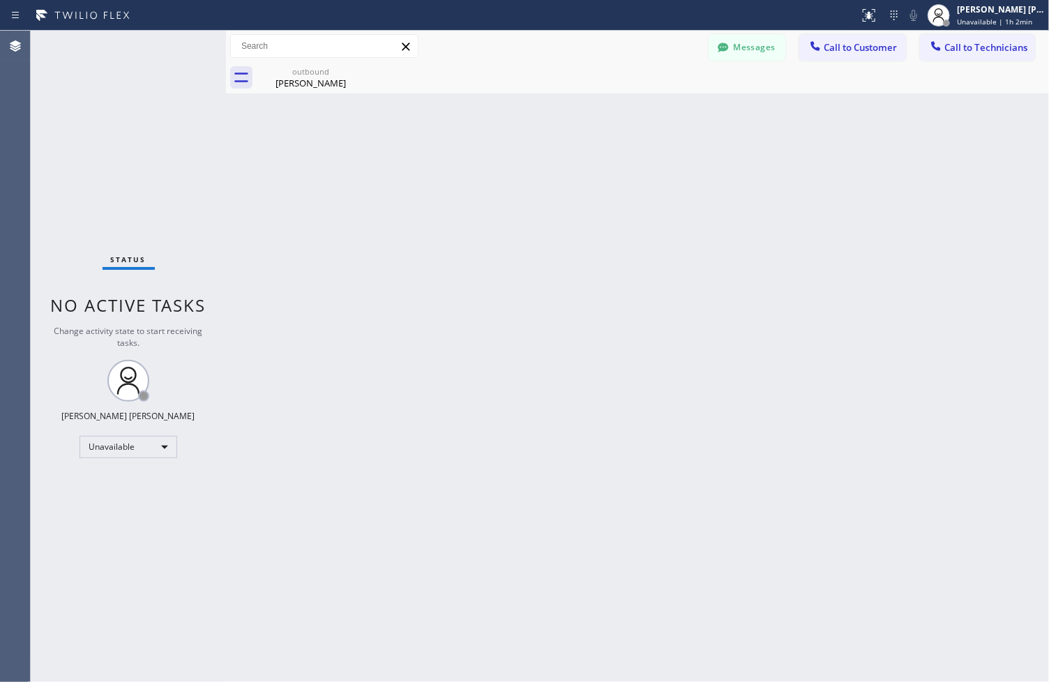
click at [0, 0] on icon at bounding box center [0, 0] width 0 height 0
click at [587, 59] on div "Messages Call to Customer Call to Technicians Outbound call Location HVAC Allia…" at bounding box center [637, 46] width 823 height 31
click at [347, 71] on icon at bounding box center [355, 71] width 17 height 17
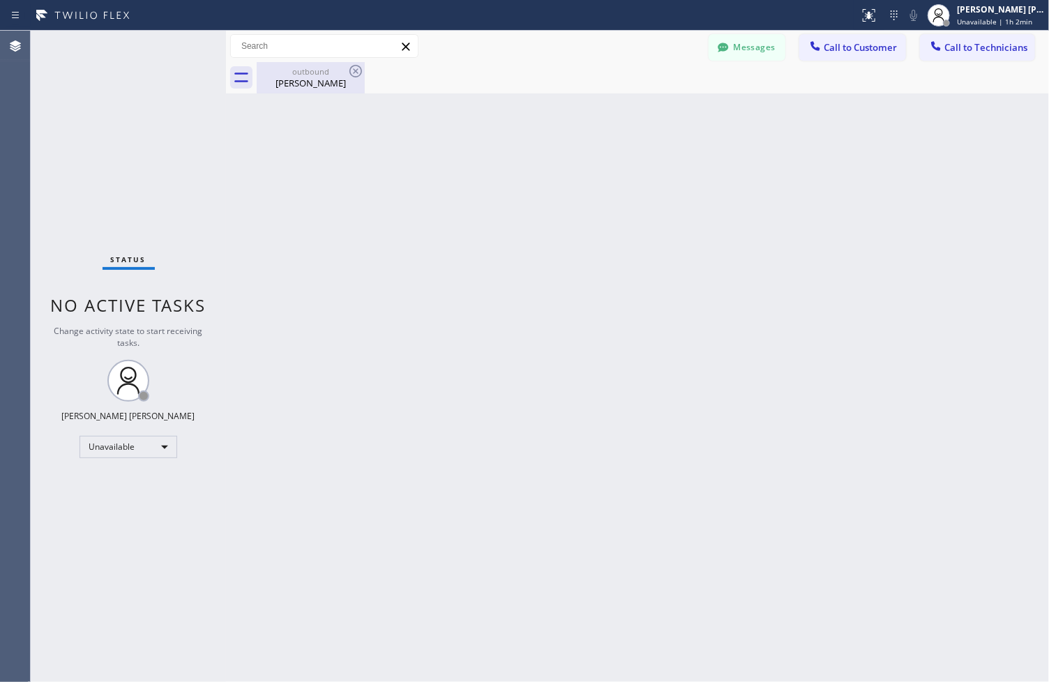
click at [320, 75] on div "outbound" at bounding box center [310, 71] width 105 height 10
click at [744, 47] on button "Messages" at bounding box center [747, 47] width 77 height 27
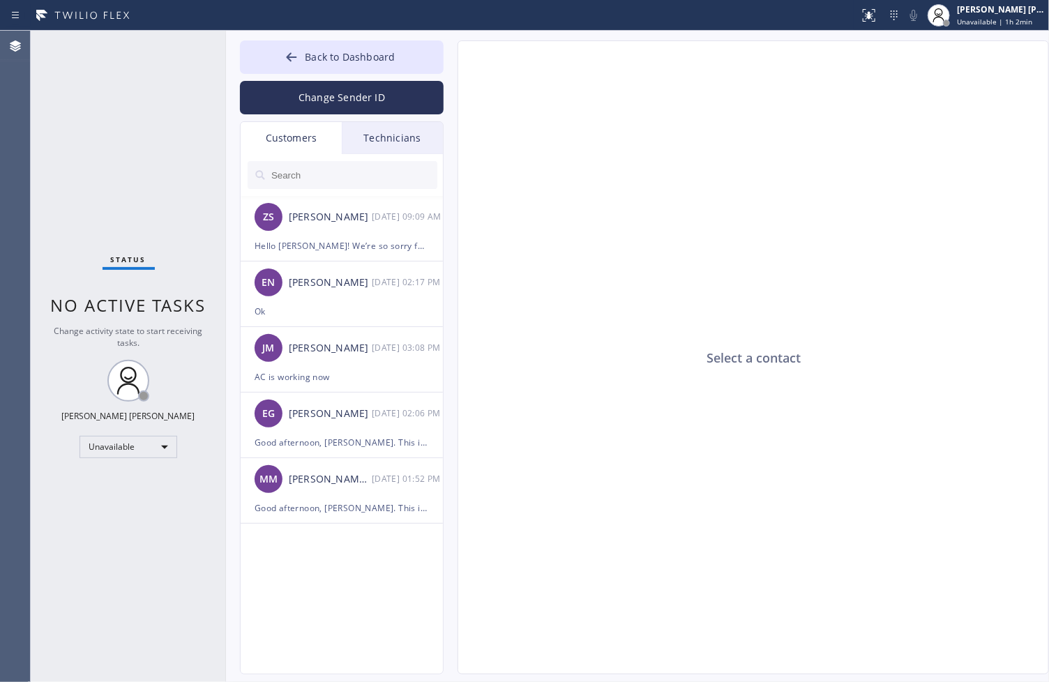
click at [347, 167] on input "text" at bounding box center [353, 175] width 167 height 28
click at [364, 147] on div "Technicians" at bounding box center [392, 138] width 101 height 32
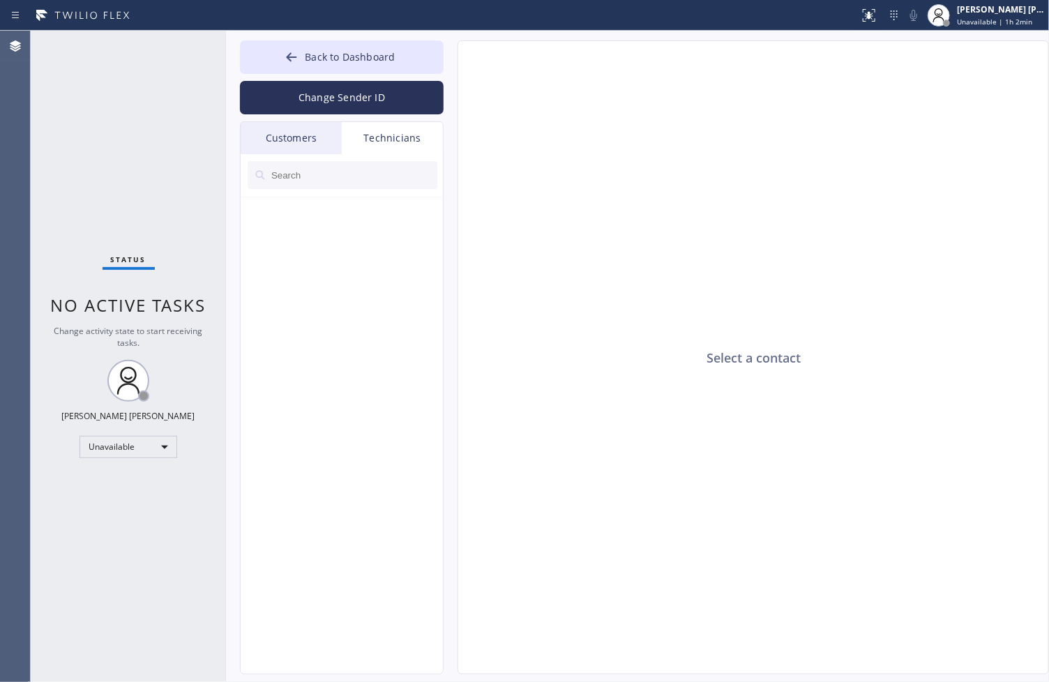
click at [366, 174] on input "text" at bounding box center [353, 175] width 167 height 28
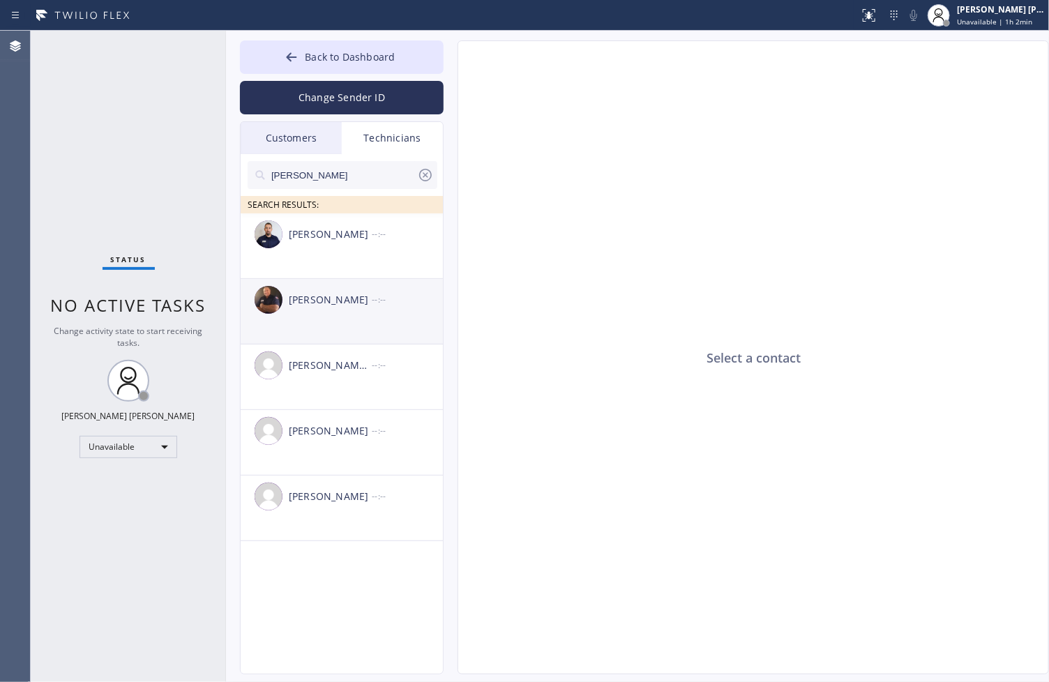
type input "[PERSON_NAME]"
click at [286, 317] on div "[PERSON_NAME] --:--" at bounding box center [343, 300] width 204 height 42
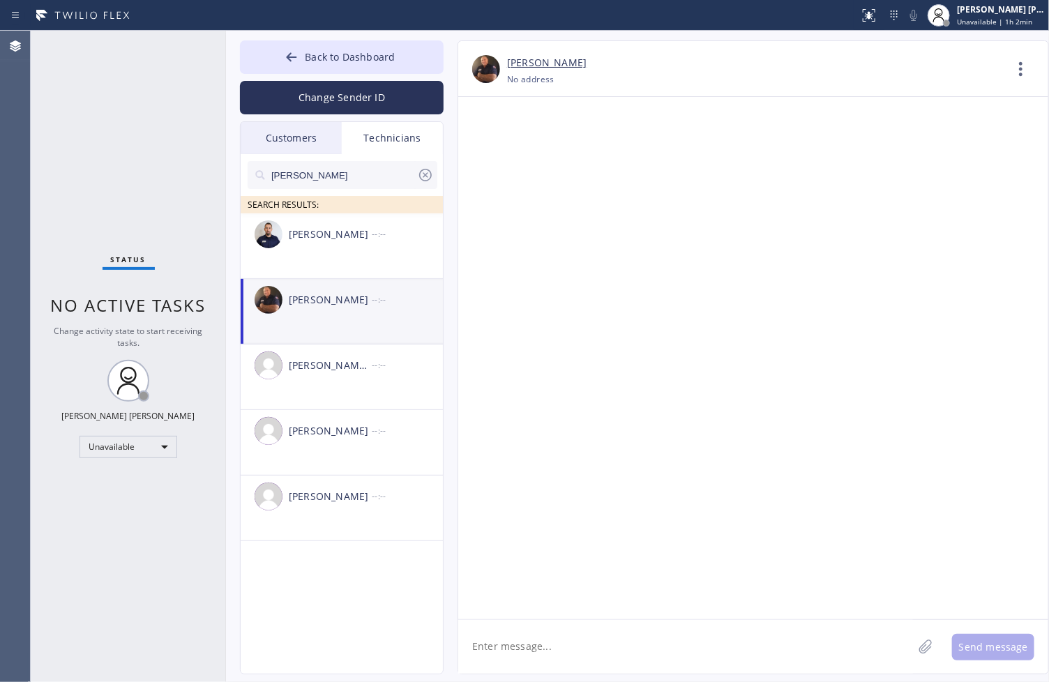
click at [484, 63] on img at bounding box center [486, 69] width 28 height 28
drag, startPoint x: 876, startPoint y: 282, endPoint x: 807, endPoint y: 262, distance: 72.0
click at [876, 282] on div at bounding box center [753, 358] width 590 height 523
click at [606, 658] on textarea at bounding box center [685, 647] width 455 height 54
type textarea "He"
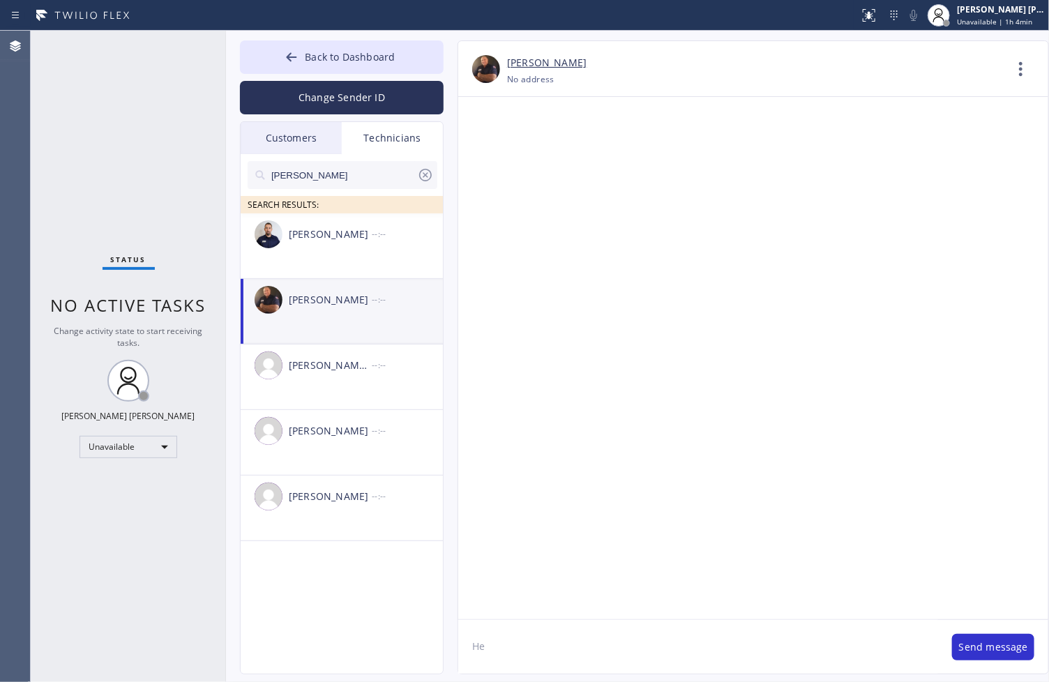
click at [844, 179] on div at bounding box center [753, 358] width 590 height 523
click at [520, 57] on link "[PERSON_NAME]" at bounding box center [547, 63] width 80 height 16
click at [1013, 11] on div "[PERSON_NAME] [PERSON_NAME]" at bounding box center [1001, 9] width 88 height 12
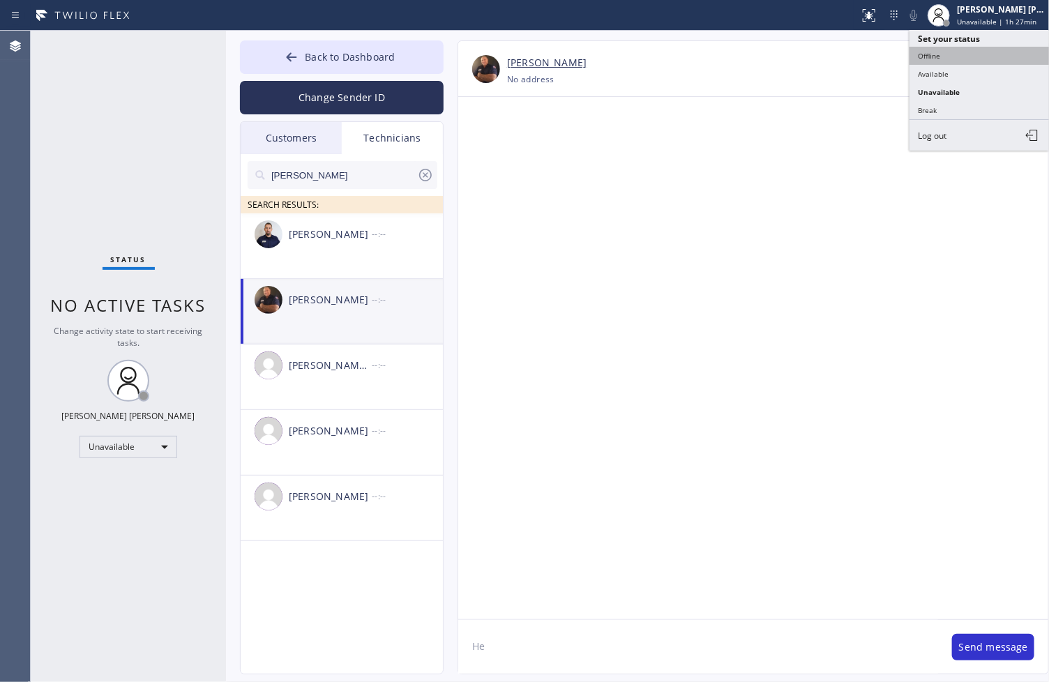
click at [1002, 57] on button "Offline" at bounding box center [980, 56] width 140 height 18
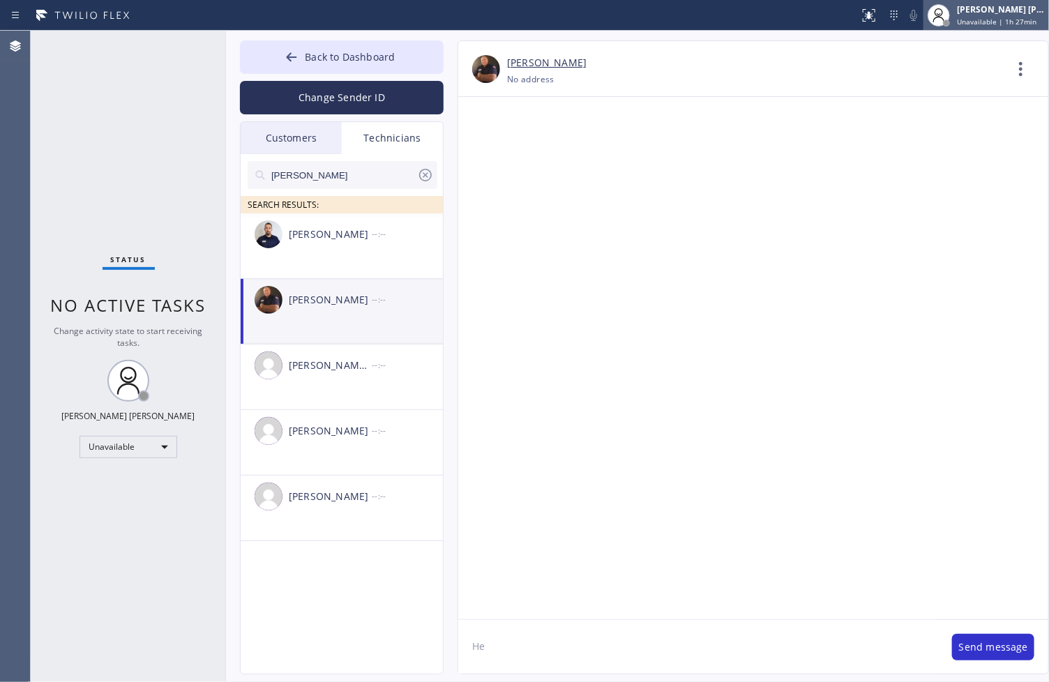
click at [1001, 22] on span "Unavailable | 1h 27min" at bounding box center [997, 22] width 80 height 10
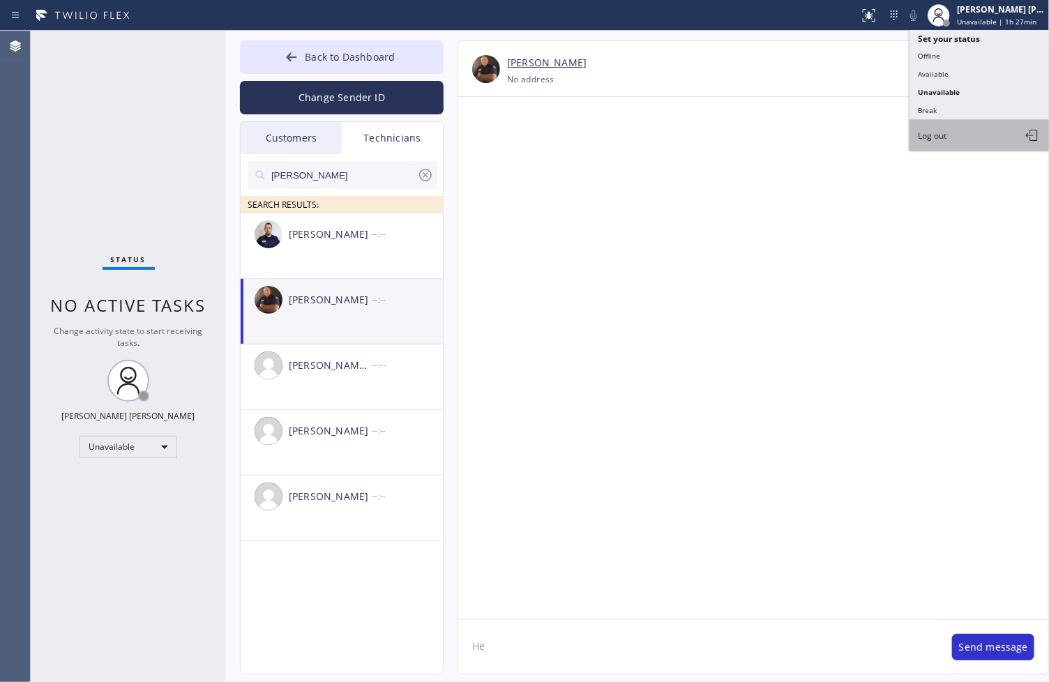
click at [975, 145] on button "Log out" at bounding box center [980, 135] width 140 height 31
